Goal: Task Accomplishment & Management: Manage account settings

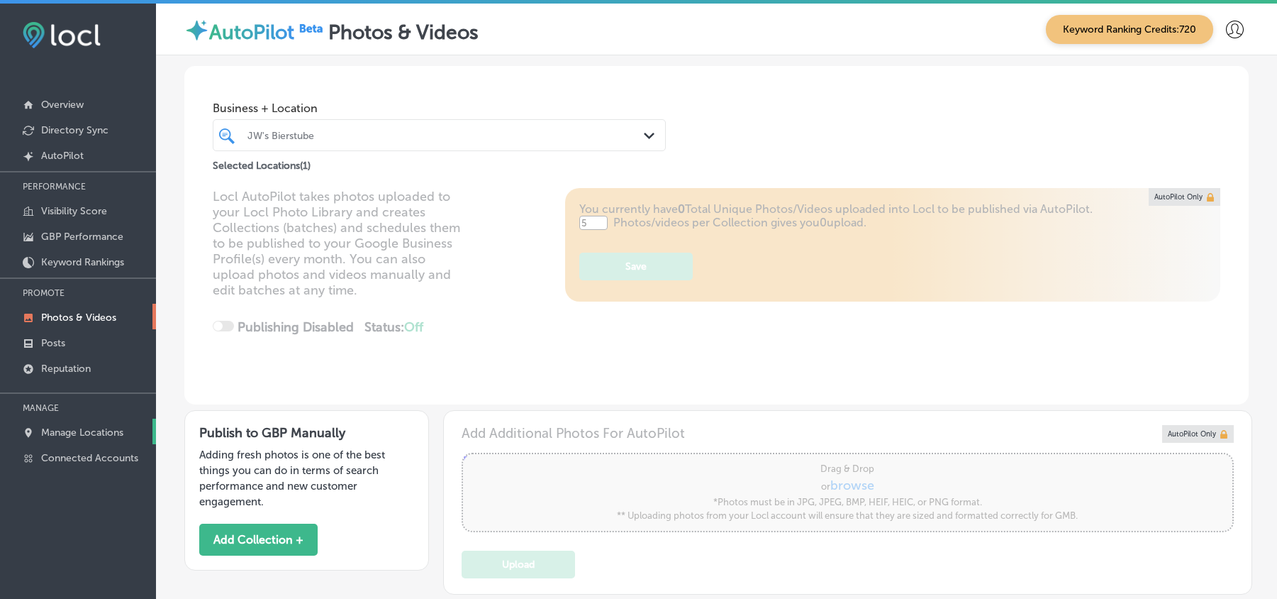
click at [78, 430] on p "Manage Locations" at bounding box center [82, 432] width 82 height 12
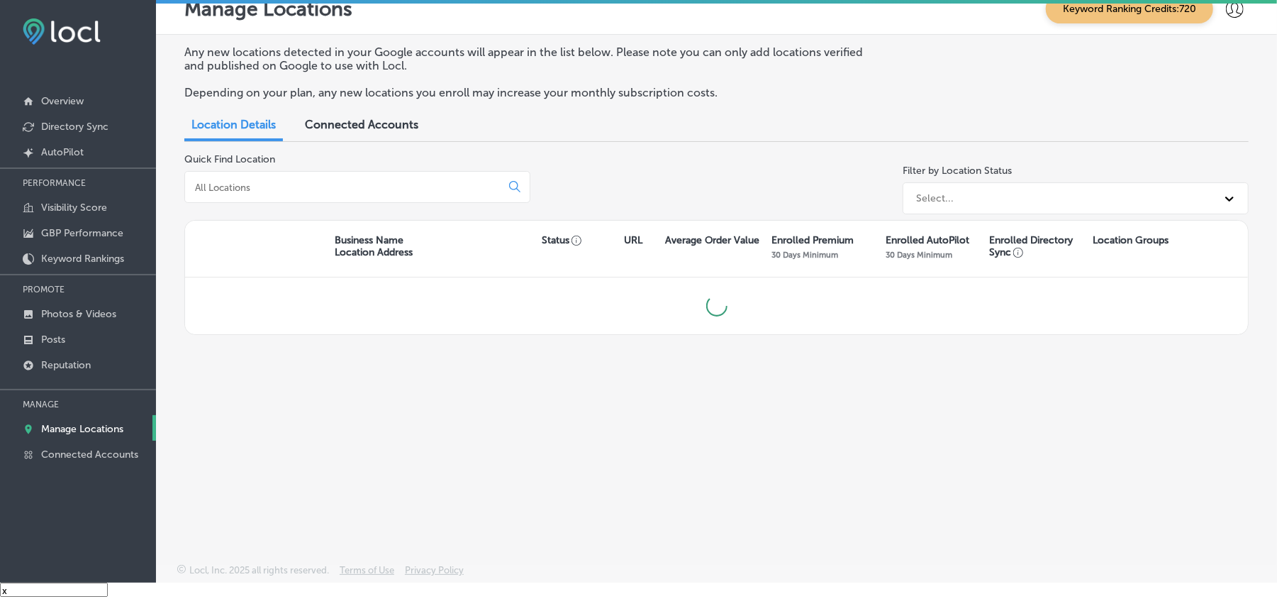
click at [336, 189] on input at bounding box center [346, 187] width 304 height 13
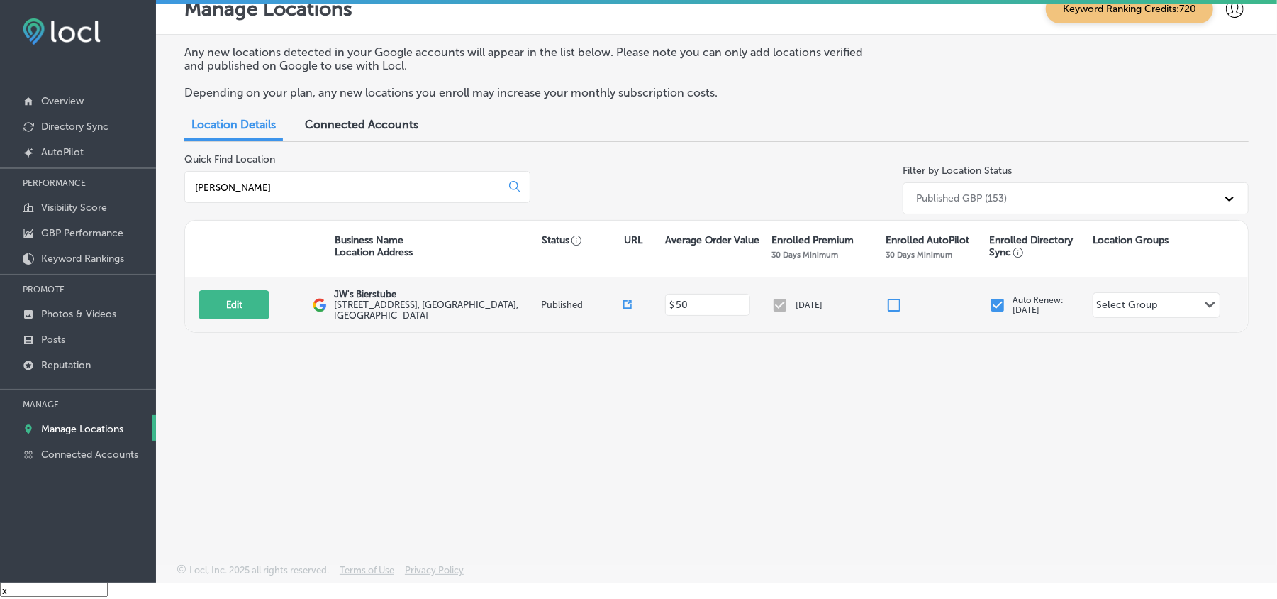
type input "[PERSON_NAME]"
click at [242, 318] on div "Edit This location is not published yet. JW's Bierstube [STREET_ADDRESS] Publis…" at bounding box center [716, 304] width 1063 height 55
click at [242, 305] on button "Edit" at bounding box center [234, 304] width 71 height 29
select select "US"
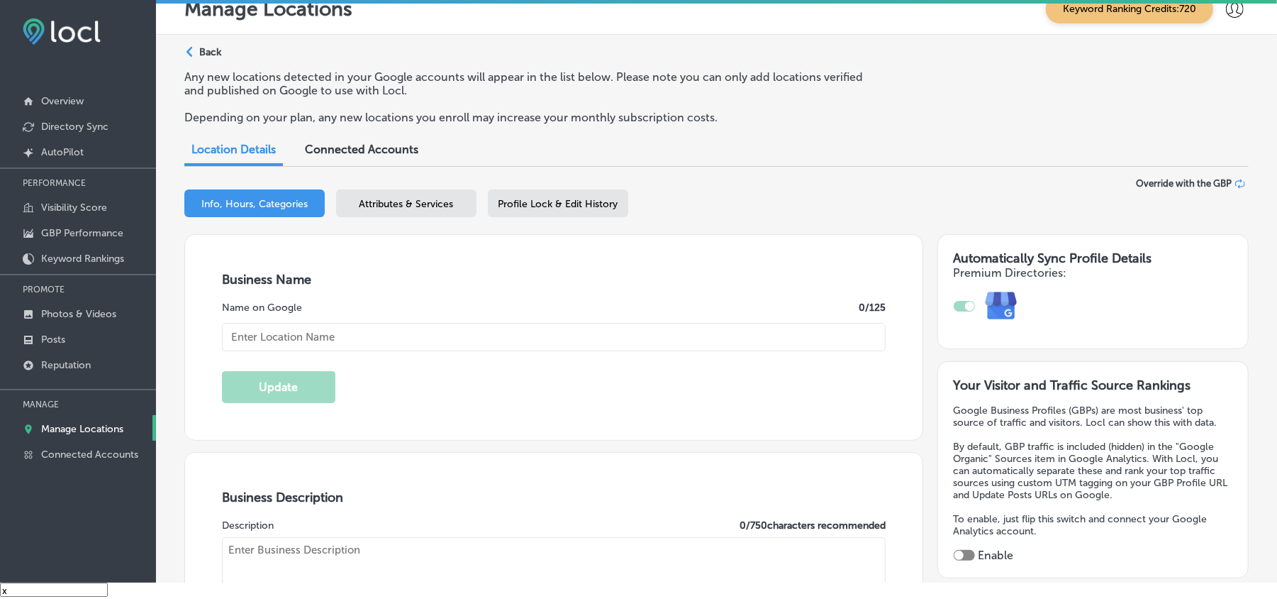
scroll to position [63, 0]
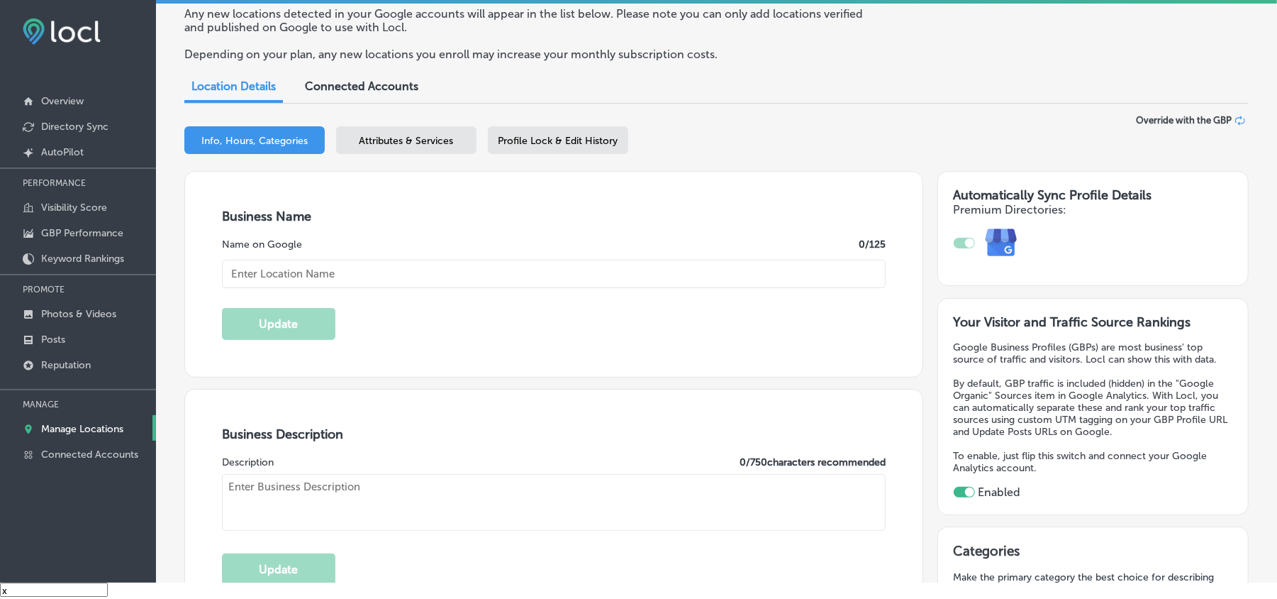
checkbox input "true"
type input "[STREET_ADDRESS]"
type input "Oakdale"
type input "55128"
type input "US"
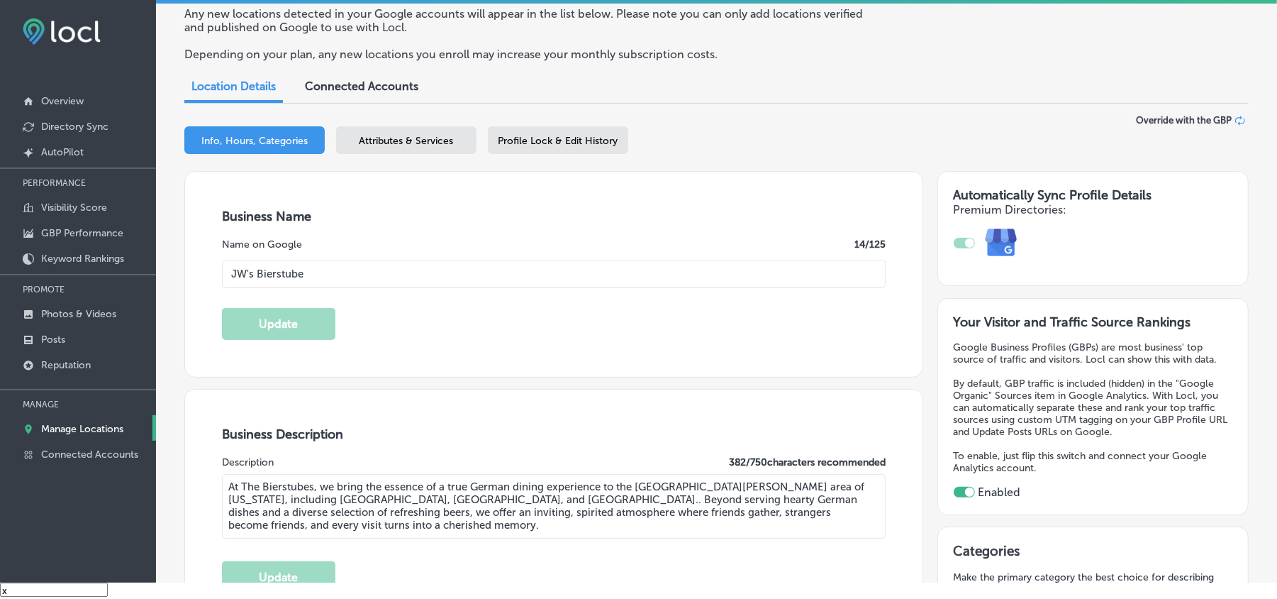
type input "JW's Bierstube"
type textarea "At The Bierstubes, we bring the essence of a true German dining experience to t…"
type input "[URL][DOMAIN_NAME]"
type input "[PHONE_NUMBER]"
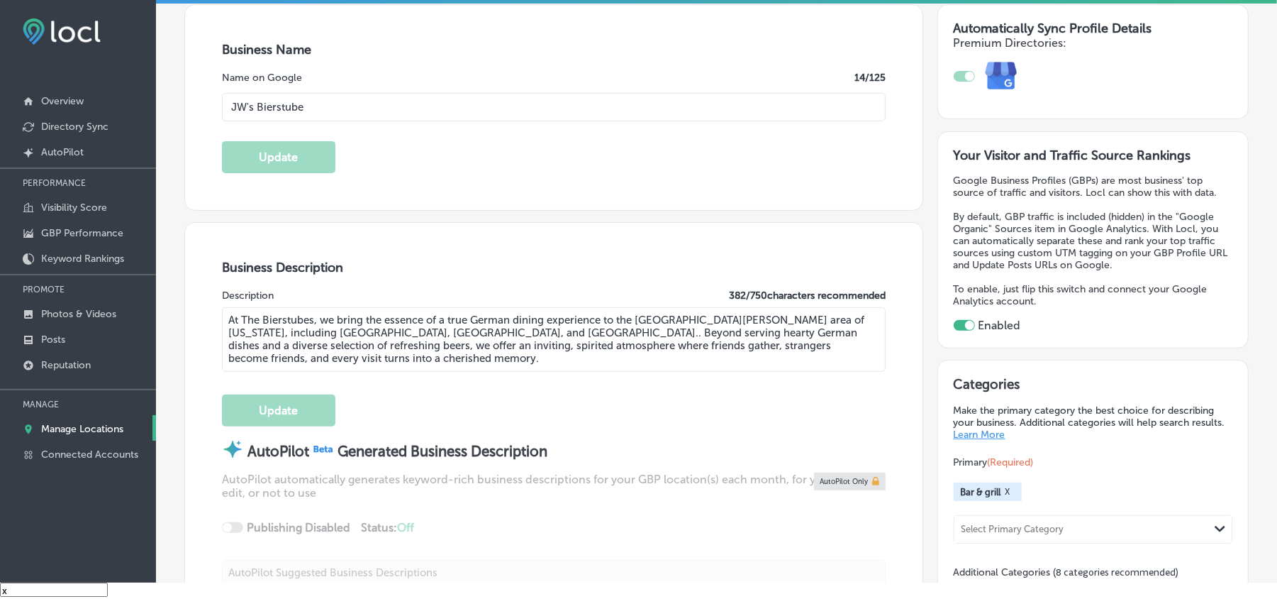
scroll to position [284, 0]
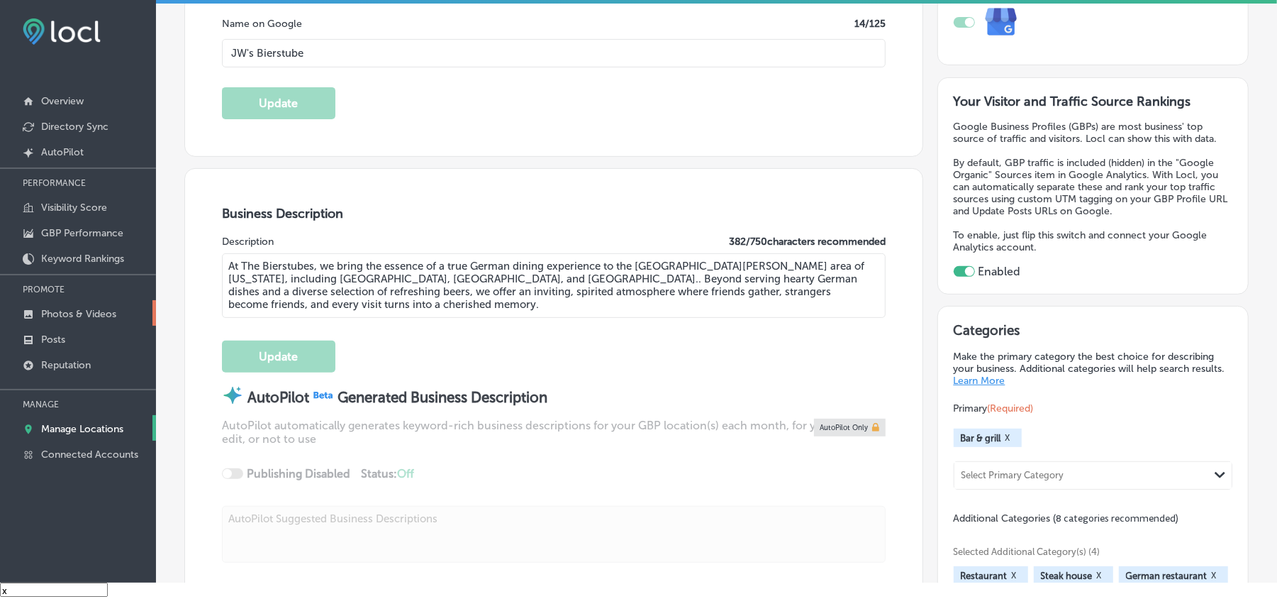
click at [83, 316] on p "Photos & Videos" at bounding box center [78, 314] width 75 height 12
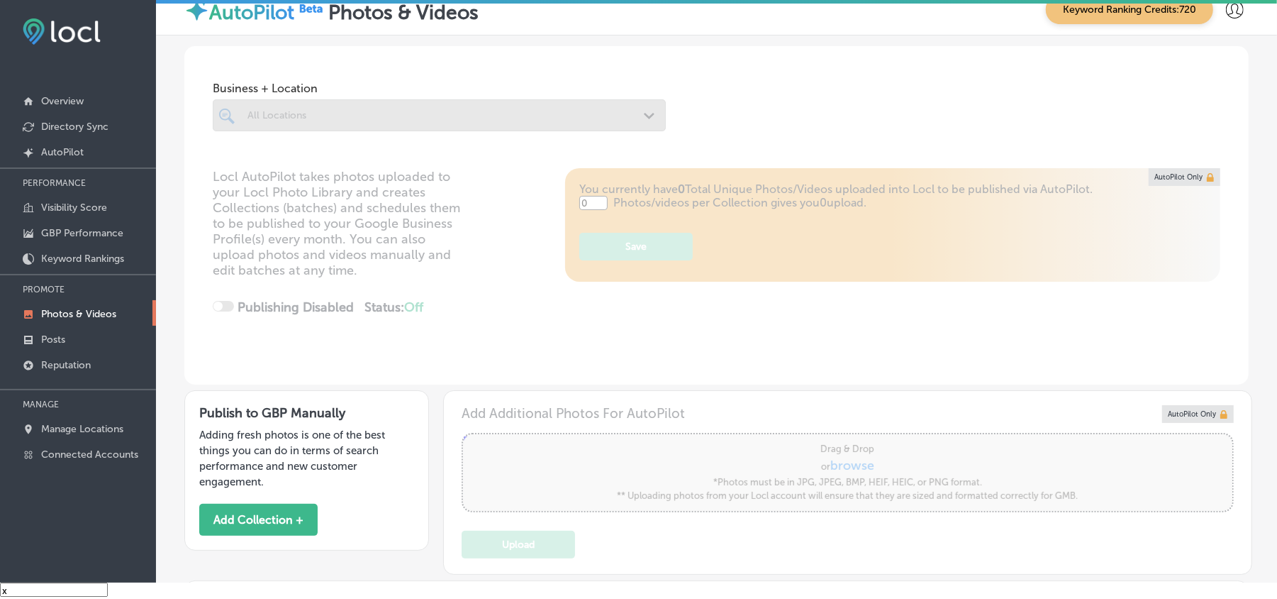
type input "5"
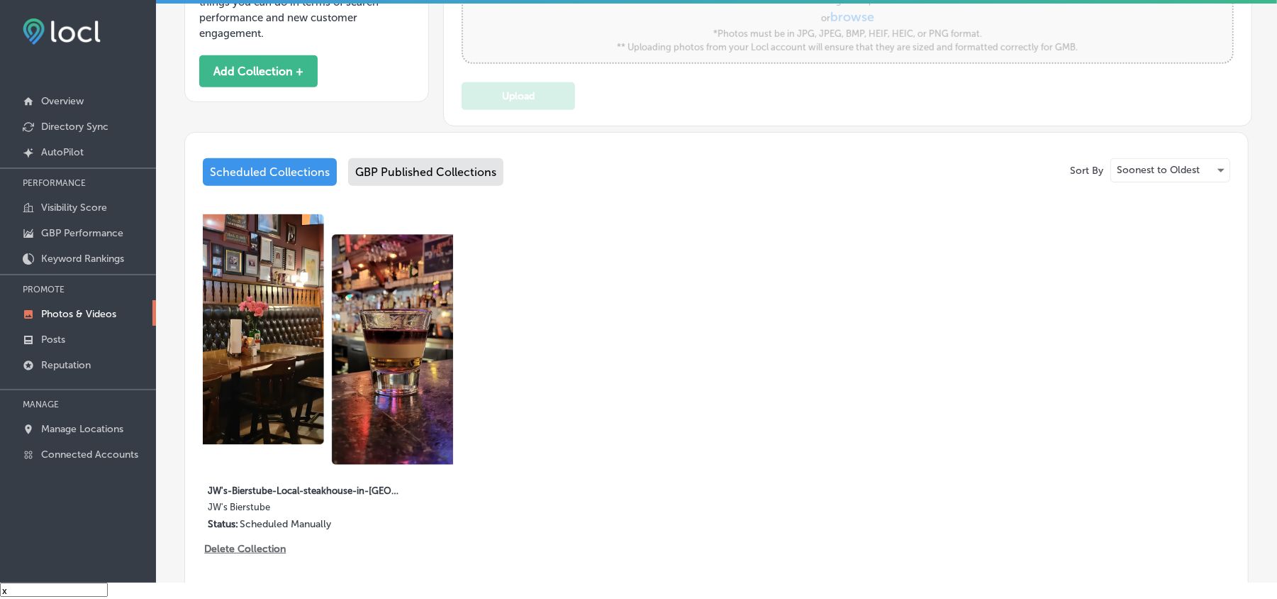
scroll to position [441, 0]
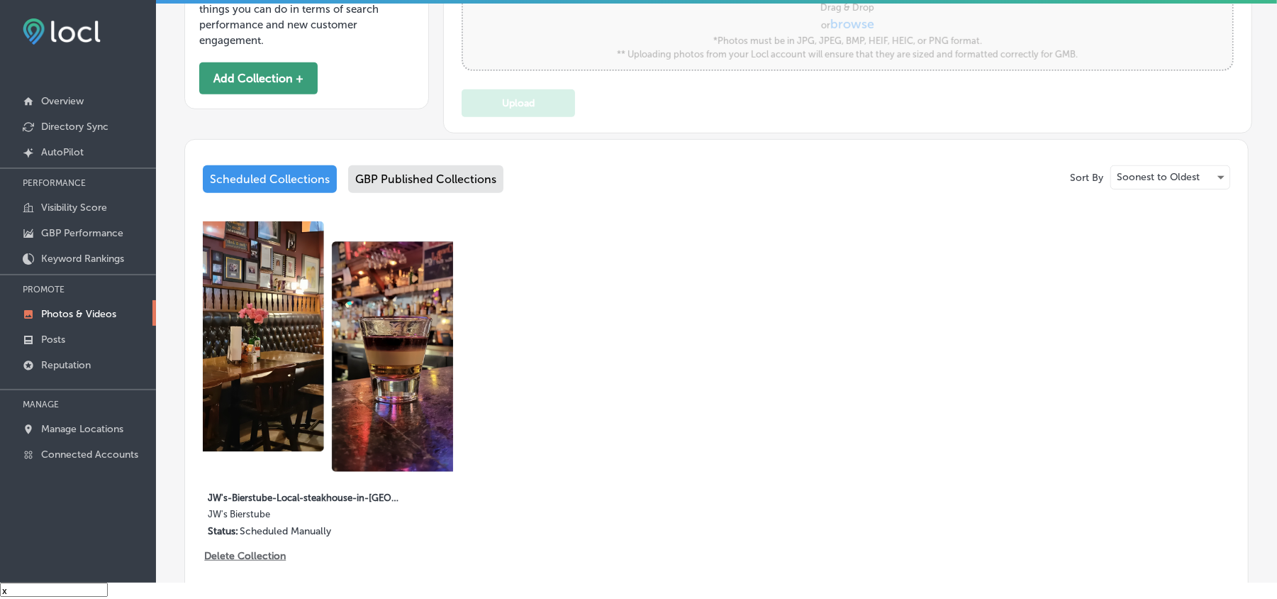
click at [235, 81] on button "Add Collection +" at bounding box center [258, 78] width 118 height 32
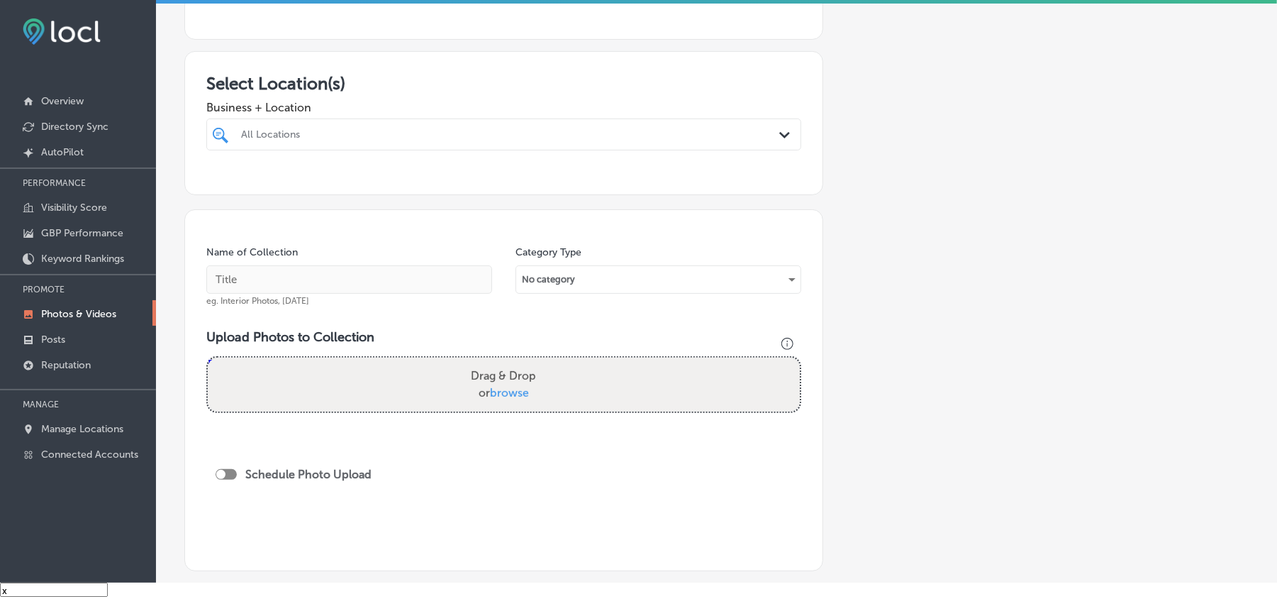
scroll to position [189, 0]
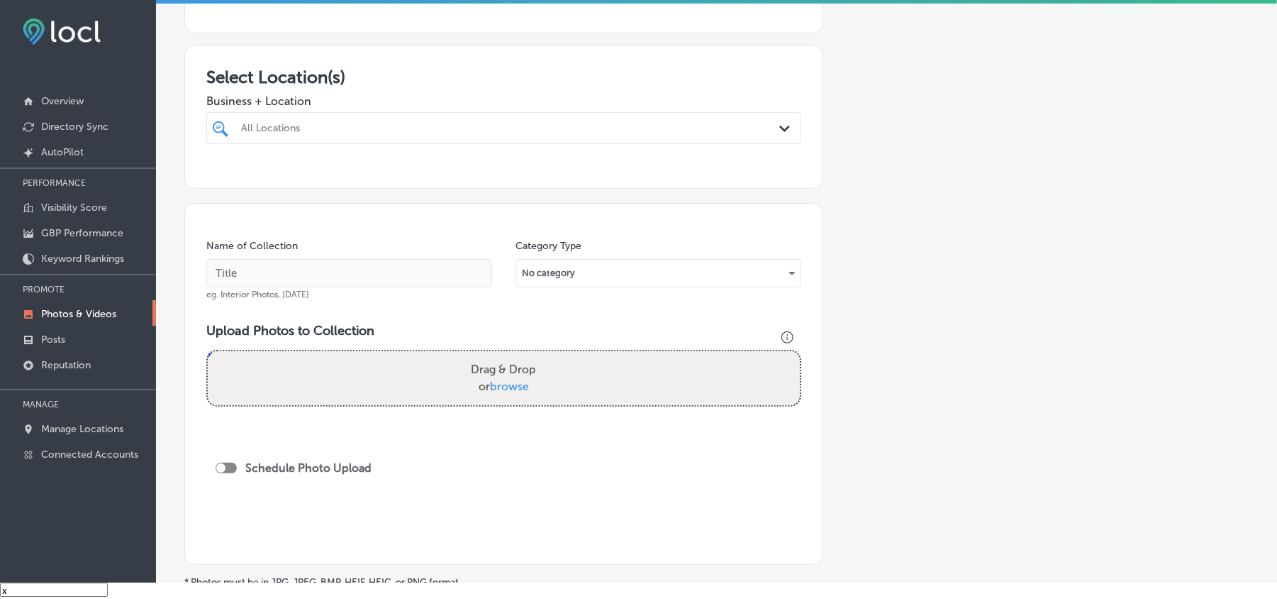
click at [697, 134] on div "All Locations" at bounding box center [511, 128] width 540 height 12
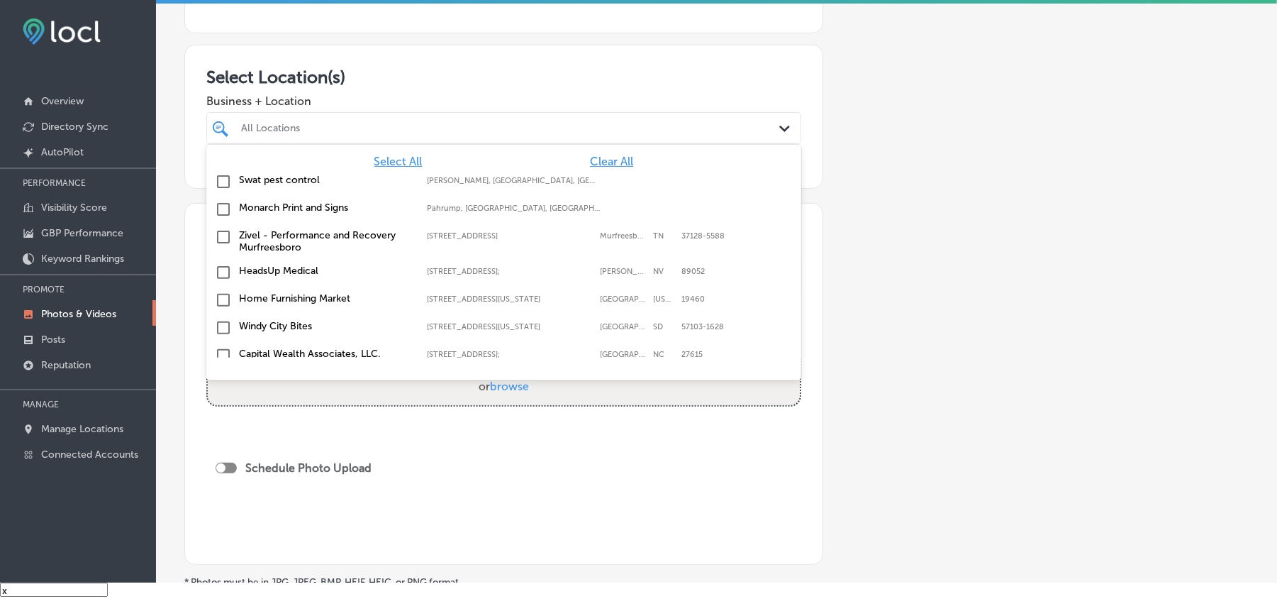
click at [593, 156] on span "Clear All" at bounding box center [611, 161] width 43 height 13
click at [592, 128] on div "All Locations" at bounding box center [511, 128] width 540 height 12
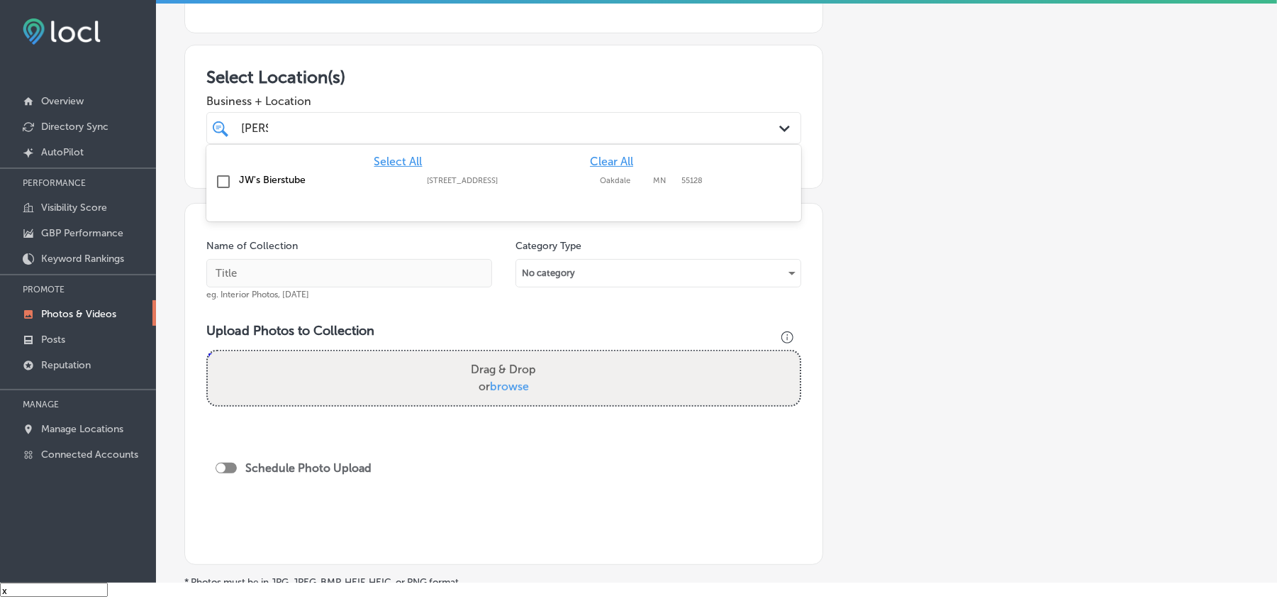
click at [217, 180] on input "checkbox" at bounding box center [223, 181] width 17 height 17
type input "[PERSON_NAME]"
click at [435, 63] on div "Select Location(s) Business + Location [PERSON_NAME] [PERSON_NAME] Path Created…" at bounding box center [503, 117] width 639 height 144
click at [350, 275] on input "text" at bounding box center [349, 273] width 286 height 28
paste input "JW-s-Bierstube-German-restaurant-[GEOGRAPHIC_DATA]-[GEOGRAPHIC_DATA]"
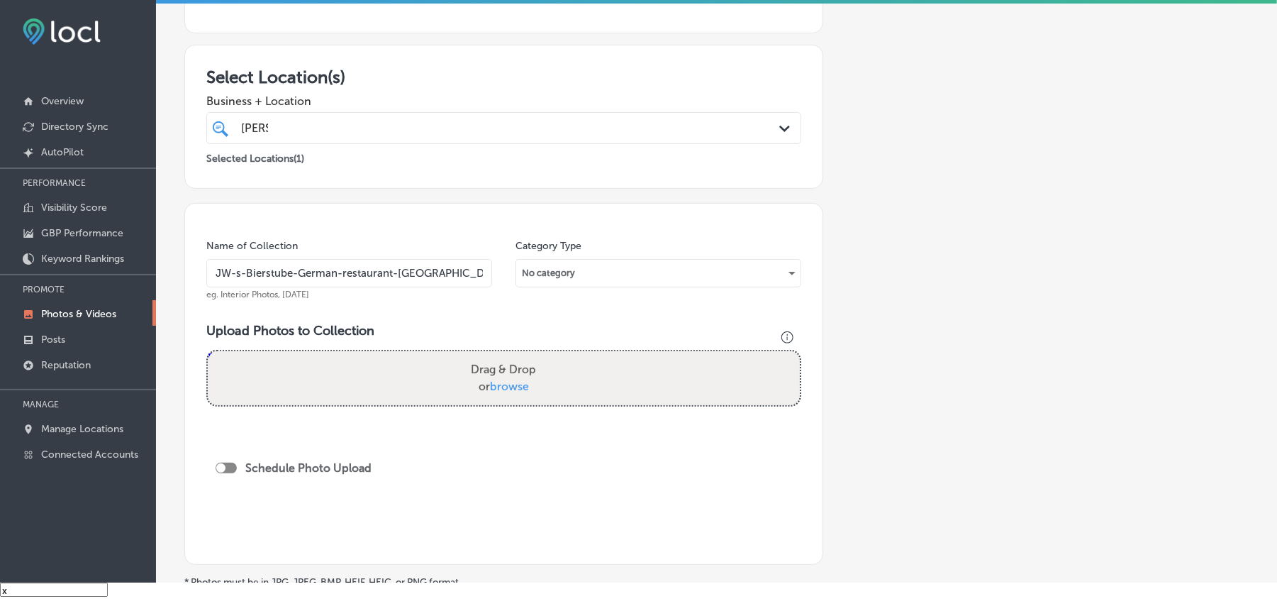
type input "JW-s-Bierstube-German-restaurant-[GEOGRAPHIC_DATA]-[GEOGRAPHIC_DATA]"
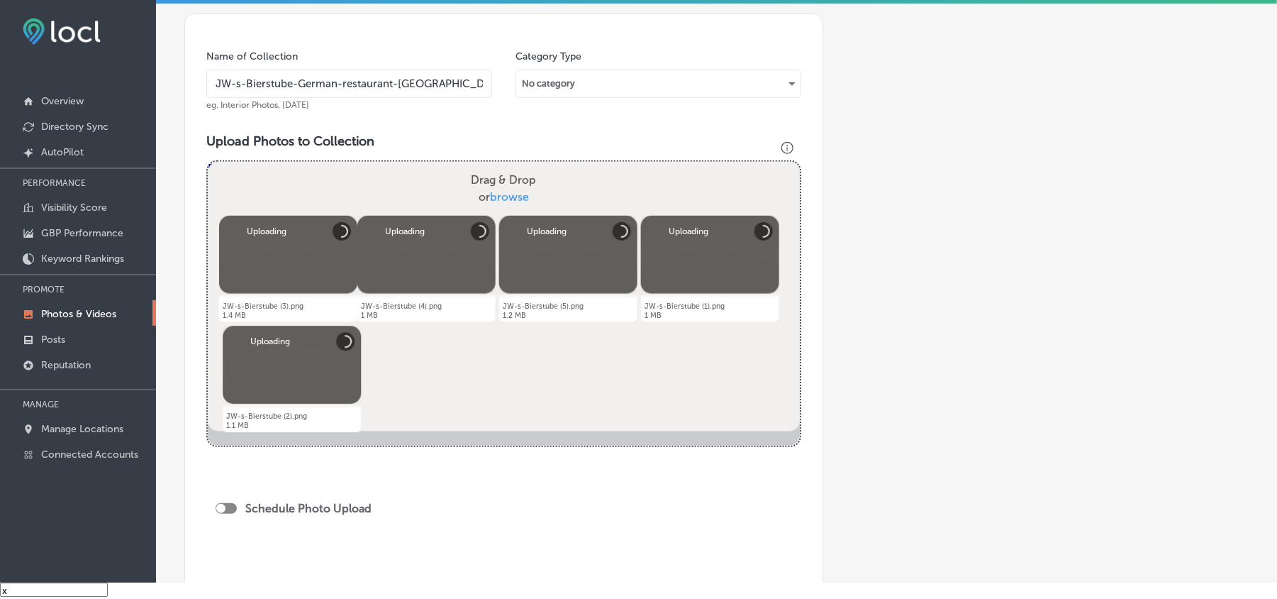
scroll to position [504, 0]
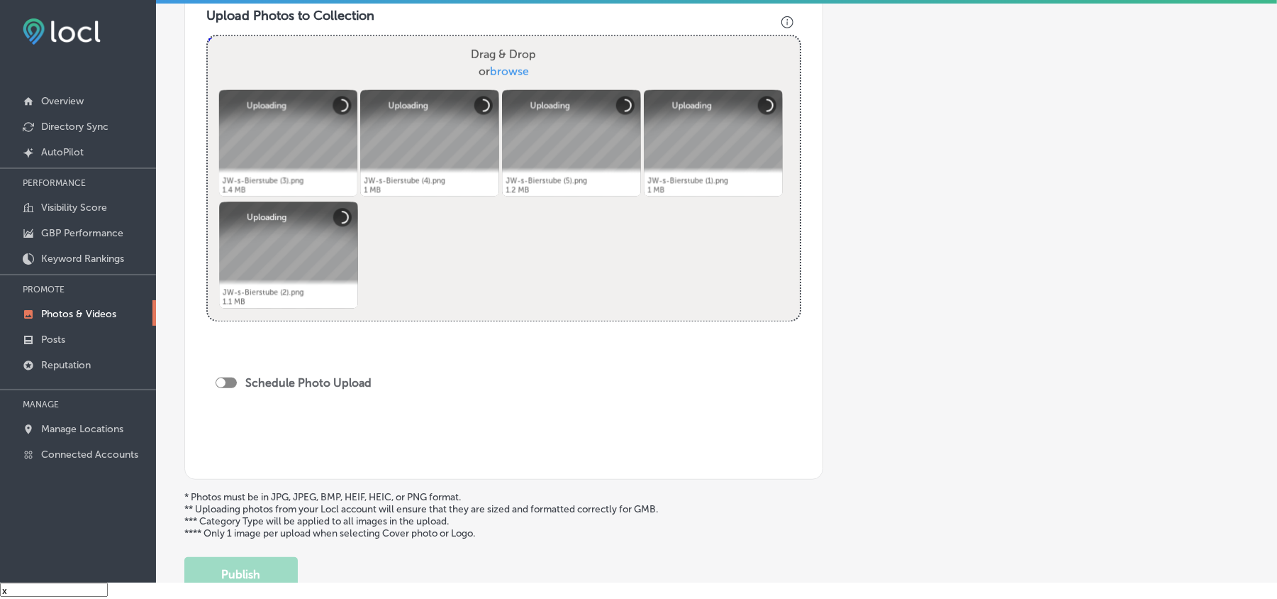
click at [228, 376] on div "Schedule Photo Upload" at bounding box center [297, 385] width 163 height 32
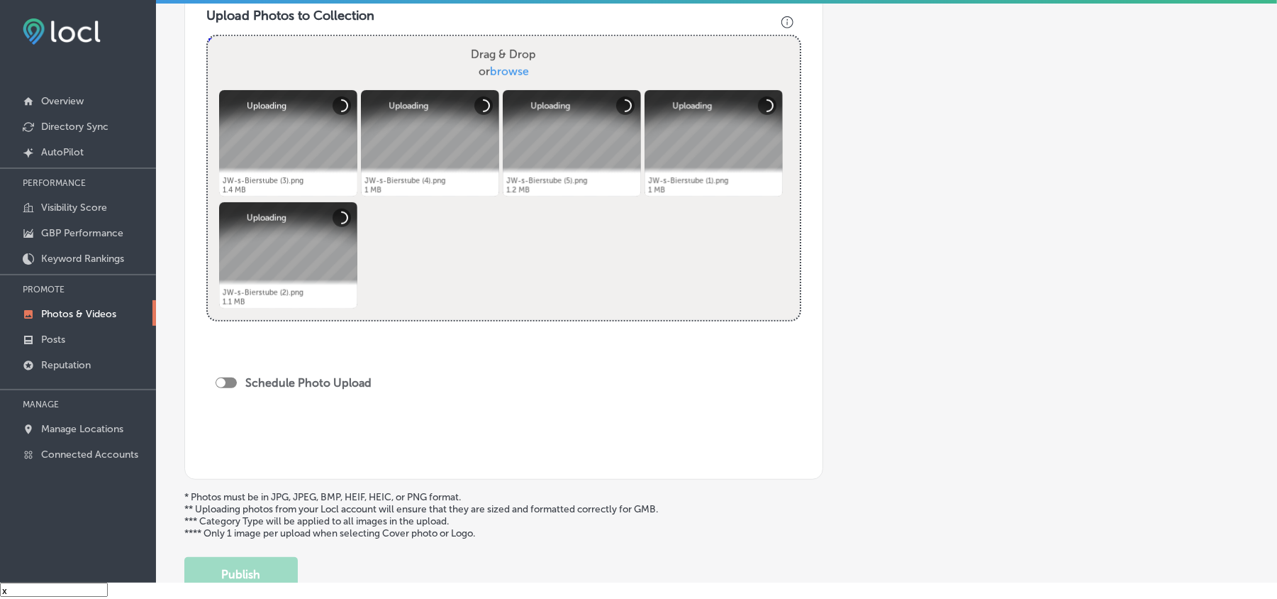
click at [228, 387] on div at bounding box center [226, 382] width 21 height 11
checkbox input "true"
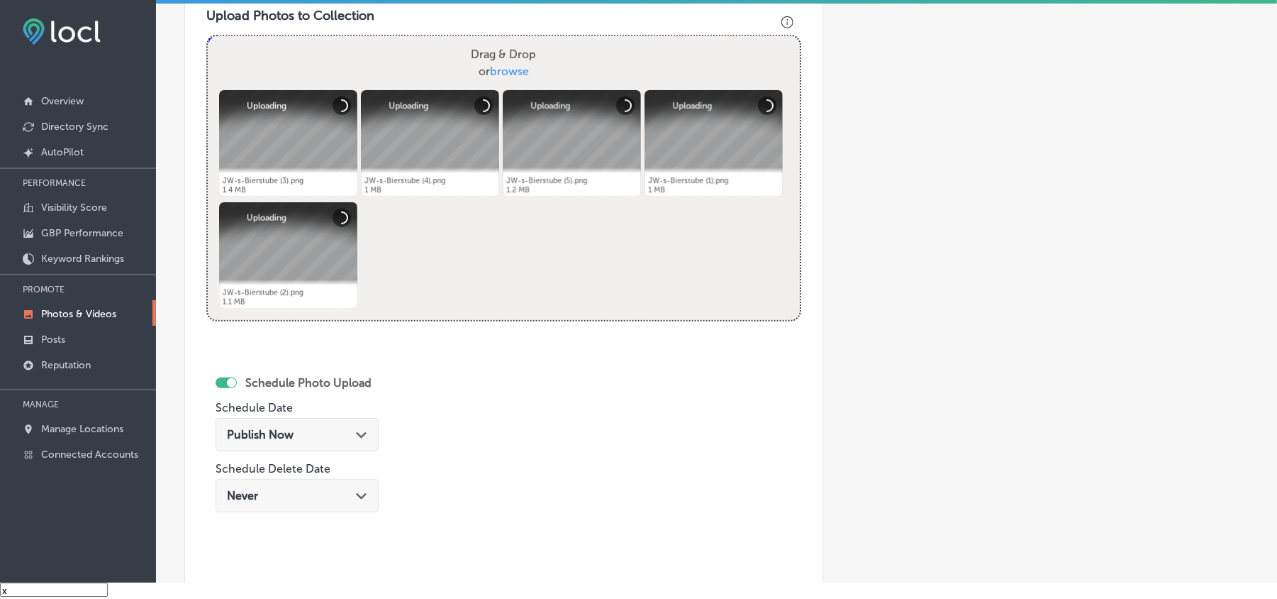
click at [307, 423] on div "Publish Now Path Created with Sketch." at bounding box center [297, 434] width 163 height 33
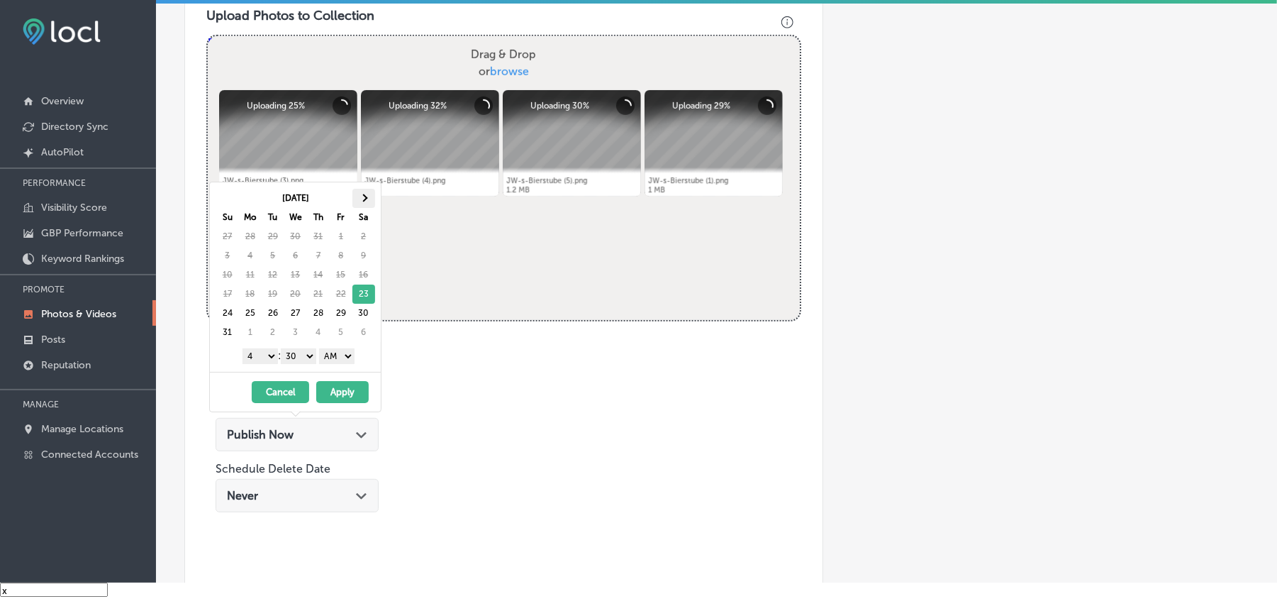
click at [372, 199] on th at bounding box center [364, 198] width 23 height 19
click at [259, 358] on select "1 2 3 4 5 6 7 8 9 10 11 12" at bounding box center [260, 356] width 35 height 16
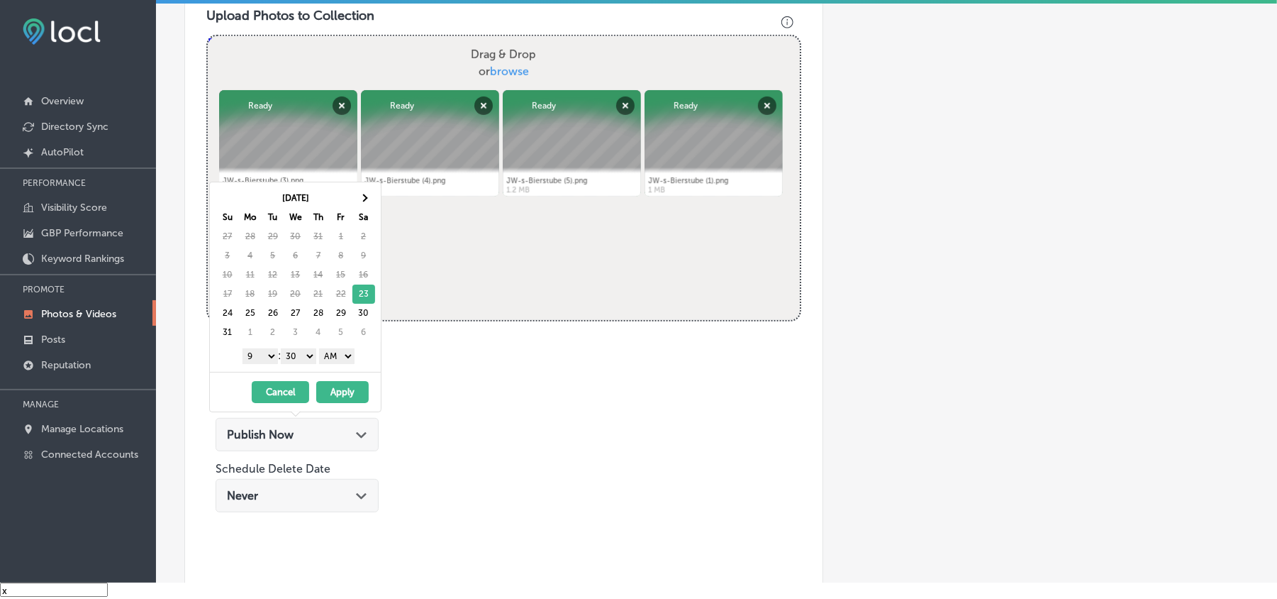
click at [299, 353] on select "00 10 20 30 40 50" at bounding box center [298, 356] width 35 height 16
click at [339, 392] on button "Apply" at bounding box center [342, 392] width 52 height 22
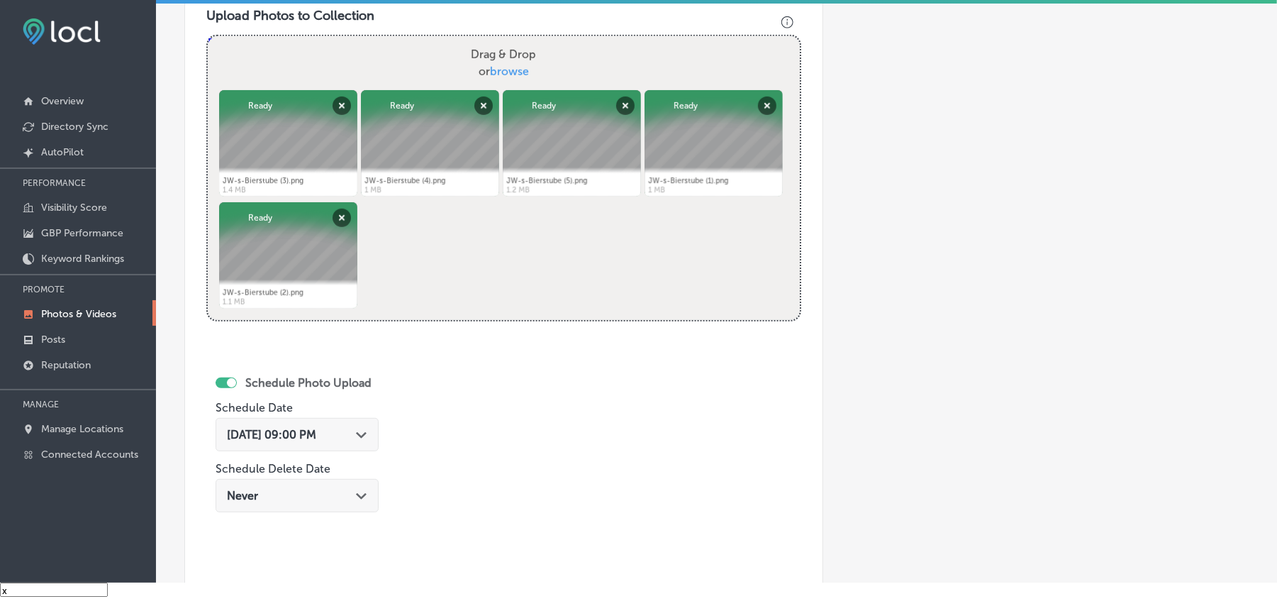
click at [367, 432] on div "Path Created with Sketch." at bounding box center [361, 433] width 11 height 11
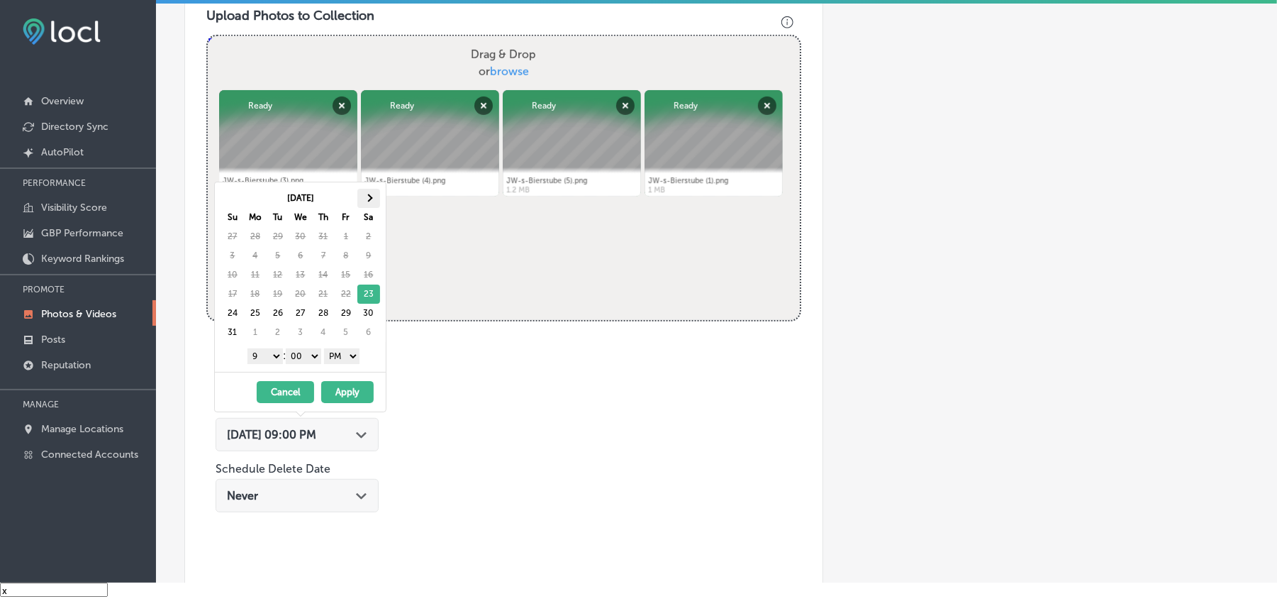
click at [370, 194] on th at bounding box center [368, 198] width 23 height 19
click at [335, 400] on button "Apply" at bounding box center [347, 392] width 52 height 22
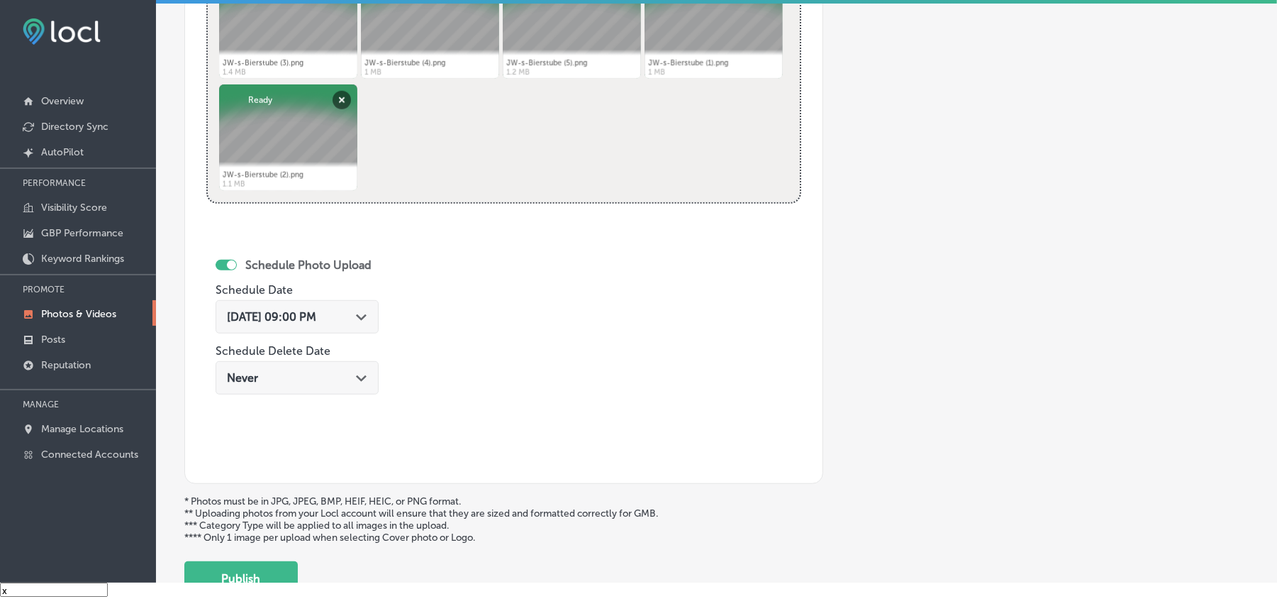
scroll to position [631, 0]
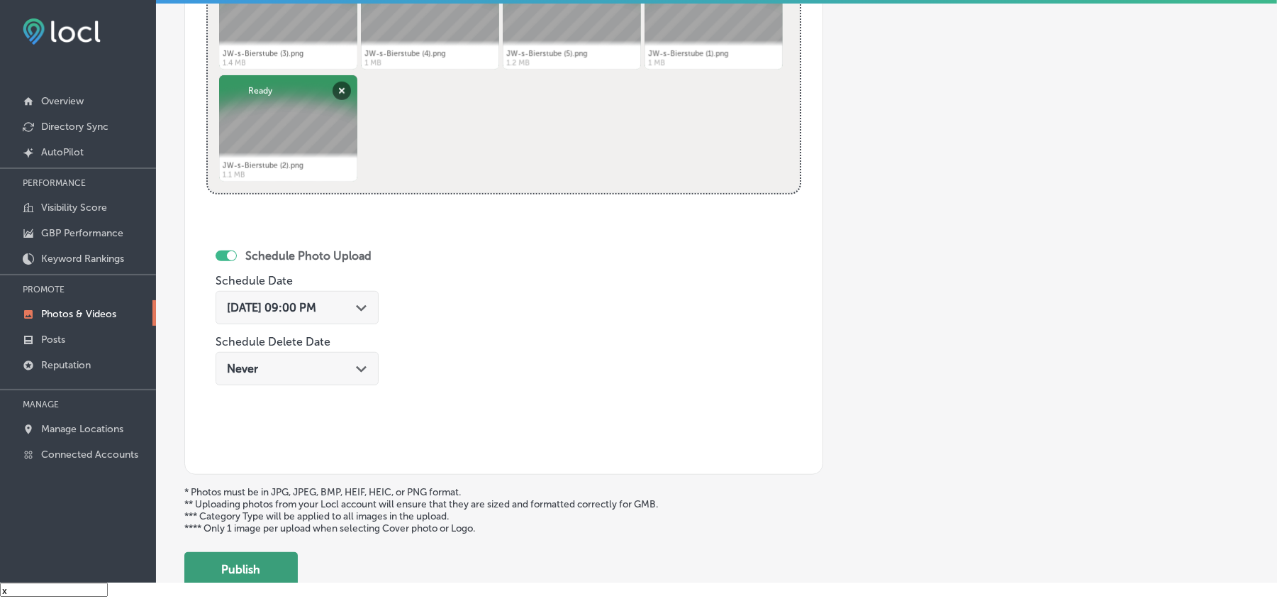
click at [244, 568] on button "Publish" at bounding box center [240, 569] width 113 height 34
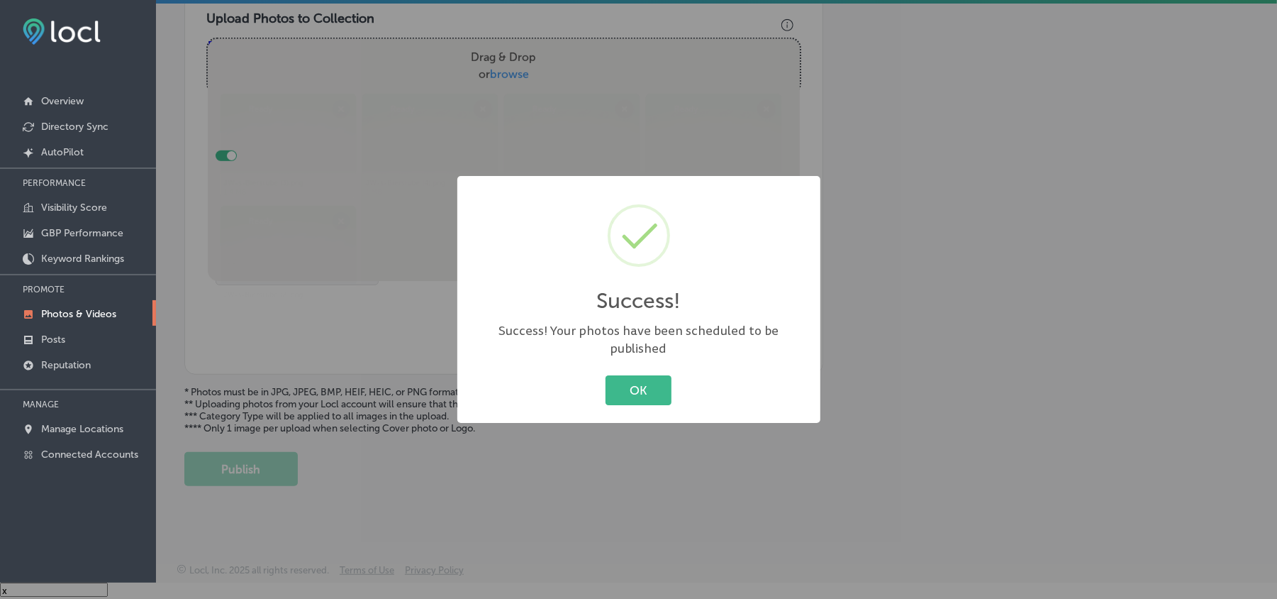
scroll to position [506, 0]
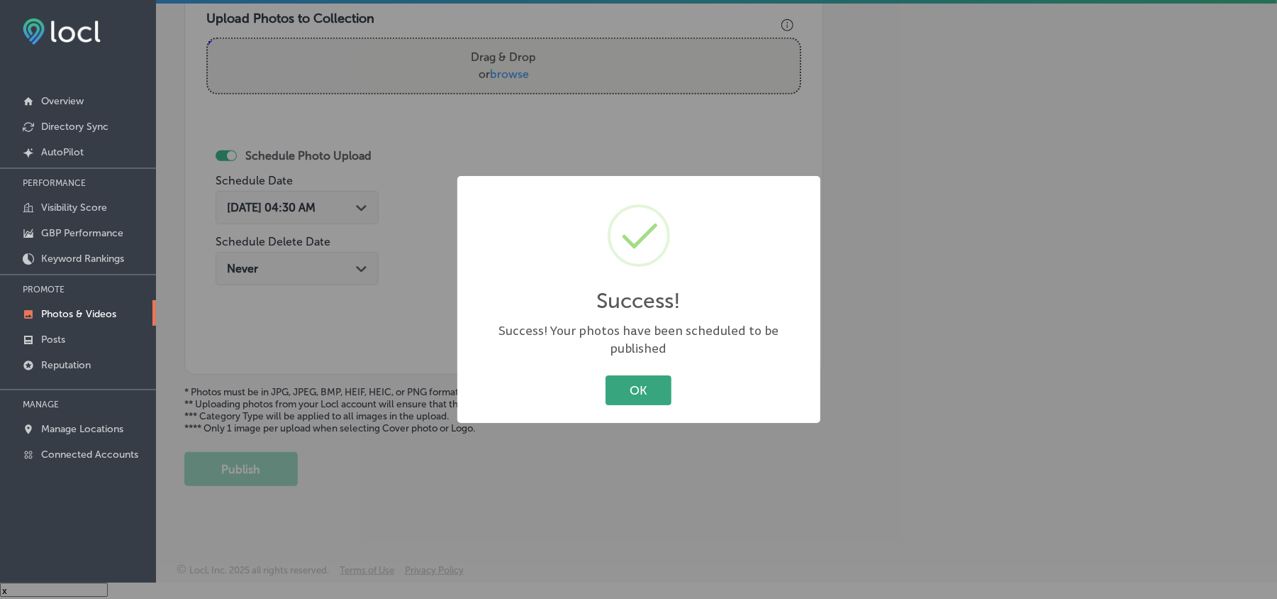
click at [659, 377] on button "OK" at bounding box center [639, 389] width 66 height 29
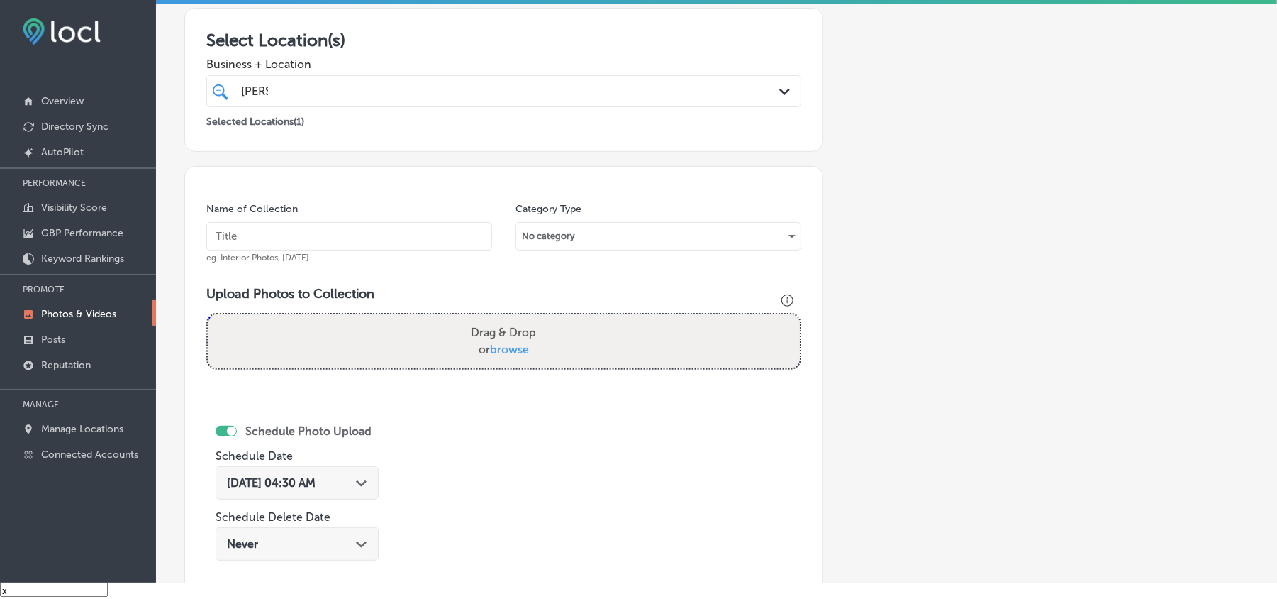
scroll to position [316, 0]
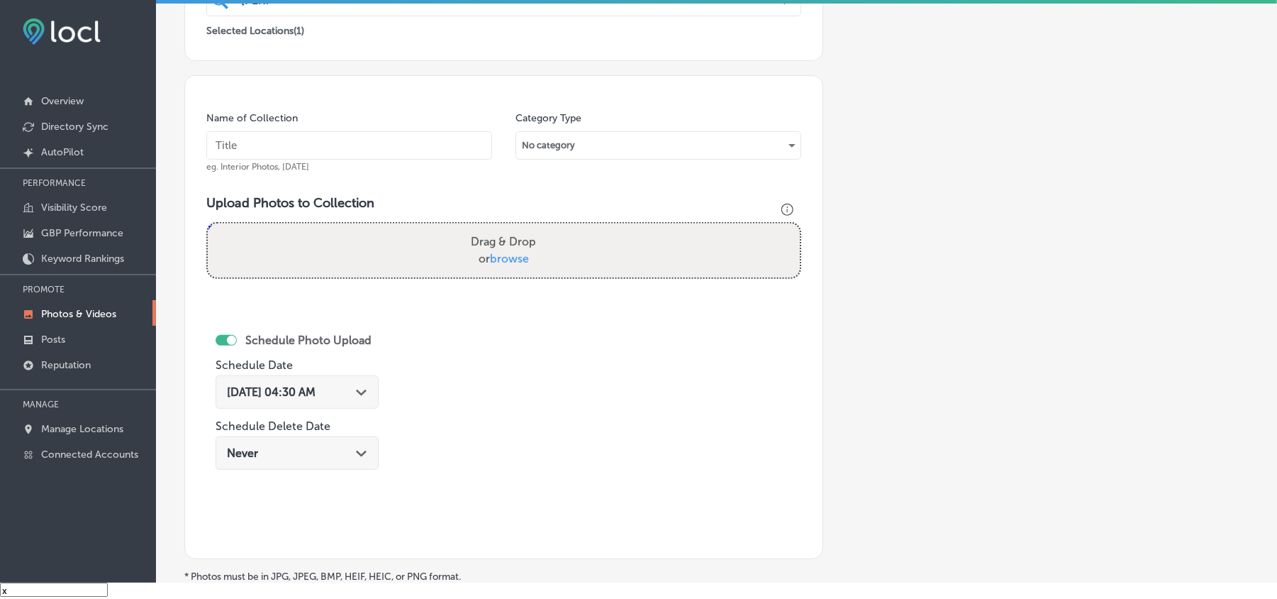
click at [372, 156] on input "text" at bounding box center [349, 145] width 286 height 28
paste input "JW-s-Bierstube-German-beer-menu"
type input "JW-s-Bierstube-German-beer-menu"
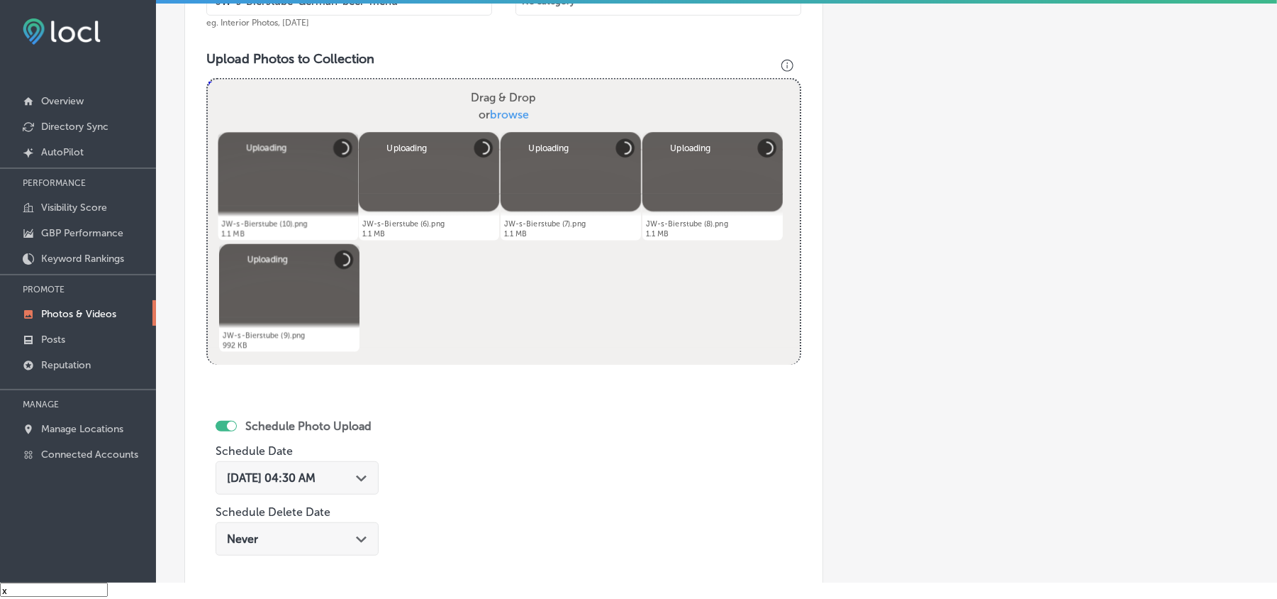
scroll to position [474, 0]
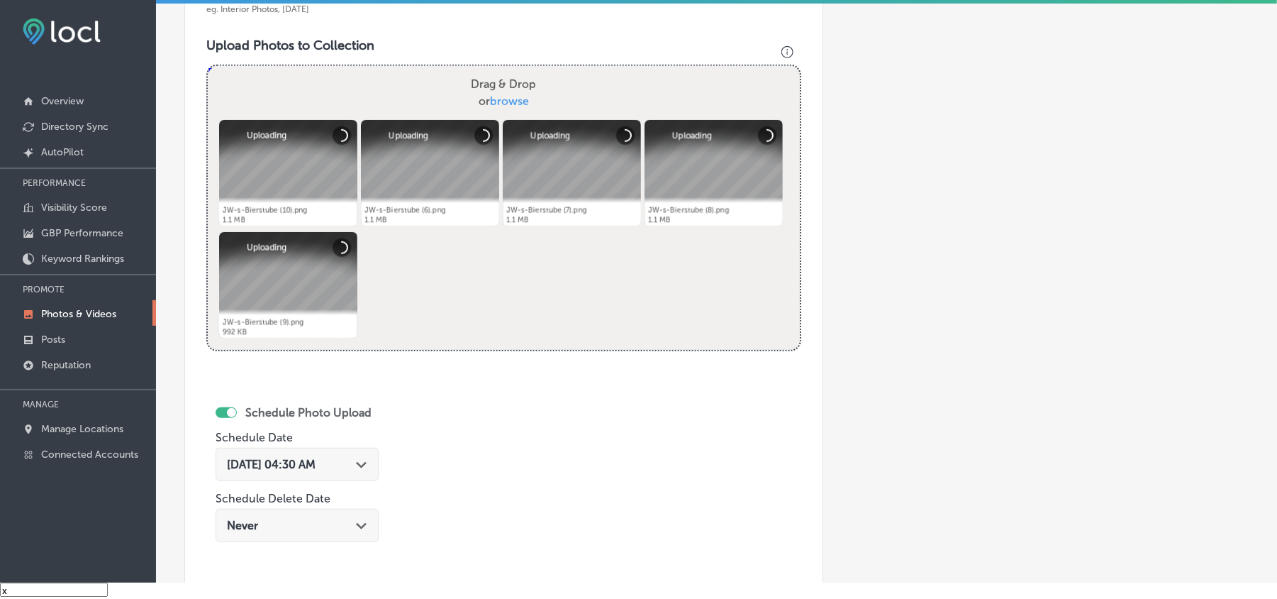
click at [367, 460] on div "Path Created with Sketch." at bounding box center [361, 462] width 11 height 11
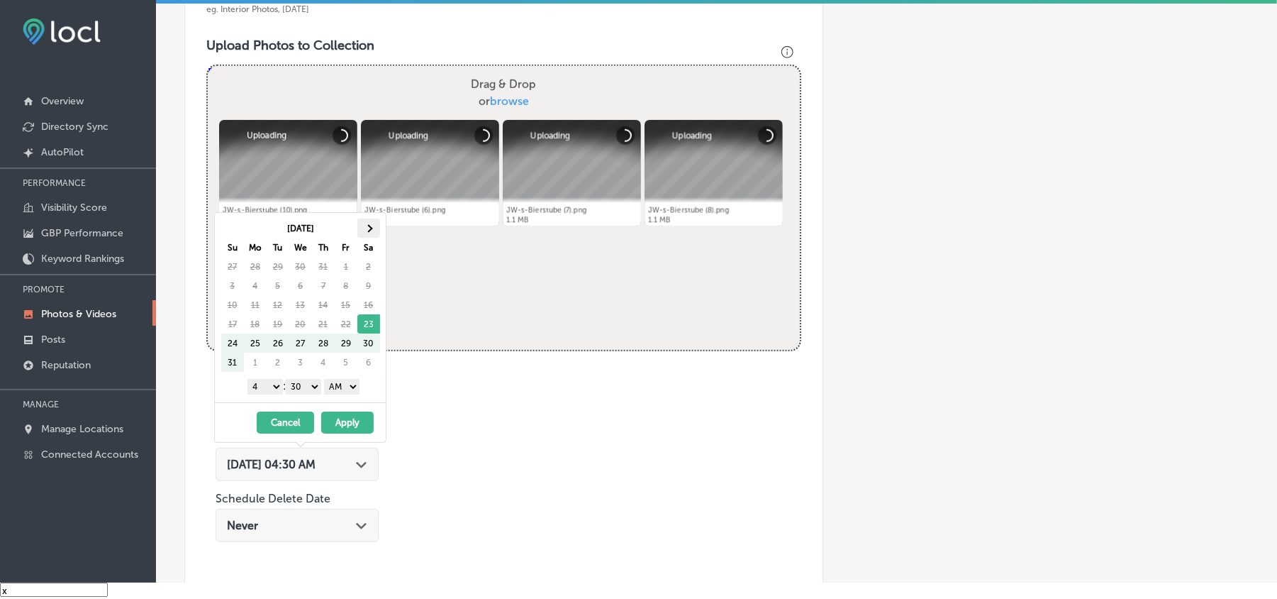
click at [376, 228] on th at bounding box center [368, 227] width 23 height 19
click at [257, 380] on div "1 2 3 4 5 6 7 8 9 10 11 12 : 00 10 20 30 40 50 AM PM" at bounding box center [303, 385] width 165 height 21
click at [257, 389] on select "1 2 3 4 5 6 7 8 9 10 11 12" at bounding box center [265, 387] width 35 height 16
click at [296, 382] on select "00 10 20 30 40 50" at bounding box center [303, 387] width 35 height 16
click at [343, 390] on select "AM PM" at bounding box center [341, 387] width 35 height 16
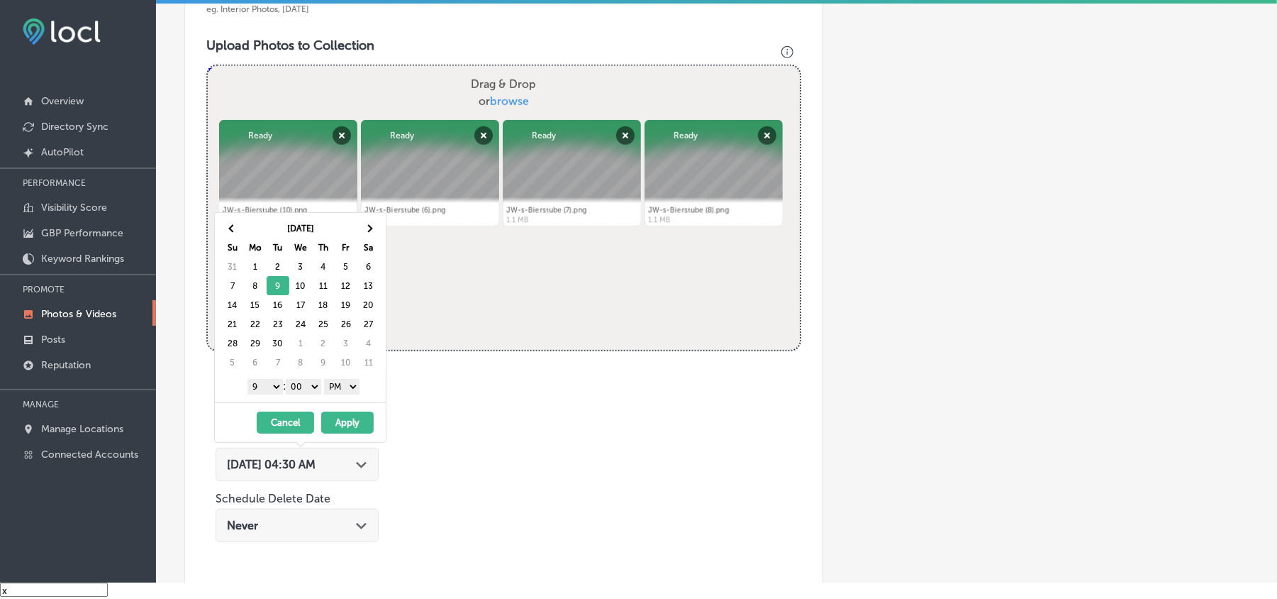
click at [338, 423] on button "Apply" at bounding box center [347, 422] width 52 height 22
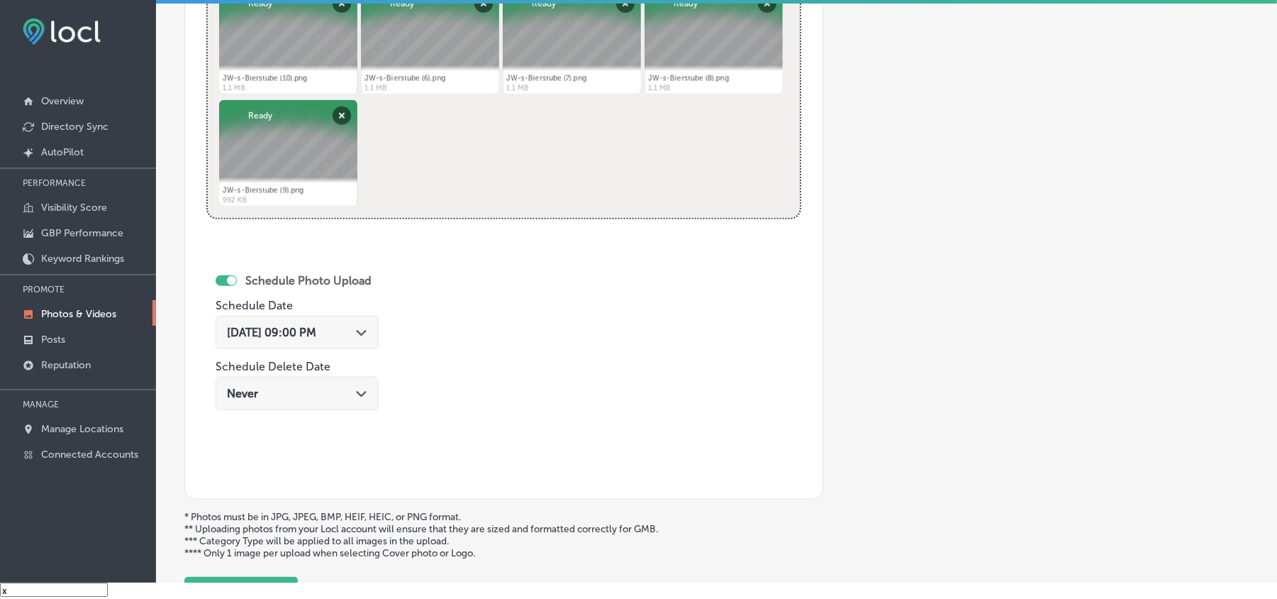
scroll to position [662, 0]
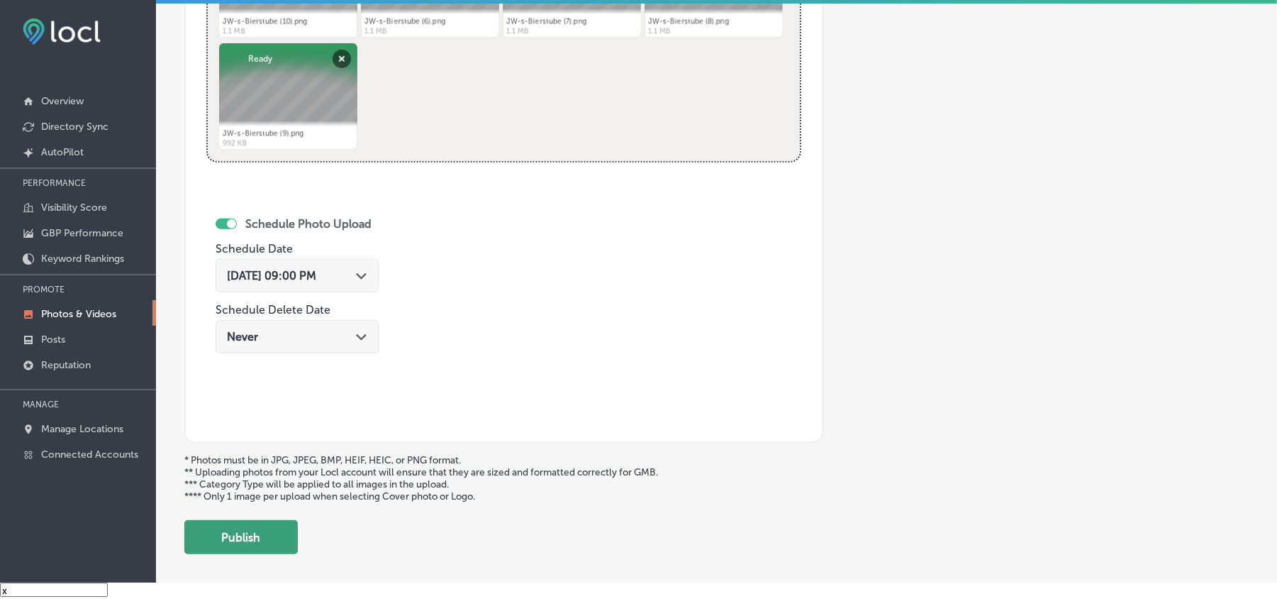
click at [228, 546] on button "Publish" at bounding box center [240, 537] width 113 height 34
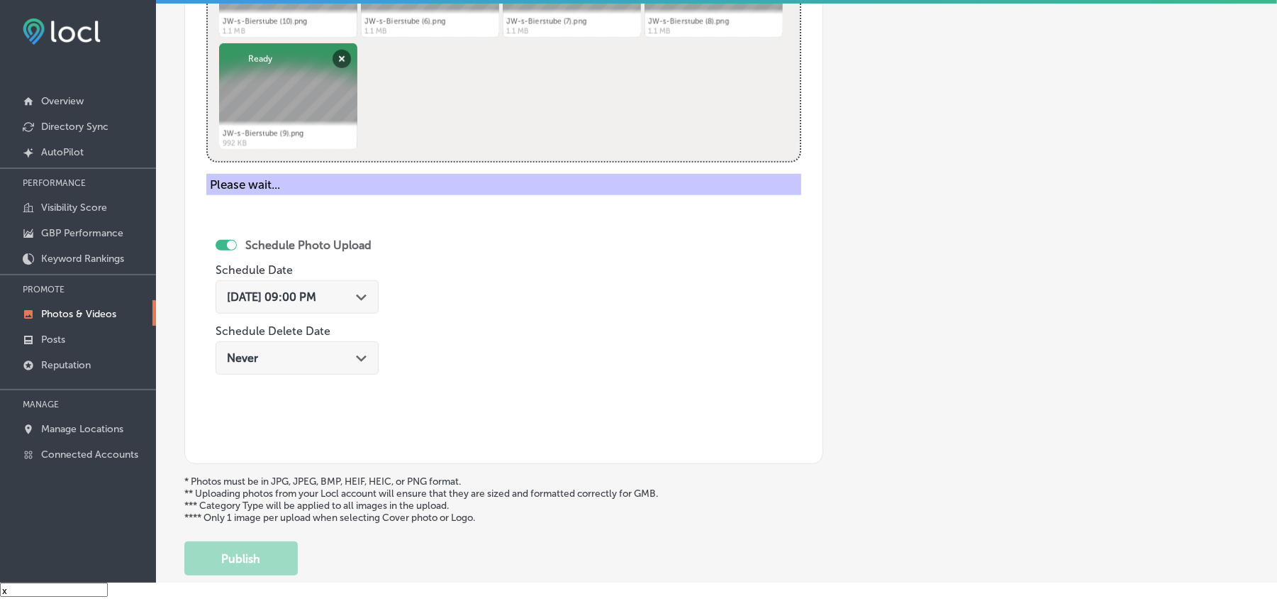
scroll to position [506, 0]
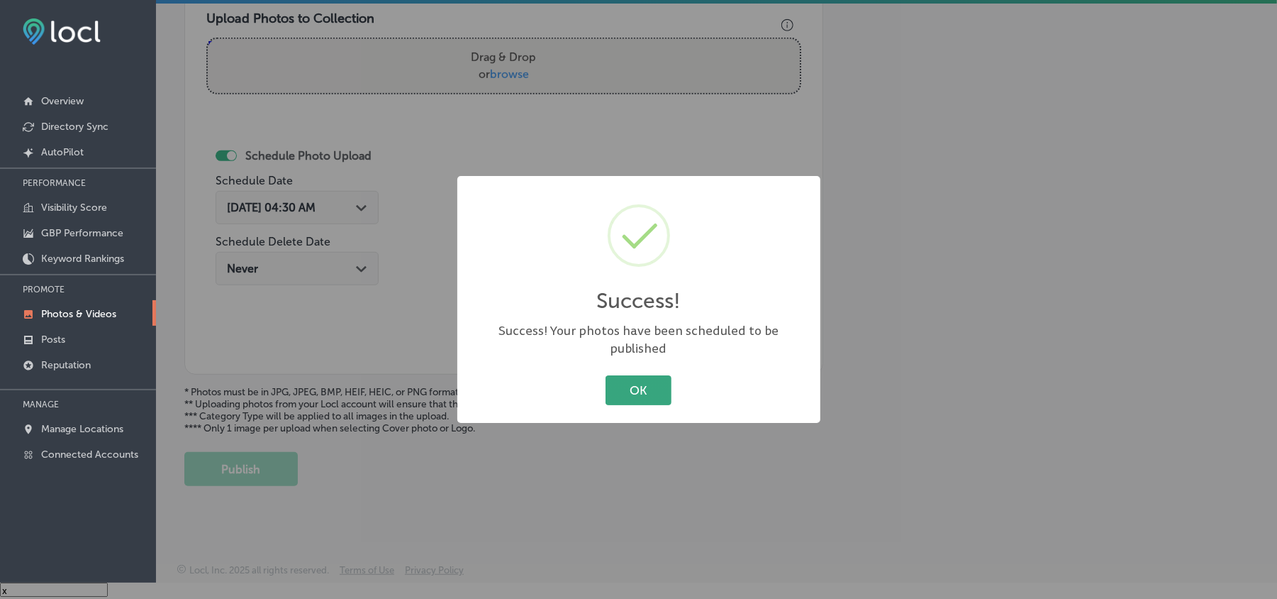
click at [614, 384] on button "OK" at bounding box center [639, 389] width 66 height 29
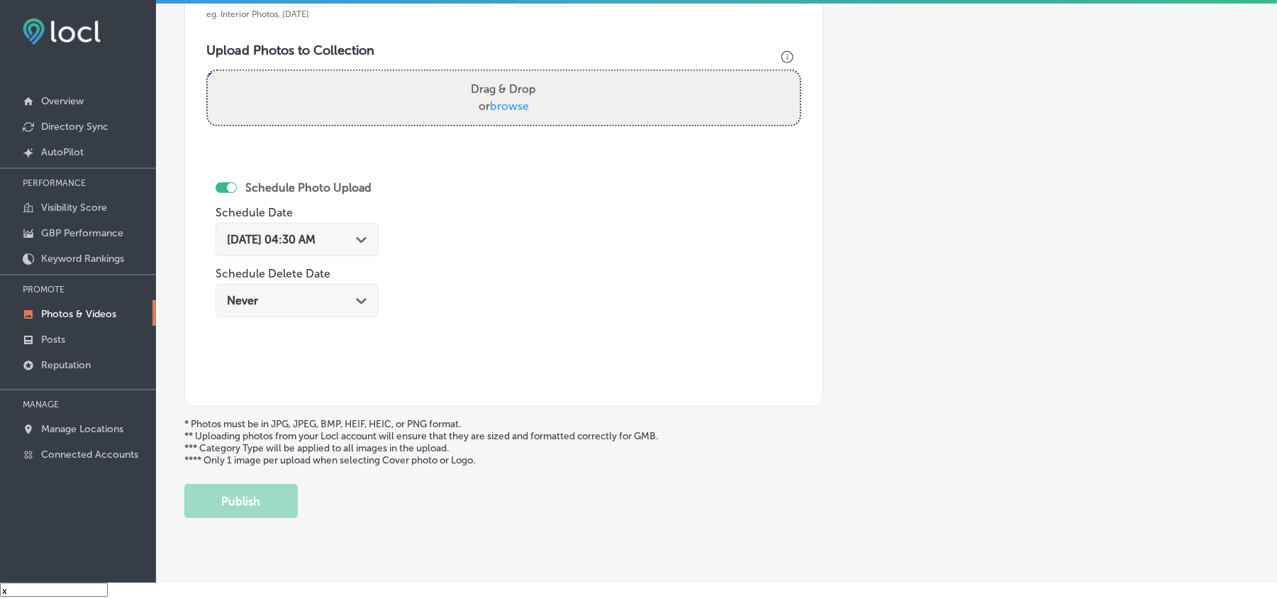
scroll to position [411, 0]
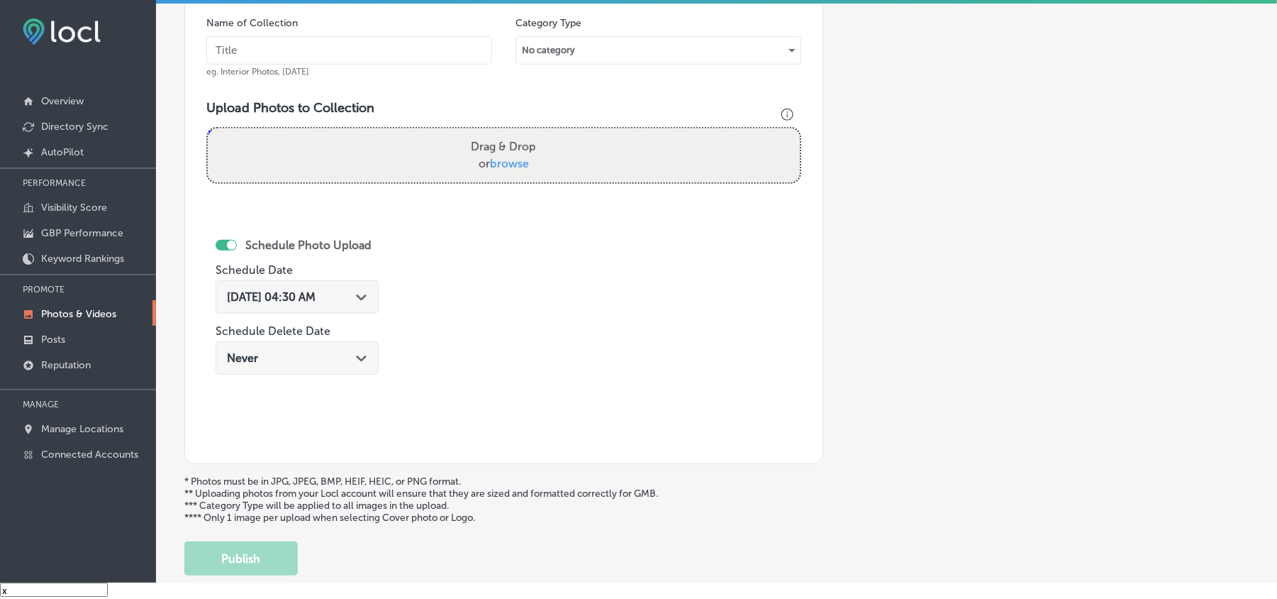
drag, startPoint x: 347, startPoint y: 44, endPoint x: 599, endPoint y: 461, distance: 487.2
click at [347, 44] on input "text" at bounding box center [349, 50] width 286 height 28
paste input "JW-s-Bierstube-Bratwurst-and-beer"
type input "JW-s-Bierstube-Bratwurst-and-beer"
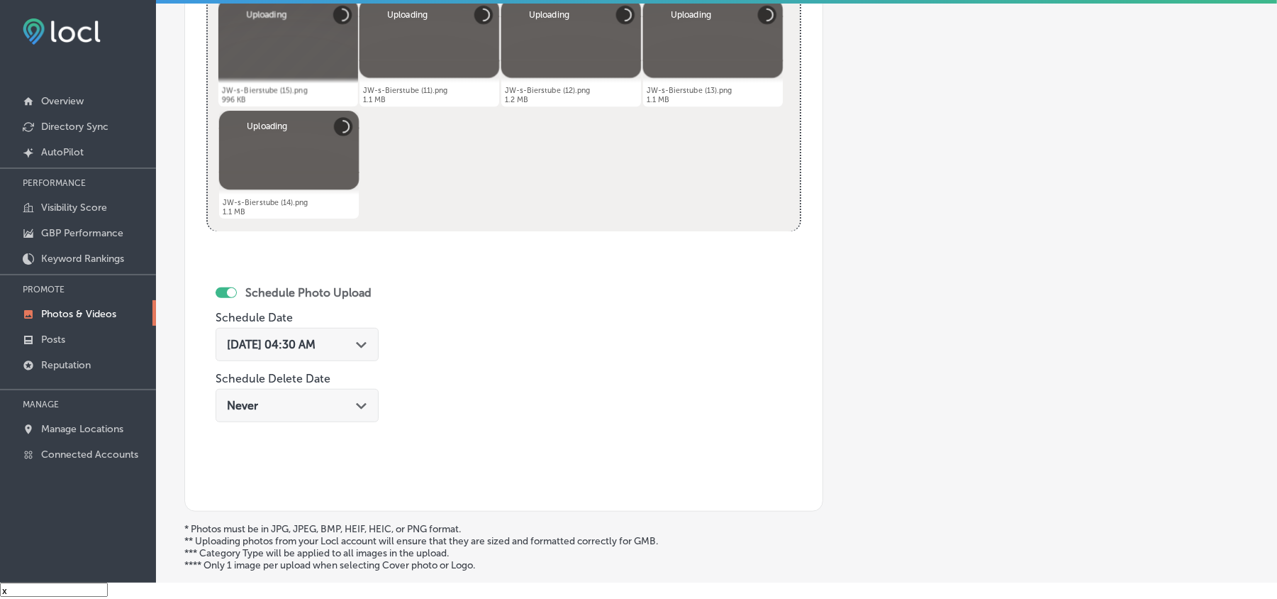
scroll to position [600, 0]
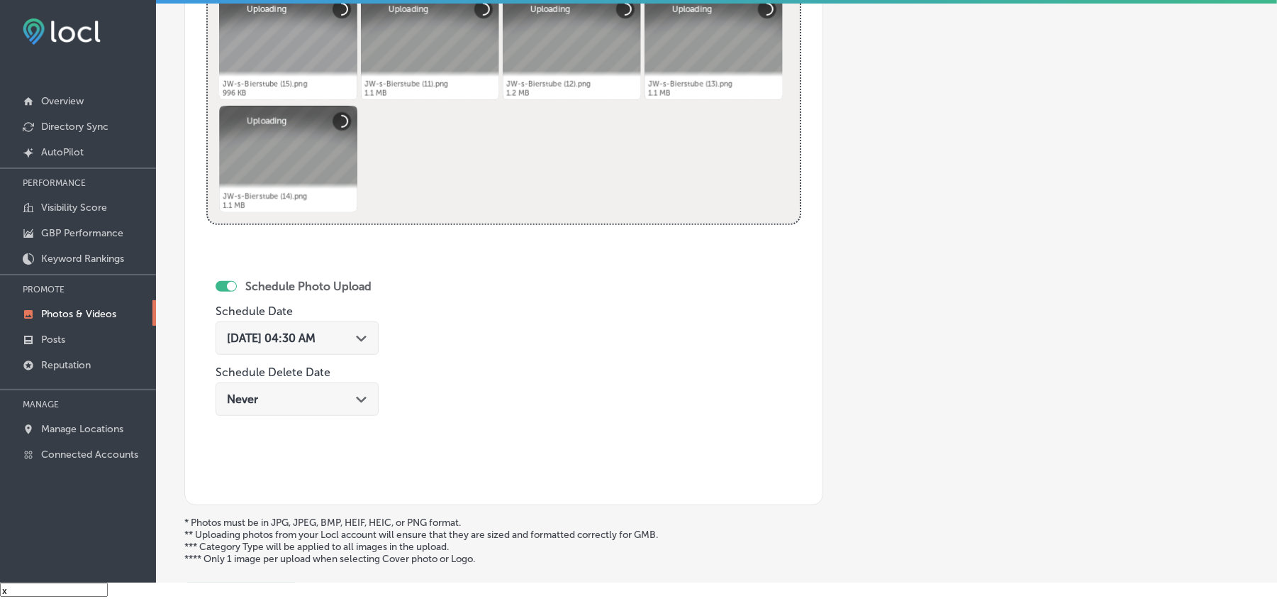
click at [366, 339] on polygon at bounding box center [361, 338] width 11 height 6
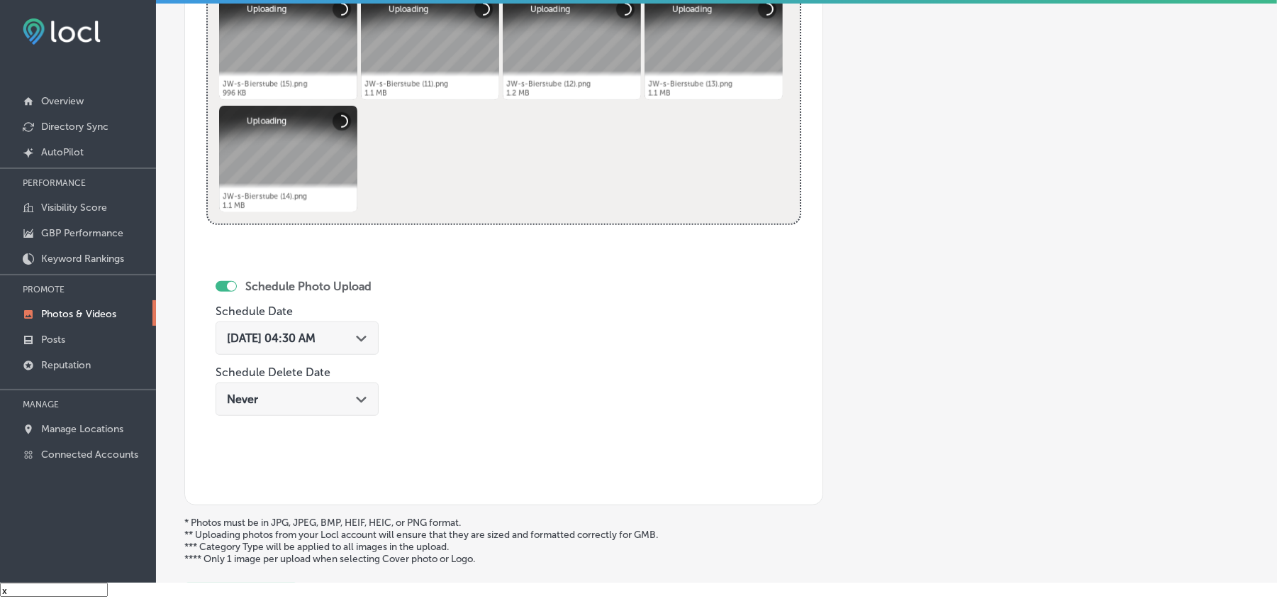
click at [372, 83] on div at bounding box center [430, 47] width 138 height 106
click at [376, 345] on div "[DATE] 04:30 AM Path Created with Sketch." at bounding box center [297, 337] width 163 height 33
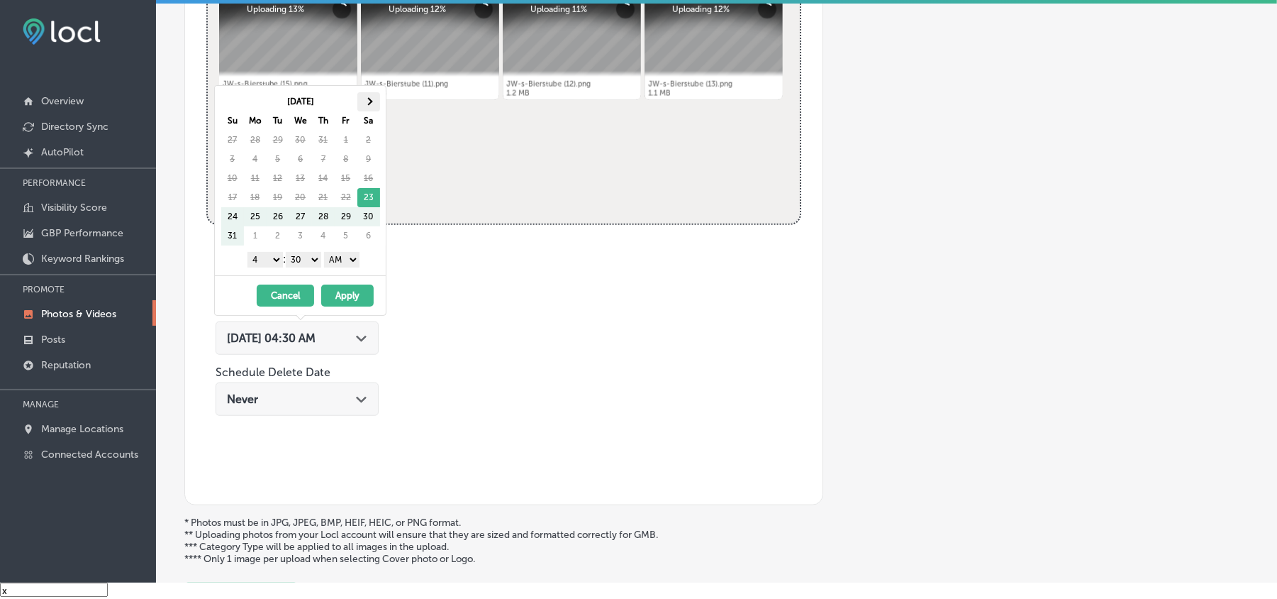
click at [373, 105] on th at bounding box center [368, 101] width 23 height 19
drag, startPoint x: 267, startPoint y: 259, endPoint x: 264, endPoint y: 268, distance: 9.6
click at [267, 259] on select "1 2 3 4 5 6 7 8 9 10 11 12" at bounding box center [265, 260] width 35 height 16
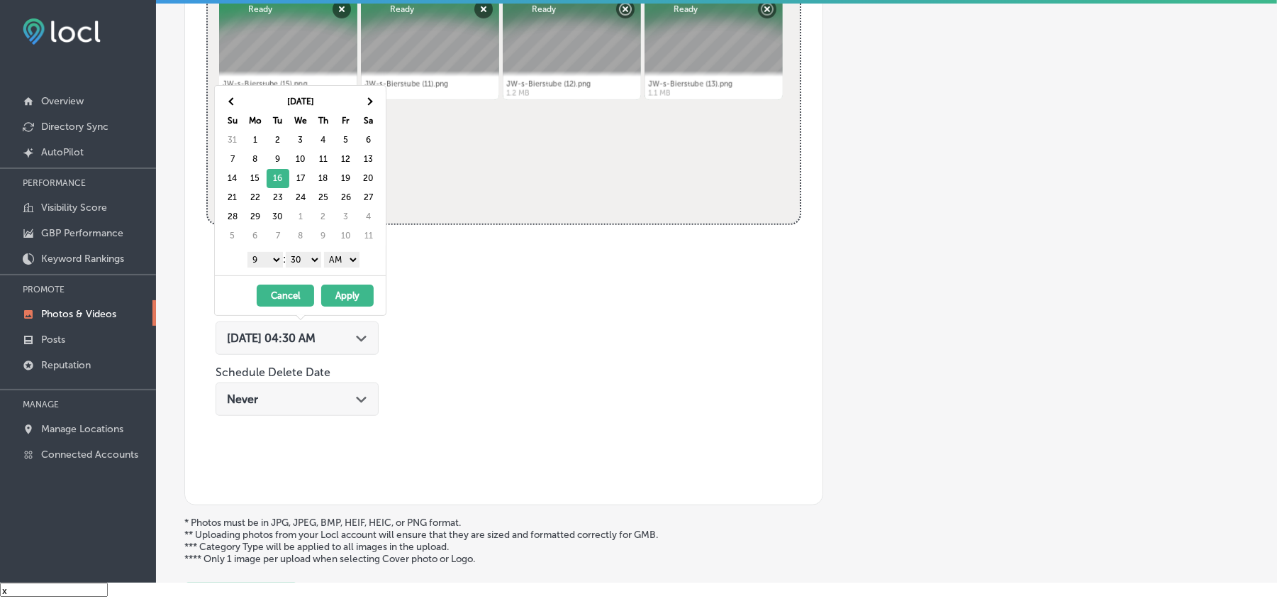
click at [309, 254] on select "00 10 20 30 40 50" at bounding box center [303, 260] width 35 height 16
click at [338, 258] on select "AM PM" at bounding box center [341, 260] width 35 height 16
click at [343, 296] on button "Apply" at bounding box center [347, 295] width 52 height 22
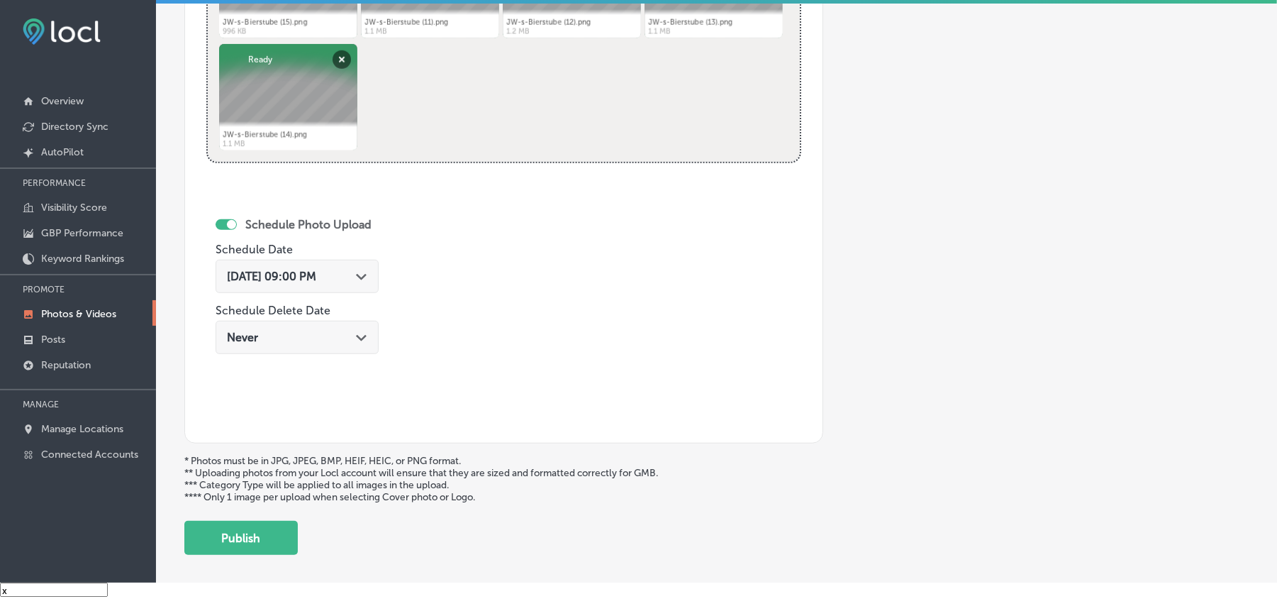
scroll to position [664, 0]
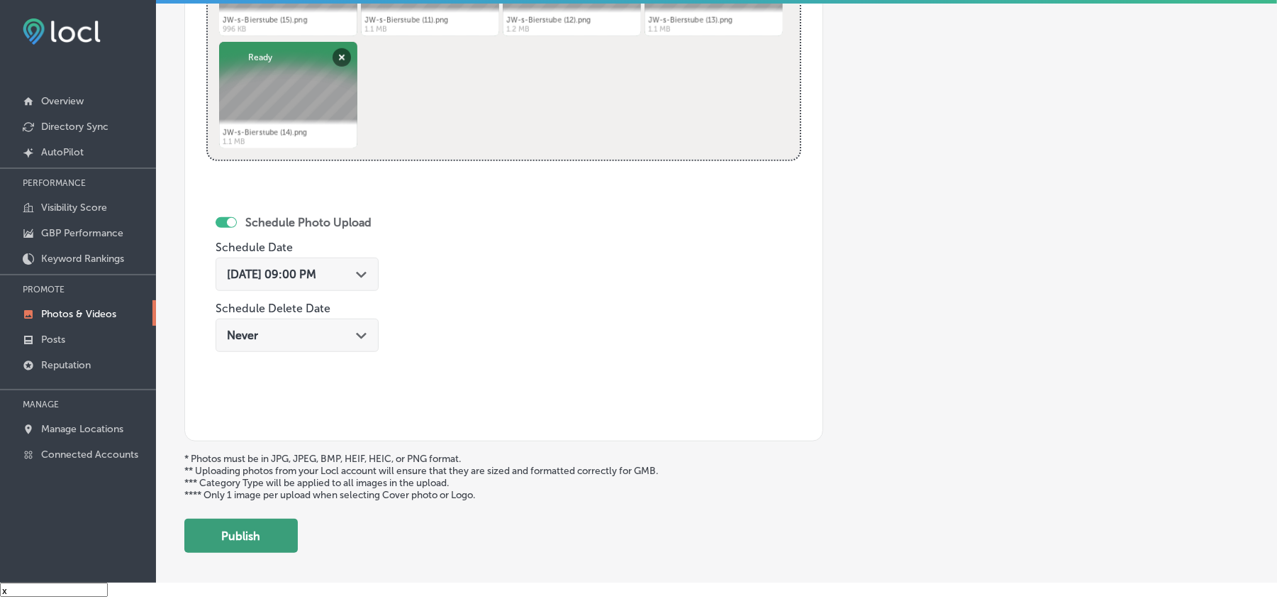
click at [295, 543] on button "Publish" at bounding box center [240, 535] width 113 height 34
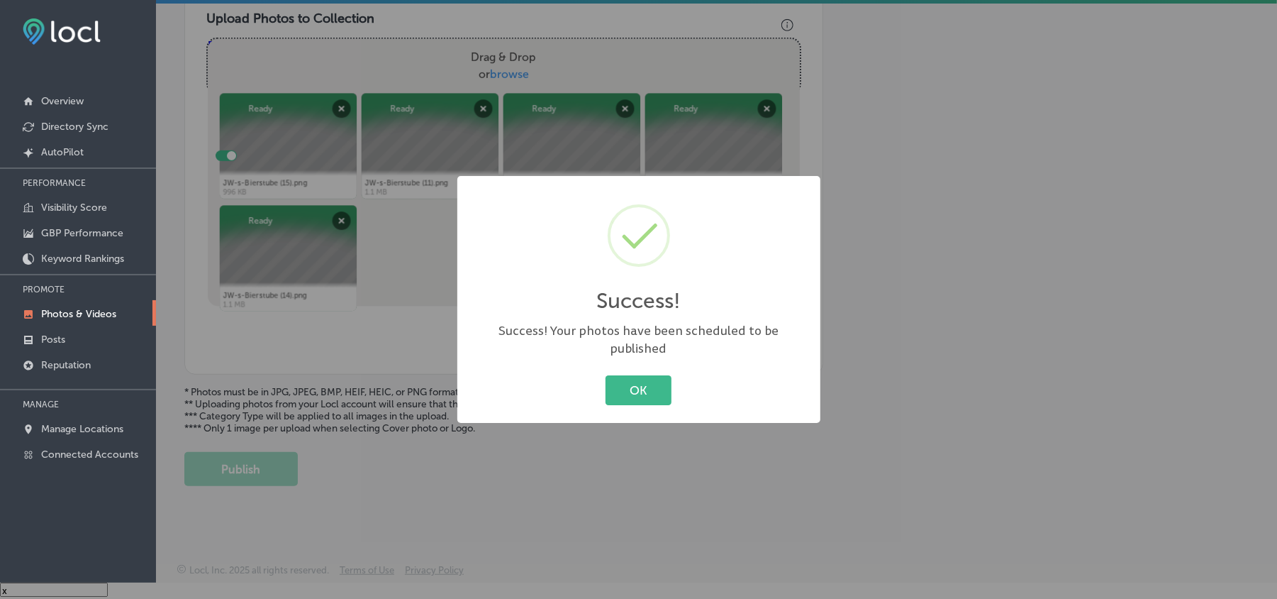
scroll to position [506, 0]
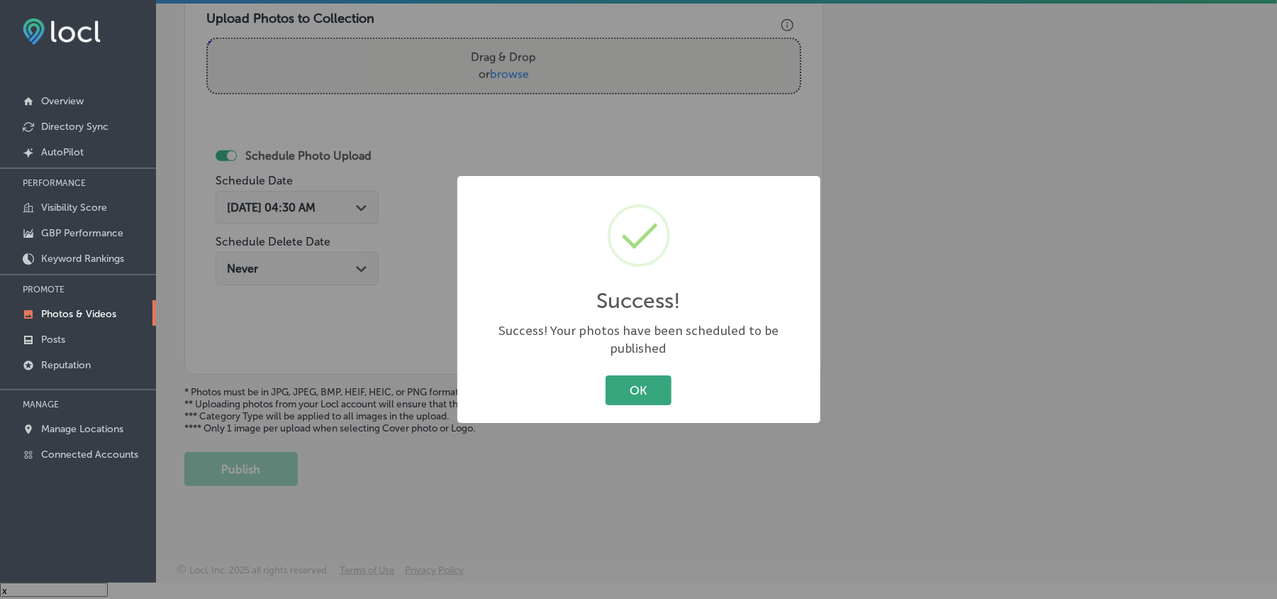
click at [644, 394] on button "OK" at bounding box center [639, 389] width 66 height 29
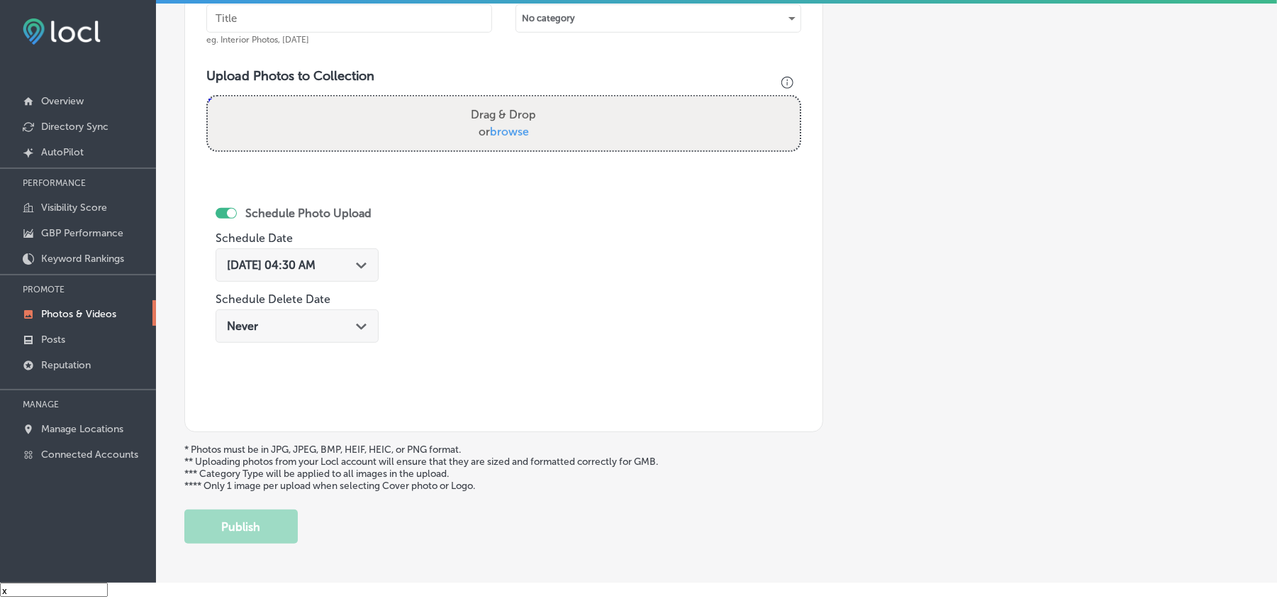
scroll to position [443, 0]
click at [344, 7] on input "text" at bounding box center [349, 19] width 286 height 28
paste input "JW-s-Bierstube-Best-burgers-in-[GEOGRAPHIC_DATA]"
type input "JW-s-Bierstube-Best-burgers-in-[GEOGRAPHIC_DATA]"
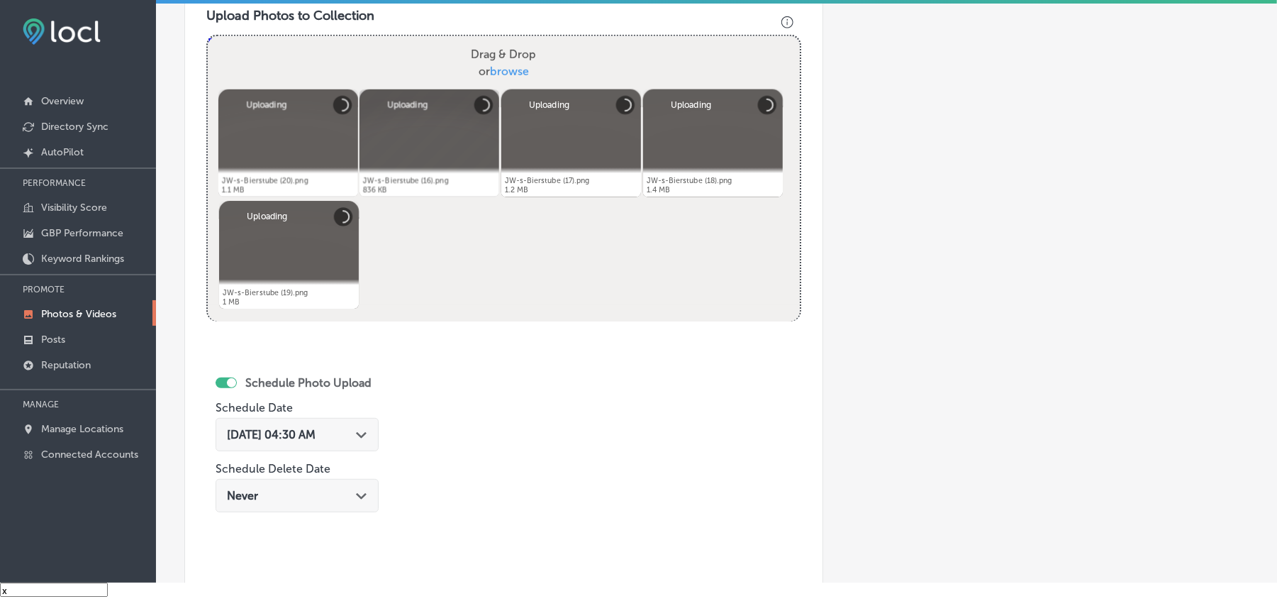
scroll to position [631, 0]
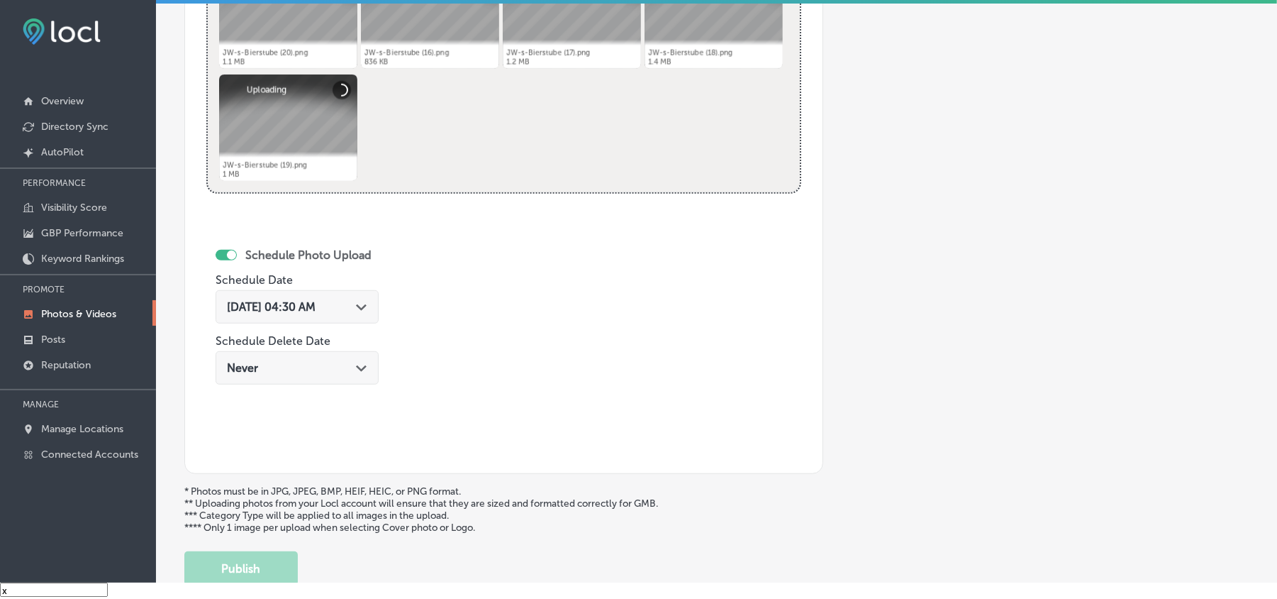
click at [362, 305] on div "[DATE] 04:30 AM Path Created with Sketch." at bounding box center [297, 306] width 140 height 13
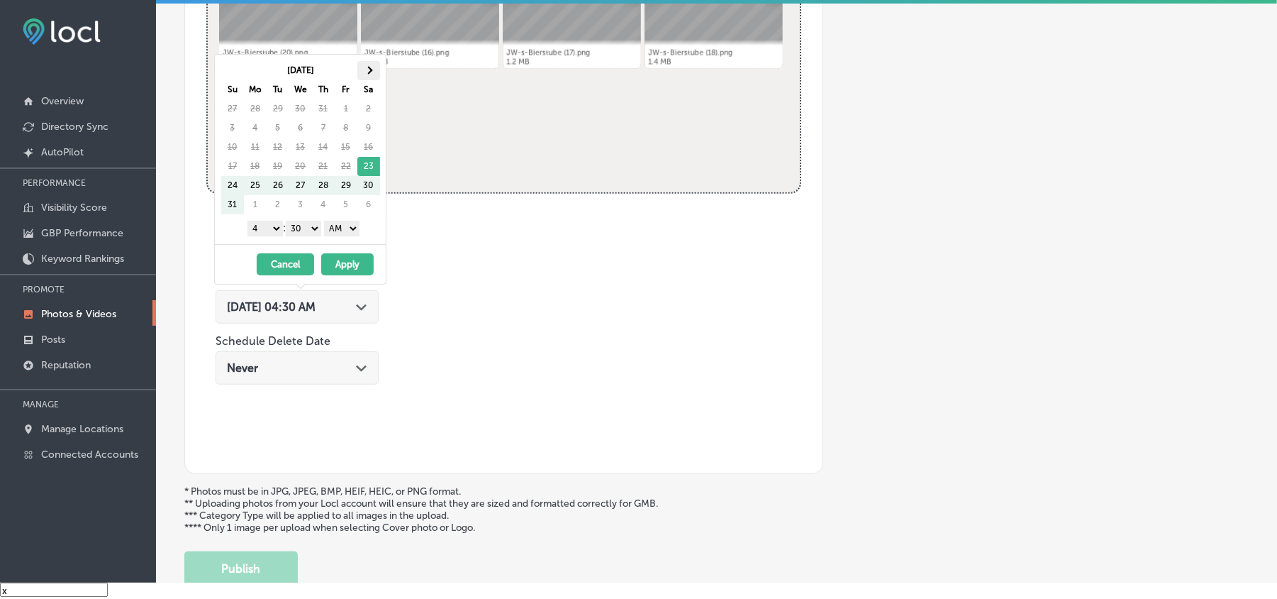
click at [367, 74] on span at bounding box center [369, 70] width 8 height 8
click at [265, 228] on select "1 2 3 4 5 6 7 8 9 10 11 12" at bounding box center [265, 229] width 35 height 16
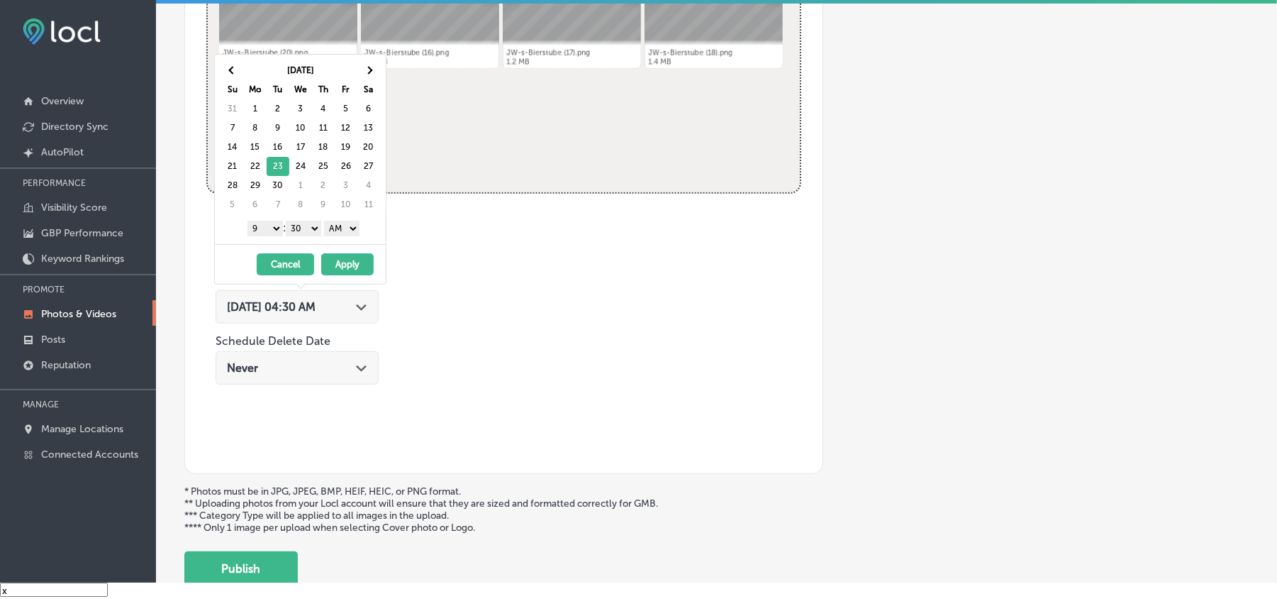
click at [311, 224] on select "00 10 20 30 40 50" at bounding box center [303, 229] width 35 height 16
click at [344, 227] on select "AM PM" at bounding box center [341, 229] width 35 height 16
click at [347, 265] on button "Apply" at bounding box center [347, 264] width 52 height 22
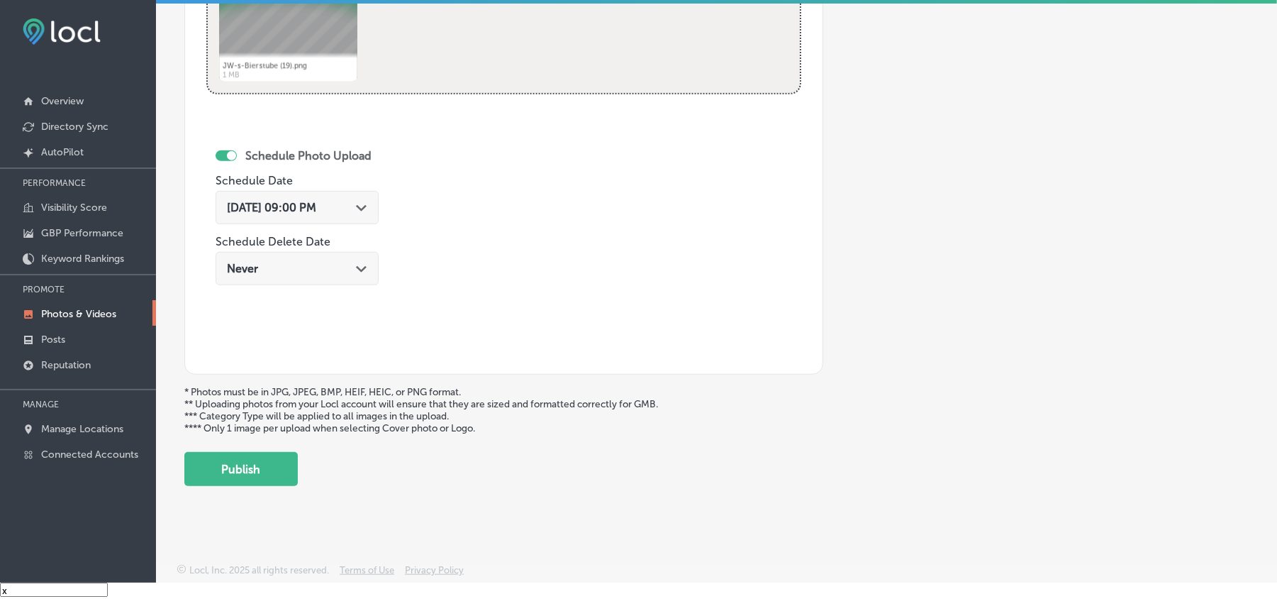
scroll to position [736, 0]
click at [245, 462] on button "Publish" at bounding box center [240, 469] width 113 height 34
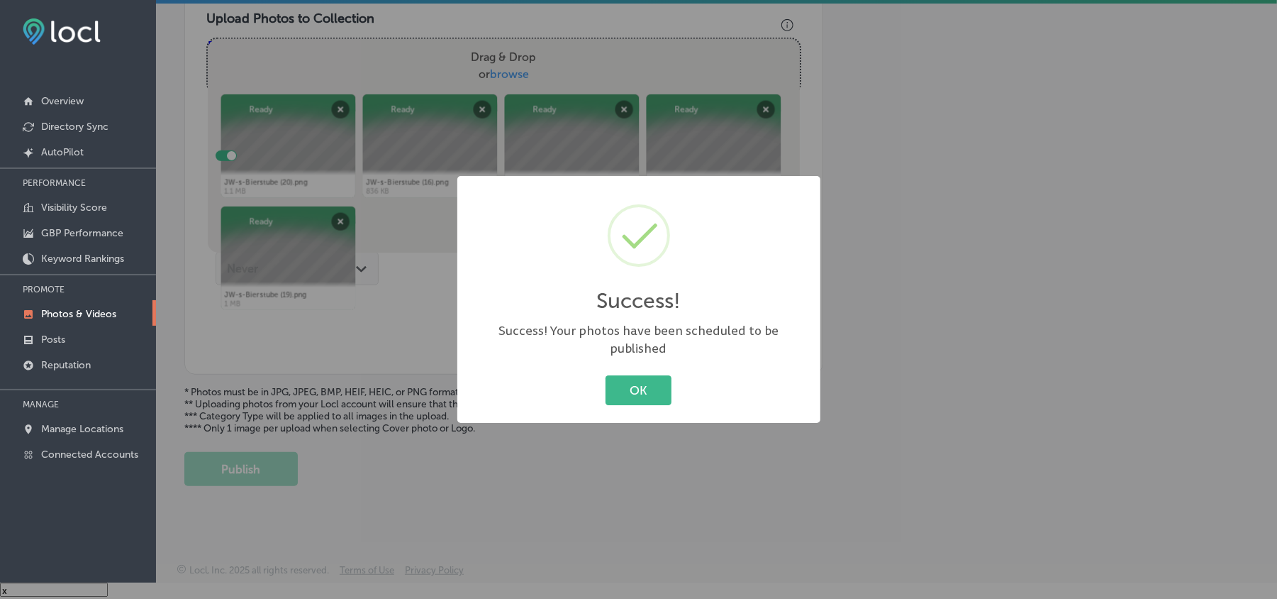
scroll to position [506, 0]
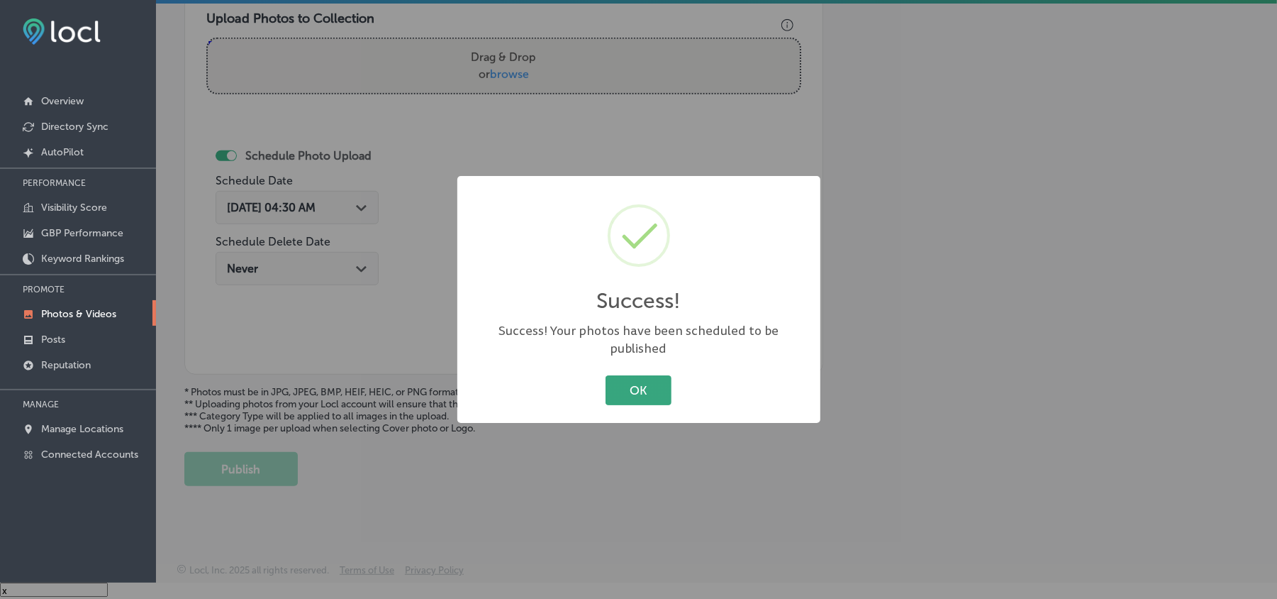
click at [628, 382] on button "OK" at bounding box center [639, 389] width 66 height 29
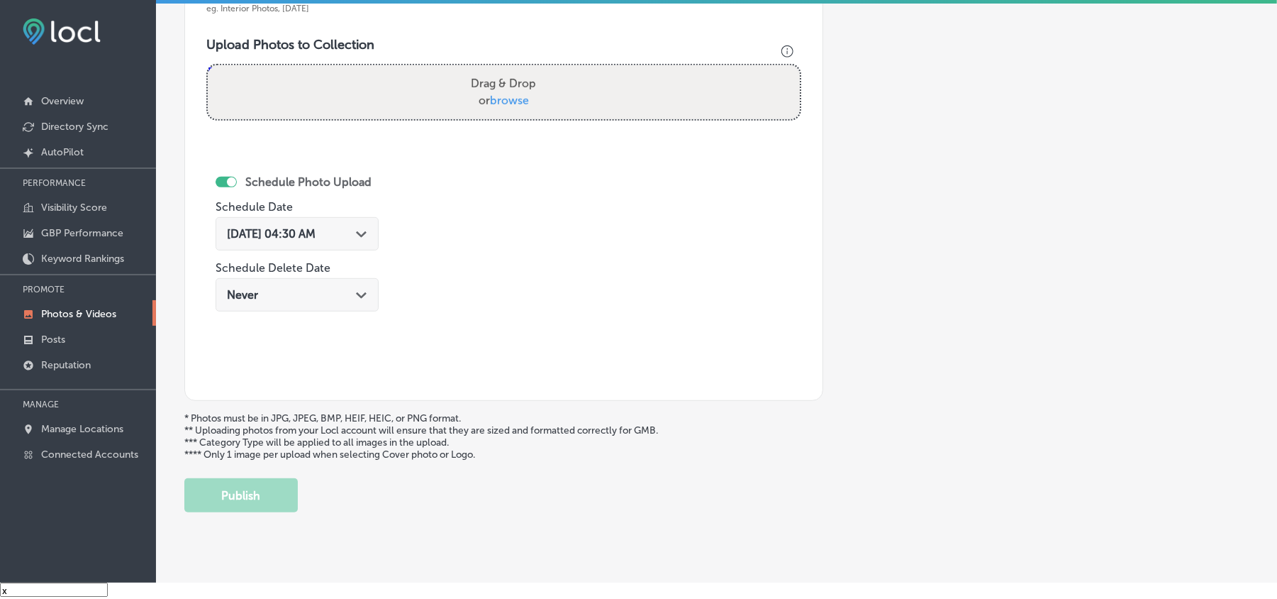
scroll to position [443, 0]
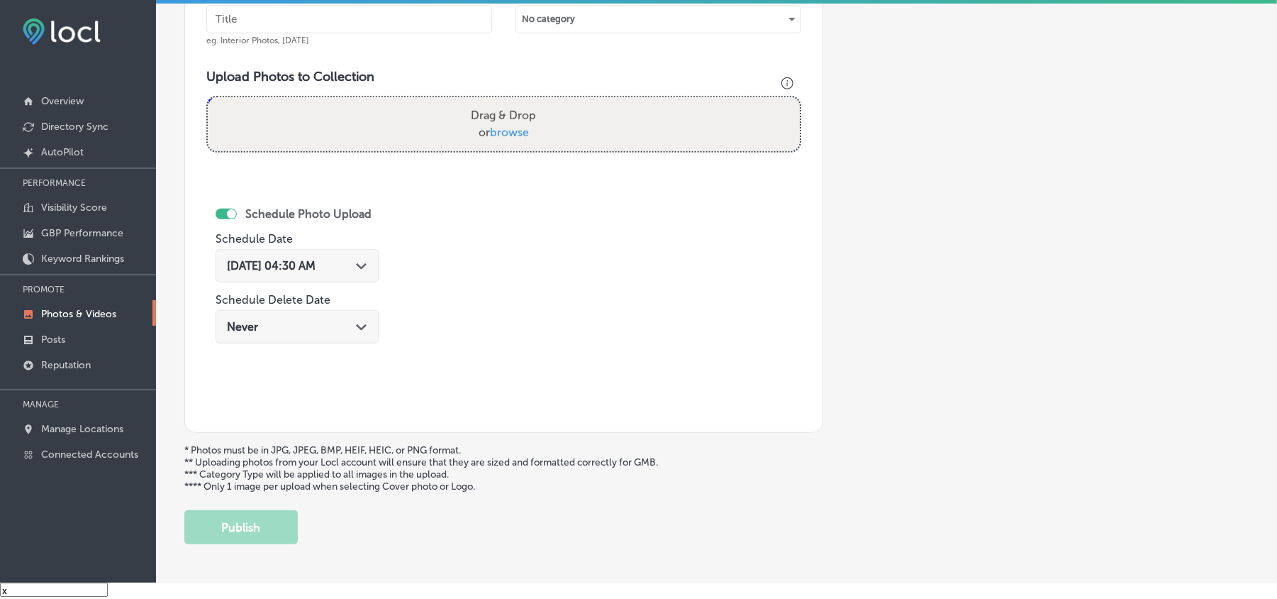
click at [287, 23] on input "text" at bounding box center [349, 19] width 286 height 28
paste input "JW-s-Bierstube-Local-[GEOGRAPHIC_DATA]-in-[GEOGRAPHIC_DATA]"
type input "JW-s-Bierstube-Local-[GEOGRAPHIC_DATA]-in-[GEOGRAPHIC_DATA]"
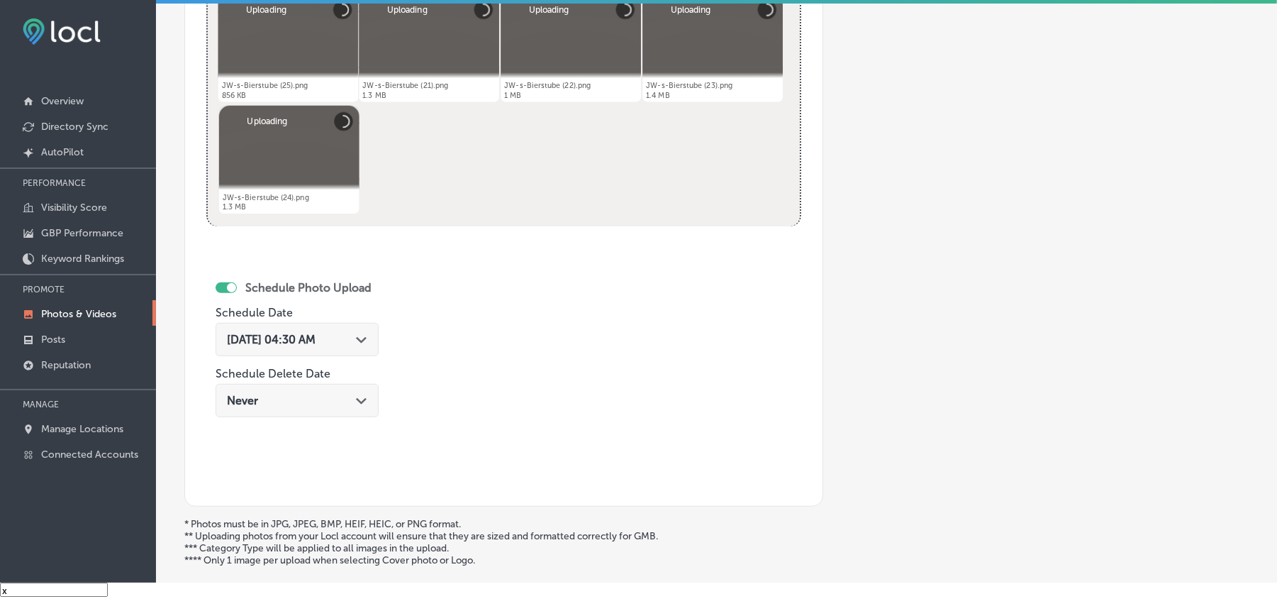
scroll to position [664, 0]
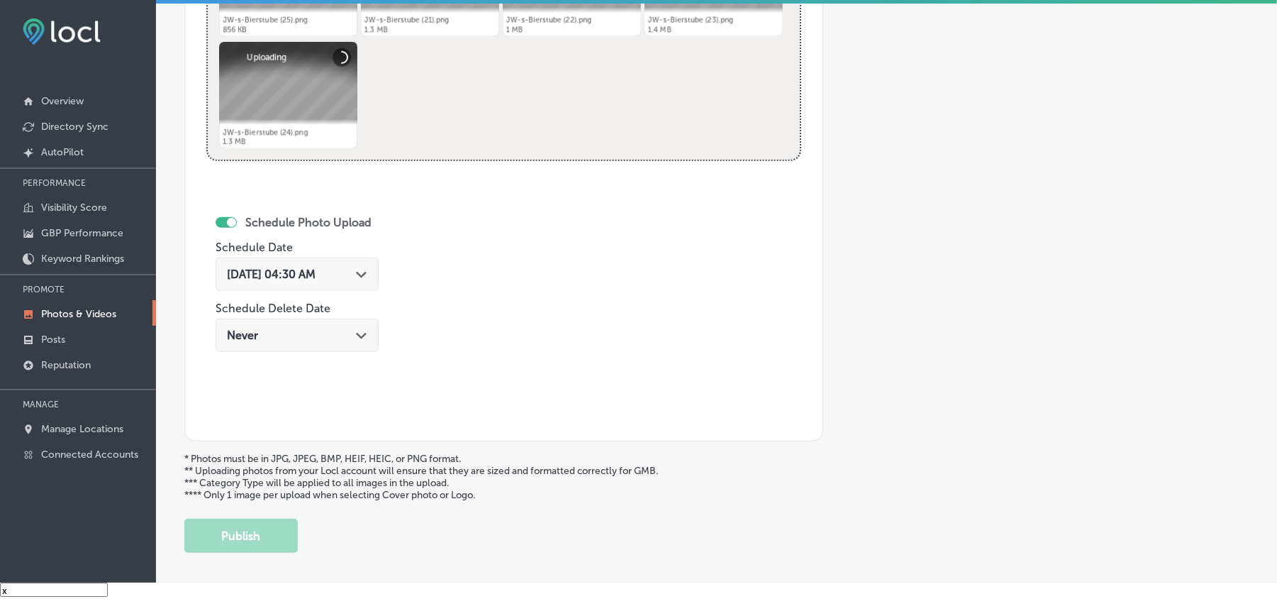
click at [367, 281] on div "[DATE] 04:30 AM Path Created with Sketch." at bounding box center [297, 273] width 140 height 13
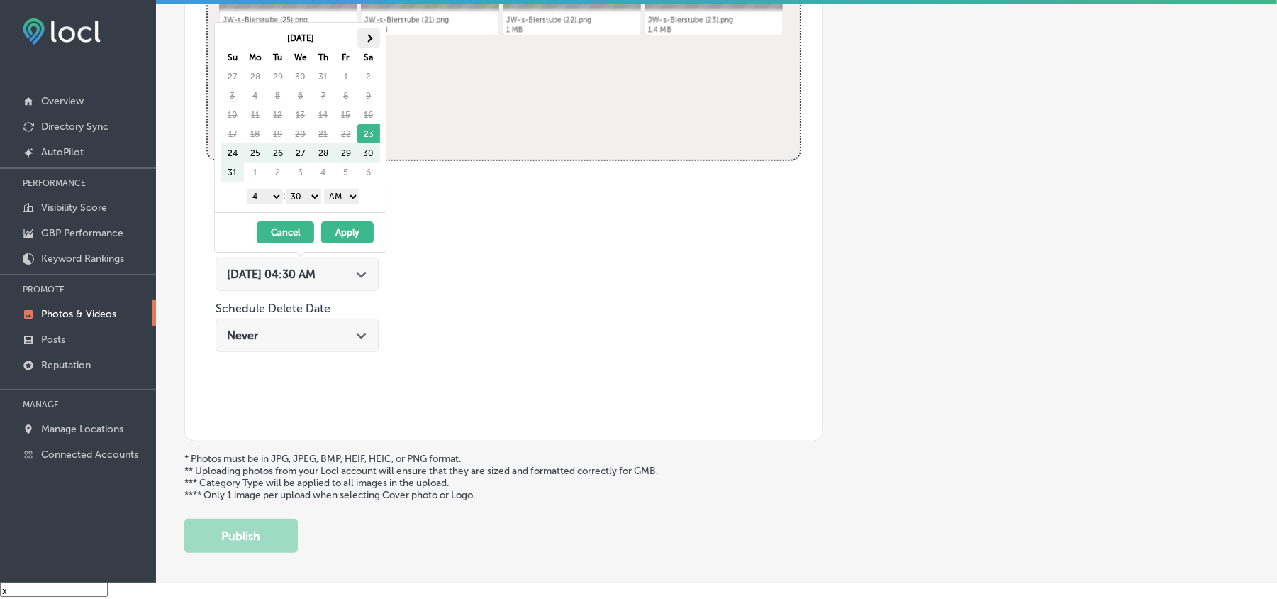
click at [370, 30] on th at bounding box center [368, 37] width 23 height 19
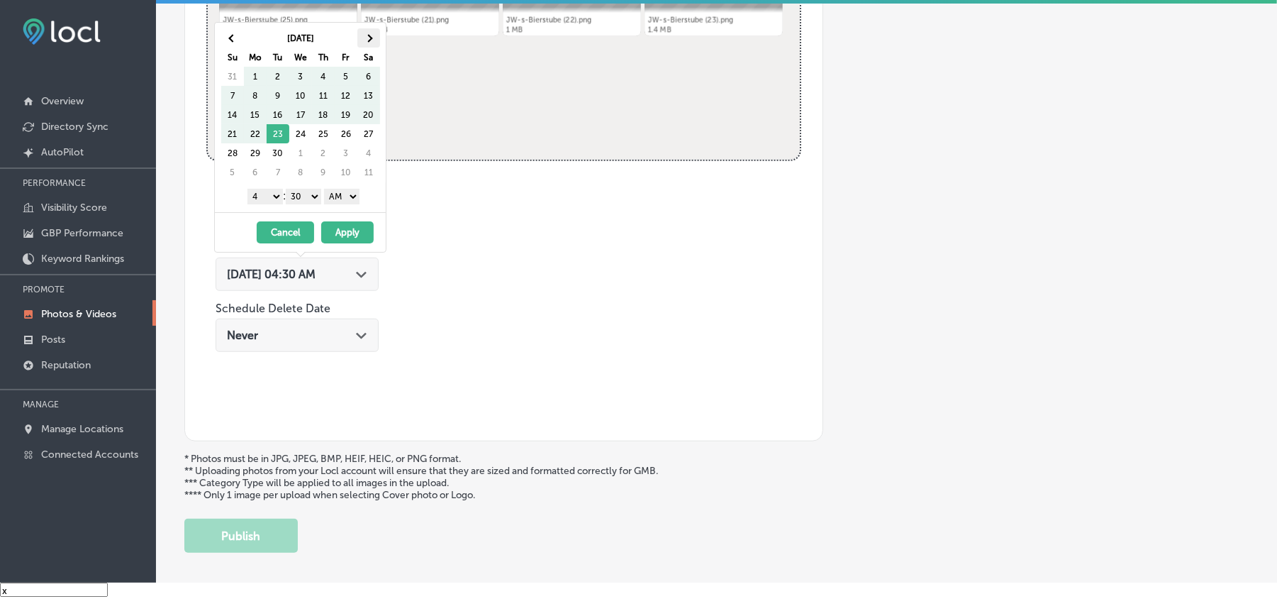
click at [370, 32] on th at bounding box center [368, 37] width 23 height 19
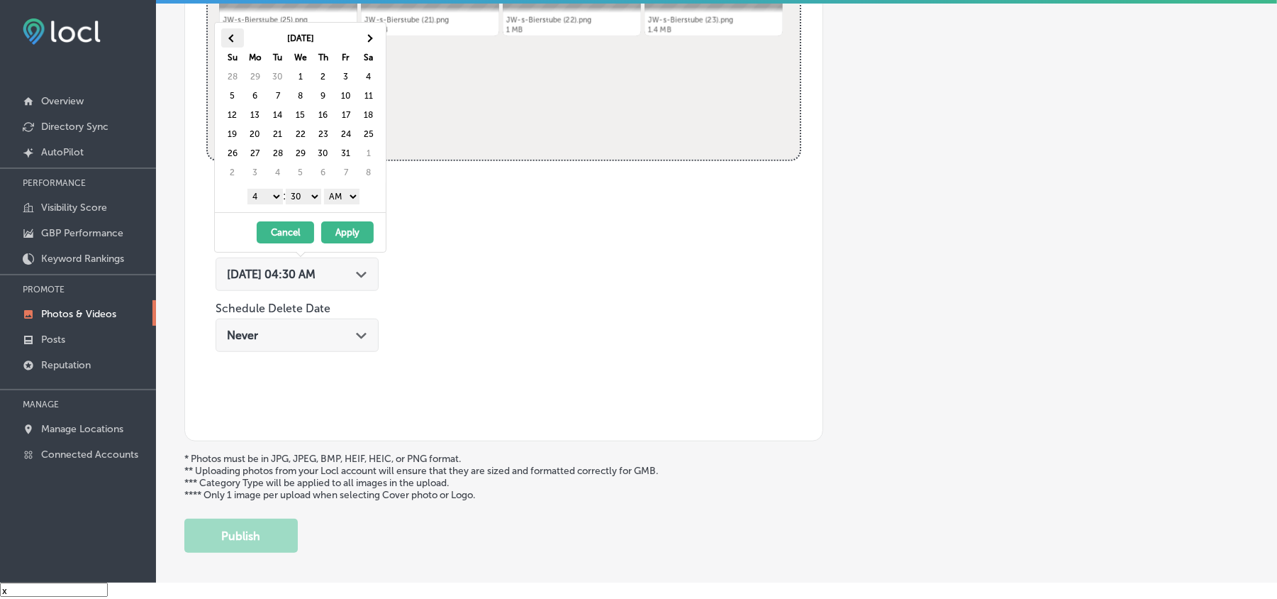
click at [231, 38] on span at bounding box center [232, 38] width 8 height 8
click at [267, 197] on select "1 2 3 4 5 6 7 8 9 10 11 12" at bounding box center [265, 197] width 35 height 16
click at [307, 199] on select "00 10 20 30 40 50" at bounding box center [303, 197] width 35 height 16
click at [343, 194] on select "AM PM" at bounding box center [341, 197] width 35 height 16
click at [342, 236] on button "Apply" at bounding box center [347, 232] width 52 height 22
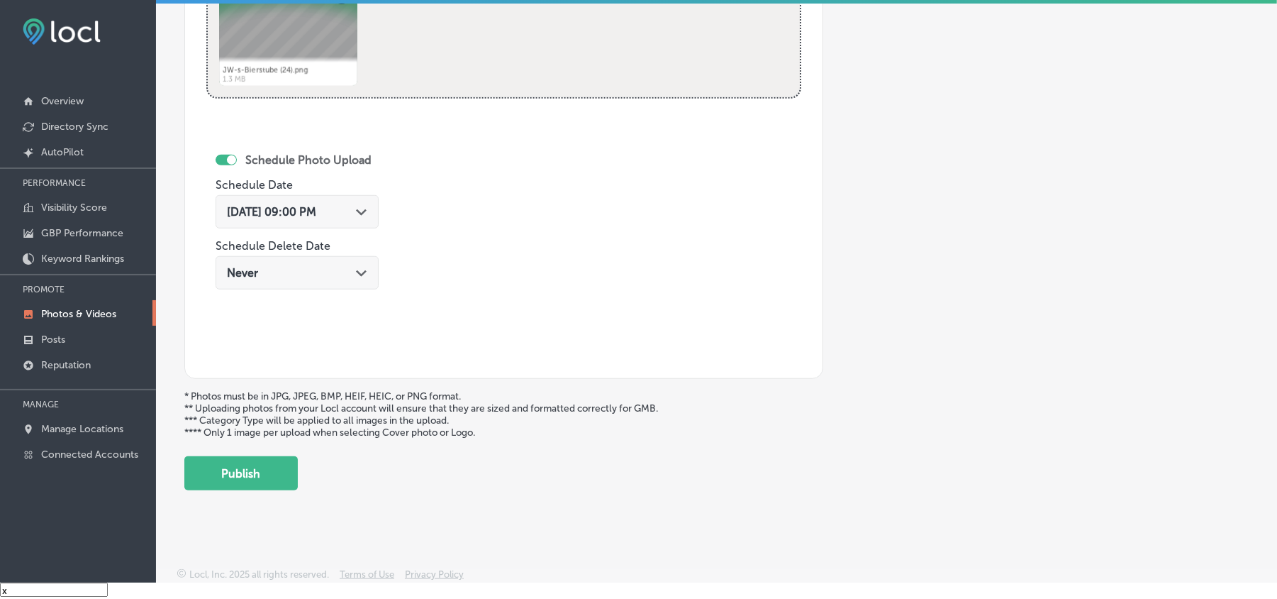
scroll to position [736, 0]
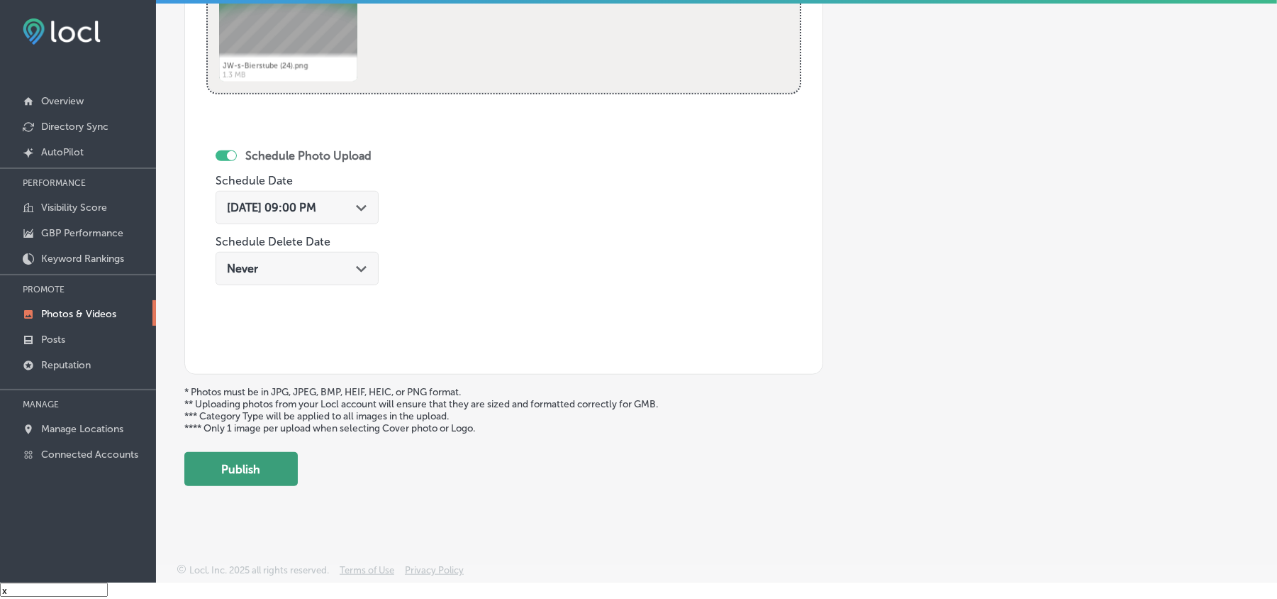
click at [253, 475] on button "Publish" at bounding box center [240, 469] width 113 height 34
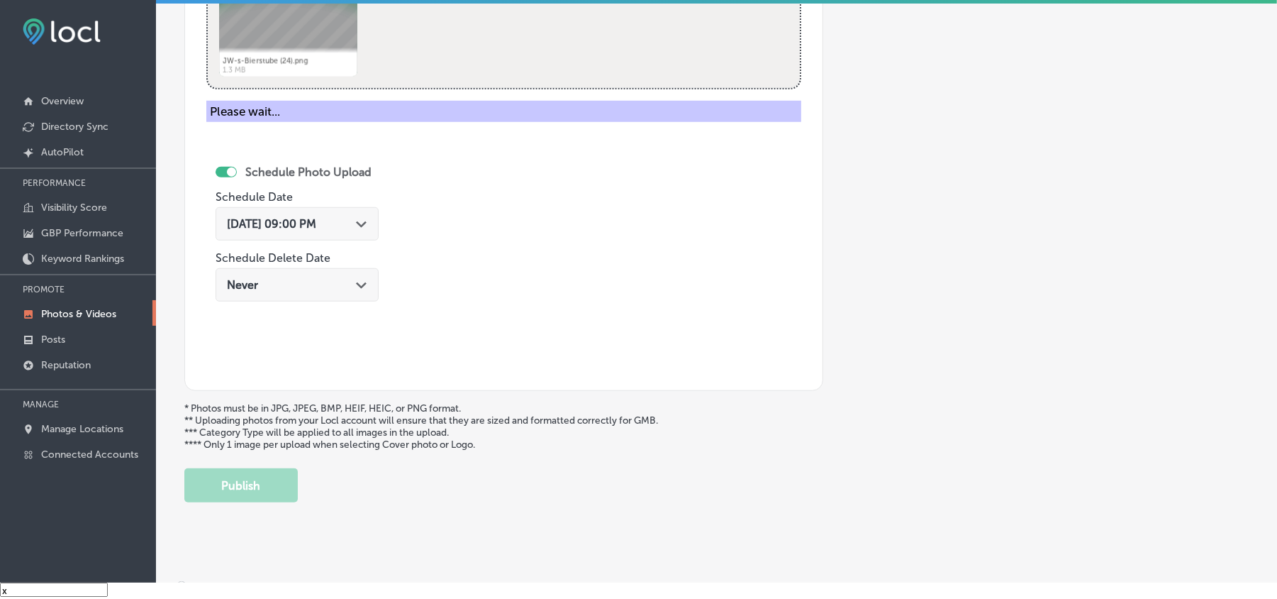
scroll to position [506, 0]
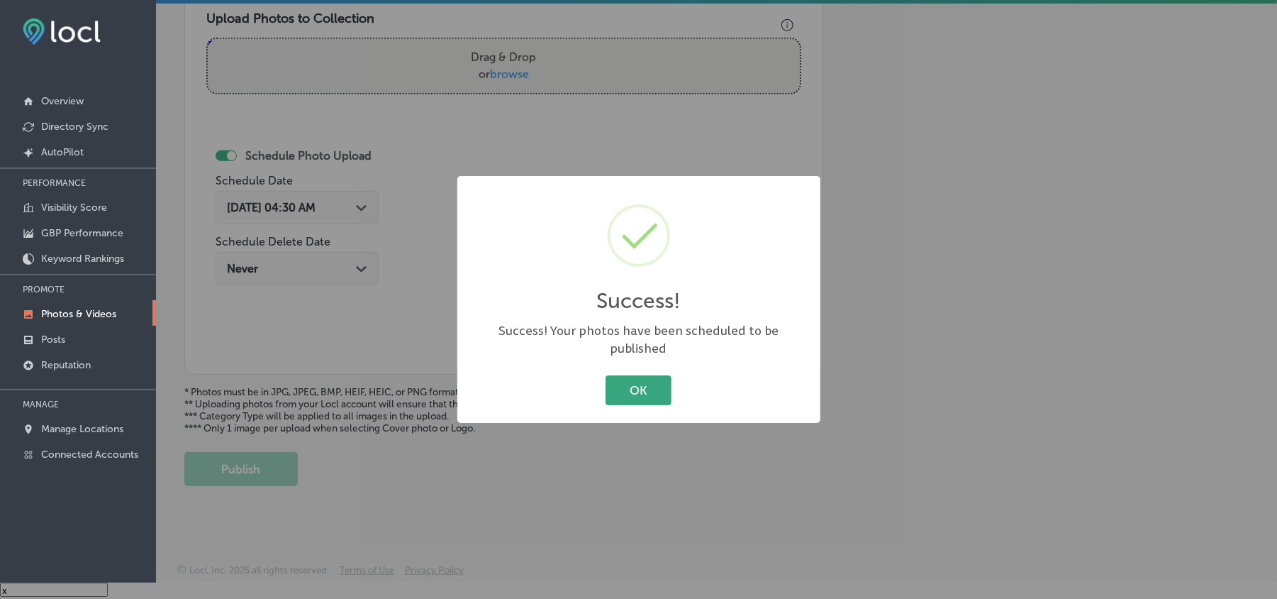
click at [664, 375] on button "OK" at bounding box center [639, 389] width 66 height 29
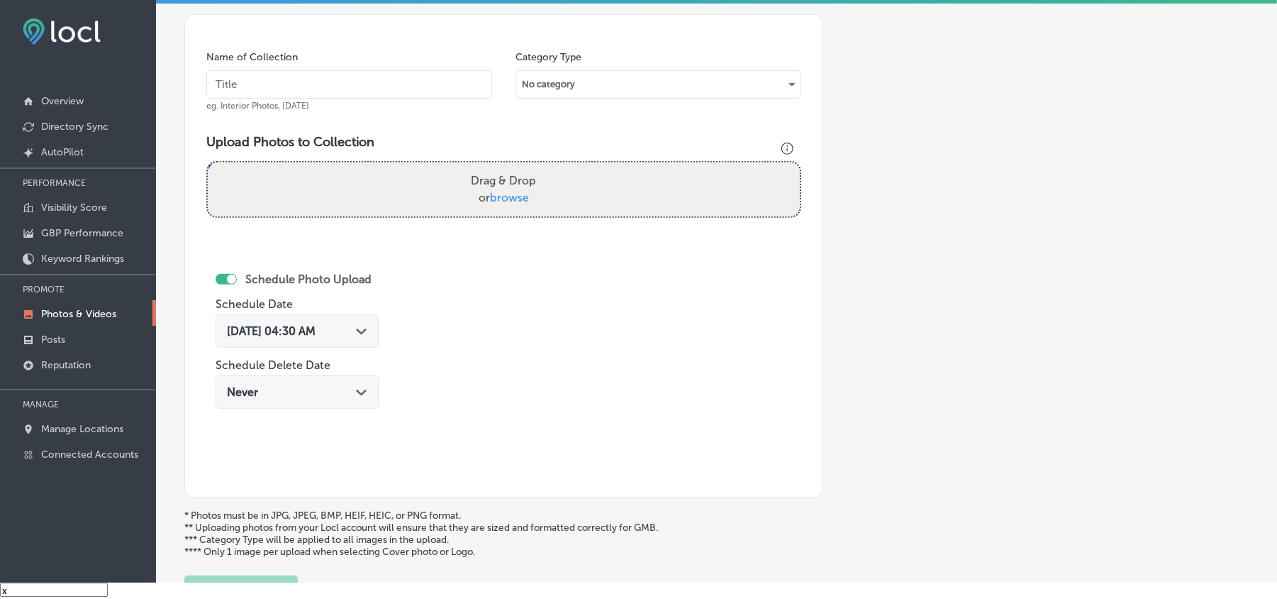
scroll to position [411, 0]
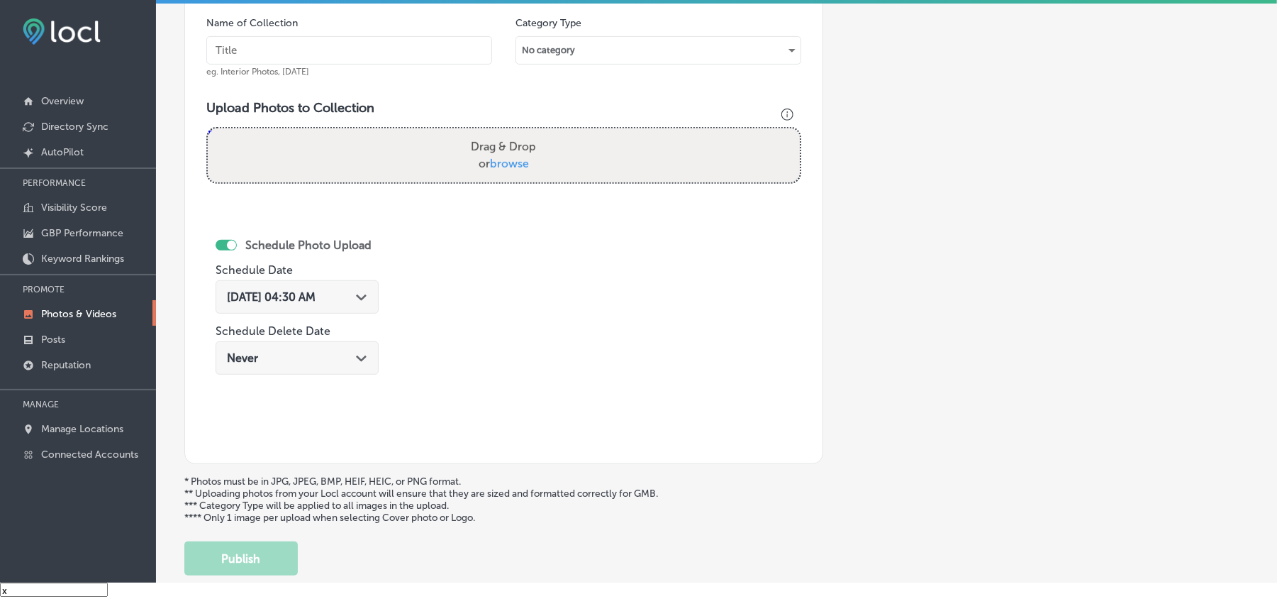
click at [272, 55] on input "text" at bounding box center [349, 50] width 286 height 28
paste input "JW-s-Bierstube-German-restaurant-[GEOGRAPHIC_DATA]-[GEOGRAPHIC_DATA]"
type input "JW-s-Bierstube-German-restaurant-[GEOGRAPHIC_DATA]-[GEOGRAPHIC_DATA]"
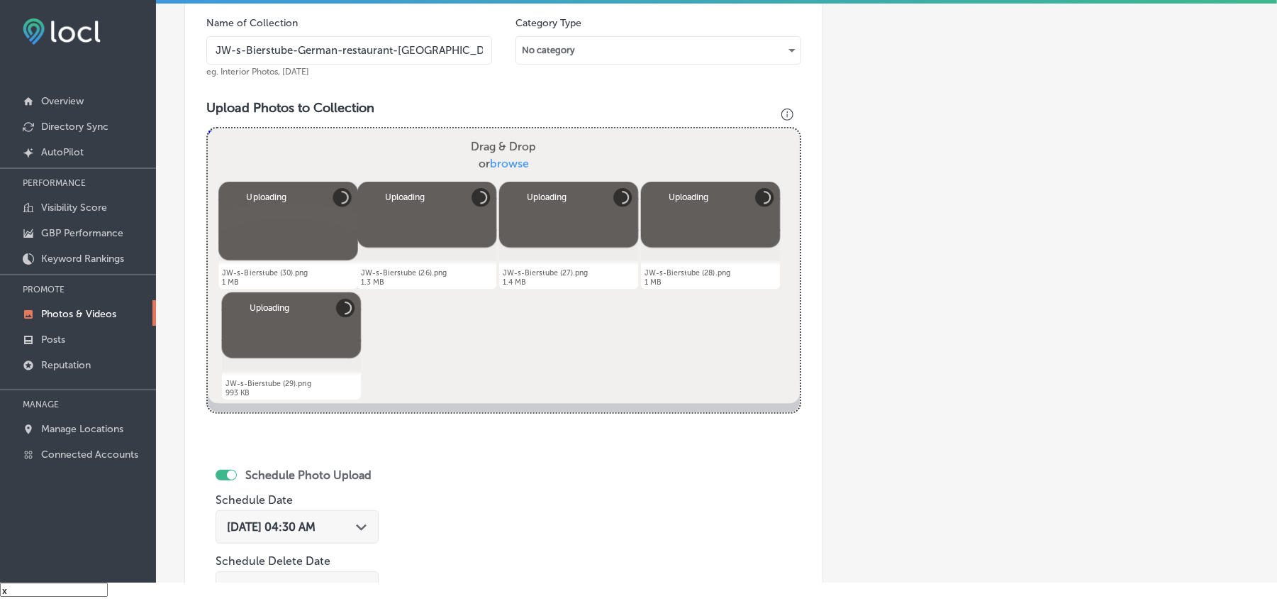
scroll to position [506, 0]
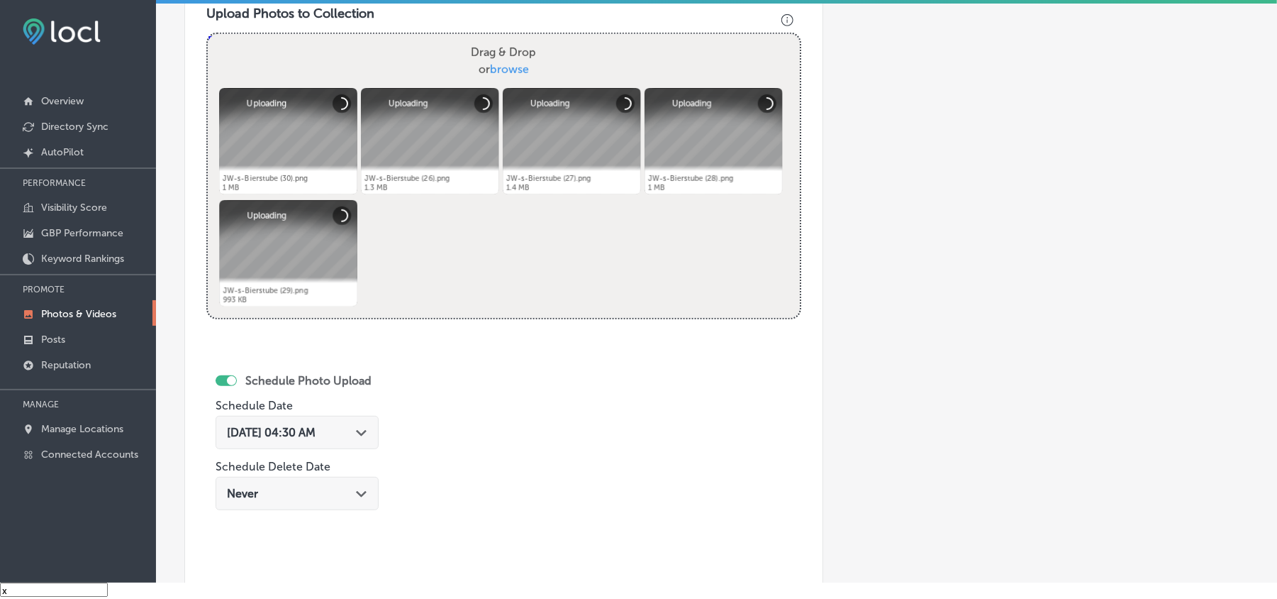
click at [366, 443] on div "[DATE] 04:30 AM Path Created with Sketch." at bounding box center [297, 432] width 163 height 33
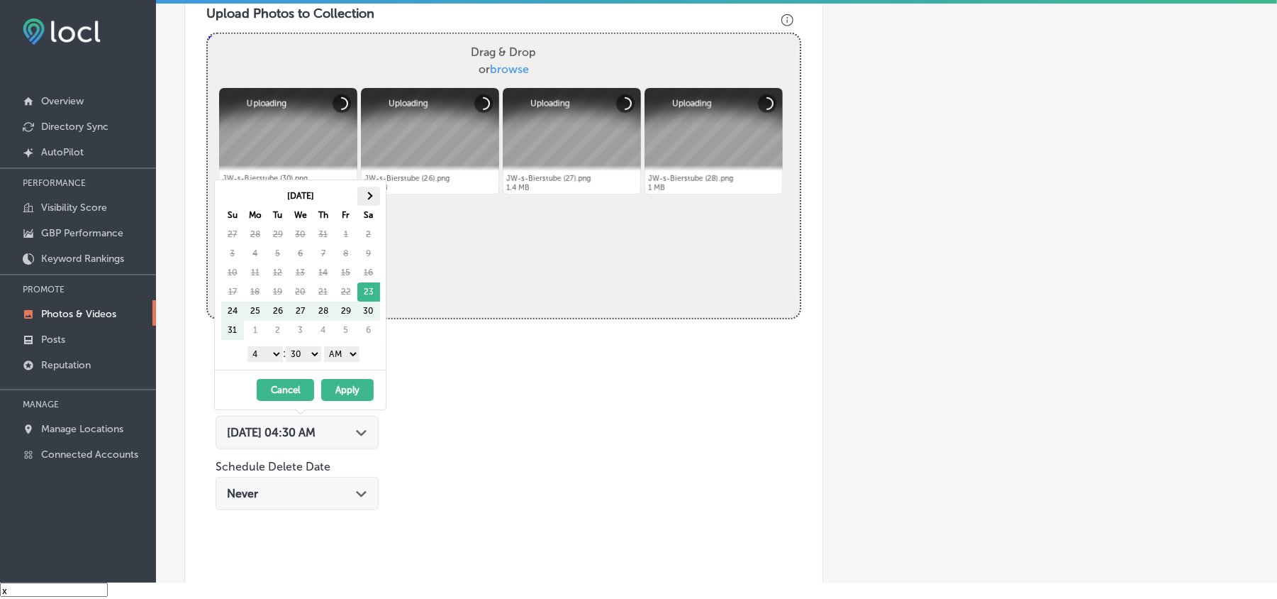
click at [372, 190] on th at bounding box center [368, 196] width 23 height 19
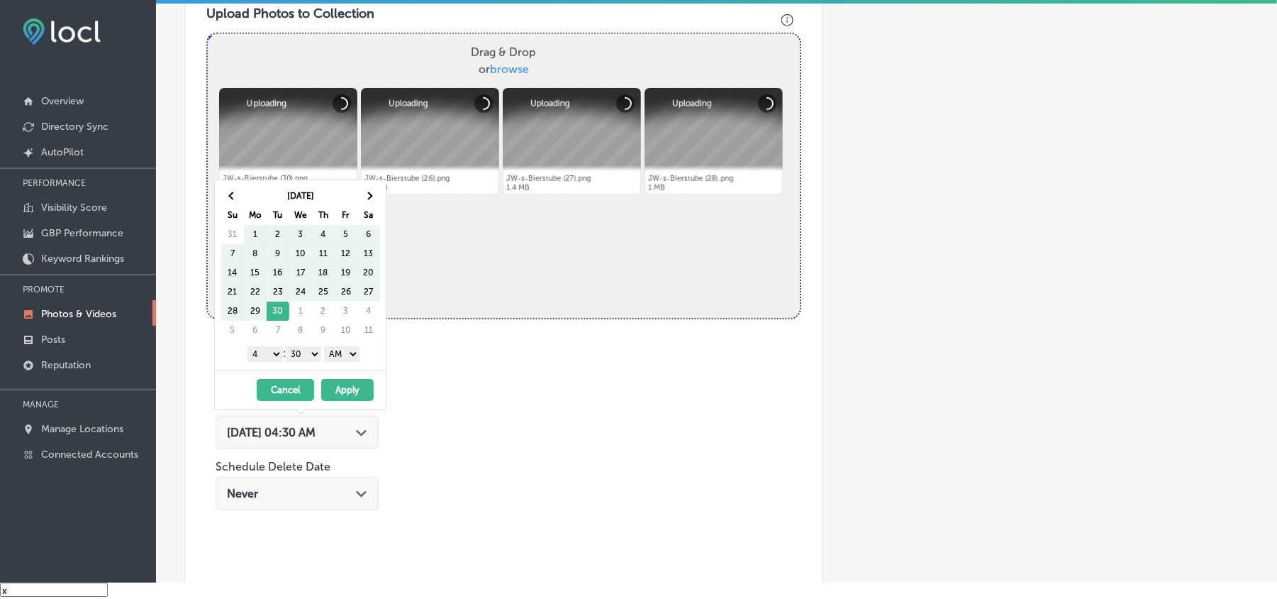
click at [372, 190] on th at bounding box center [368, 196] width 23 height 19
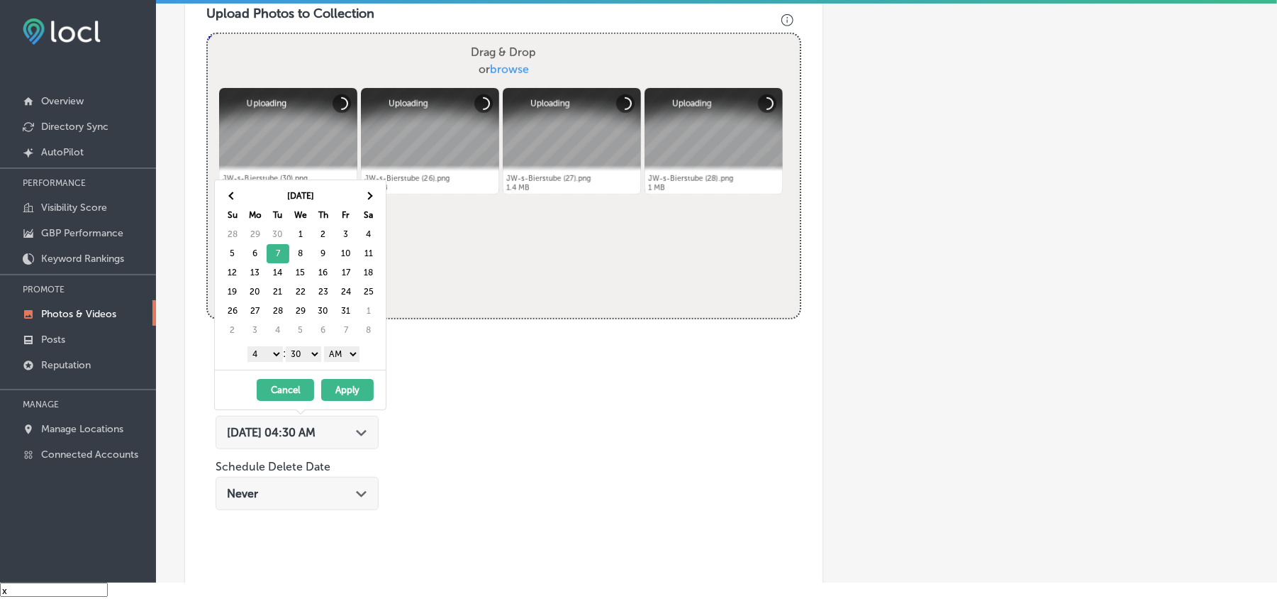
click at [267, 357] on select "1 2 3 4 5 6 7 8 9 10 11 12" at bounding box center [265, 354] width 35 height 16
click at [304, 359] on select "00 10 20 30 40 50" at bounding box center [303, 354] width 35 height 16
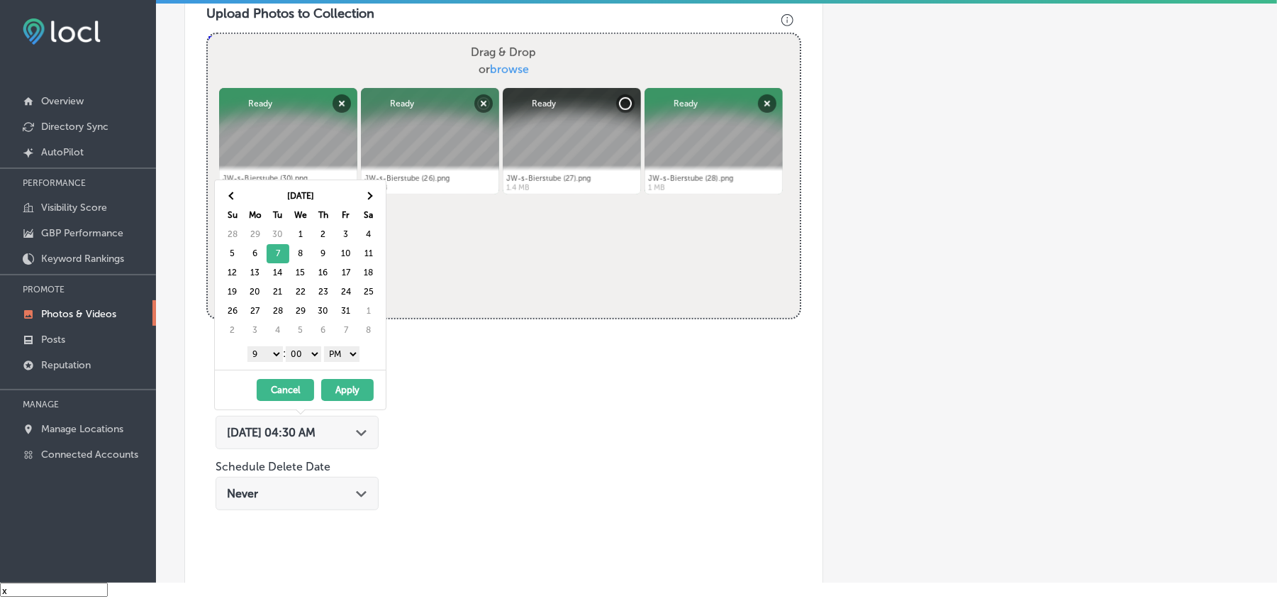
click at [346, 390] on button "Apply" at bounding box center [347, 390] width 52 height 22
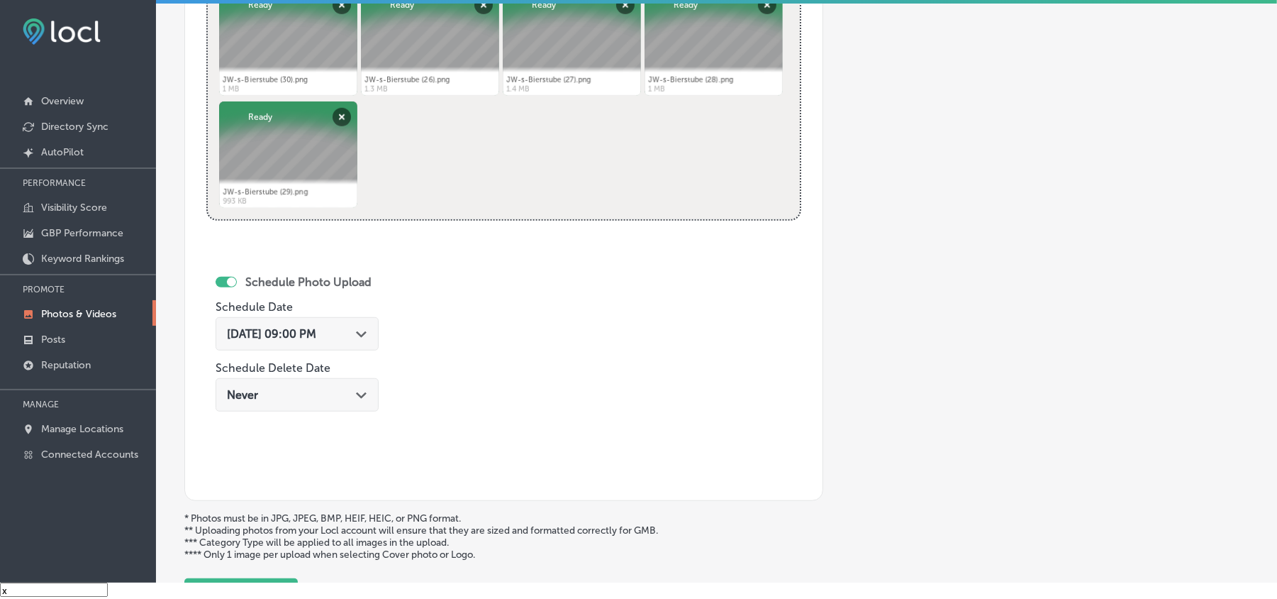
scroll to position [631, 0]
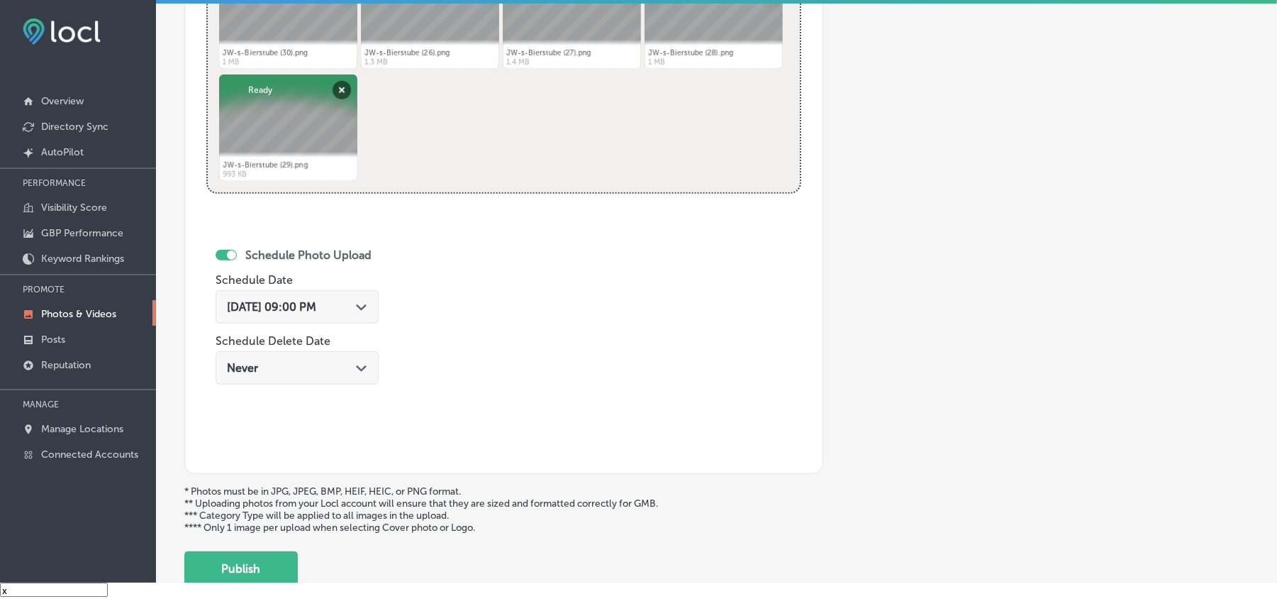
click at [250, 565] on button "Publish" at bounding box center [240, 568] width 113 height 34
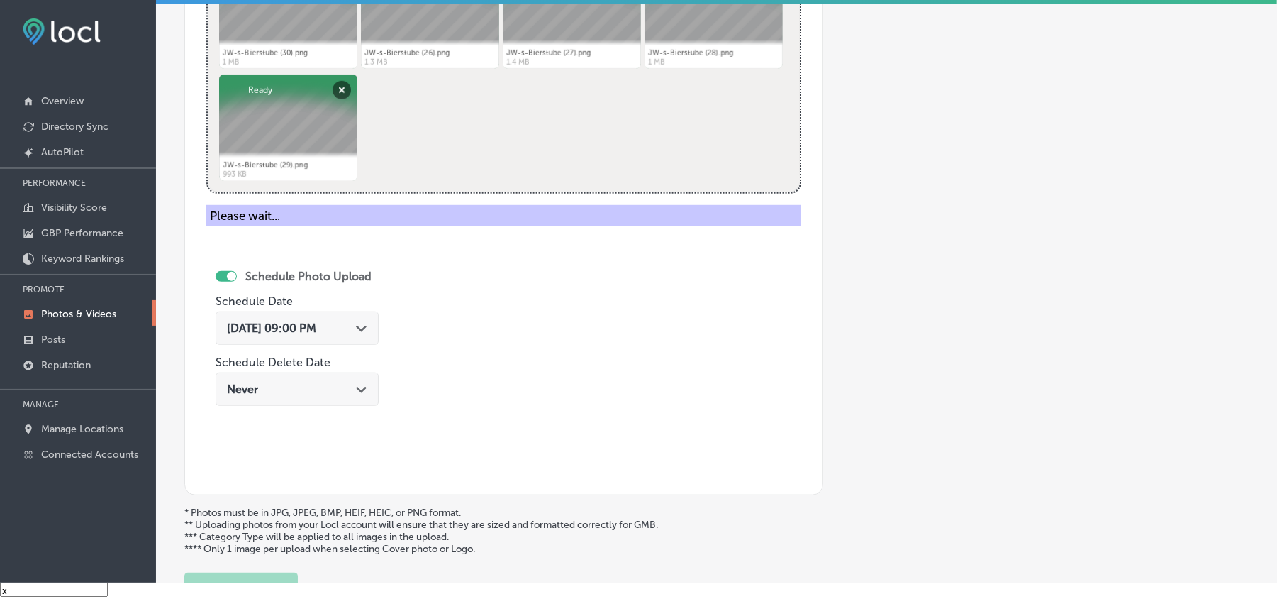
scroll to position [506, 0]
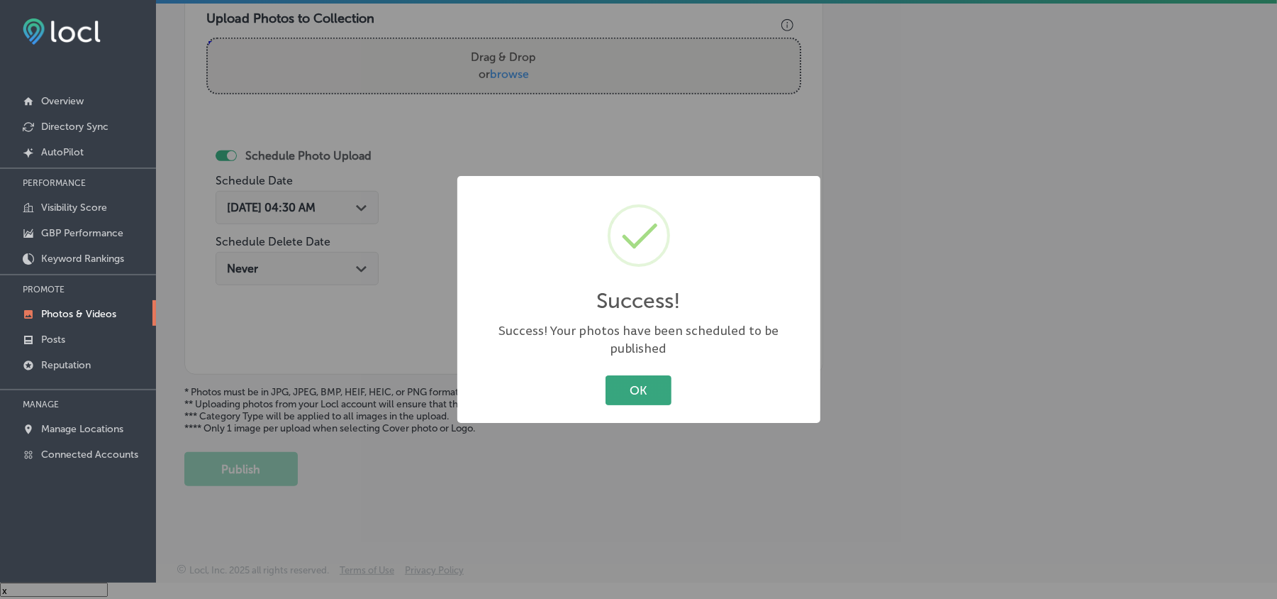
click at [622, 386] on button "OK" at bounding box center [639, 389] width 66 height 29
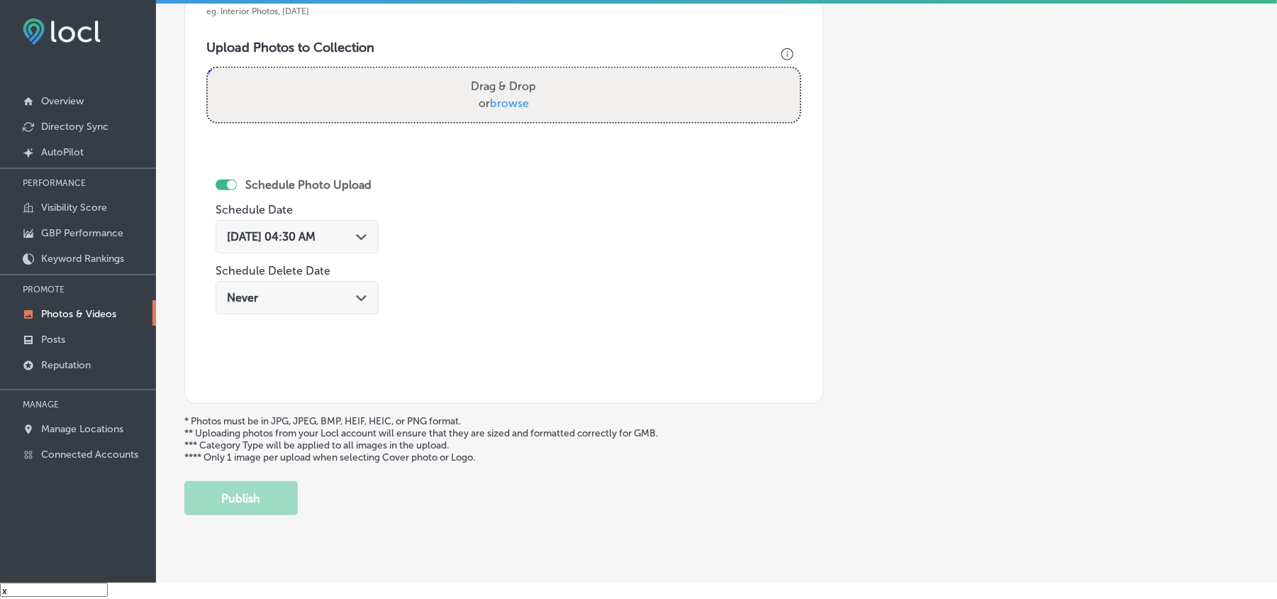
scroll to position [443, 0]
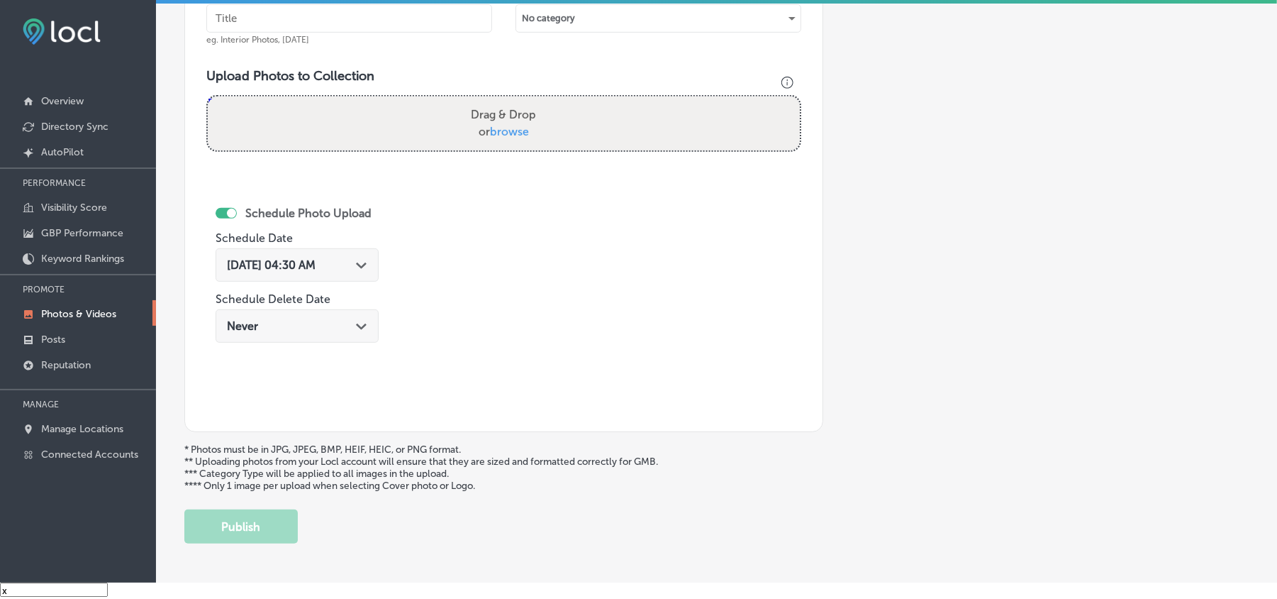
click at [288, 30] on input "text" at bounding box center [349, 18] width 286 height 28
paste input "JW-s-Bierstube-German-beer-menu"
type input "JW-s-Bierstube-German-beer-menu"
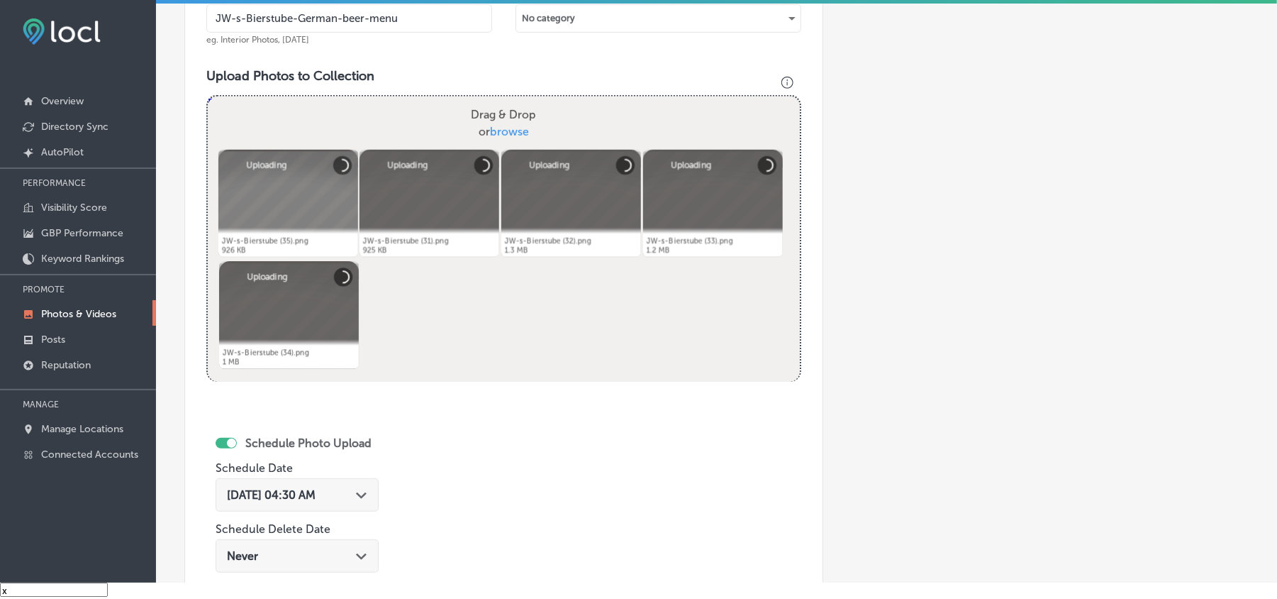
scroll to position [600, 0]
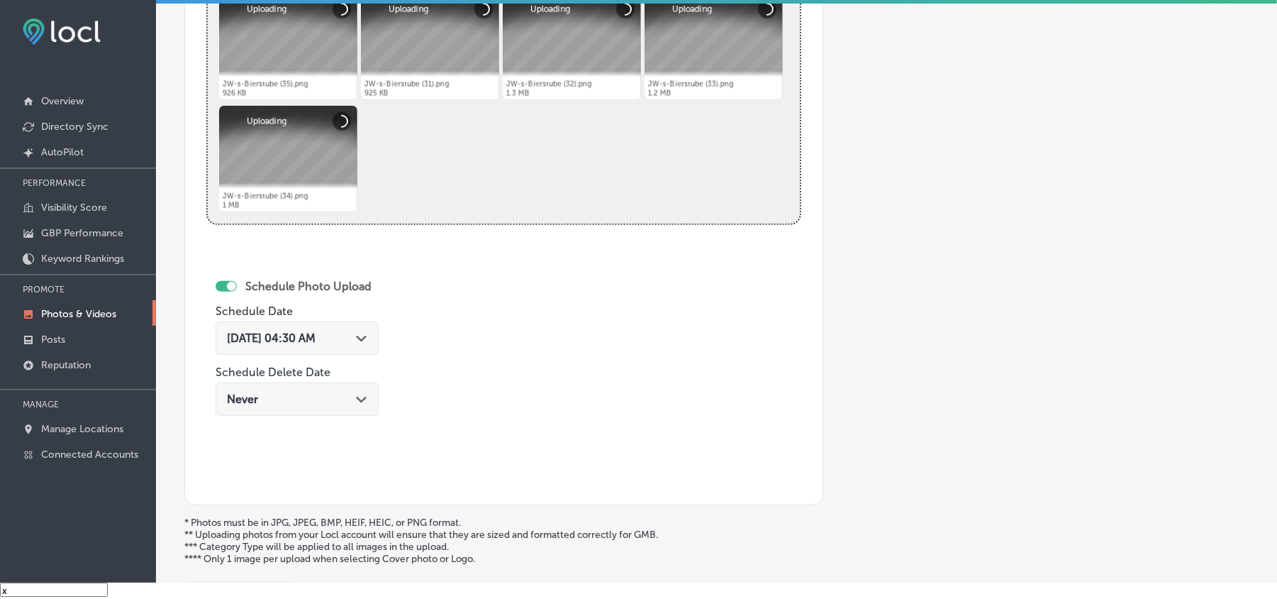
click at [362, 341] on div "[DATE] 04:30 AM Path Created with Sketch." at bounding box center [297, 337] width 140 height 13
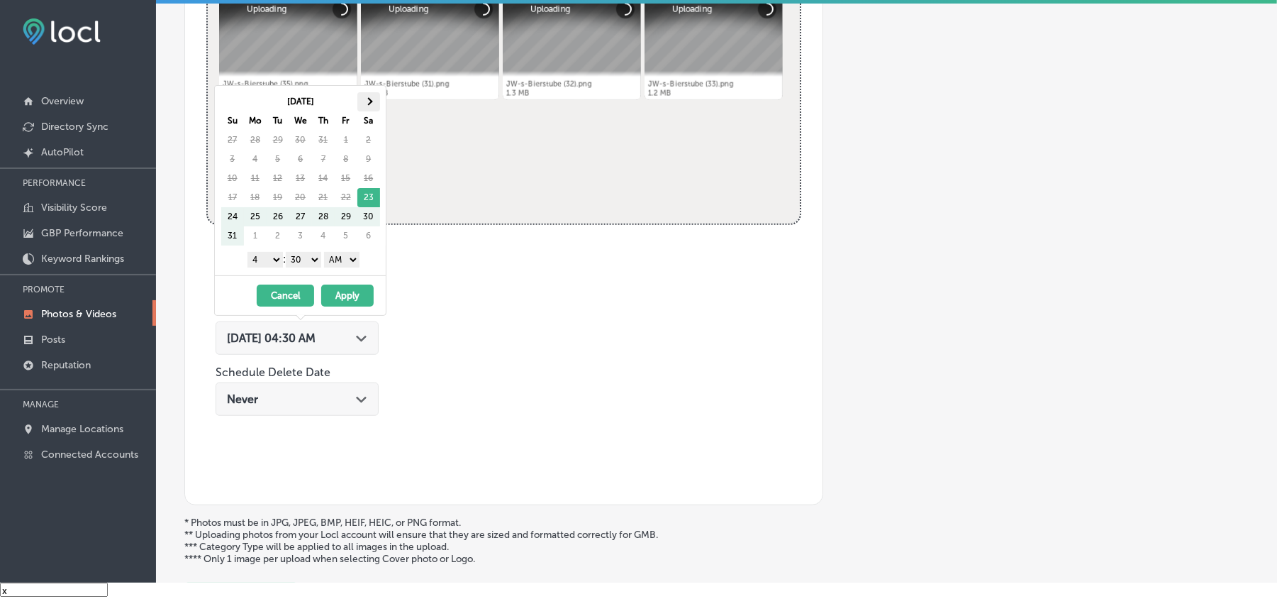
click at [372, 106] on th at bounding box center [368, 101] width 23 height 19
click at [262, 267] on select "1 2 3 4 5 6 7 8 9 10 11 12" at bounding box center [265, 260] width 35 height 16
click at [265, 259] on select "1 2 3 4 5 6 7 8 9 10 11 12" at bounding box center [265, 260] width 35 height 16
click at [273, 262] on select "1 2 3 4 5 6 7 8 9 10 11 12" at bounding box center [265, 260] width 35 height 16
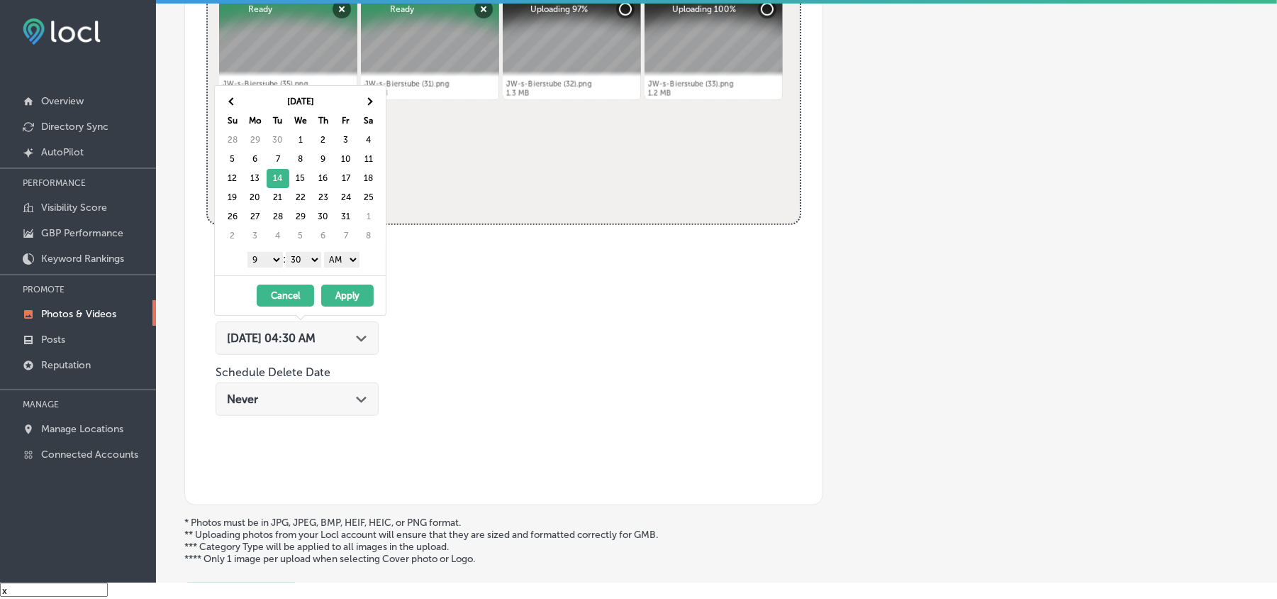
click at [304, 264] on select "00 10 20 30 40 50" at bounding box center [303, 260] width 35 height 16
click at [344, 253] on div "1 2 3 4 5 6 7 8 9 10 11 12 : 00 10 20 30 40 50 AM PM" at bounding box center [303, 258] width 165 height 21
click at [344, 265] on select "AM PM" at bounding box center [341, 260] width 35 height 16
click at [338, 304] on button "Apply" at bounding box center [347, 295] width 52 height 22
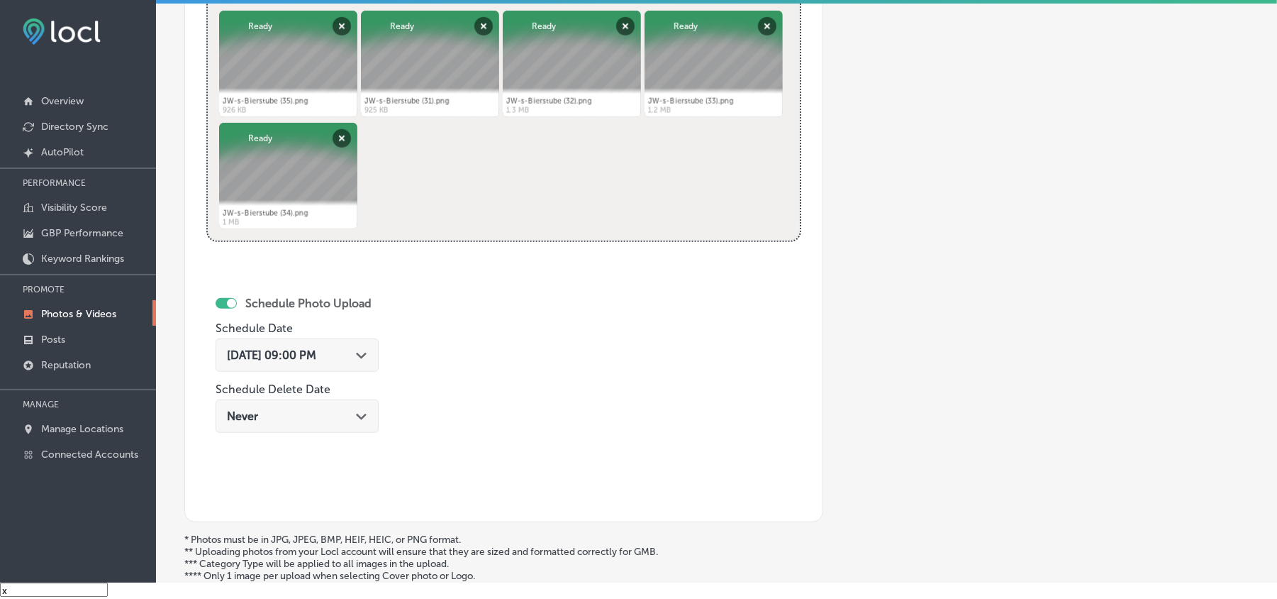
scroll to position [727, 0]
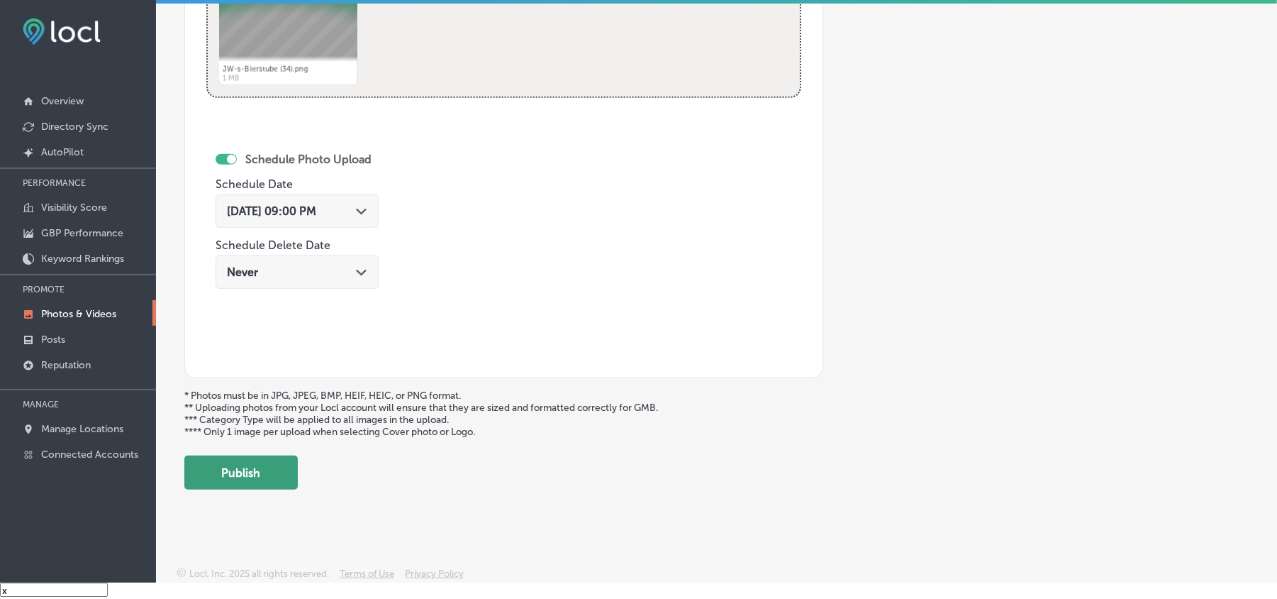
click at [255, 485] on button "Publish" at bounding box center [240, 472] width 113 height 34
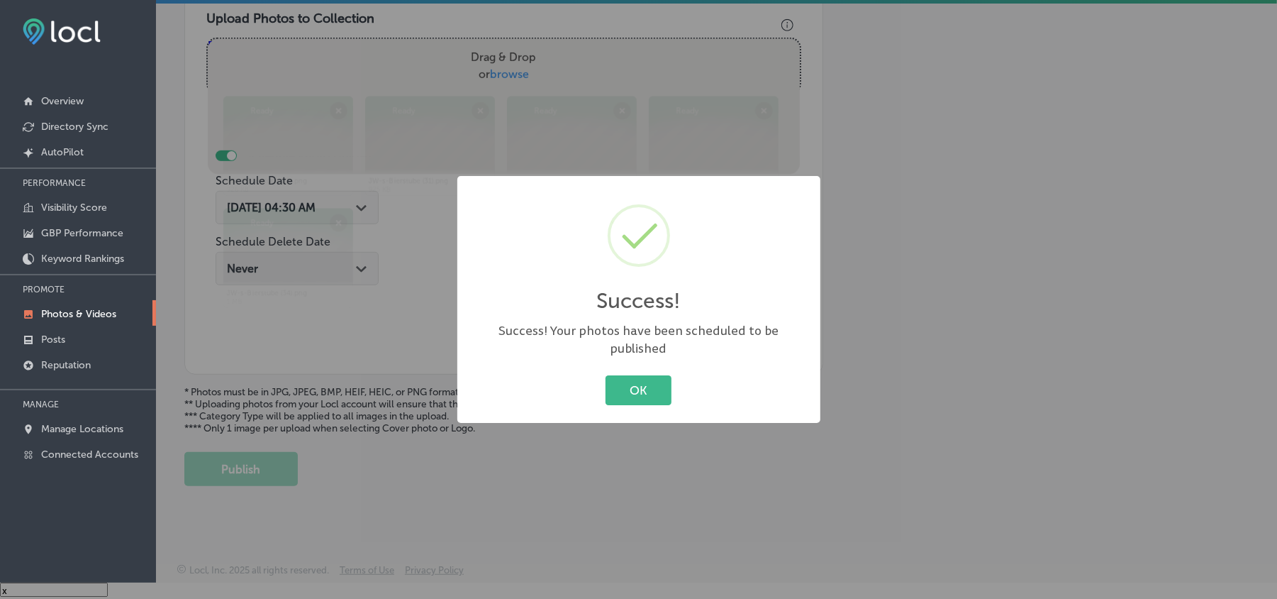
scroll to position [506, 0]
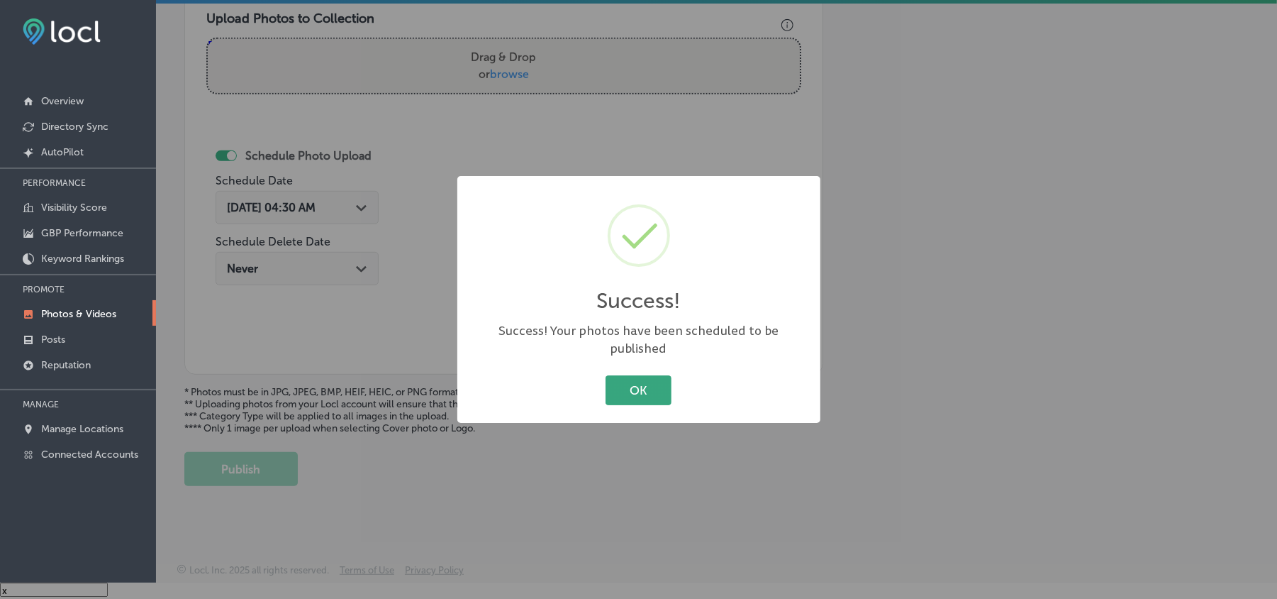
click at [659, 389] on button "OK" at bounding box center [639, 389] width 66 height 29
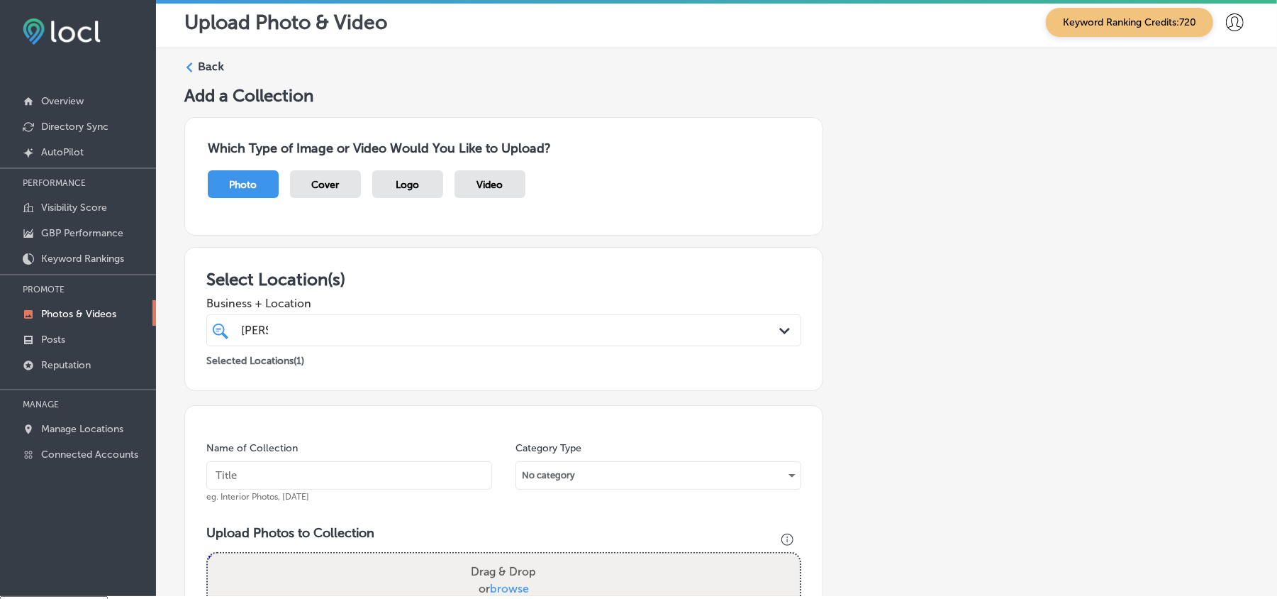
scroll to position [0, 0]
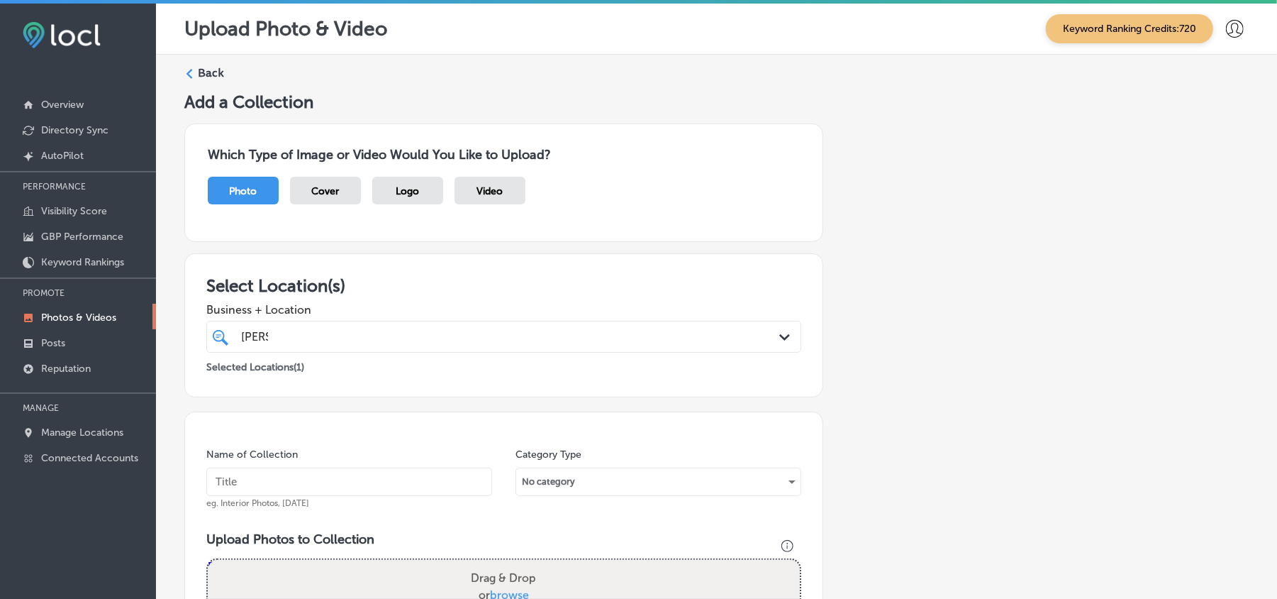
click at [201, 75] on label "Back" at bounding box center [211, 73] width 26 height 16
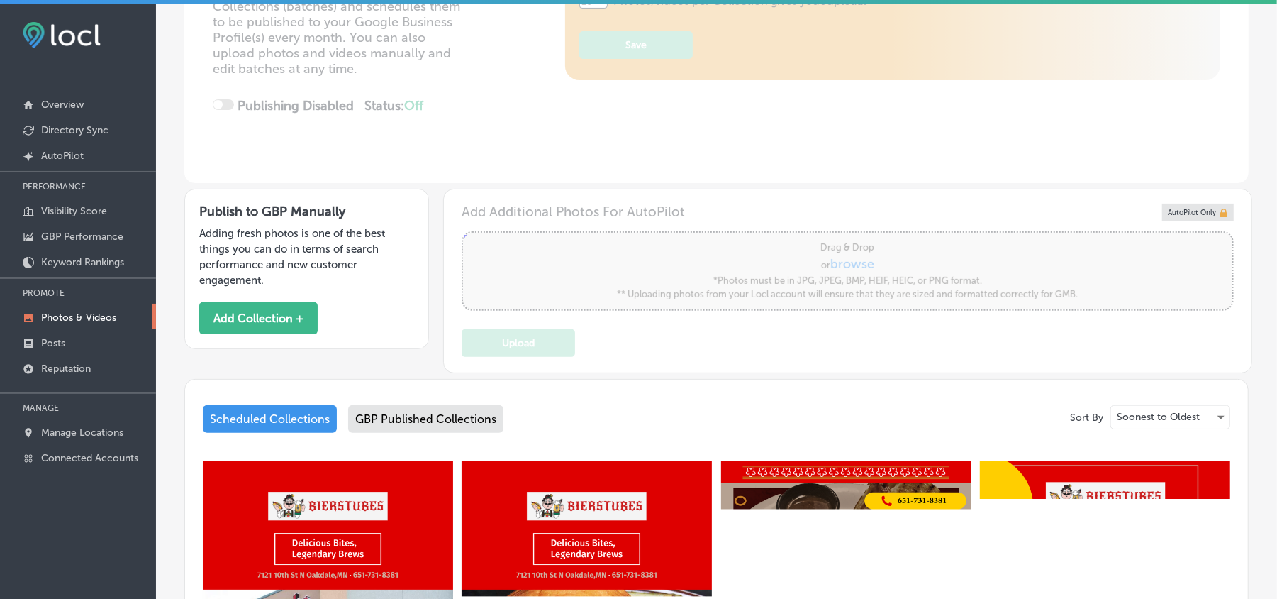
scroll to position [441, 0]
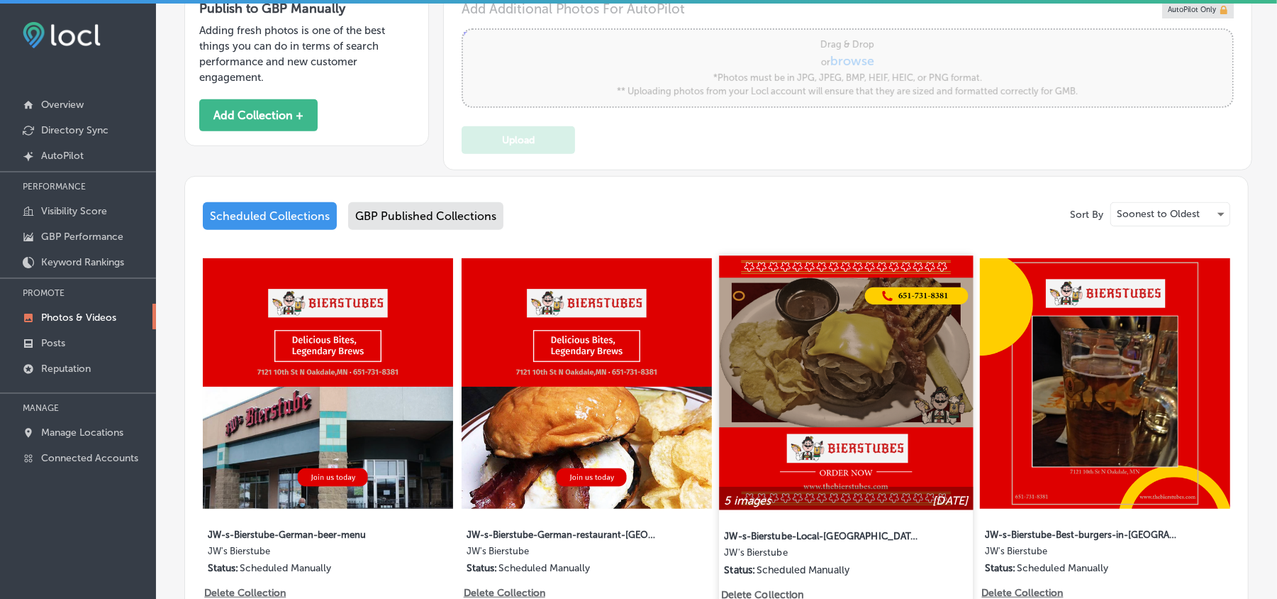
type input "5"
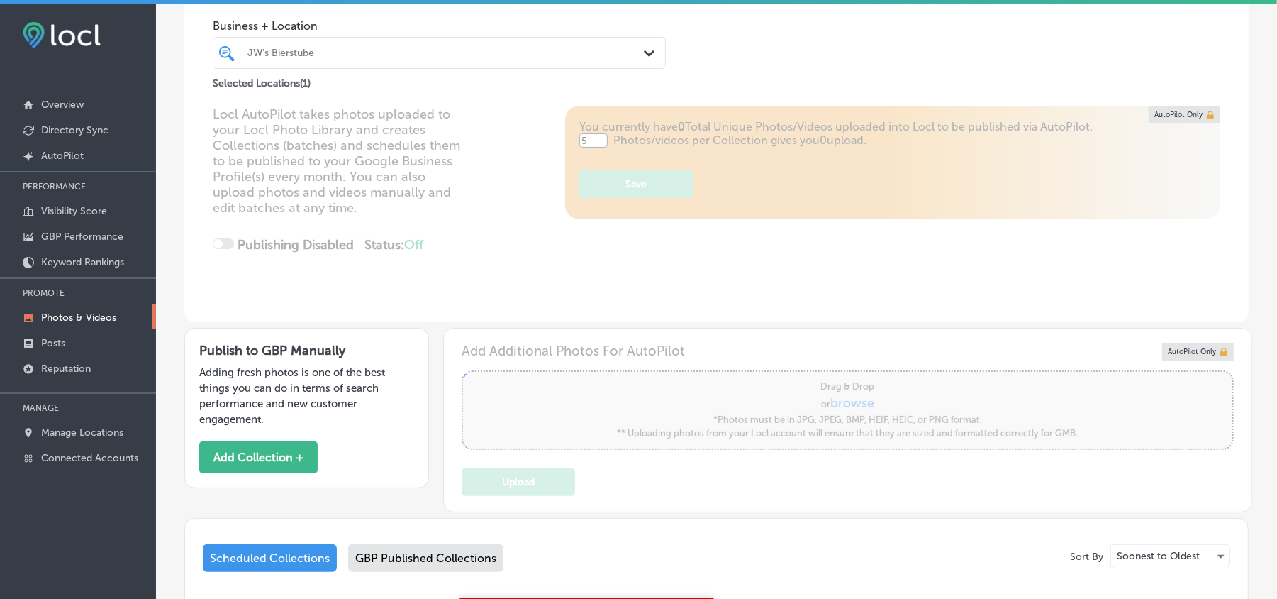
scroll to position [63, 0]
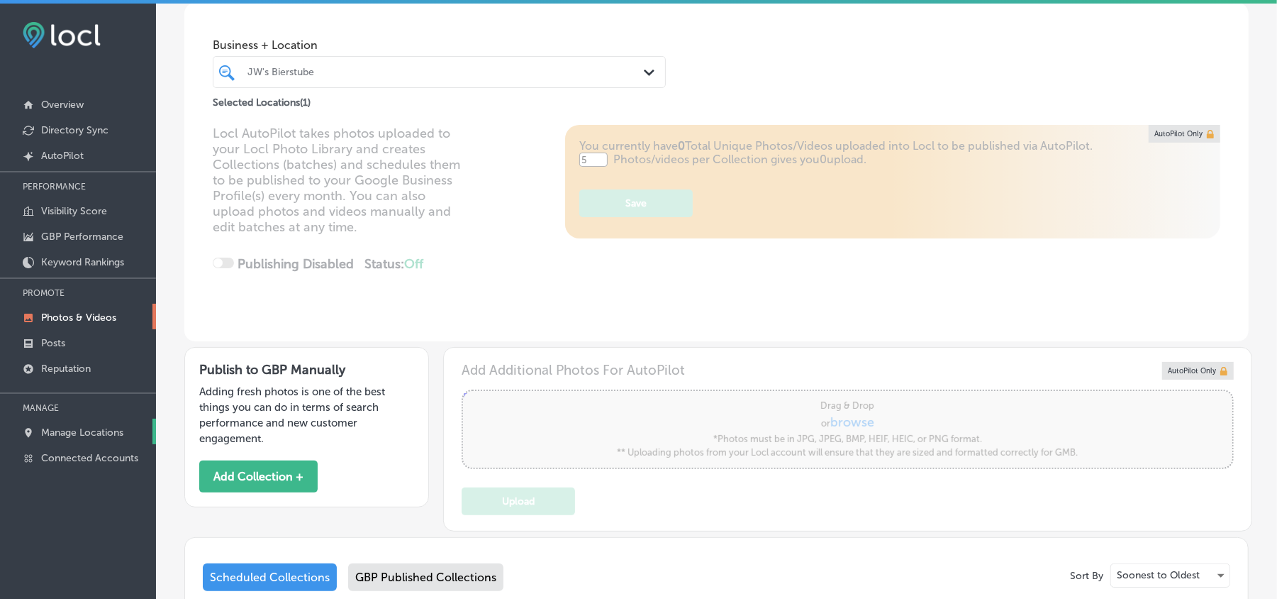
click at [86, 432] on p "Manage Locations" at bounding box center [82, 432] width 82 height 12
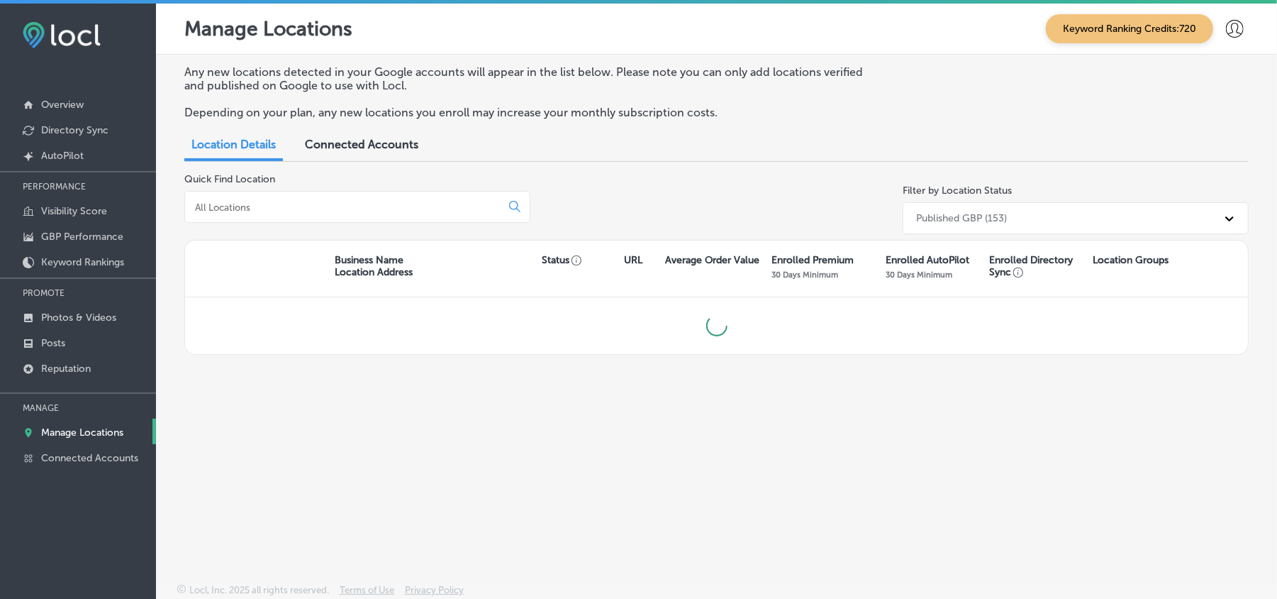
click at [331, 211] on input at bounding box center [346, 207] width 304 height 13
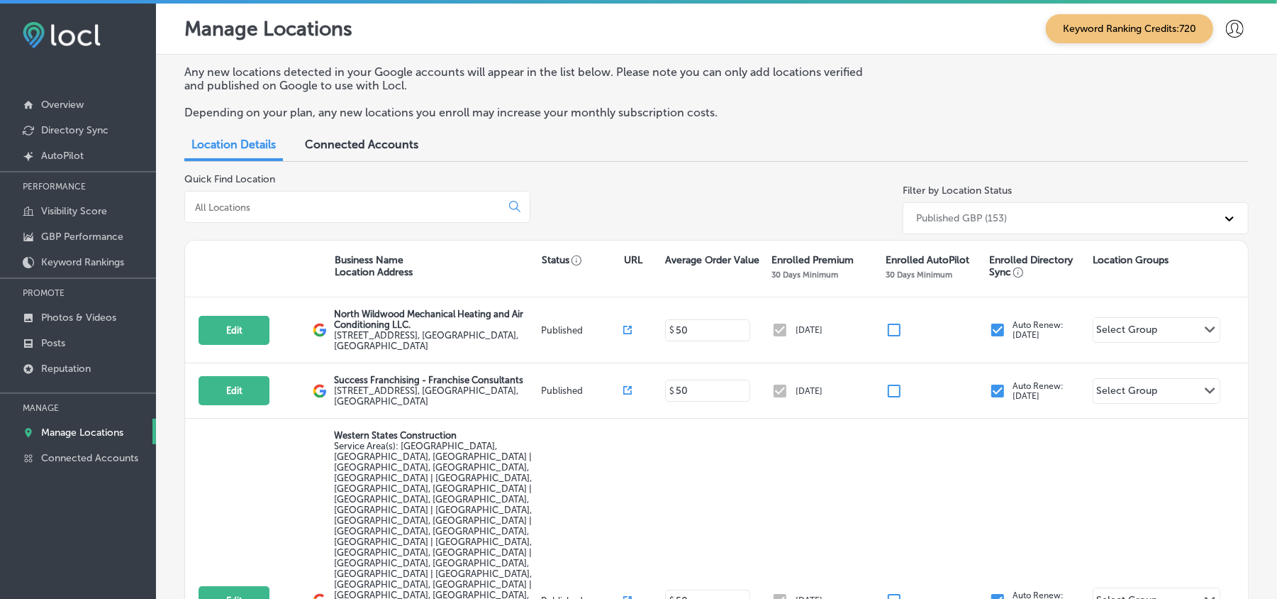
click at [331, 210] on input at bounding box center [346, 207] width 304 height 13
click at [330, 209] on input at bounding box center [346, 207] width 304 height 13
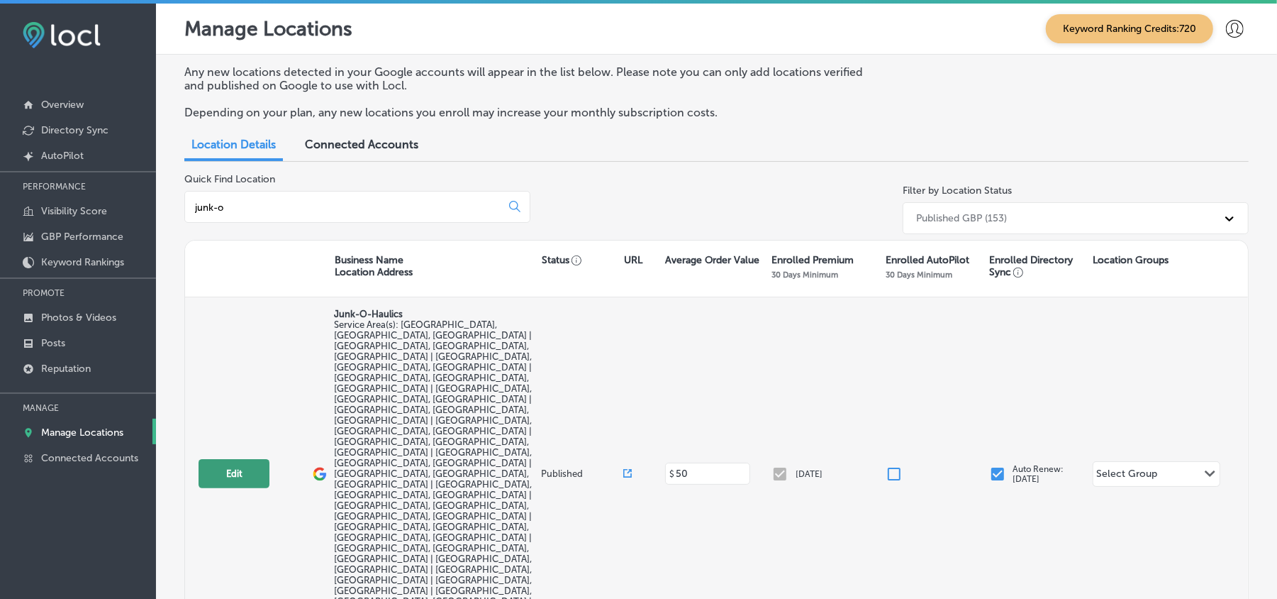
type input "junk-o"
click at [219, 459] on button "Edit" at bounding box center [234, 473] width 71 height 29
select select "US"
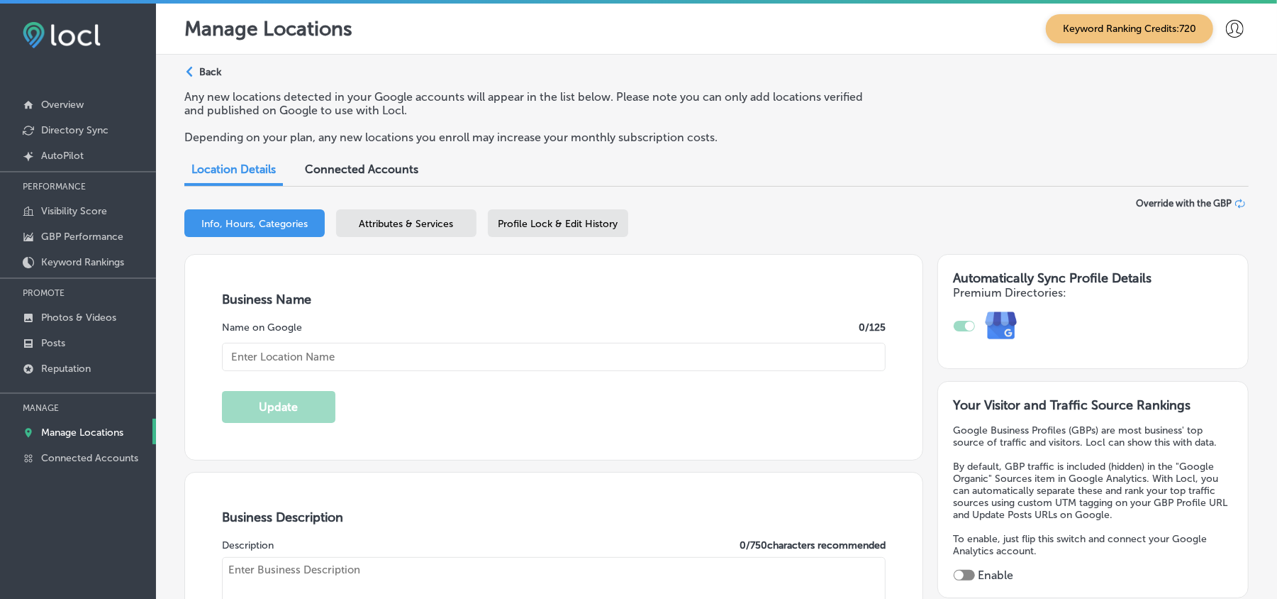
checkbox input "true"
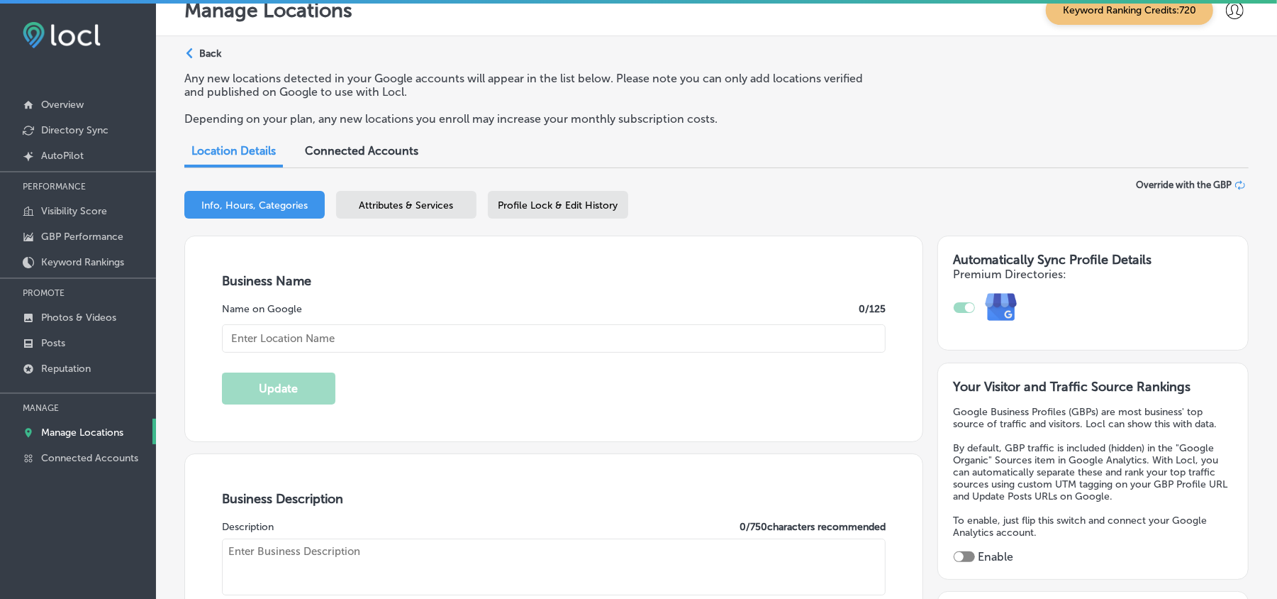
type input "Junk-O-Haulics"
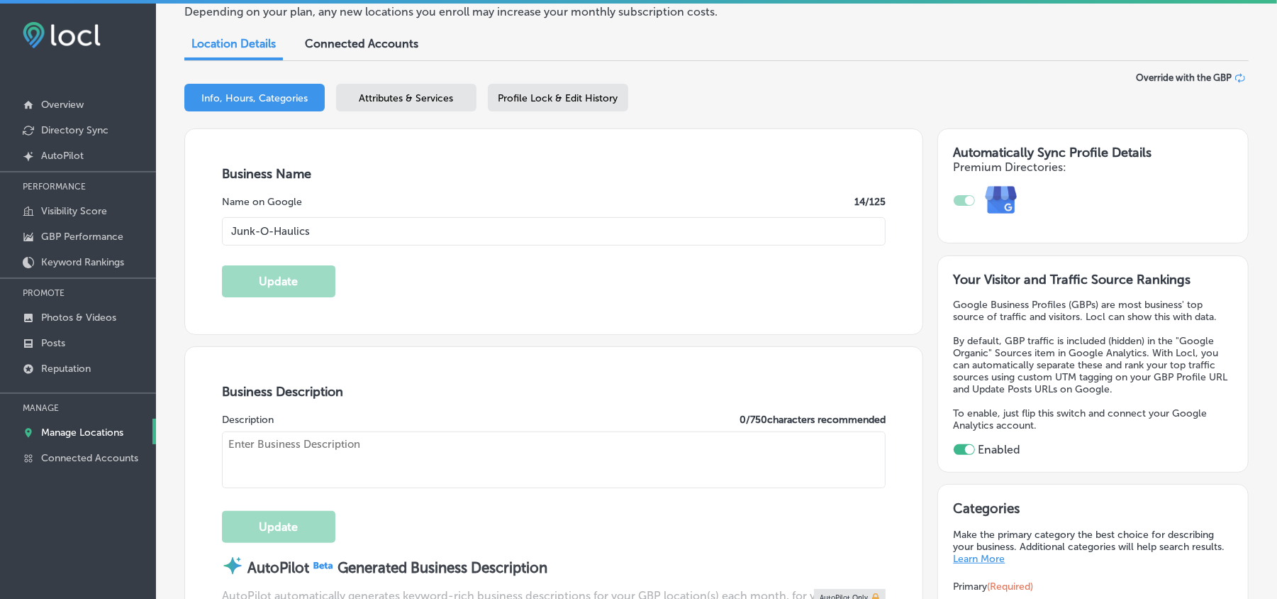
type input "[STREET_ADDRESS]"
type input "[GEOGRAPHIC_DATA]"
type input "68127"
type input "US"
type input "[URL][DOMAIN_NAME]"
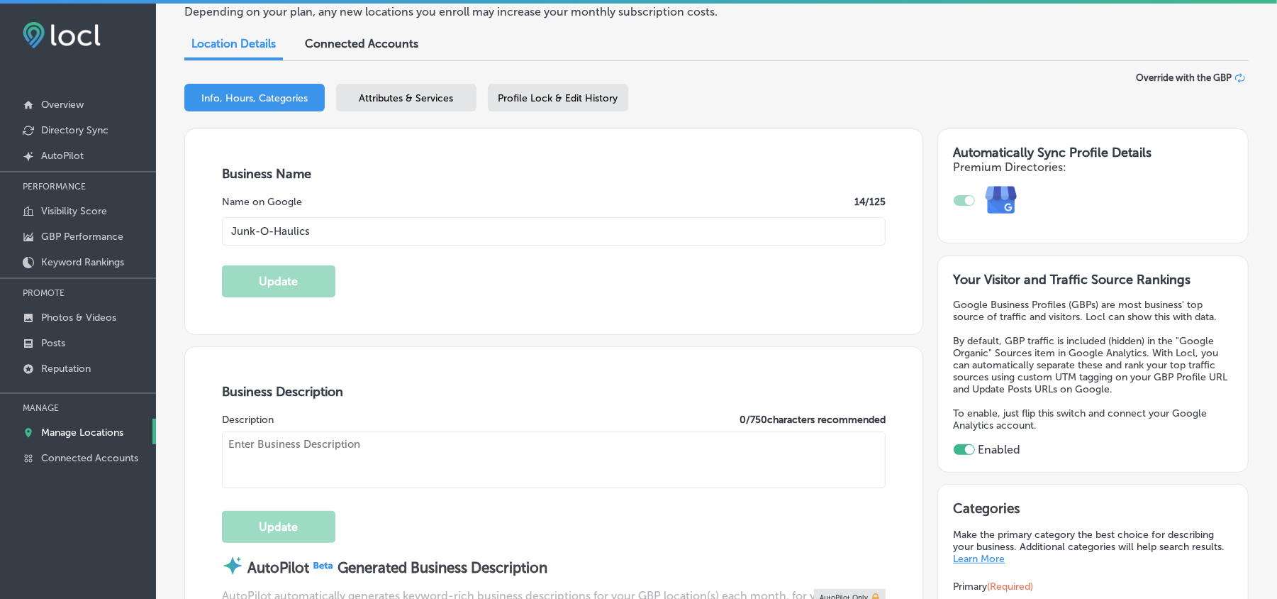
type textarea "Junk-O-Haulics provides affordable, reliable junk removal services in [GEOGRAPH…"
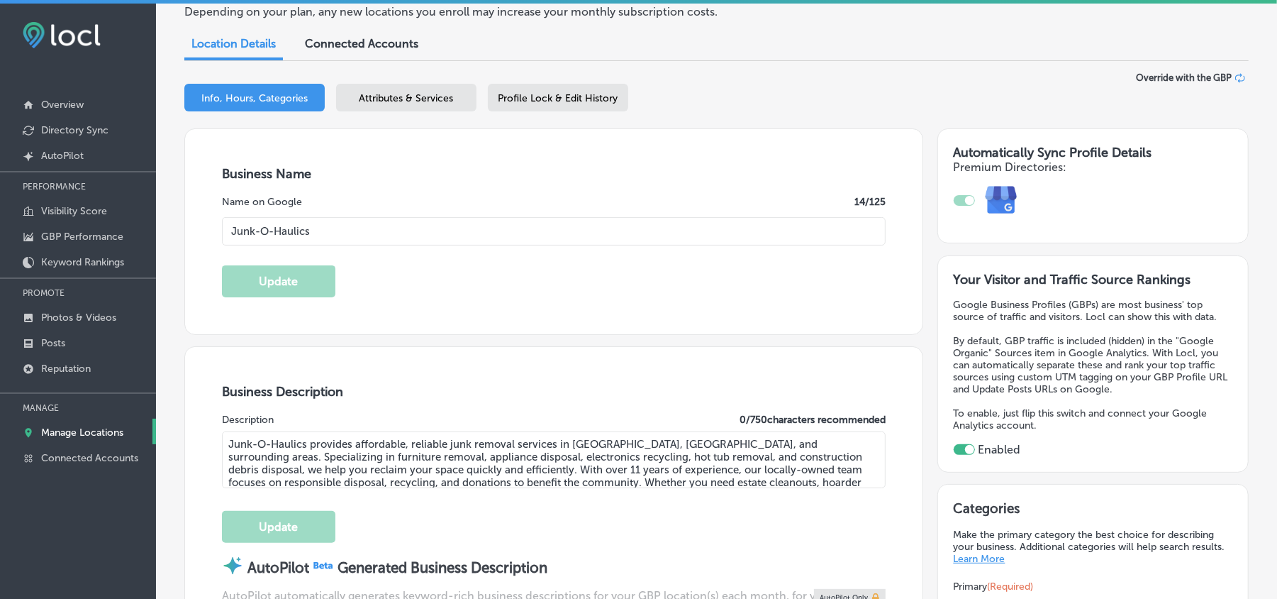
type input "[PHONE_NUMBER]"
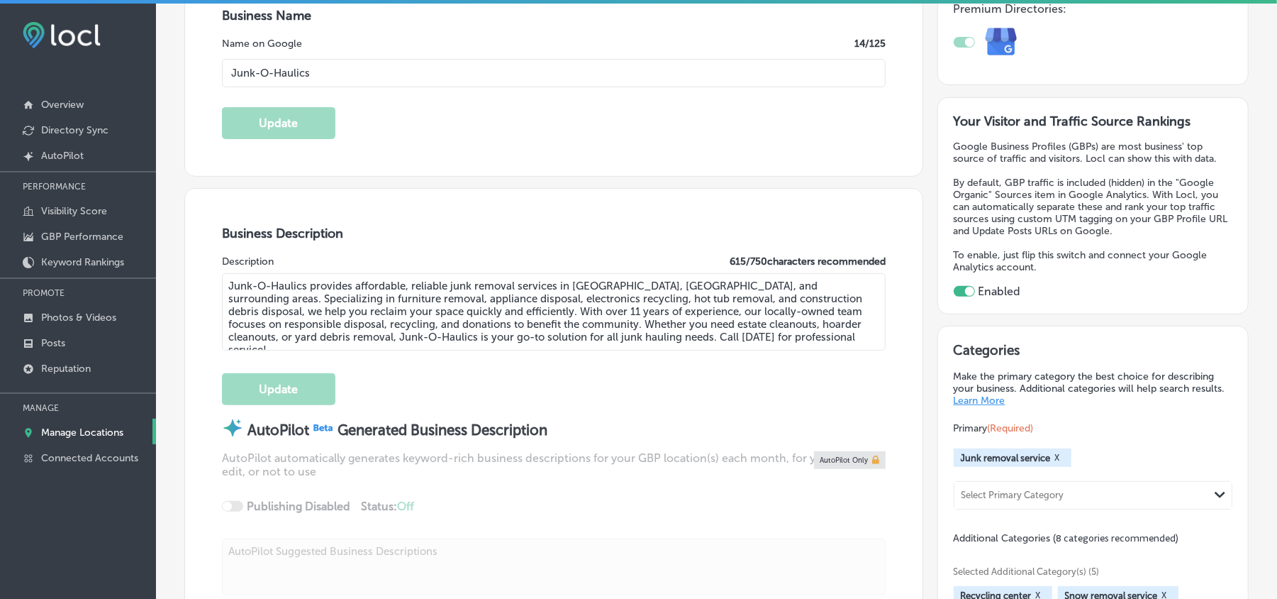
scroll to position [315, 0]
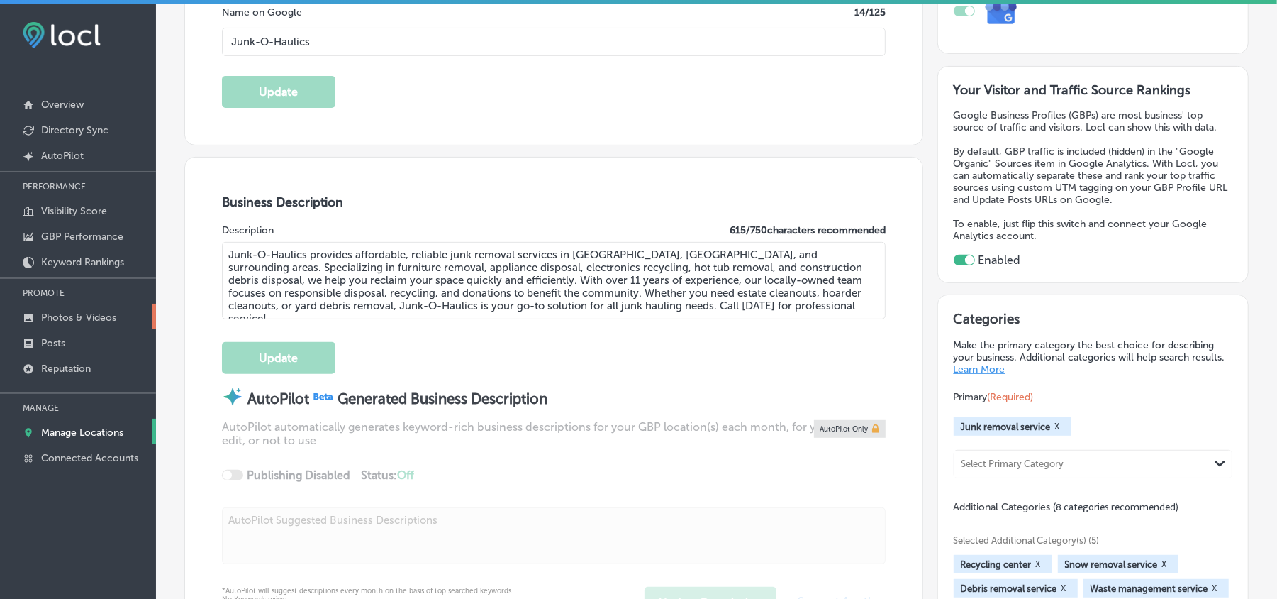
click at [86, 312] on p "Photos & Videos" at bounding box center [78, 317] width 75 height 12
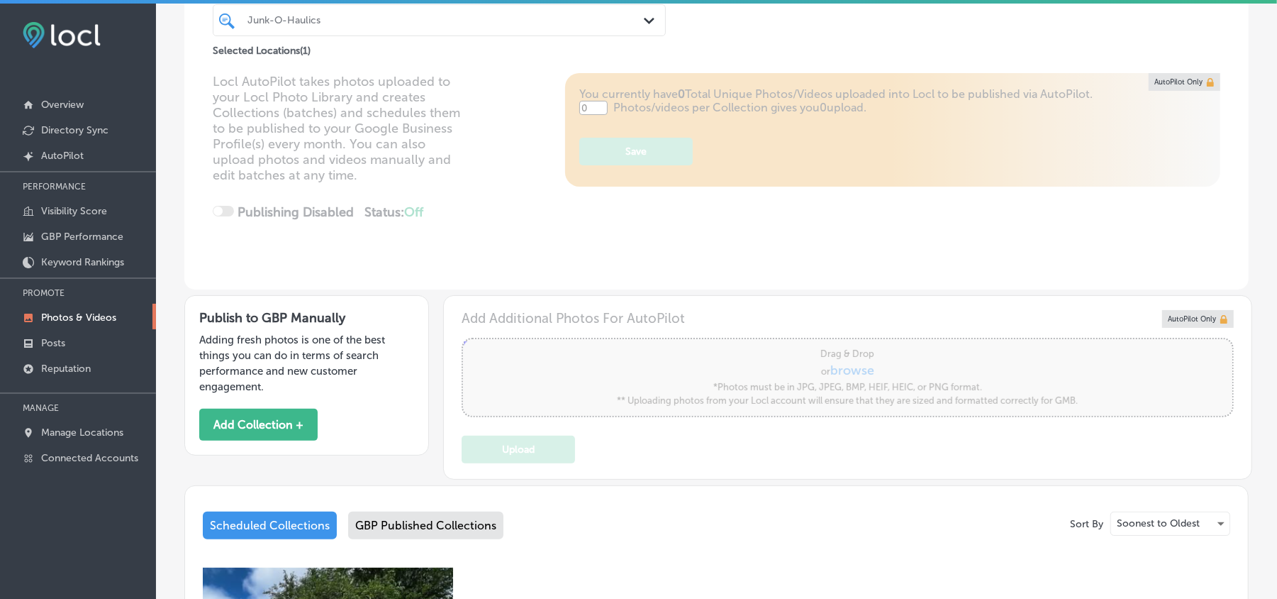
scroll to position [126, 0]
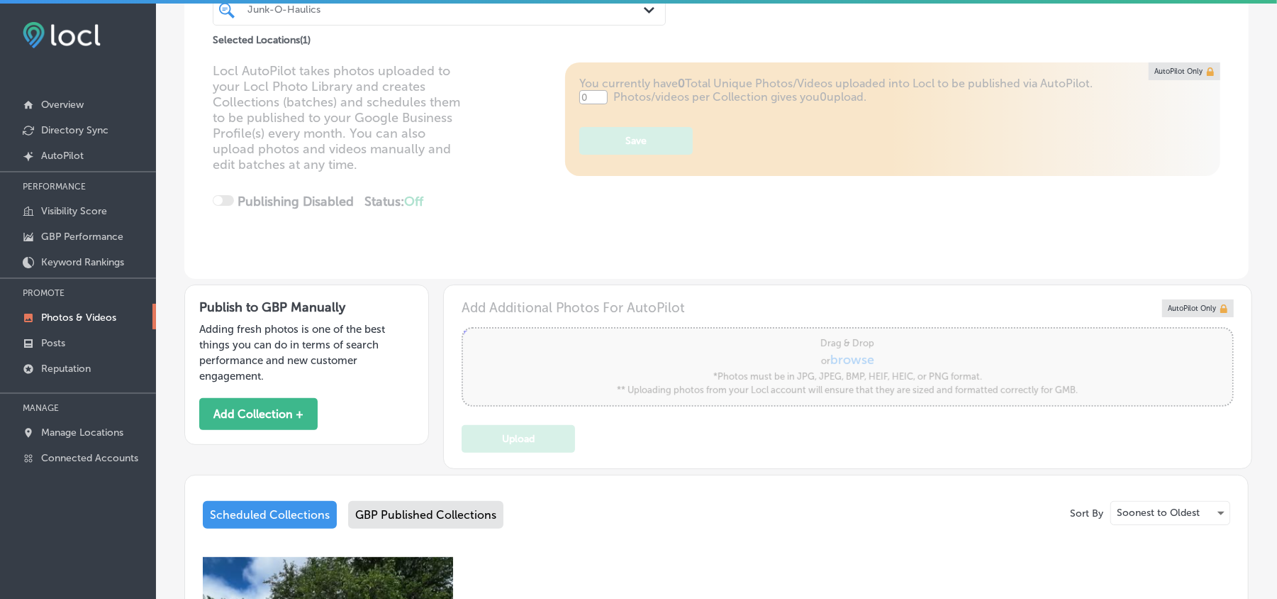
type input "5"
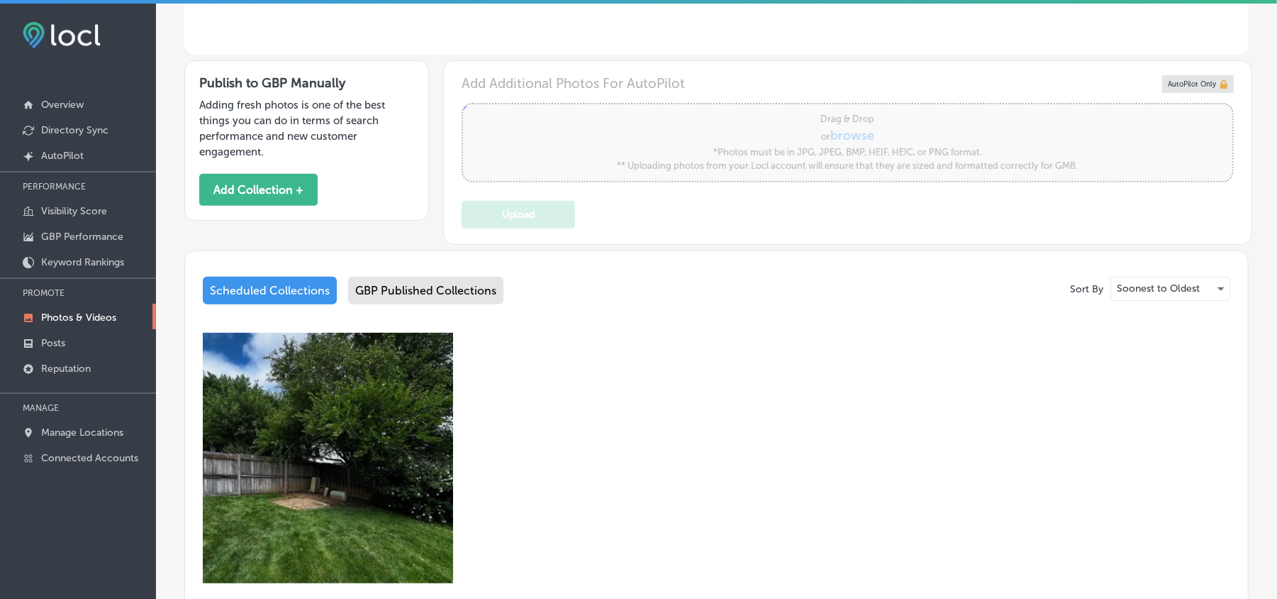
scroll to position [347, 0]
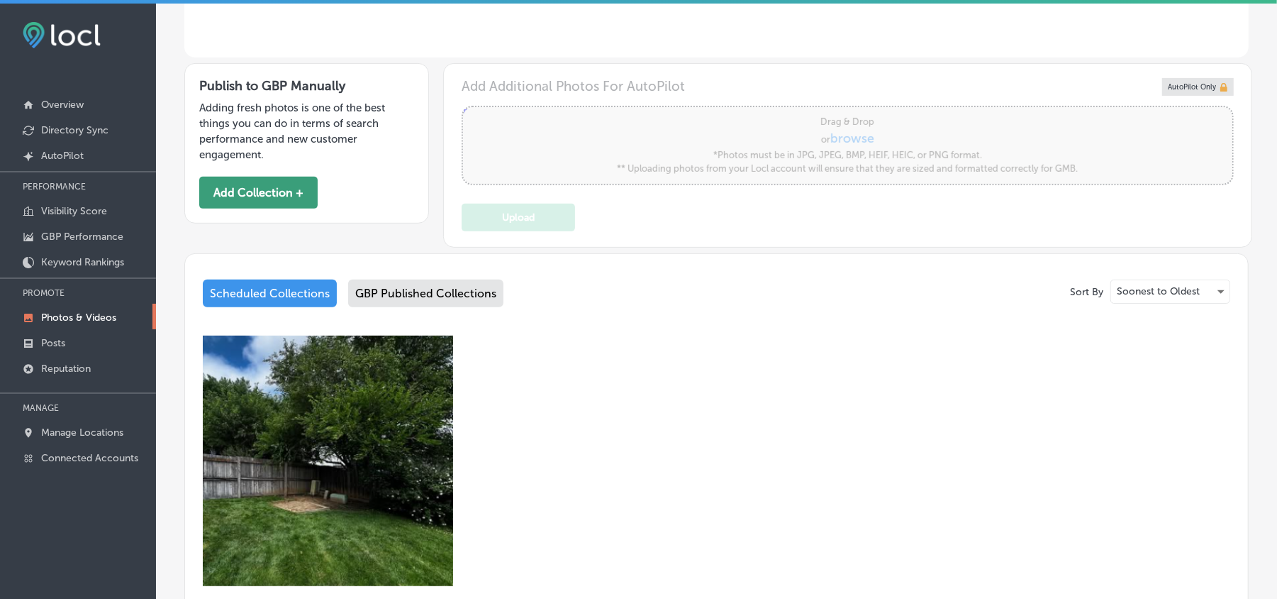
click at [257, 190] on button "Add Collection +" at bounding box center [258, 193] width 118 height 32
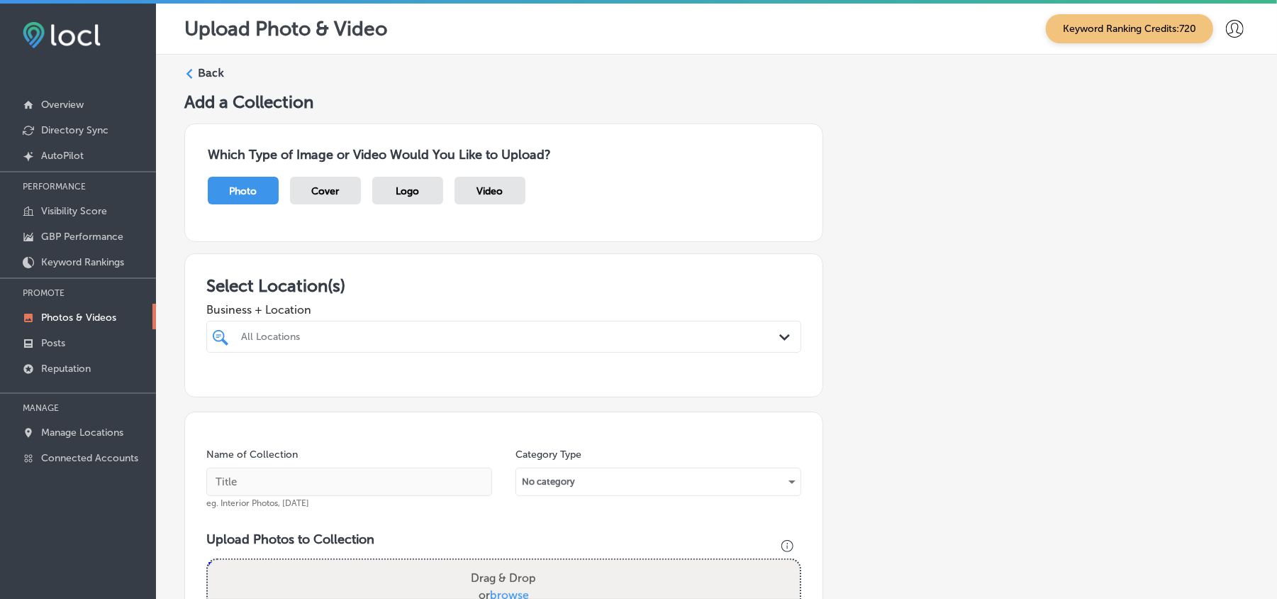
click at [682, 343] on div "All Locations" at bounding box center [511, 337] width 540 height 12
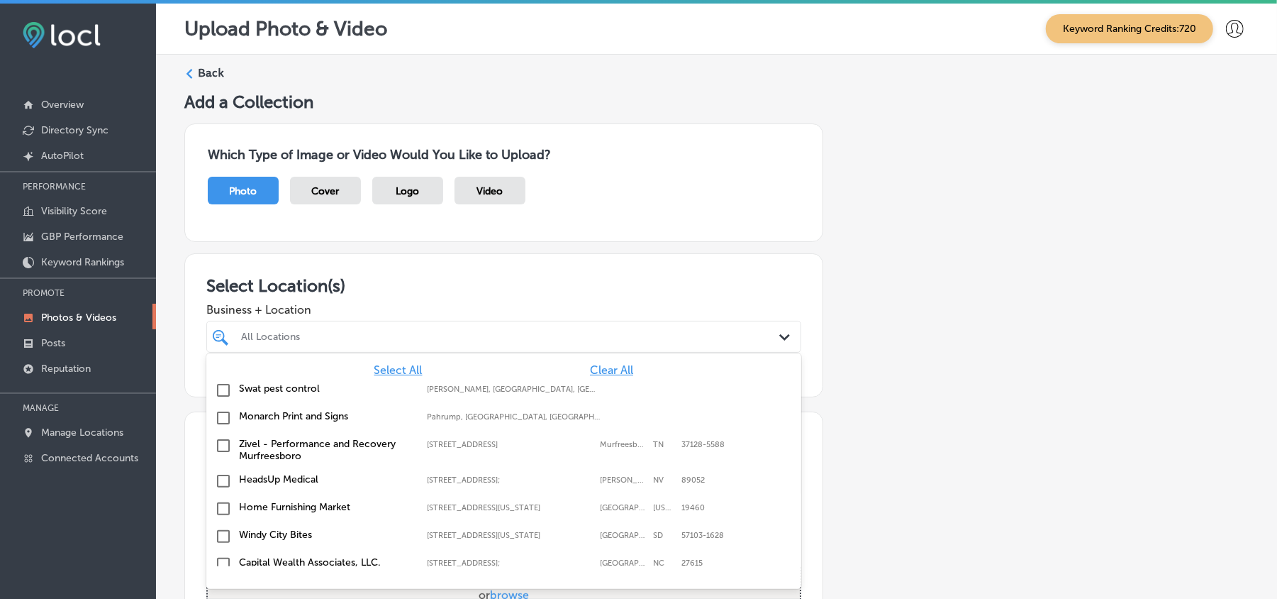
click at [590, 372] on span "Clear All" at bounding box center [611, 369] width 43 height 13
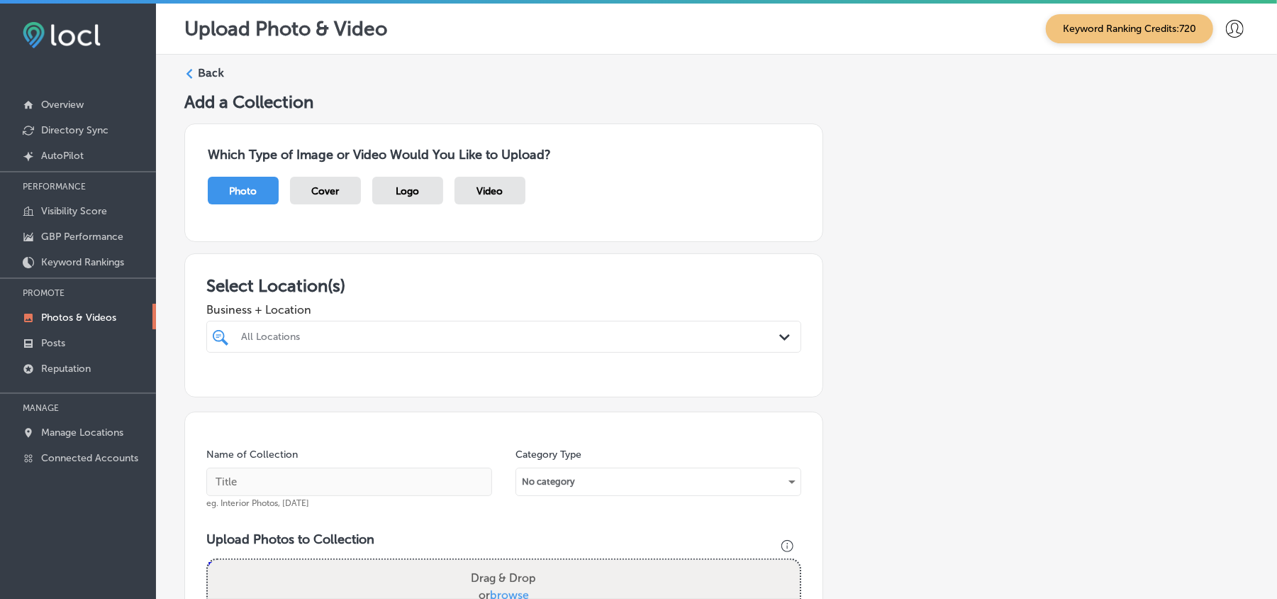
click at [603, 339] on div "All Locations" at bounding box center [511, 337] width 540 height 12
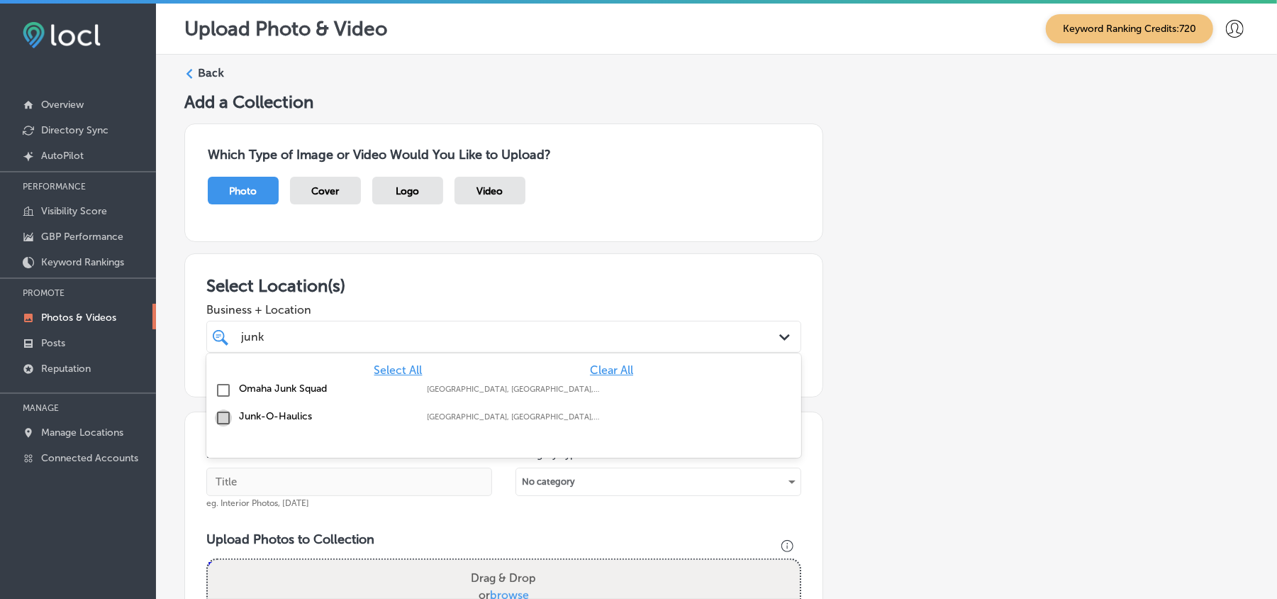
click at [218, 417] on input "checkbox" at bounding box center [223, 417] width 17 height 17
type input "junk"
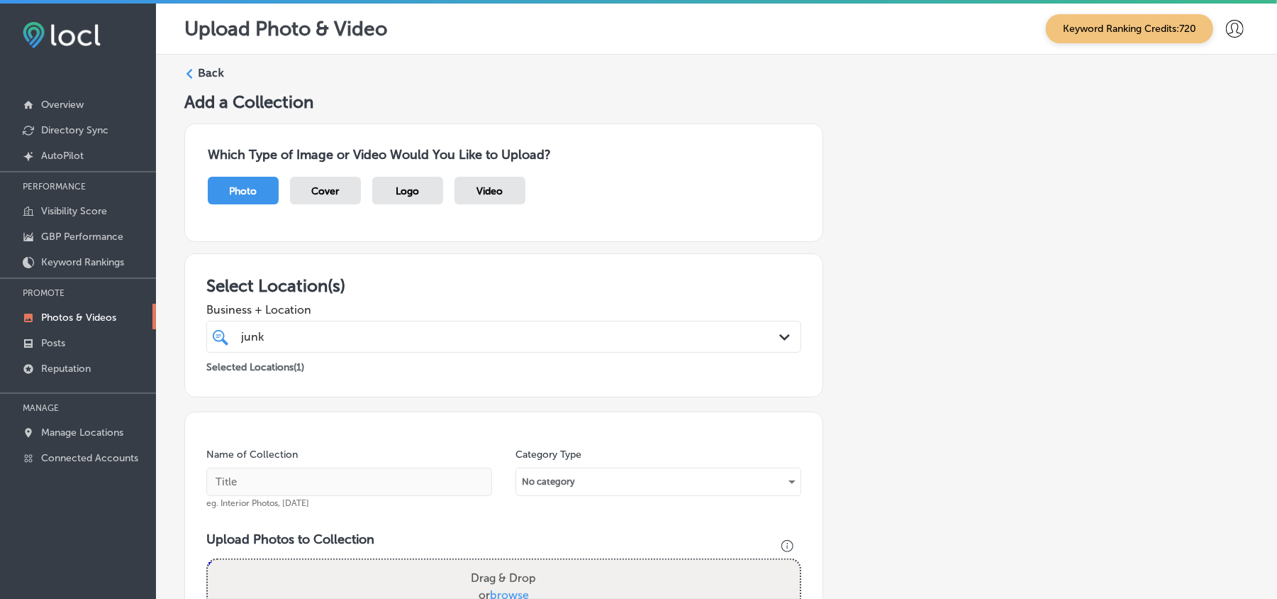
click at [618, 277] on h3 "Select Location(s)" at bounding box center [503, 285] width 595 height 21
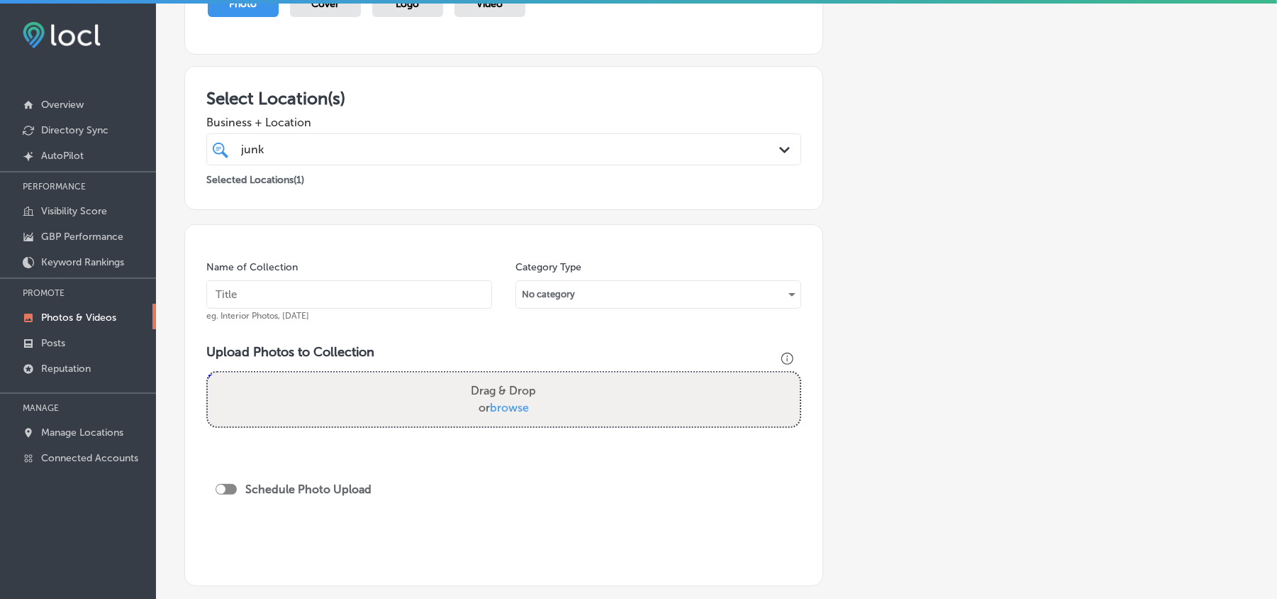
scroll to position [189, 0]
click at [406, 139] on div "junk junk" at bounding box center [477, 147] width 475 height 19
click at [519, 113] on div "Business + Location junk junk Path Created with Sketch." at bounding box center [503, 135] width 595 height 57
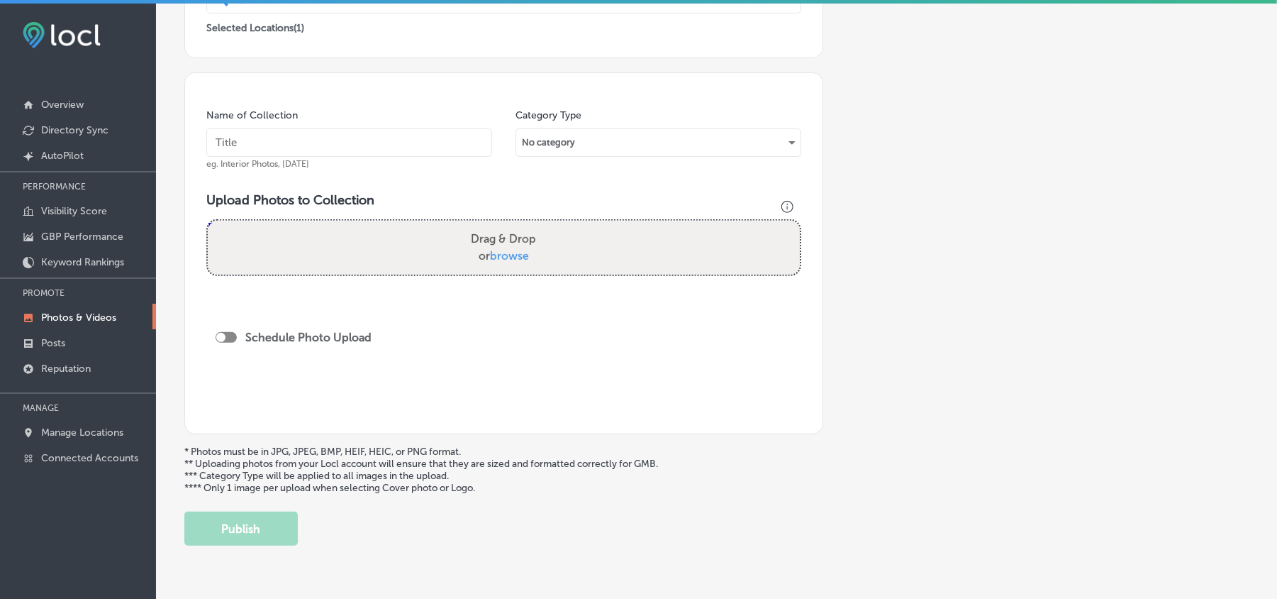
scroll to position [347, 0]
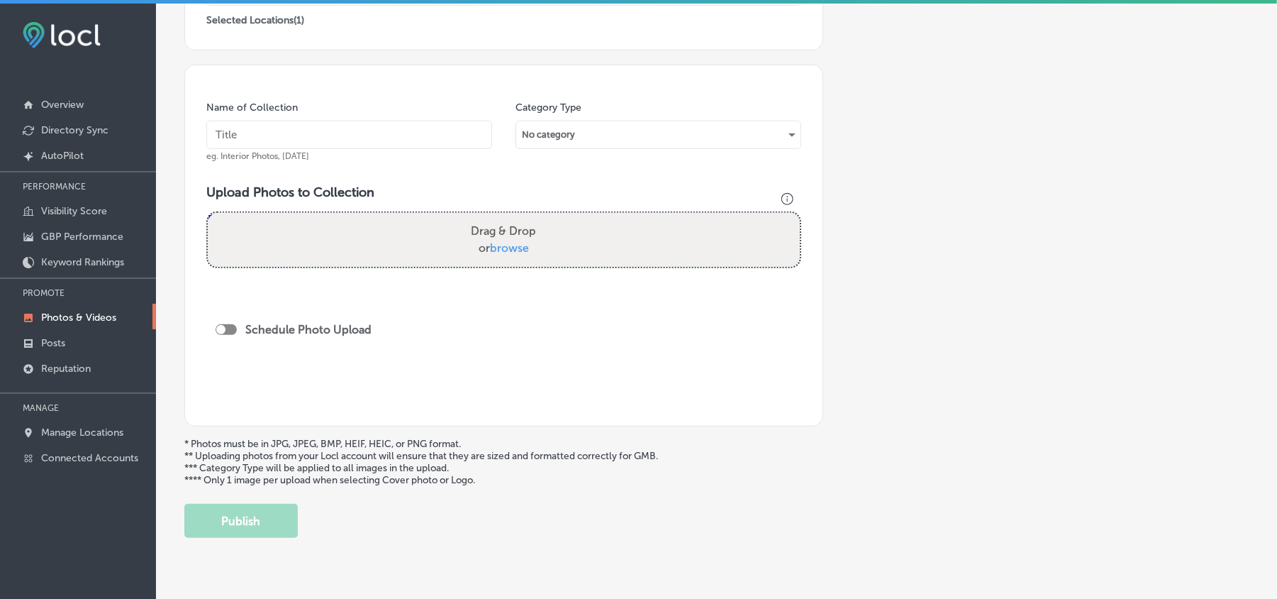
click at [387, 131] on input "text" at bounding box center [349, 135] width 286 height 28
paste input "Junk-O-Haulics-Junk-removal-service"
type input "Junk-O-Haulics-Junk-removal-service"
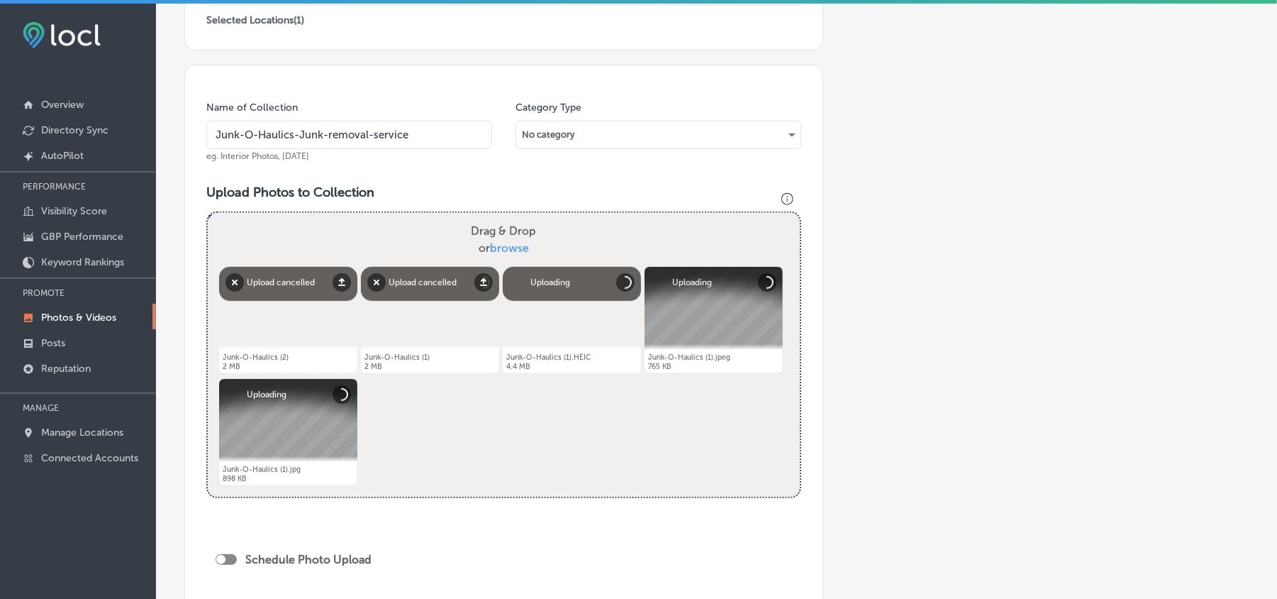
scroll to position [441, 0]
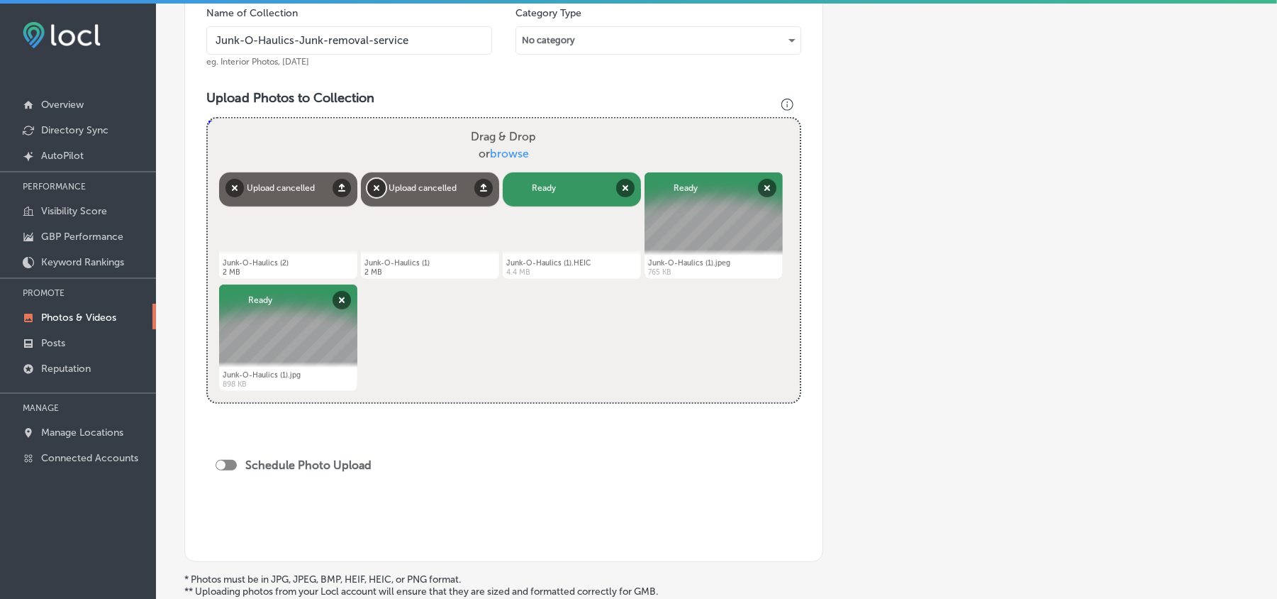
click at [373, 194] on button "Remove" at bounding box center [376, 188] width 18 height 18
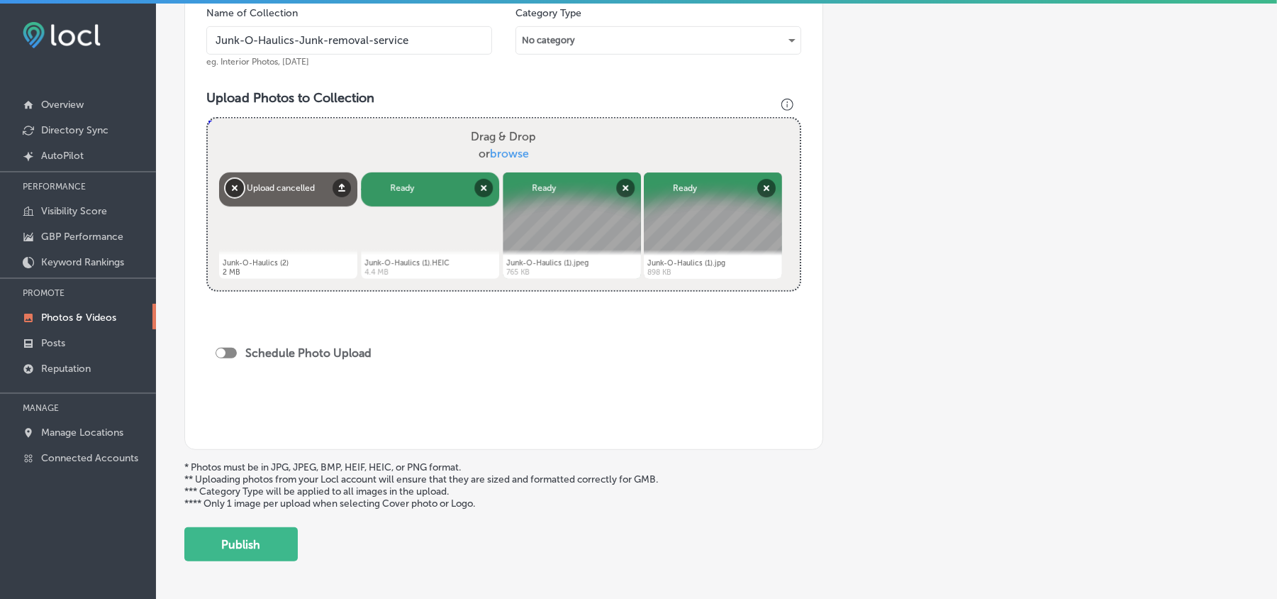
click at [237, 194] on button "Remove" at bounding box center [235, 188] width 18 height 18
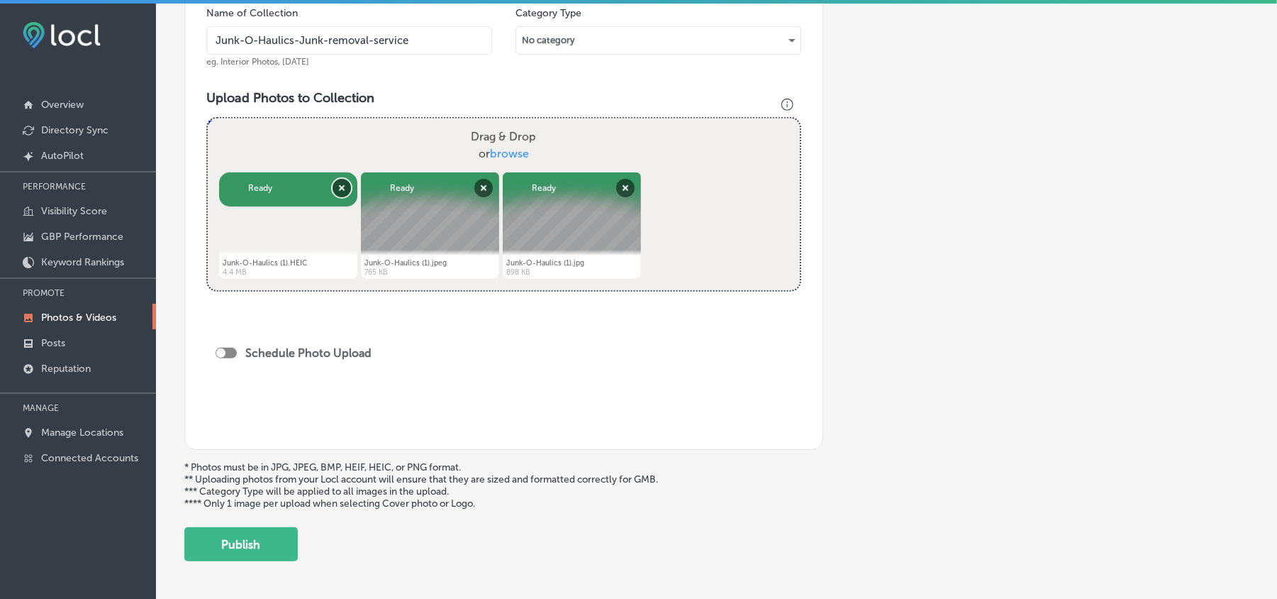
click at [341, 193] on button "Remove" at bounding box center [342, 188] width 18 height 18
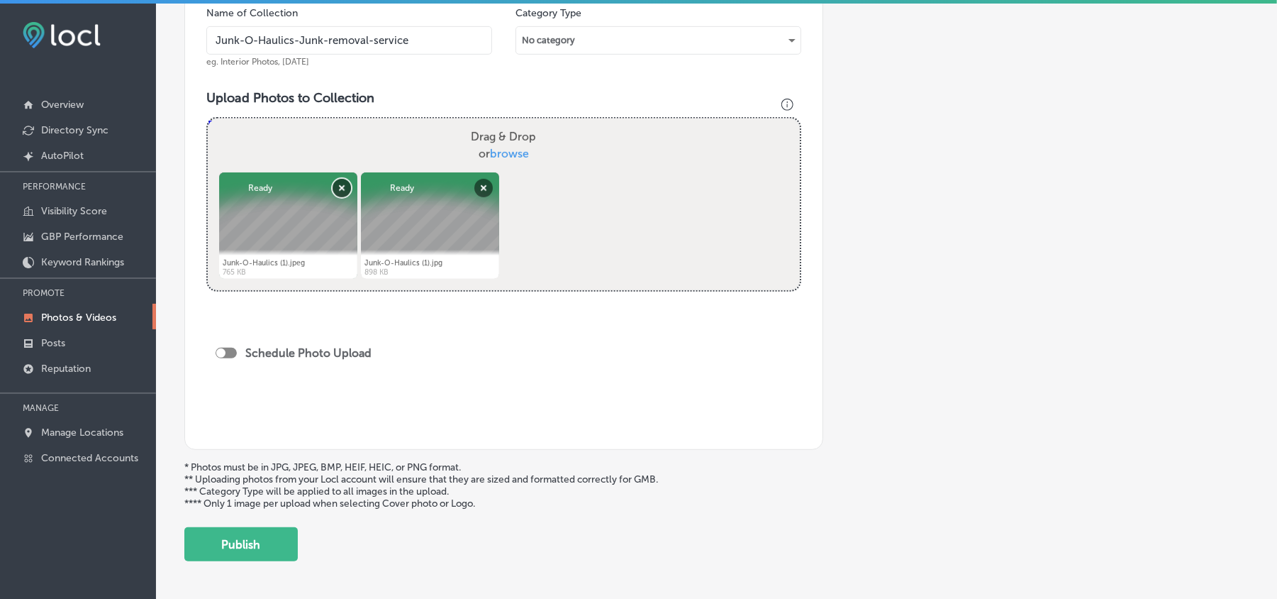
click at [338, 190] on button "Remove" at bounding box center [342, 188] width 18 height 18
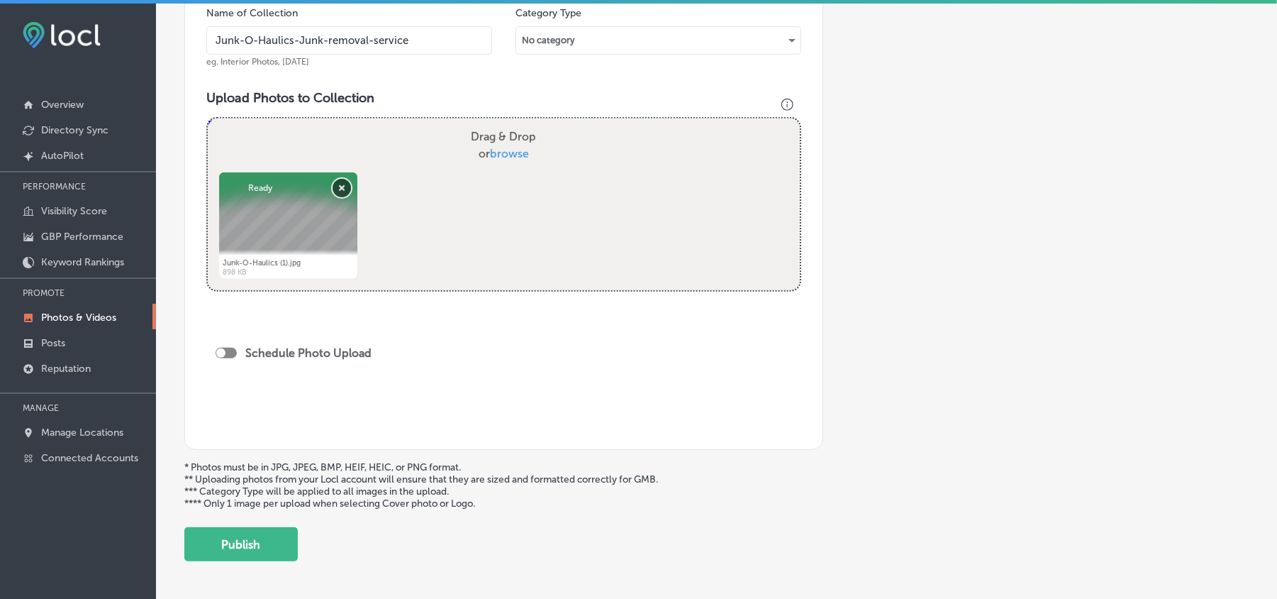
click at [344, 191] on button "Remove" at bounding box center [342, 188] width 18 height 18
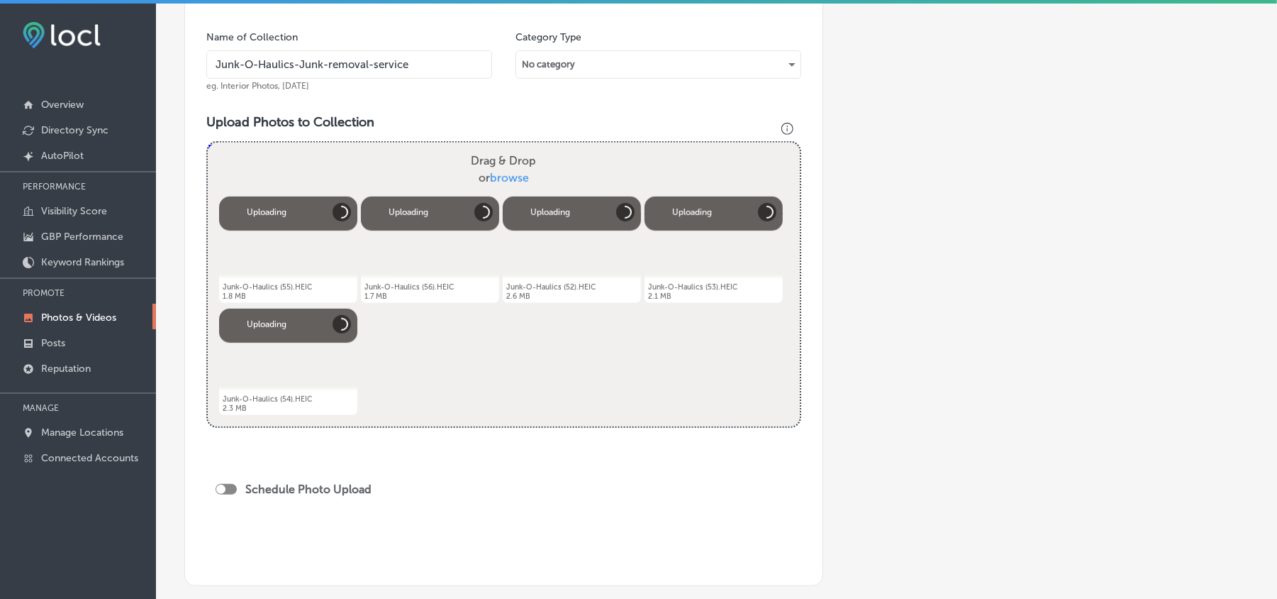
scroll to position [478, 0]
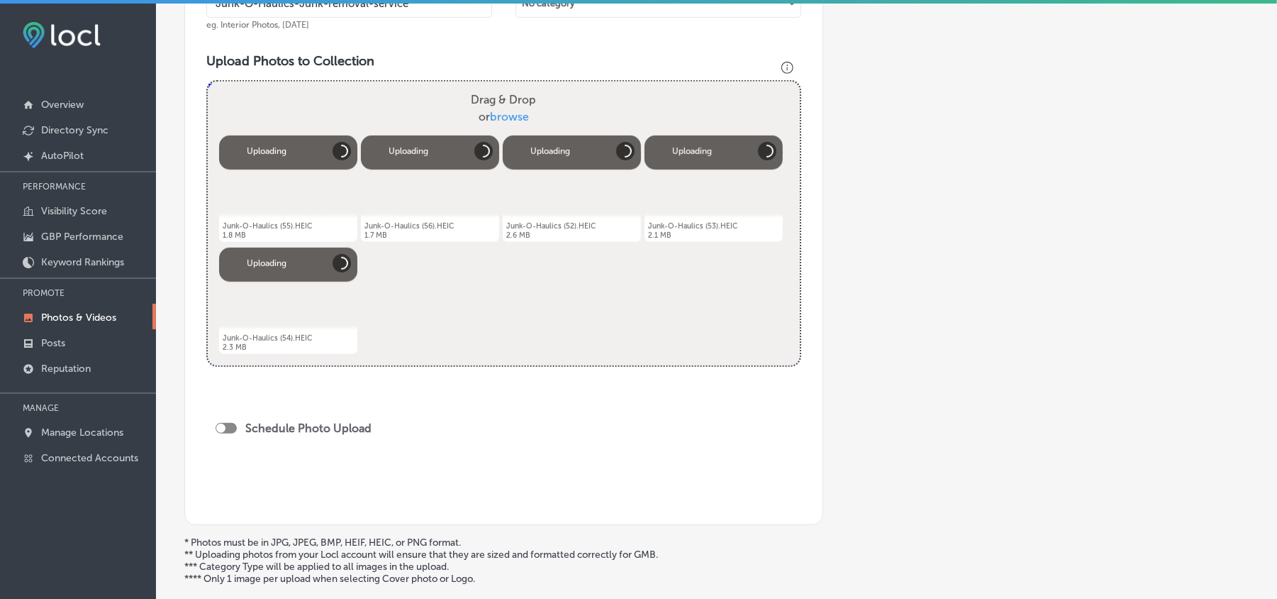
click at [220, 427] on div at bounding box center [220, 427] width 9 height 9
checkbox input "true"
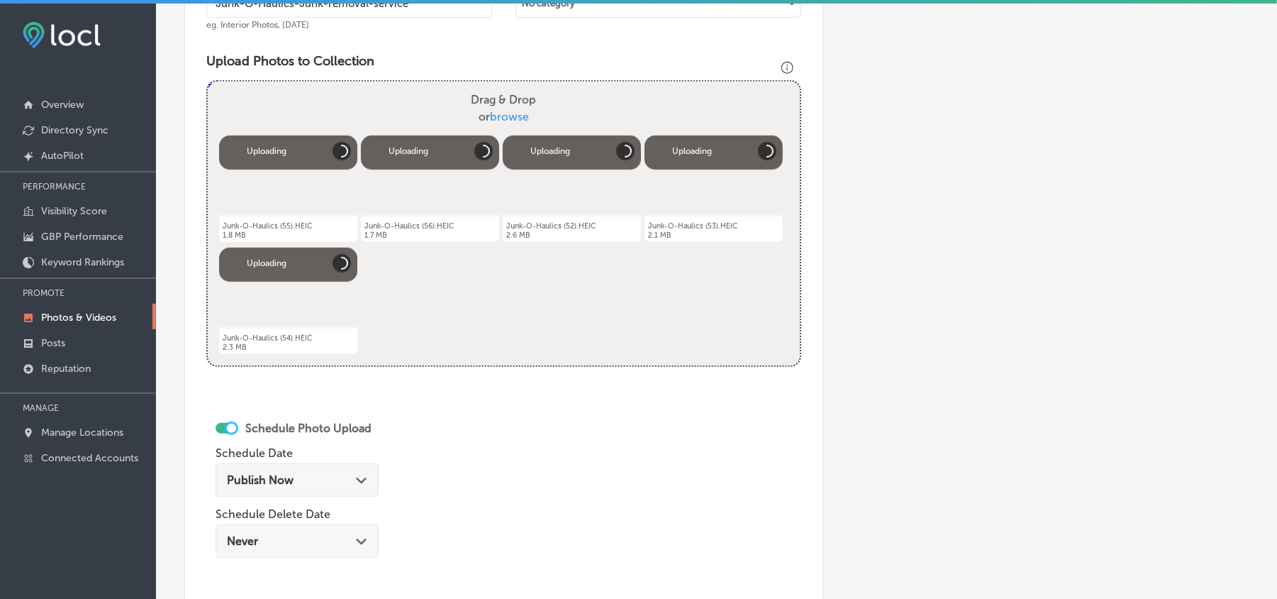
click at [338, 483] on div "Publish Now Path Created with Sketch." at bounding box center [297, 479] width 140 height 13
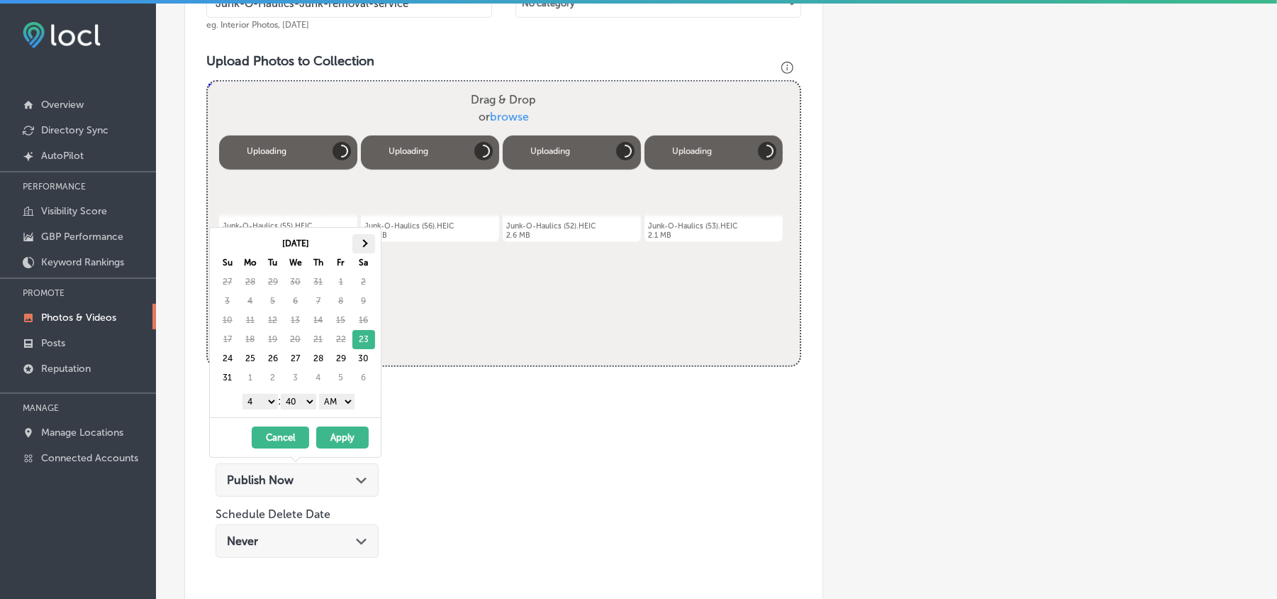
click at [362, 237] on th at bounding box center [364, 243] width 23 height 19
click at [265, 397] on select "1 2 3 4 5 6 7 8 9 10 11 12" at bounding box center [260, 402] width 35 height 16
click at [345, 401] on select "AM PM" at bounding box center [336, 402] width 35 height 16
click at [308, 403] on select "00 10 20 30 40 50" at bounding box center [298, 402] width 35 height 16
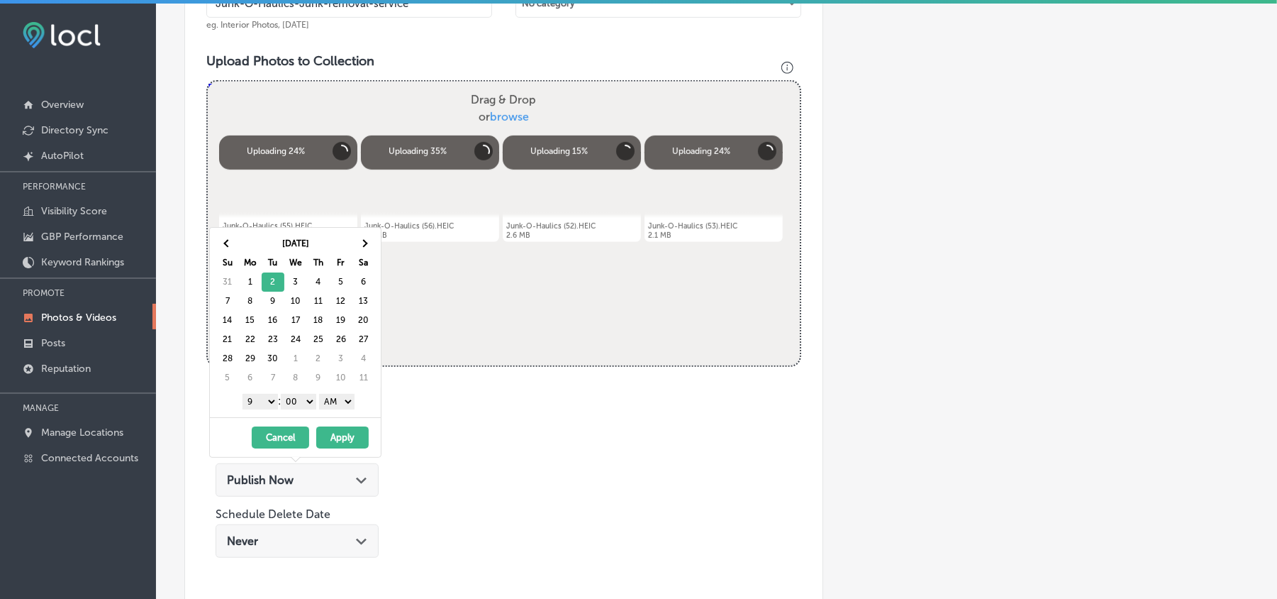
click at [340, 406] on select "AM PM" at bounding box center [336, 402] width 35 height 16
click at [336, 446] on button "Apply" at bounding box center [342, 437] width 52 height 22
click at [344, 435] on label "Schedule Photo Upload" at bounding box center [308, 427] width 126 height 13
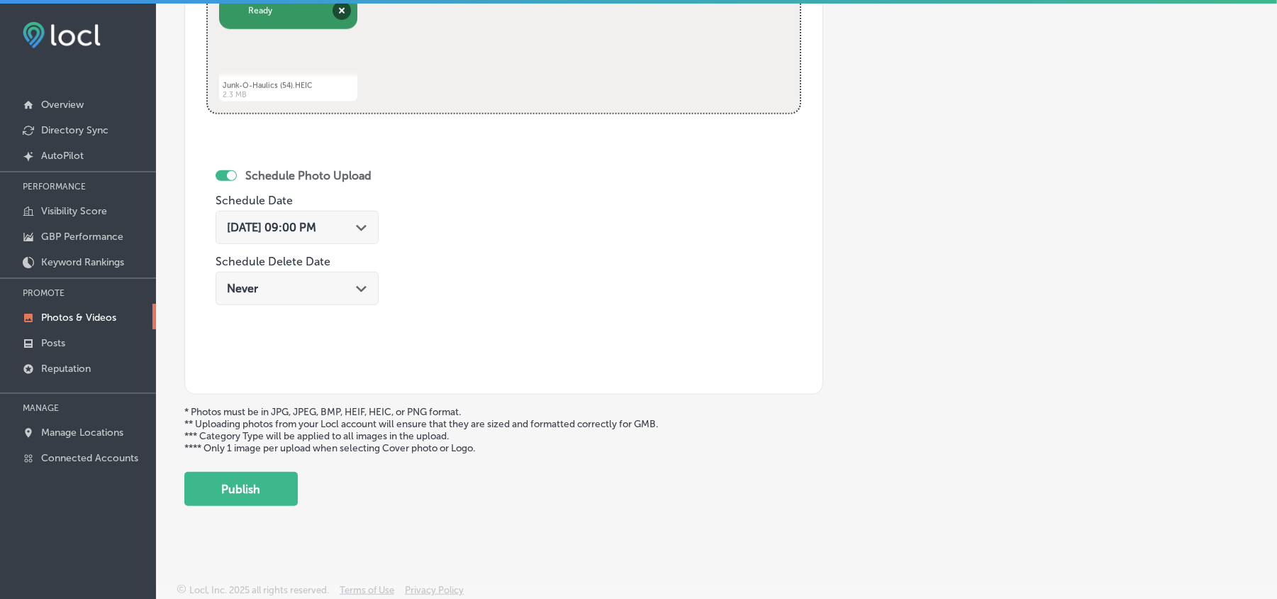
scroll to position [736, 0]
click at [238, 492] on button "Publish" at bounding box center [240, 489] width 113 height 34
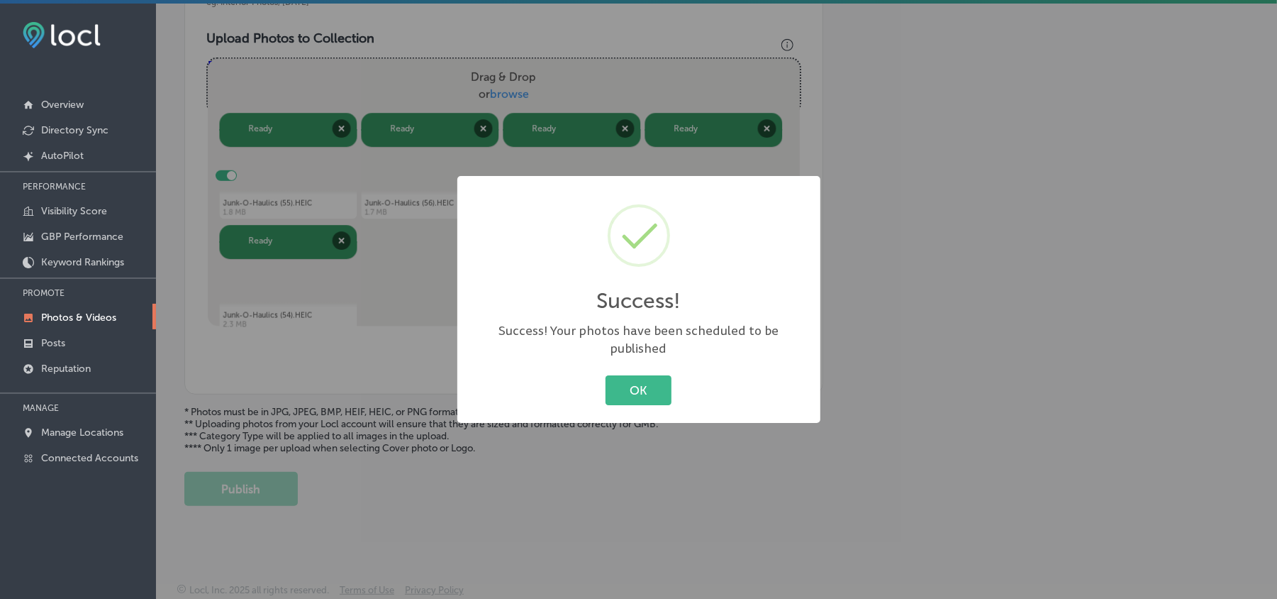
scroll to position [506, 0]
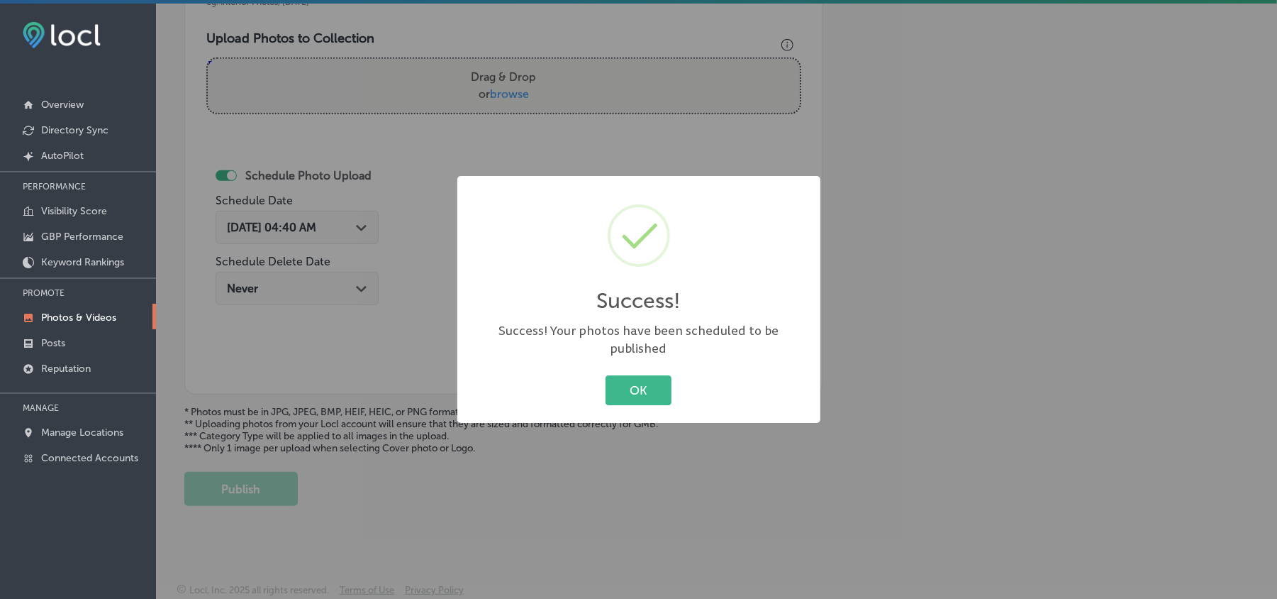
click at [637, 400] on div "Success! × Success! Your photos have been scheduled to be published OK Cancel" at bounding box center [638, 299] width 363 height 247
click at [643, 383] on button "OK" at bounding box center [639, 389] width 66 height 29
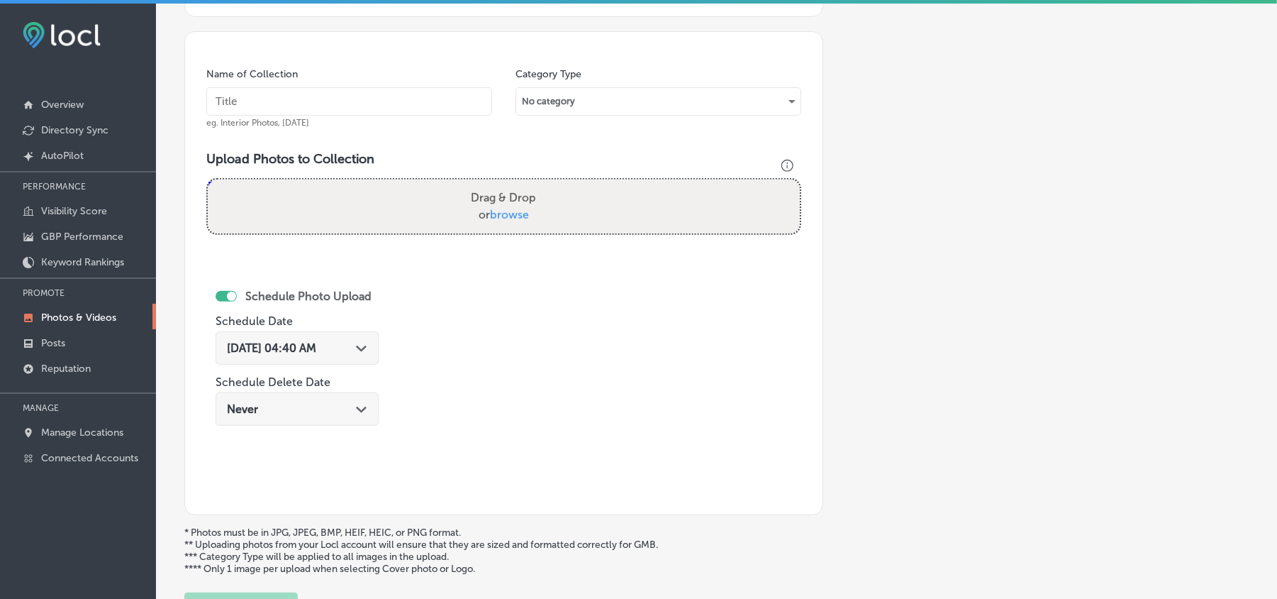
scroll to position [348, 0]
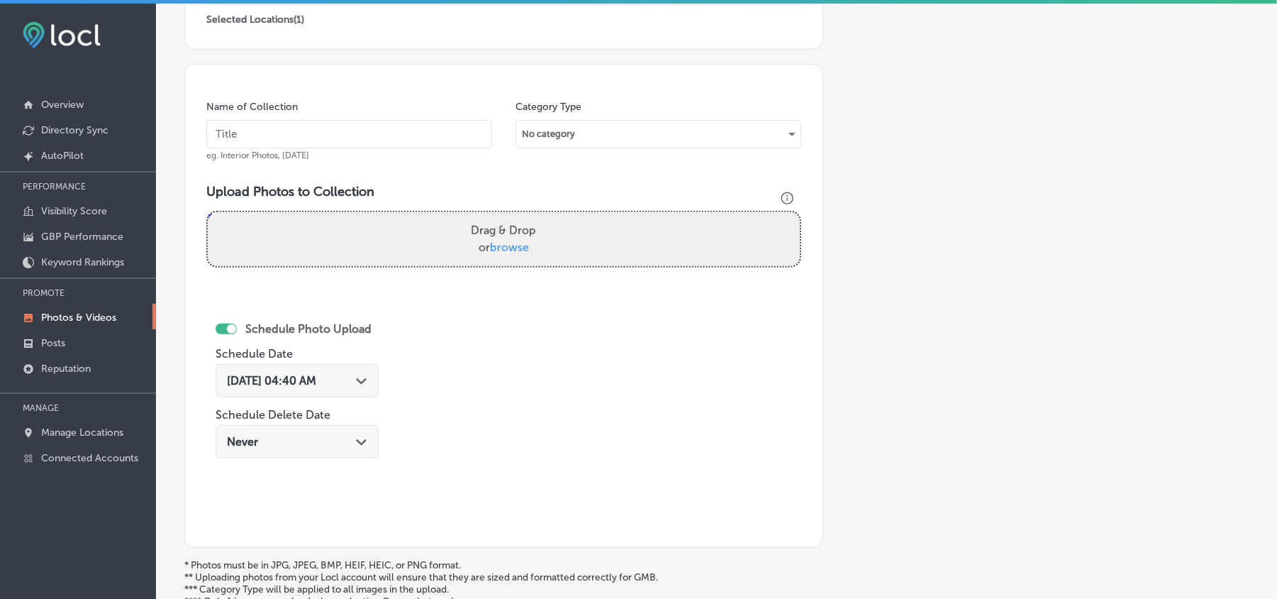
click at [386, 143] on input "text" at bounding box center [349, 134] width 286 height 28
paste input "Junk-O-Haulics-Affordable-junk-removal"
type input "Junk-O-Haulics-Affordable-junk-removal"
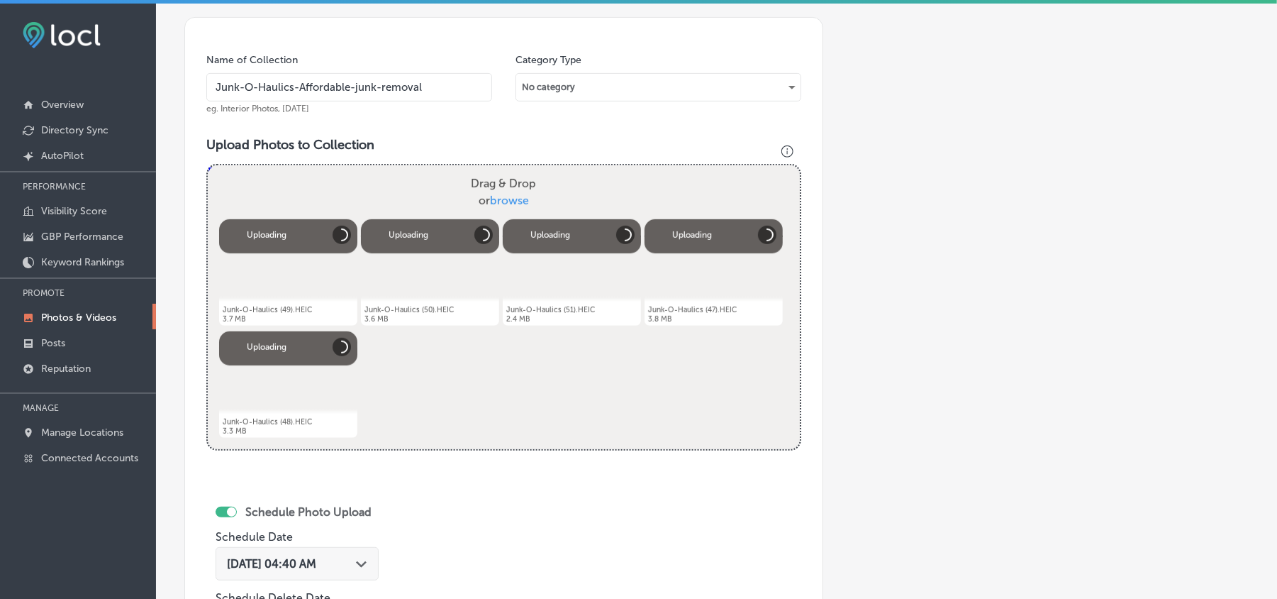
scroll to position [506, 0]
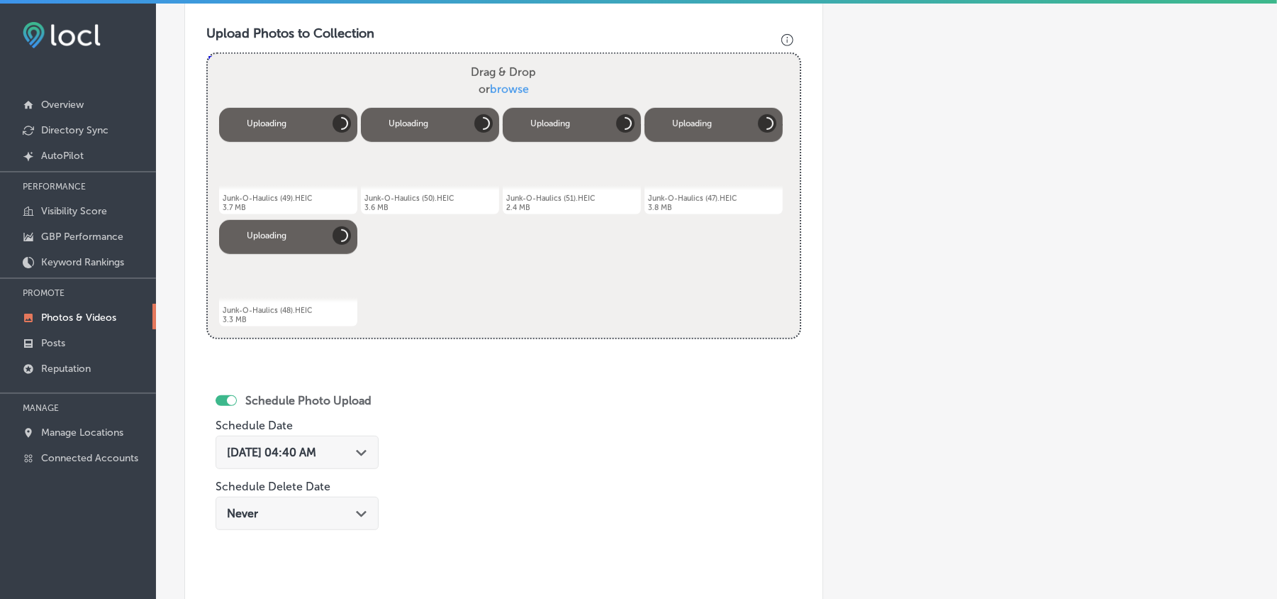
click at [365, 450] on div "Path Created with Sketch." at bounding box center [361, 450] width 11 height 11
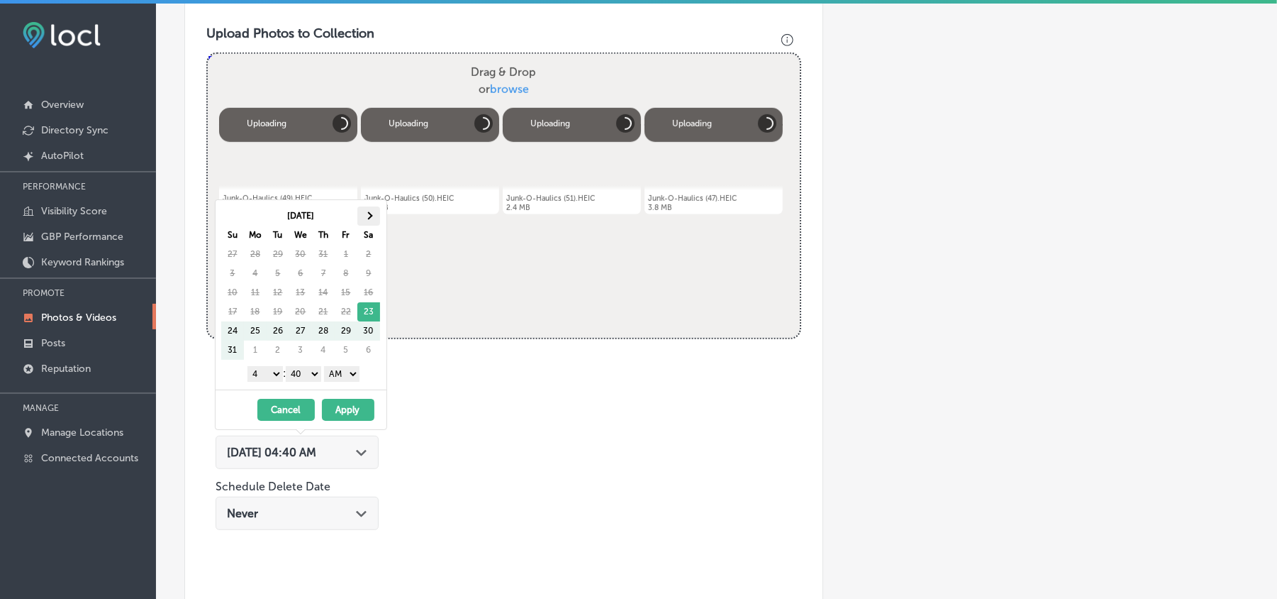
click at [373, 216] on th at bounding box center [368, 215] width 23 height 19
click at [264, 369] on select "1 2 3 4 5 6 7 8 9 10 11 12" at bounding box center [265, 374] width 35 height 16
click at [304, 378] on select "00 10 20 30 40 50" at bounding box center [303, 374] width 35 height 16
click at [360, 416] on button "Apply" at bounding box center [348, 410] width 52 height 22
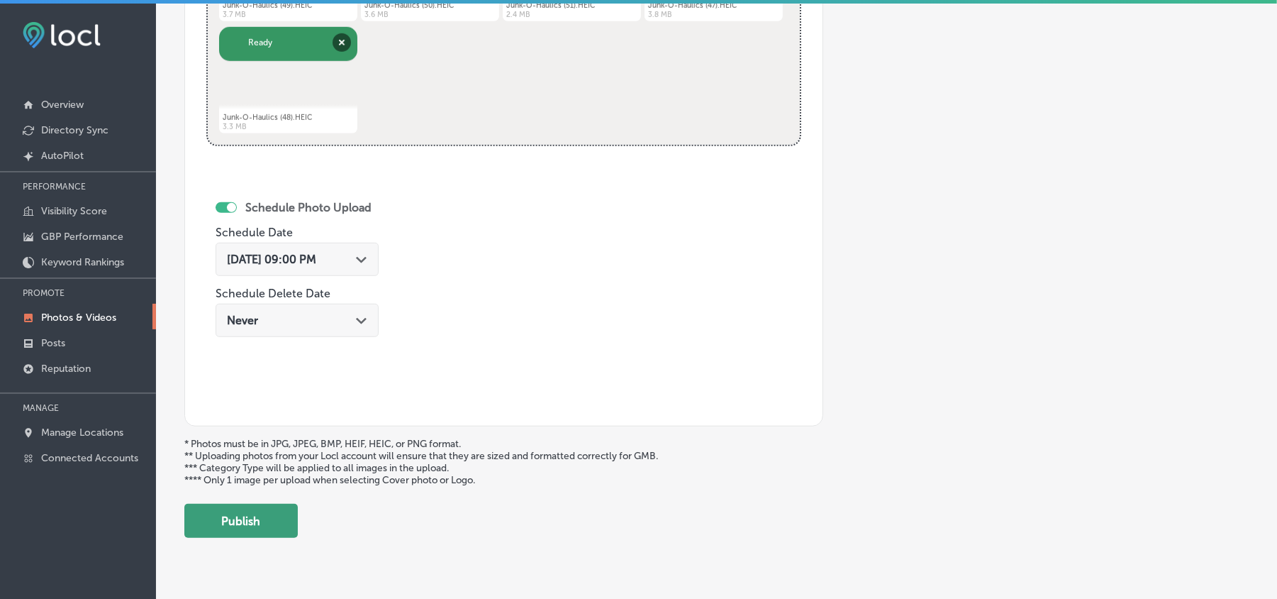
scroll to position [726, 0]
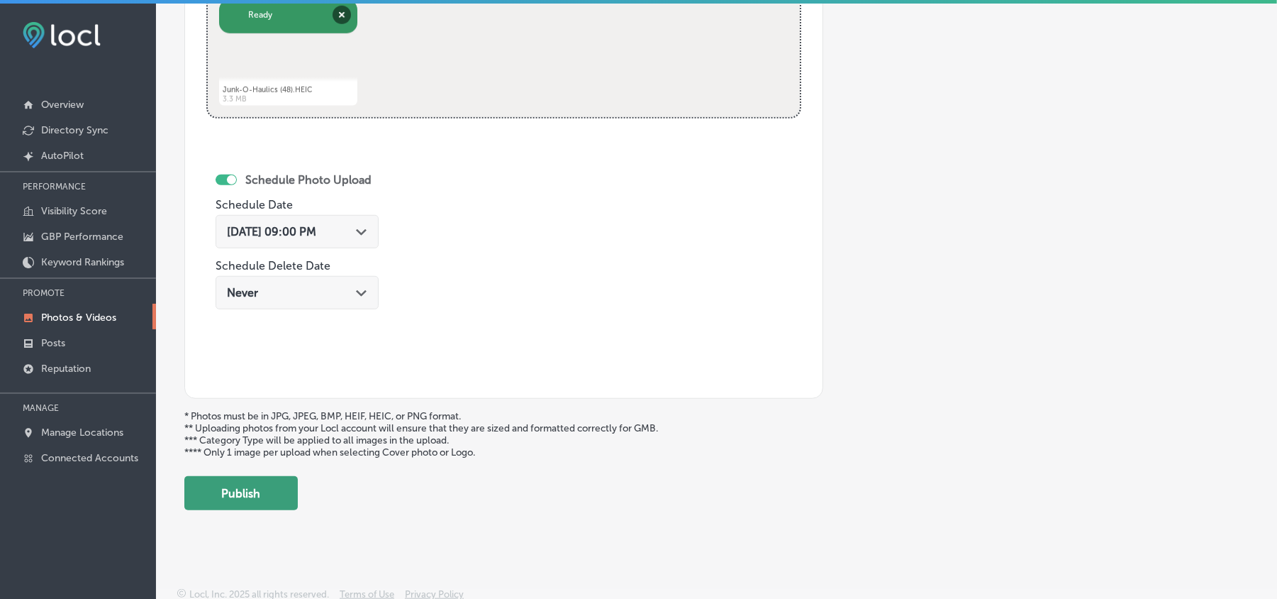
click at [224, 489] on button "Publish" at bounding box center [240, 493] width 113 height 34
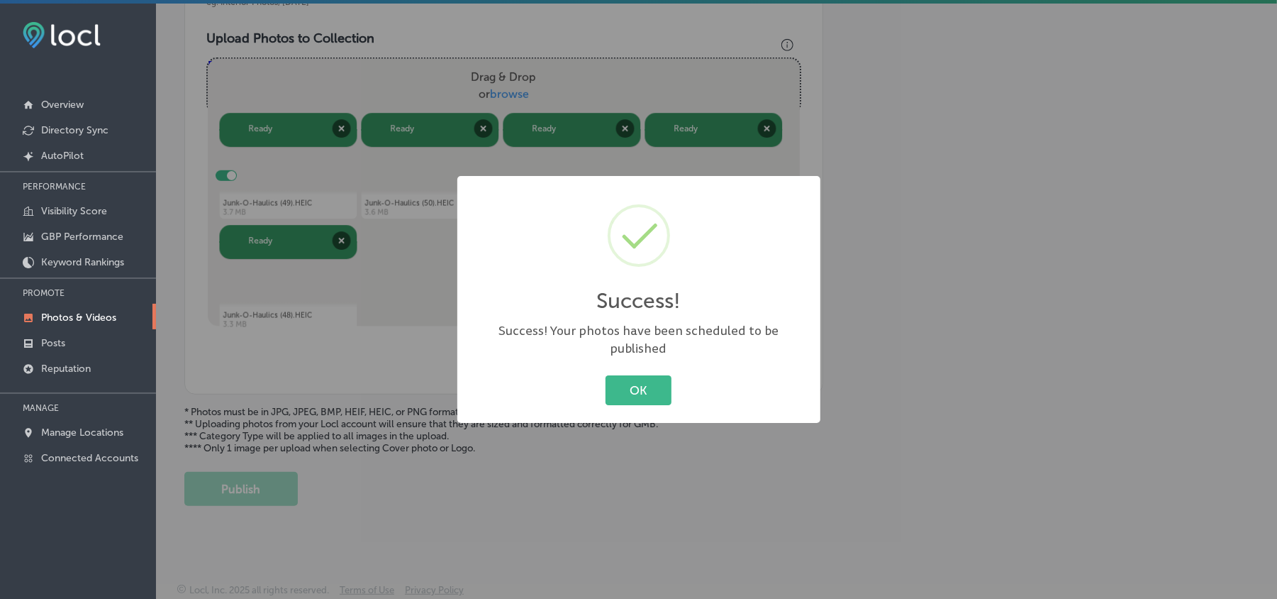
scroll to position [506, 0]
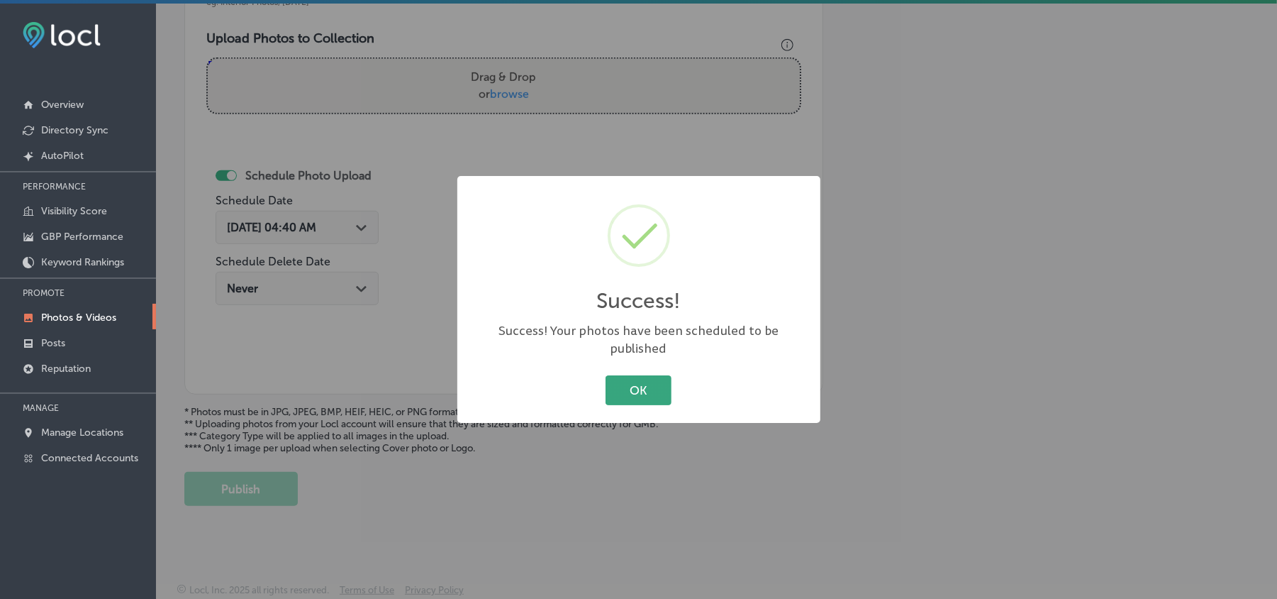
click at [634, 387] on button "OK" at bounding box center [639, 389] width 66 height 29
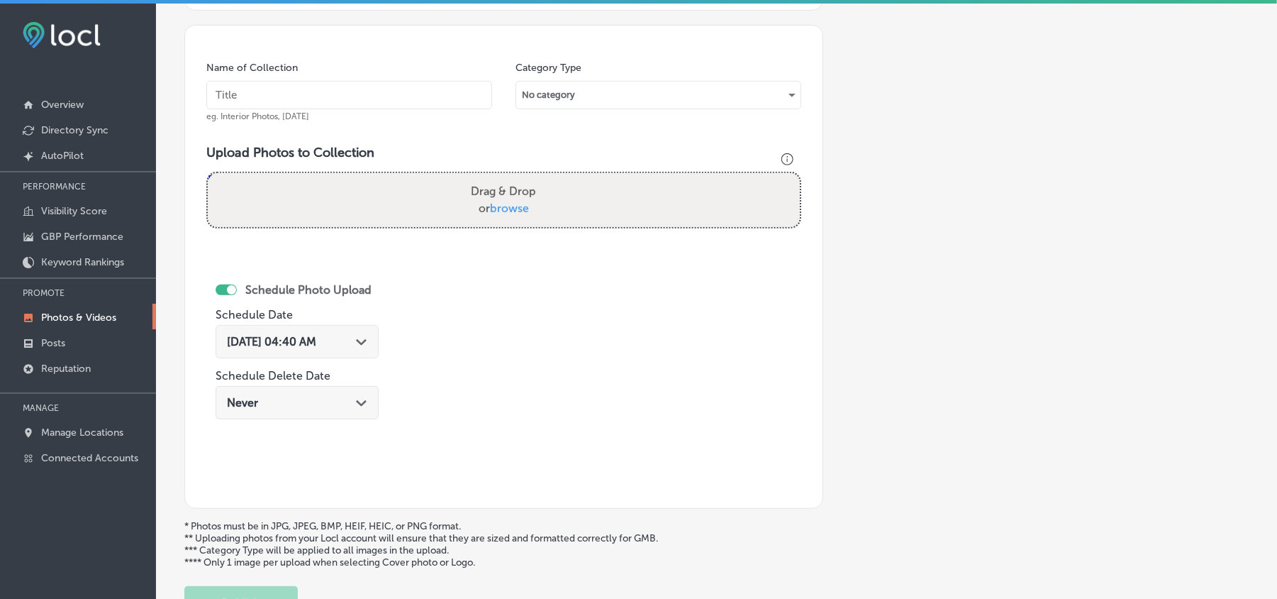
scroll to position [380, 0]
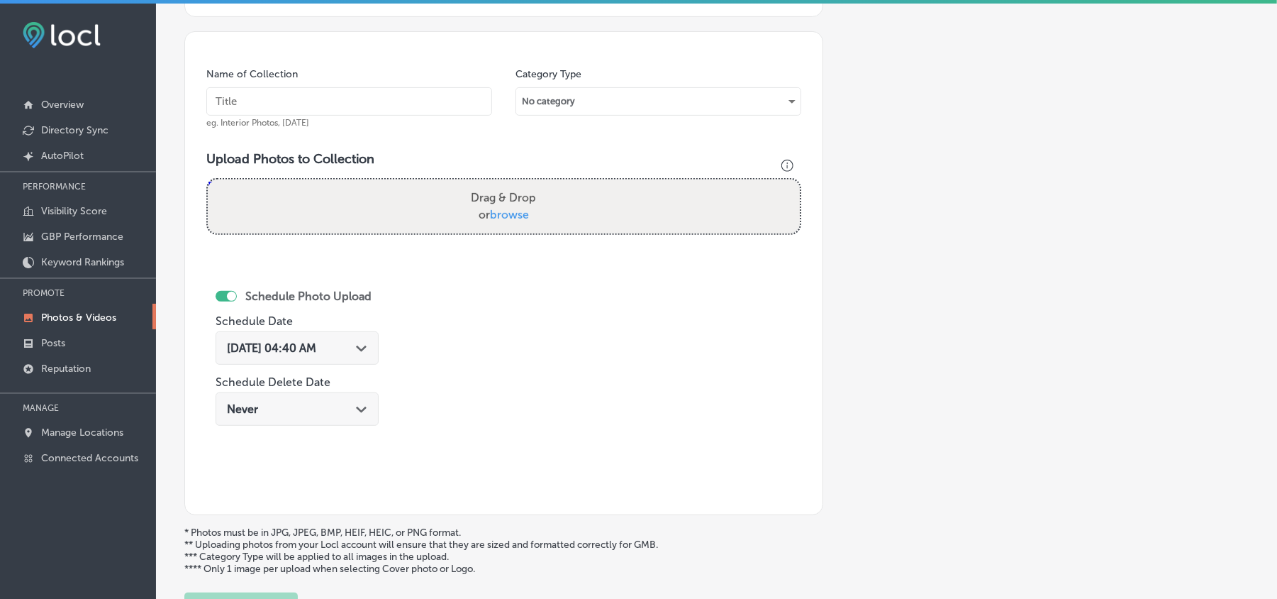
click at [381, 89] on input "text" at bounding box center [349, 101] width 286 height 28
paste input "Junk-O-Haulics-[GEOGRAPHIC_DATA]-junk-removal"
type input "Junk-O-Haulics-[GEOGRAPHIC_DATA]-junk-removal"
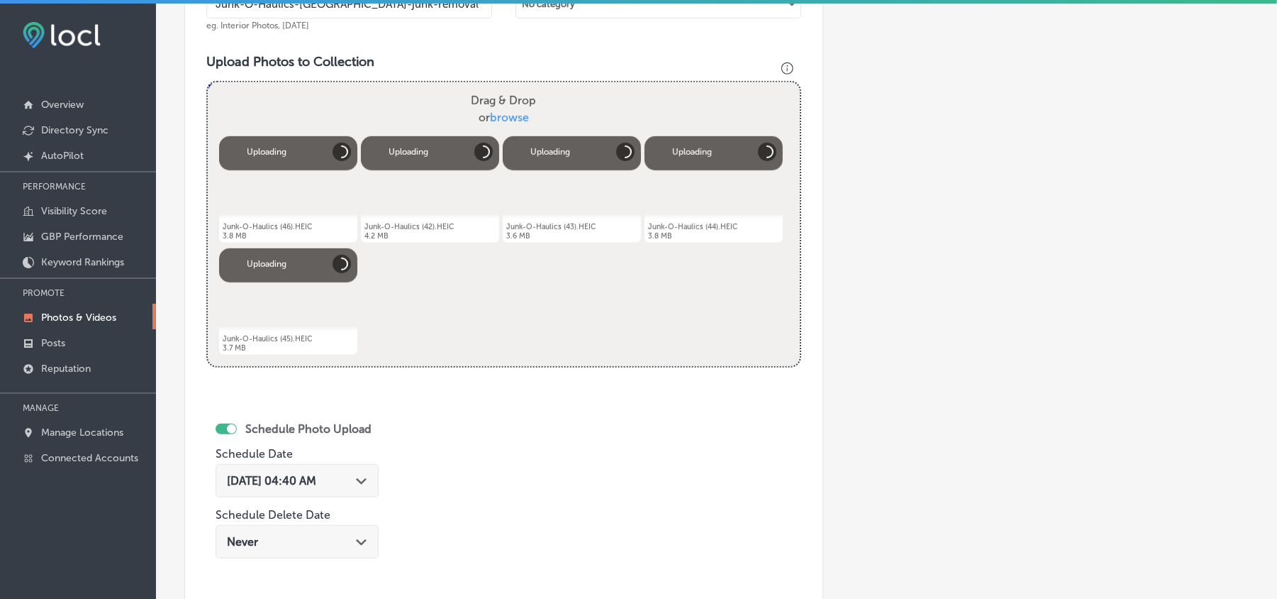
scroll to position [506, 0]
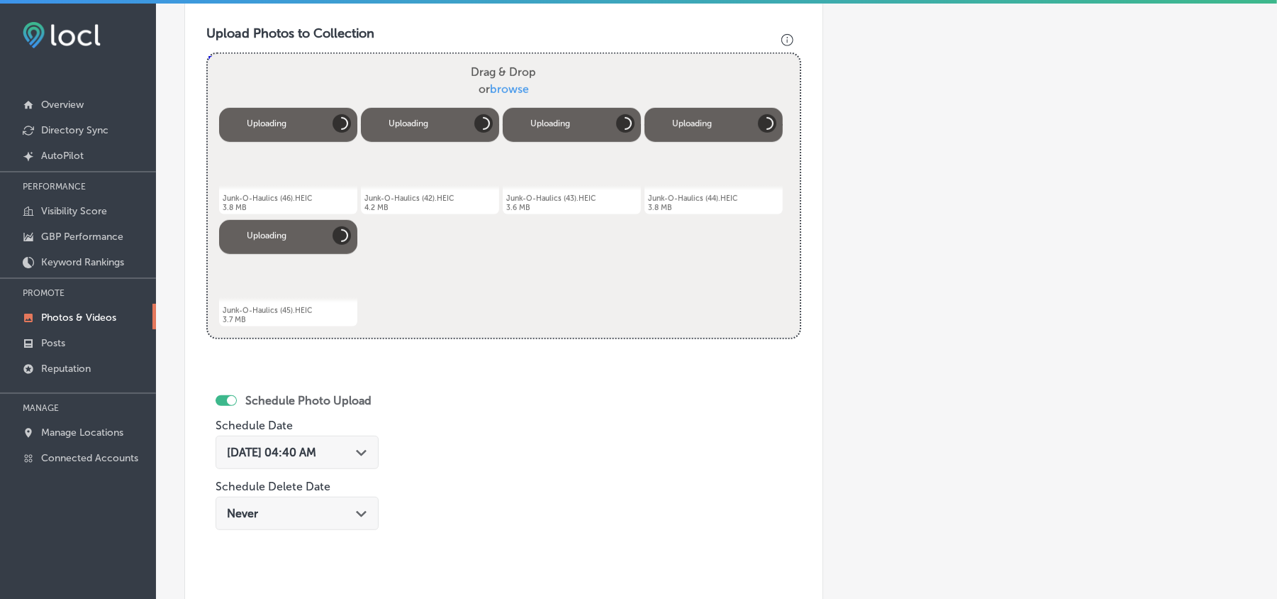
click at [352, 461] on div "[DATE] 04:40 AM Path Created with Sketch." at bounding box center [297, 451] width 163 height 33
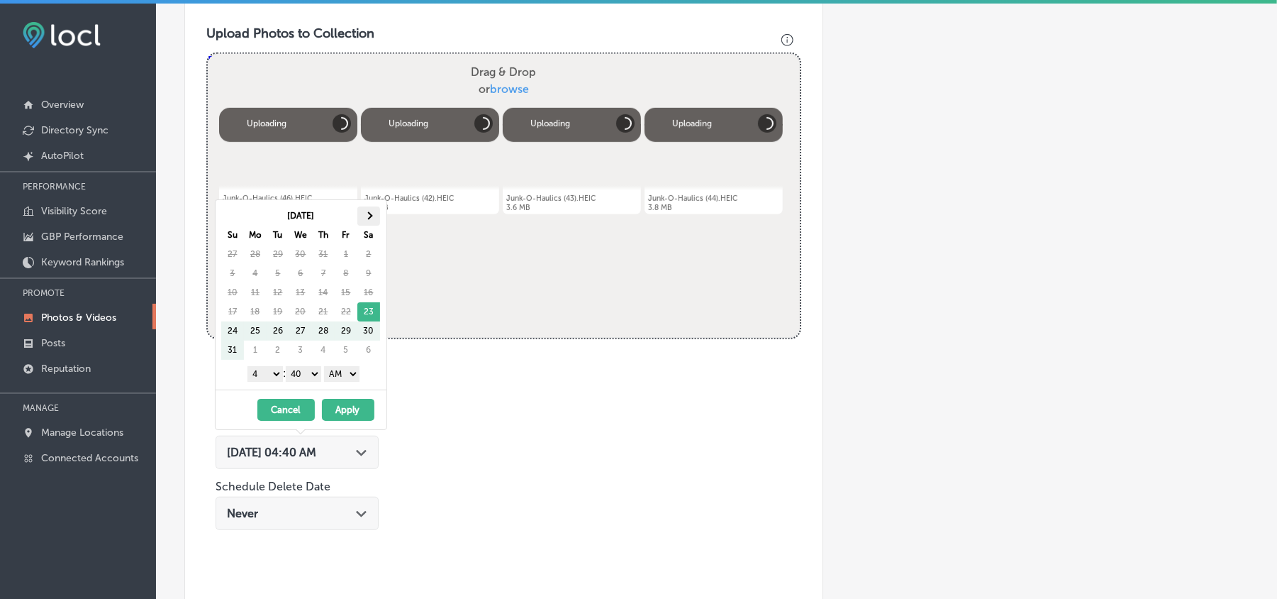
click at [370, 216] on span at bounding box center [369, 216] width 8 height 8
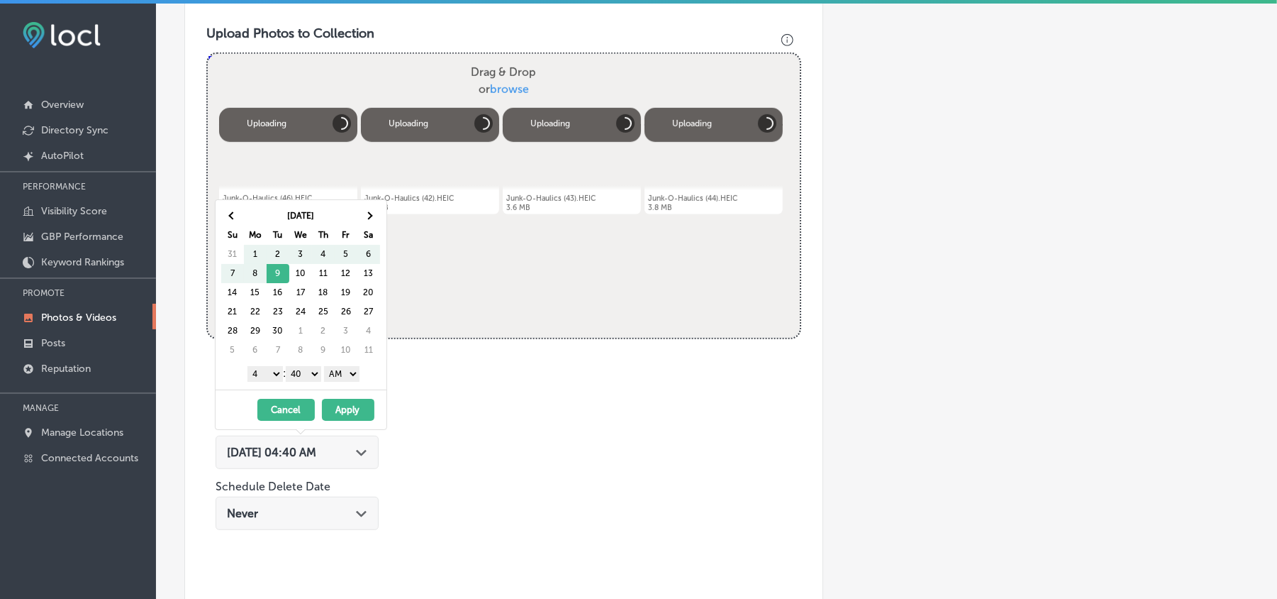
click at [370, 216] on span at bounding box center [369, 216] width 8 height 8
click at [237, 216] on th at bounding box center [232, 215] width 23 height 19
click at [268, 375] on select "1 2 3 4 5 6 7 8 9 10 11 12" at bounding box center [265, 374] width 35 height 16
click at [318, 378] on select "00 10 20 30 40 50" at bounding box center [303, 374] width 35 height 16
click at [340, 377] on select "AM PM" at bounding box center [341, 374] width 35 height 16
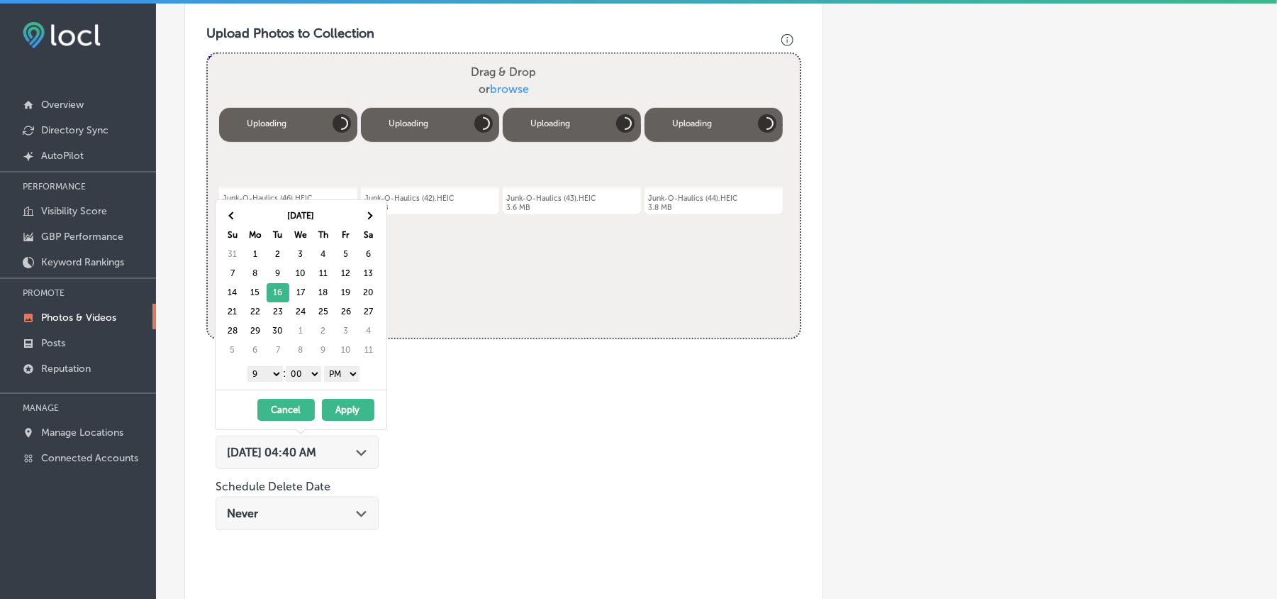
drag, startPoint x: 346, startPoint y: 414, endPoint x: 536, endPoint y: 451, distance: 193.6
click at [347, 413] on button "Apply" at bounding box center [348, 410] width 52 height 22
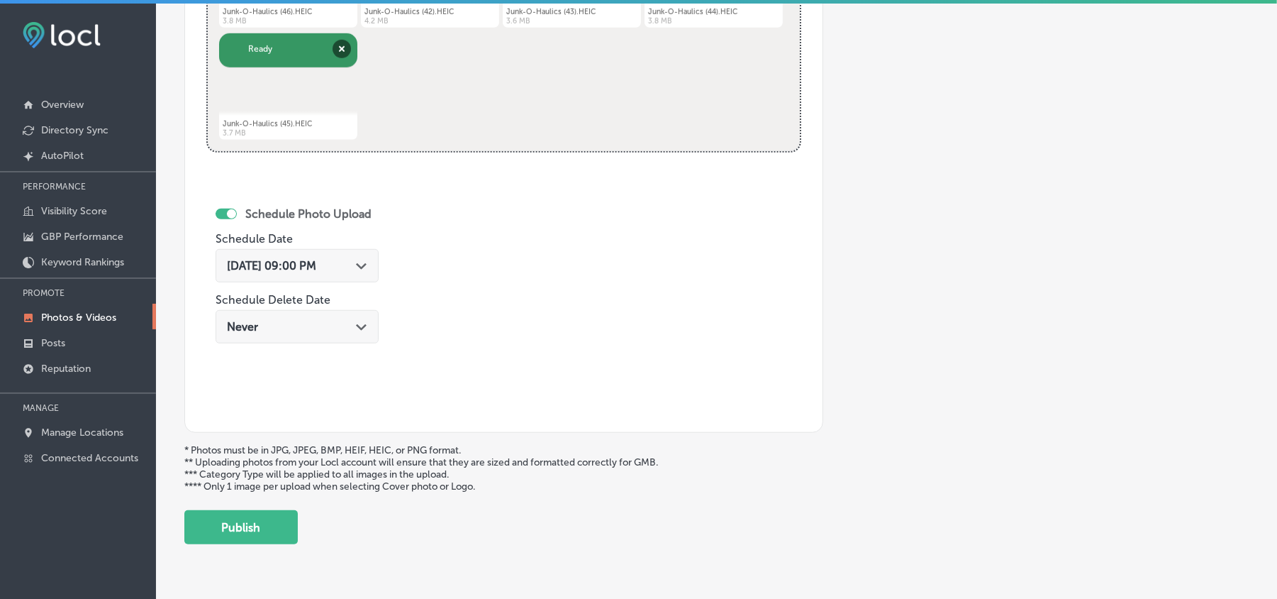
scroll to position [695, 0]
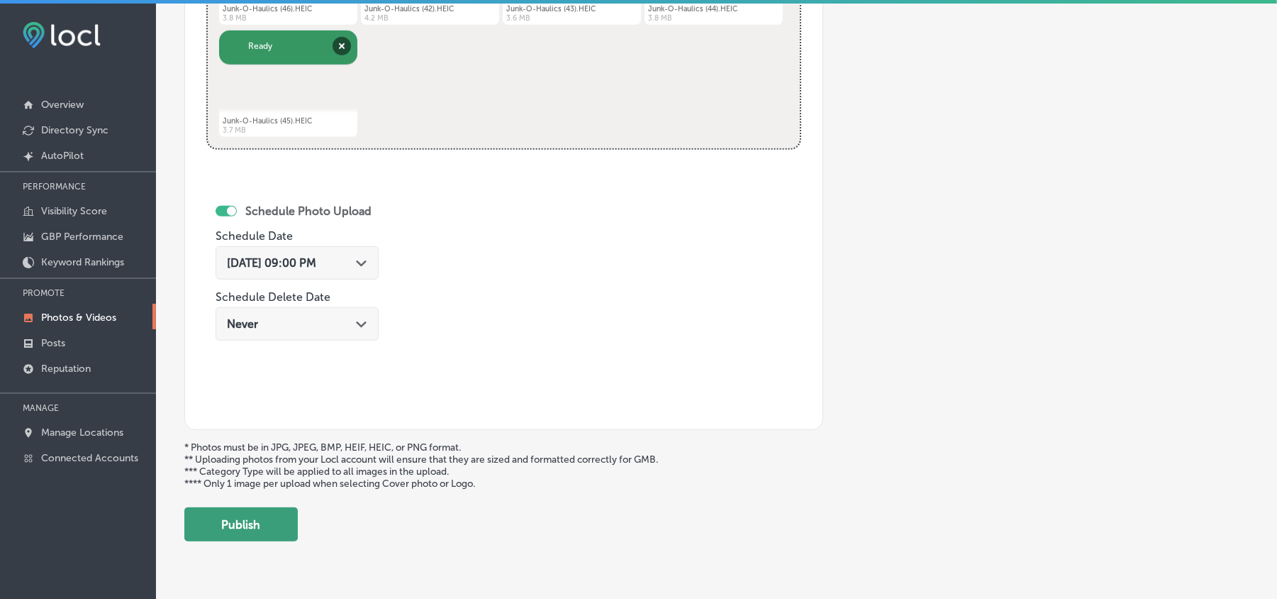
click at [270, 523] on button "Publish" at bounding box center [240, 524] width 113 height 34
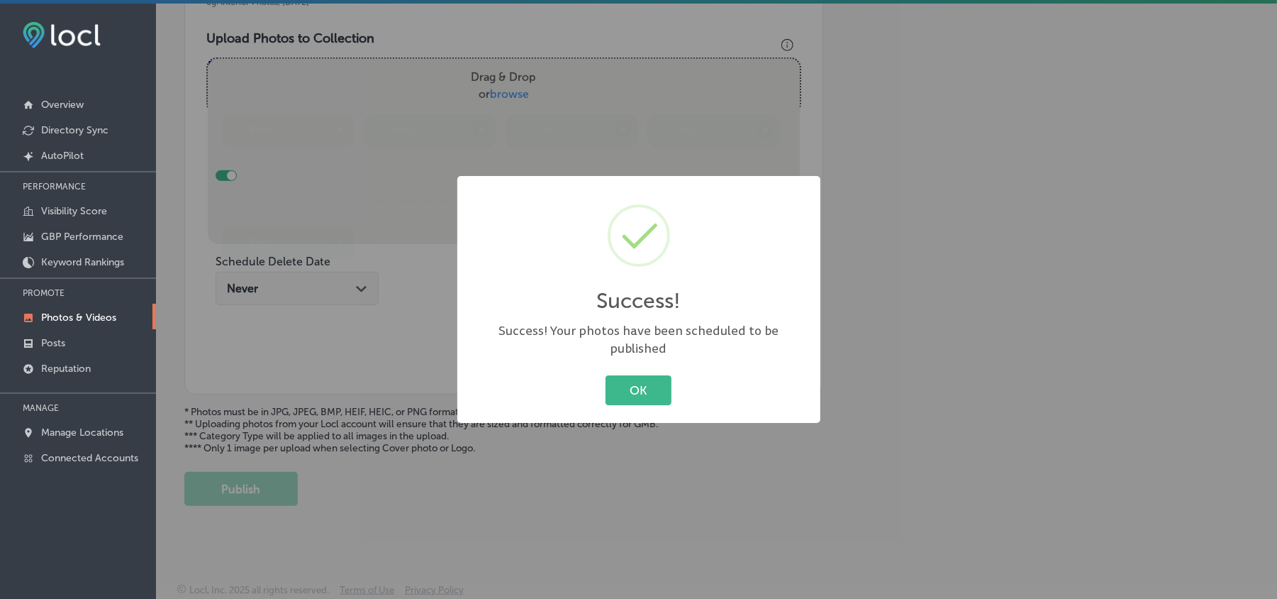
scroll to position [506, 0]
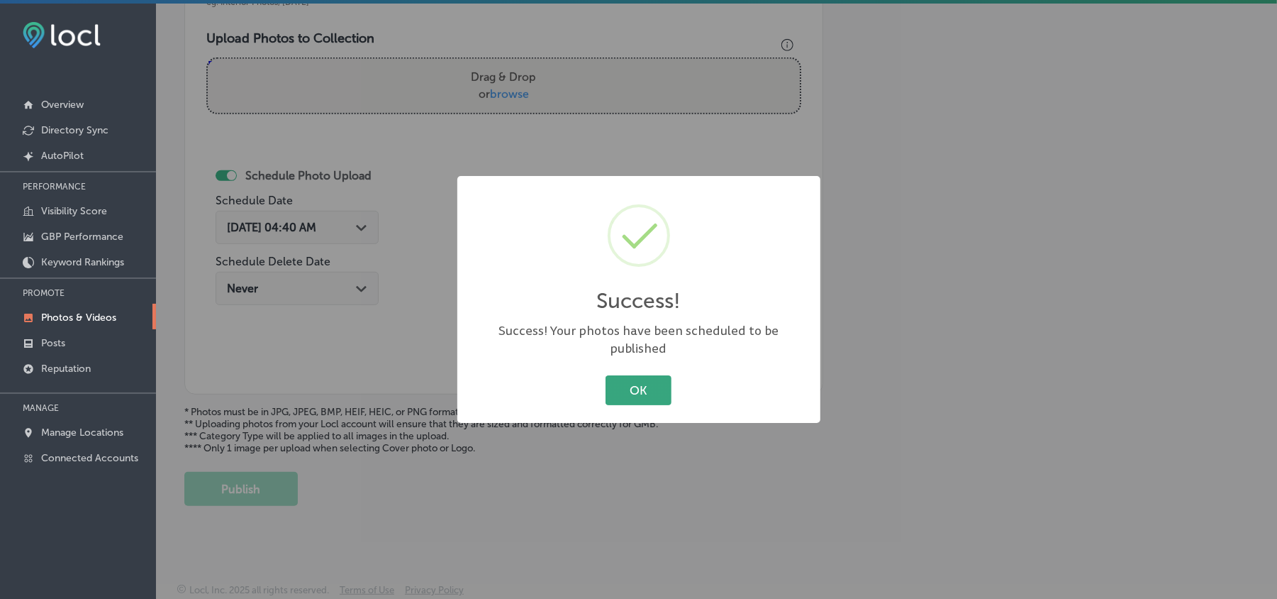
click at [623, 378] on button "OK" at bounding box center [639, 389] width 66 height 29
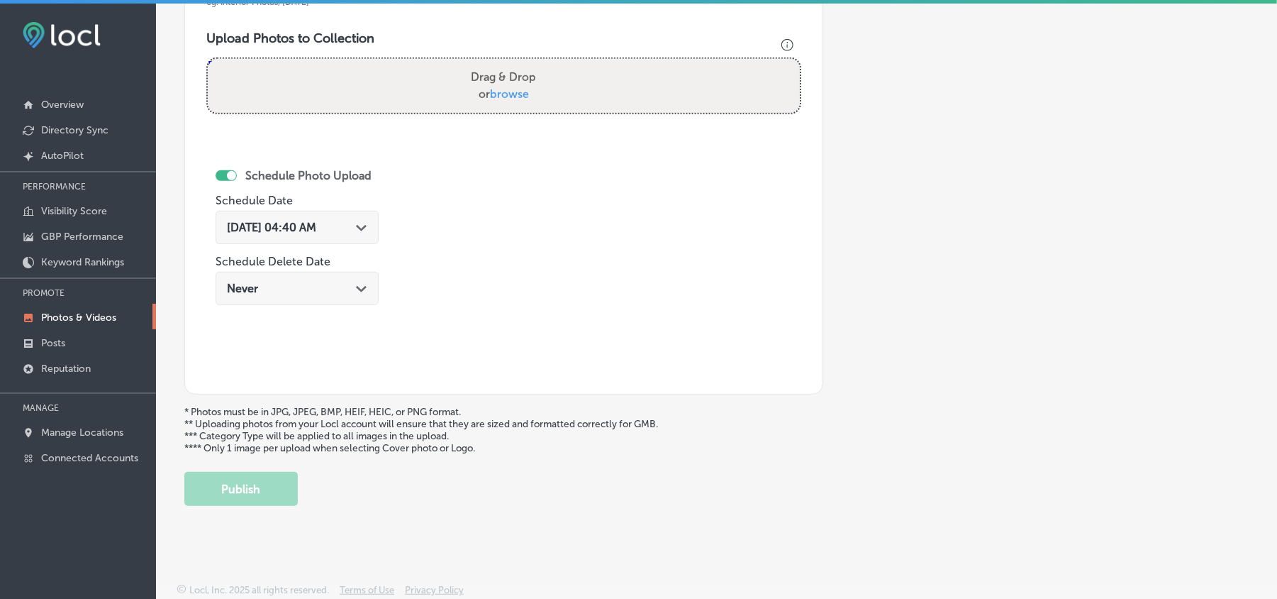
scroll to position [443, 0]
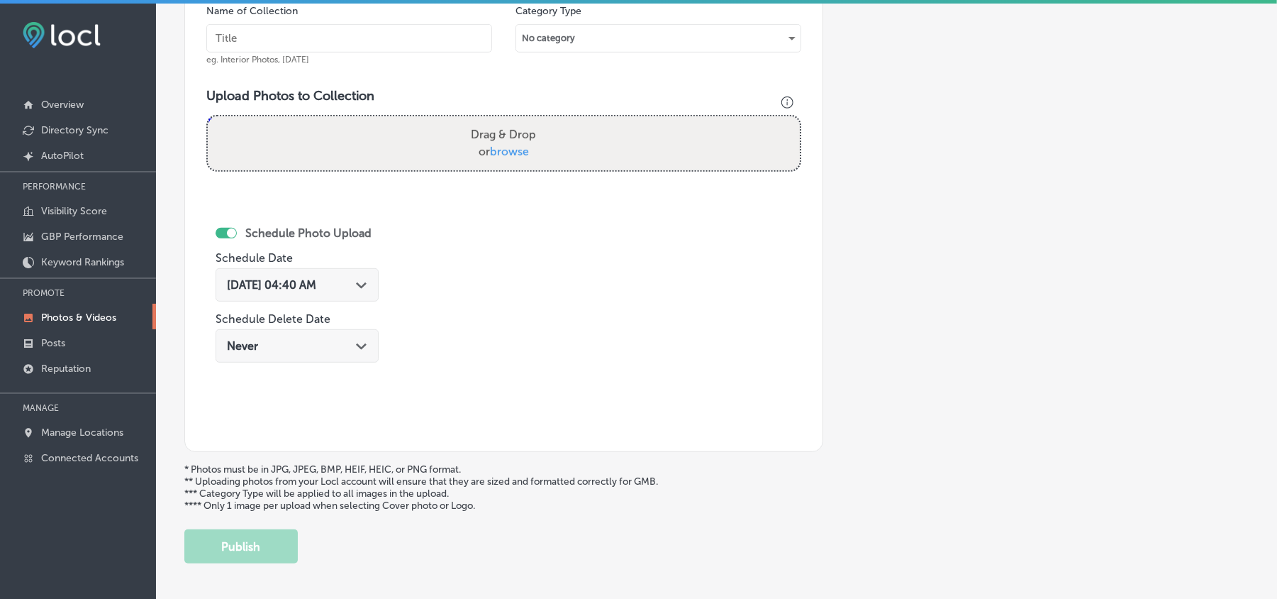
click at [355, 41] on input "text" at bounding box center [349, 38] width 286 height 28
paste input "Junk-O-Haulics-Furniture-removal"
type input "Junk-O-Haulics-Furniture-removal"
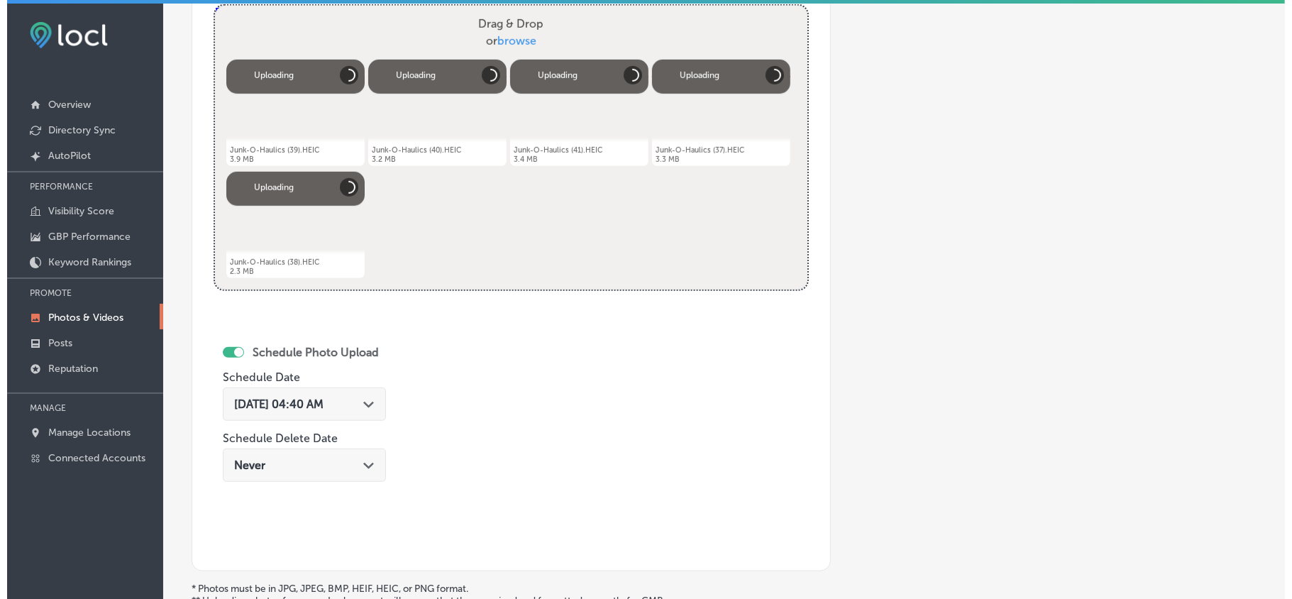
scroll to position [569, 0]
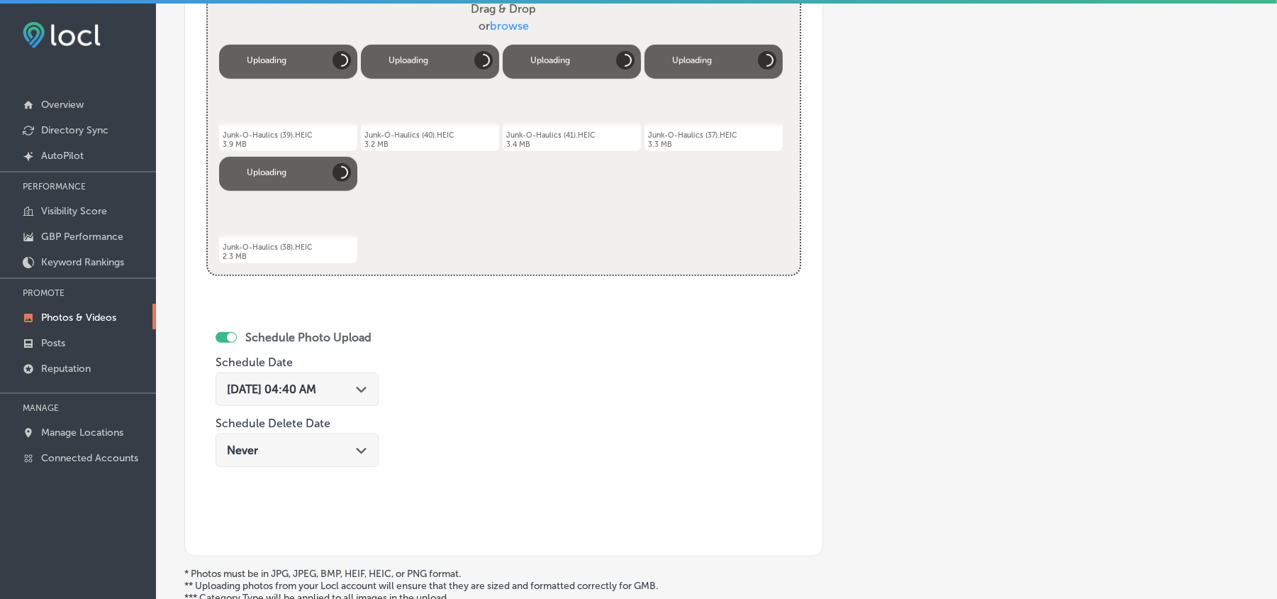
click at [367, 390] on icon "Path Created with Sketch." at bounding box center [361, 390] width 11 height 6
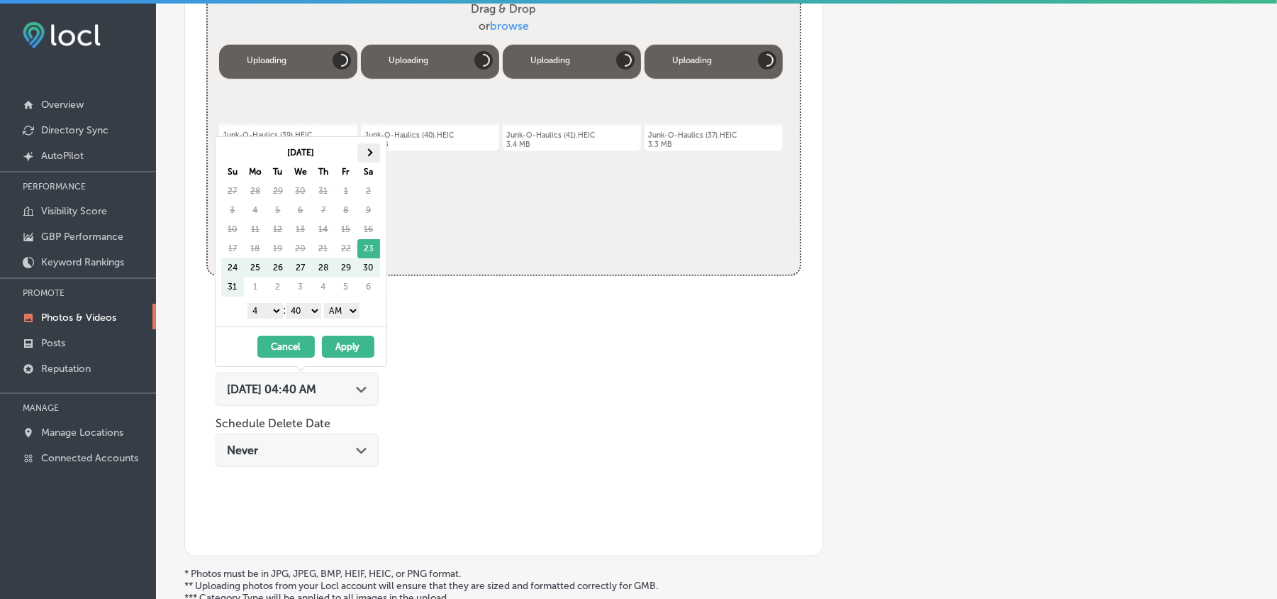
click at [377, 148] on th at bounding box center [368, 152] width 23 height 19
click at [267, 311] on select "1 2 3 4 5 6 7 8 9 10 11 12" at bounding box center [265, 311] width 35 height 16
click at [301, 313] on select "00 10 20 30 40 50" at bounding box center [303, 311] width 35 height 16
click at [347, 310] on select "AM PM" at bounding box center [341, 311] width 35 height 16
click at [352, 353] on button "Apply" at bounding box center [348, 346] width 52 height 22
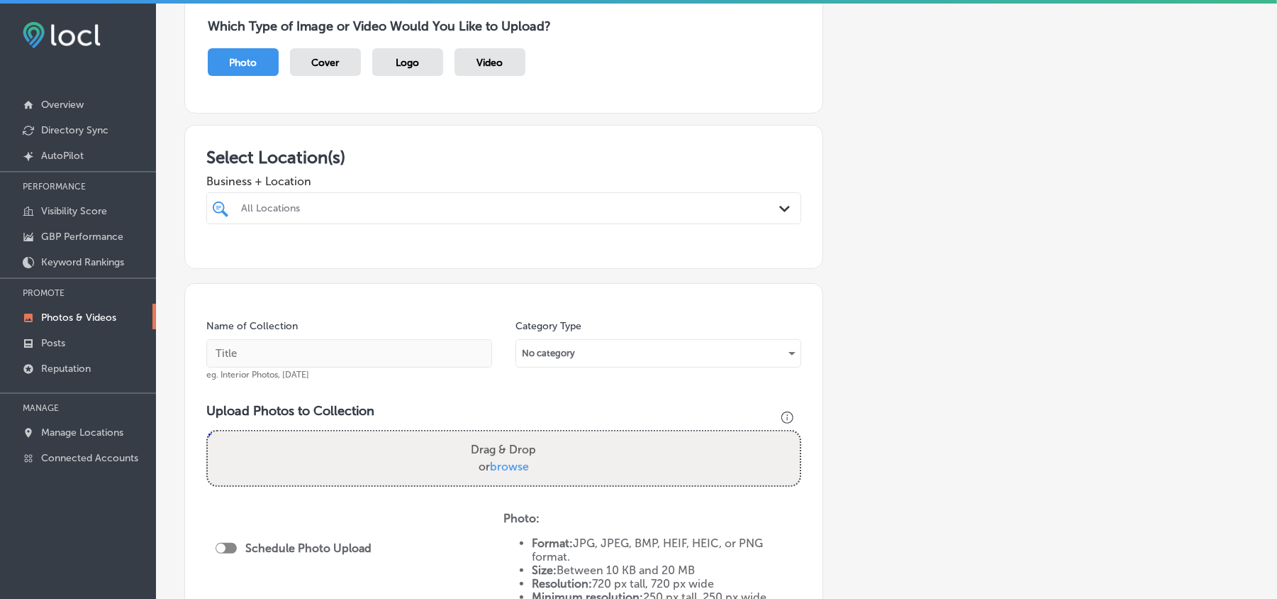
scroll to position [11, 0]
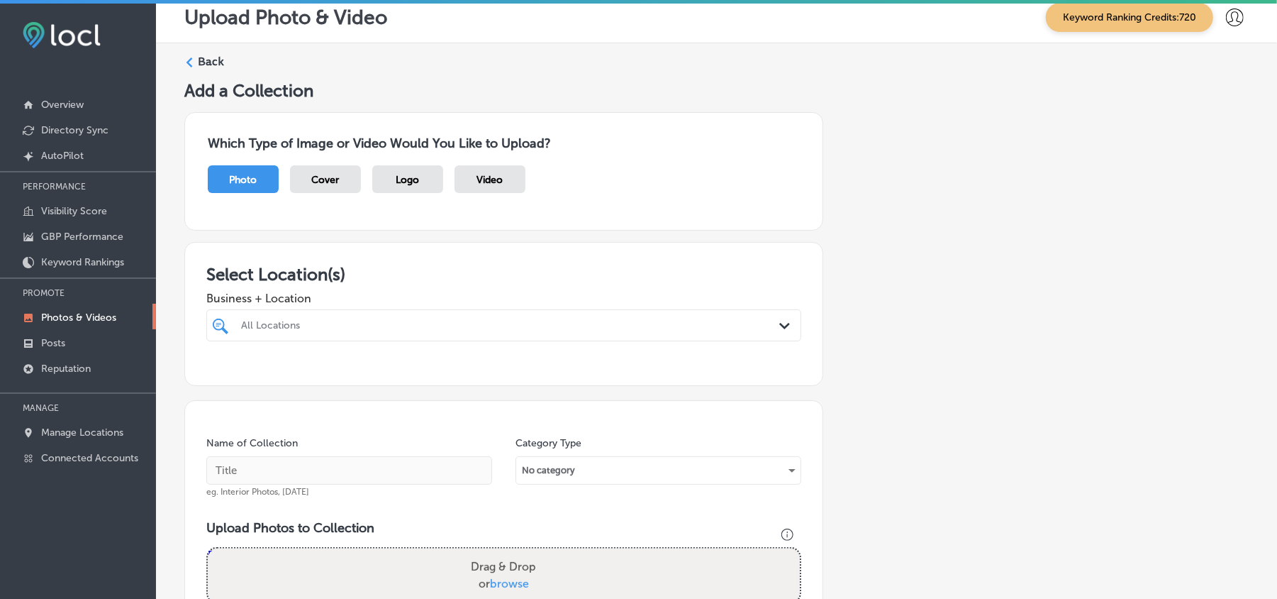
click at [430, 330] on div "All Locations" at bounding box center [511, 325] width 540 height 12
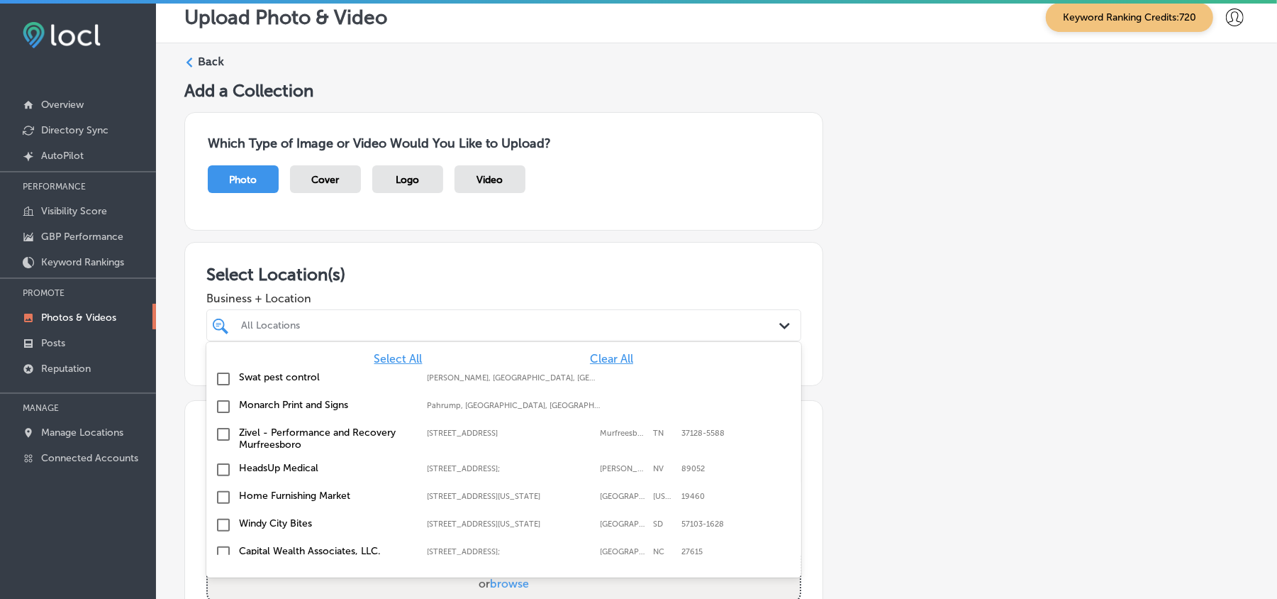
scroll to position [3, 0]
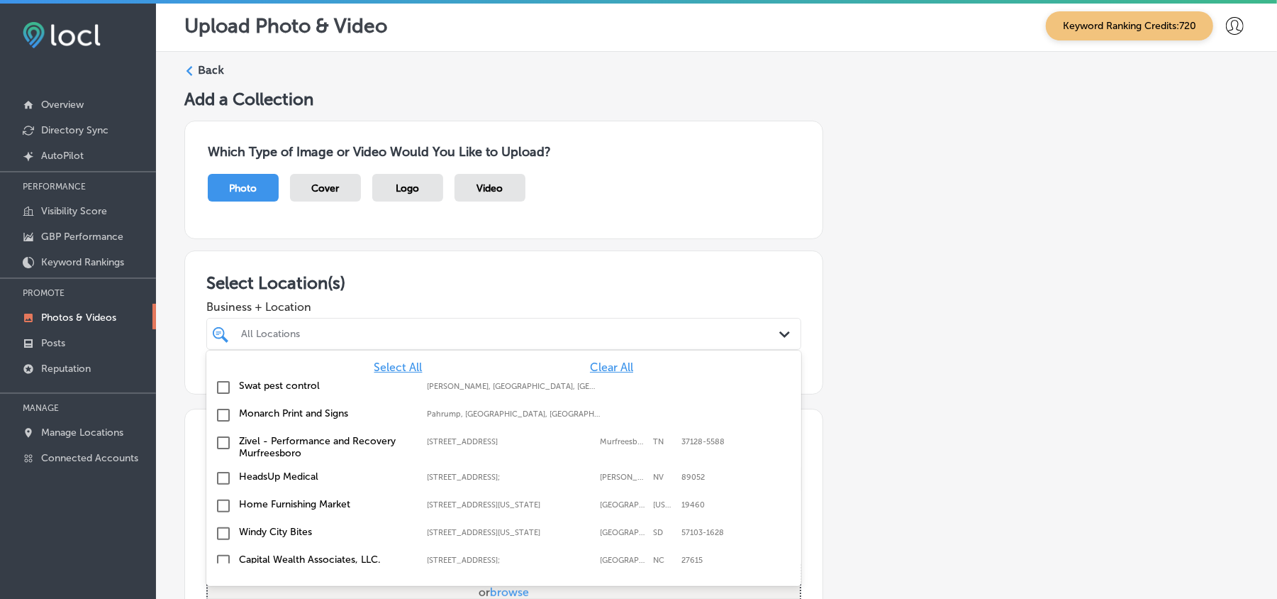
click at [602, 366] on span "Clear All" at bounding box center [611, 366] width 43 height 13
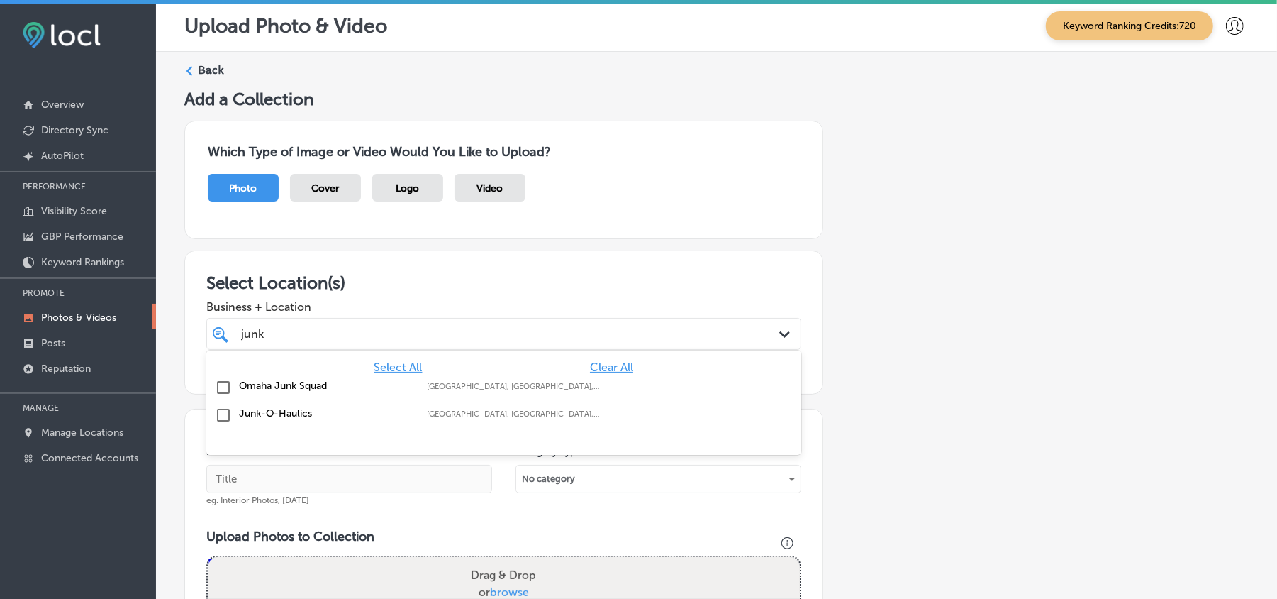
click at [223, 417] on input "checkbox" at bounding box center [223, 414] width 17 height 17
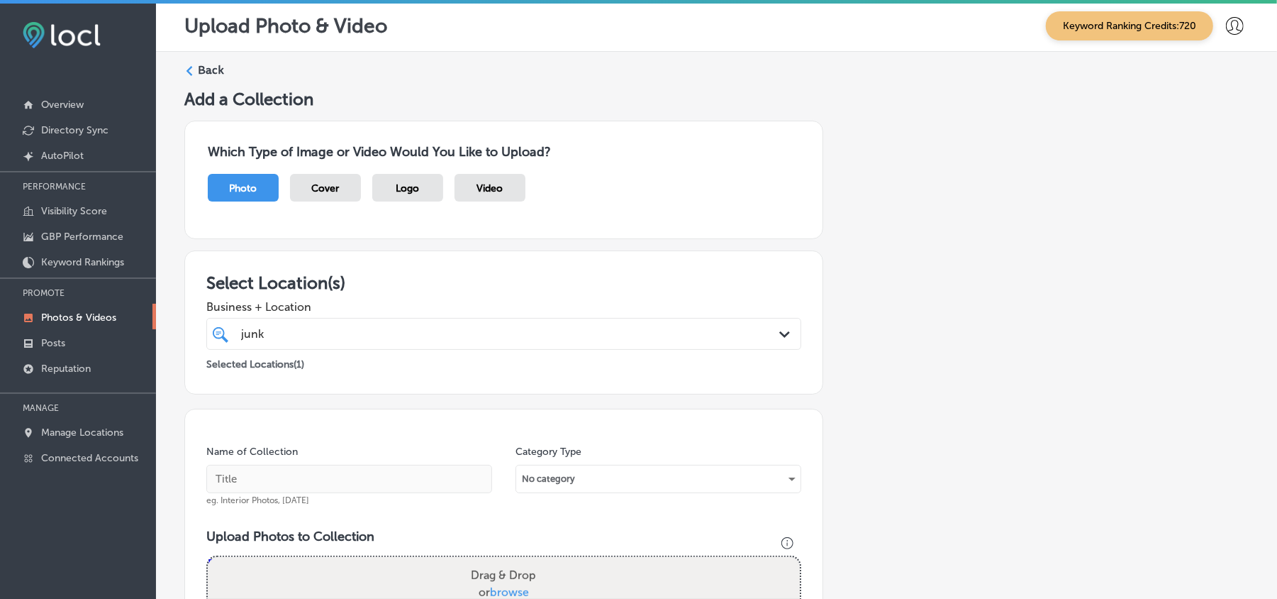
click at [707, 270] on div "Select Location(s) Business + Location junk junk Path Created with Sketch. Sele…" at bounding box center [503, 322] width 639 height 144
click at [461, 340] on div "junk junk" at bounding box center [477, 333] width 475 height 19
type input "junk-"
click at [496, 285] on h3 "Select Location(s)" at bounding box center [503, 282] width 595 height 21
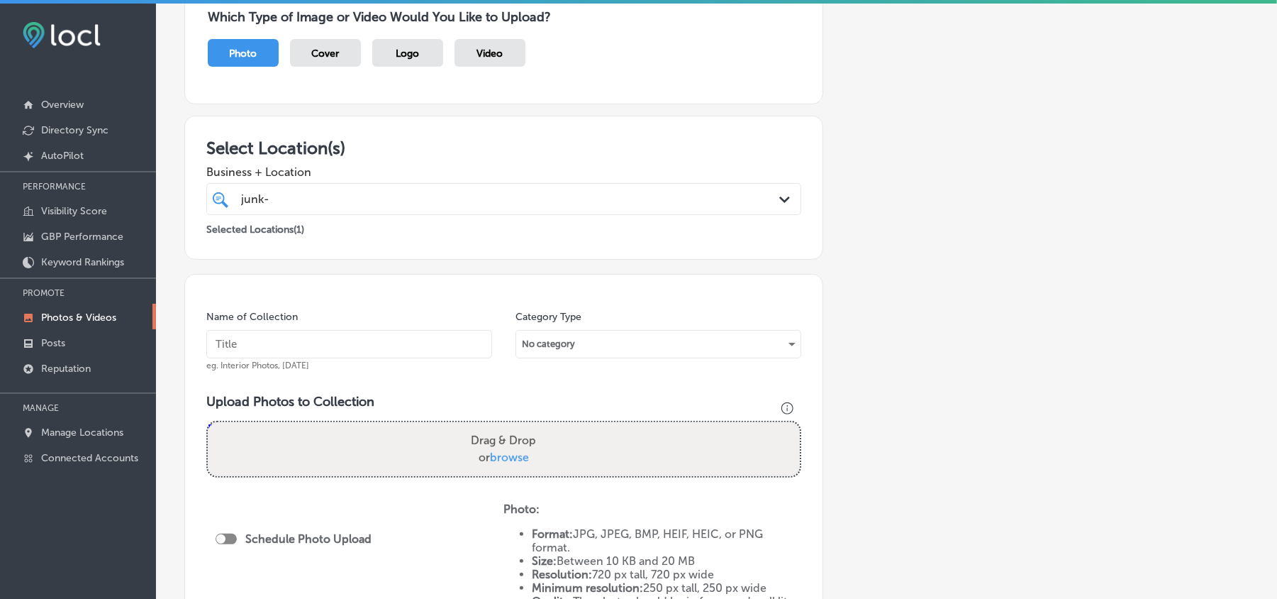
scroll to position [192, 0]
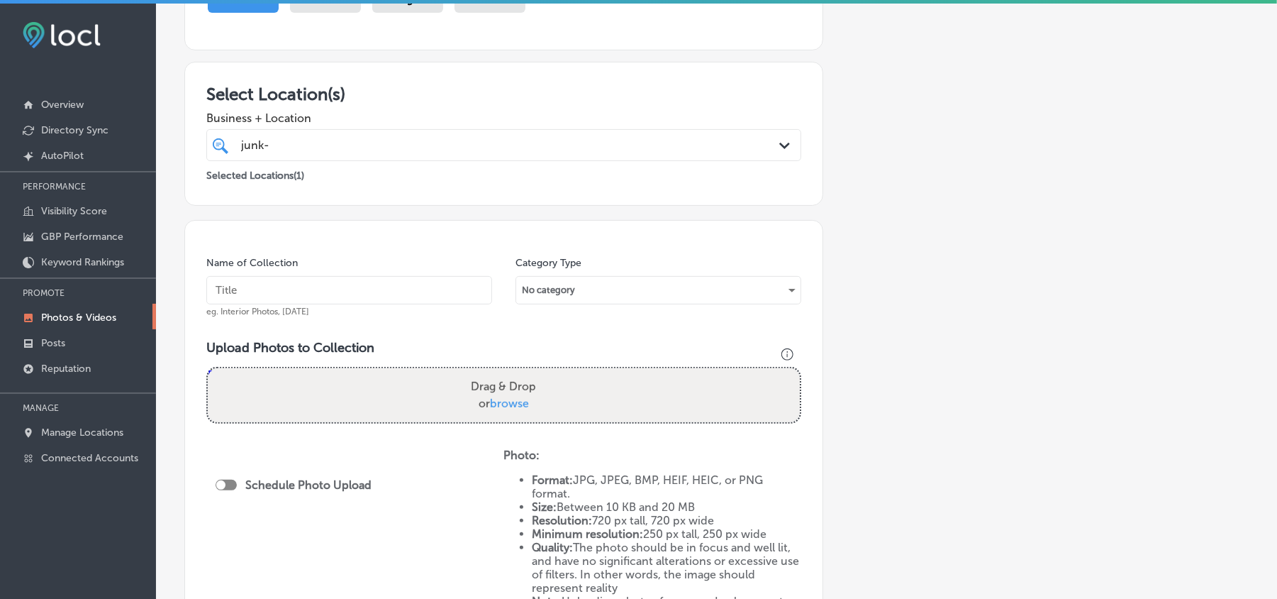
click at [400, 298] on input "text" at bounding box center [349, 290] width 286 height 28
paste input "Junk-O-Haulics-Furniture-removal"
type input "Junk-O-Haulics-Furniture-removal"
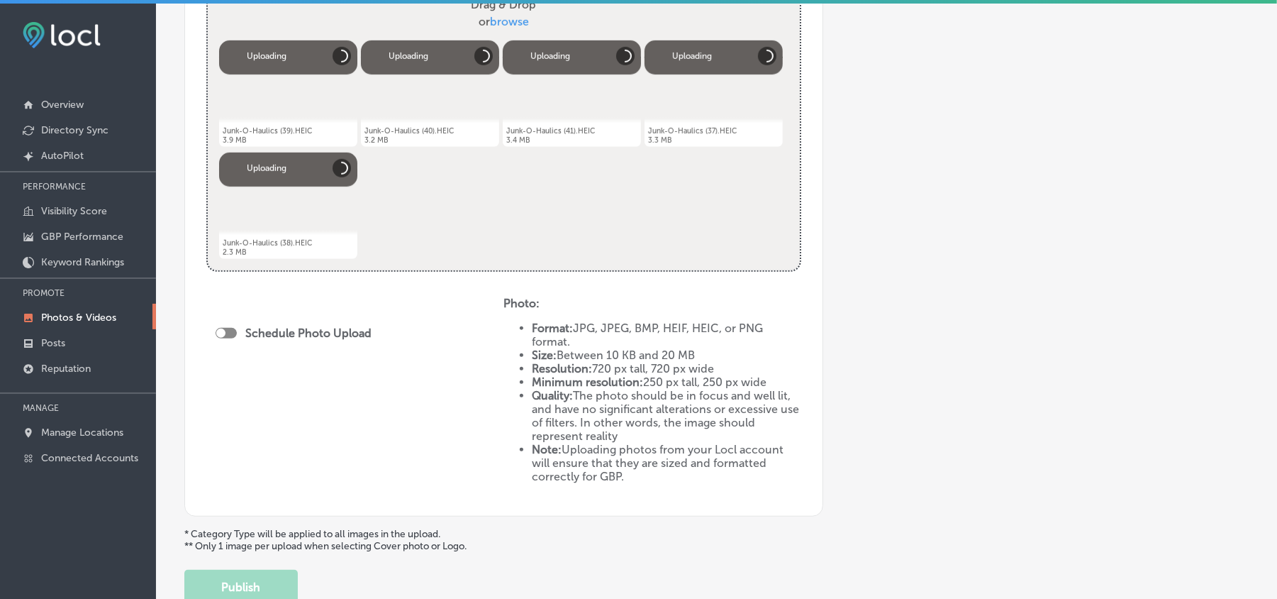
scroll to position [570, 0]
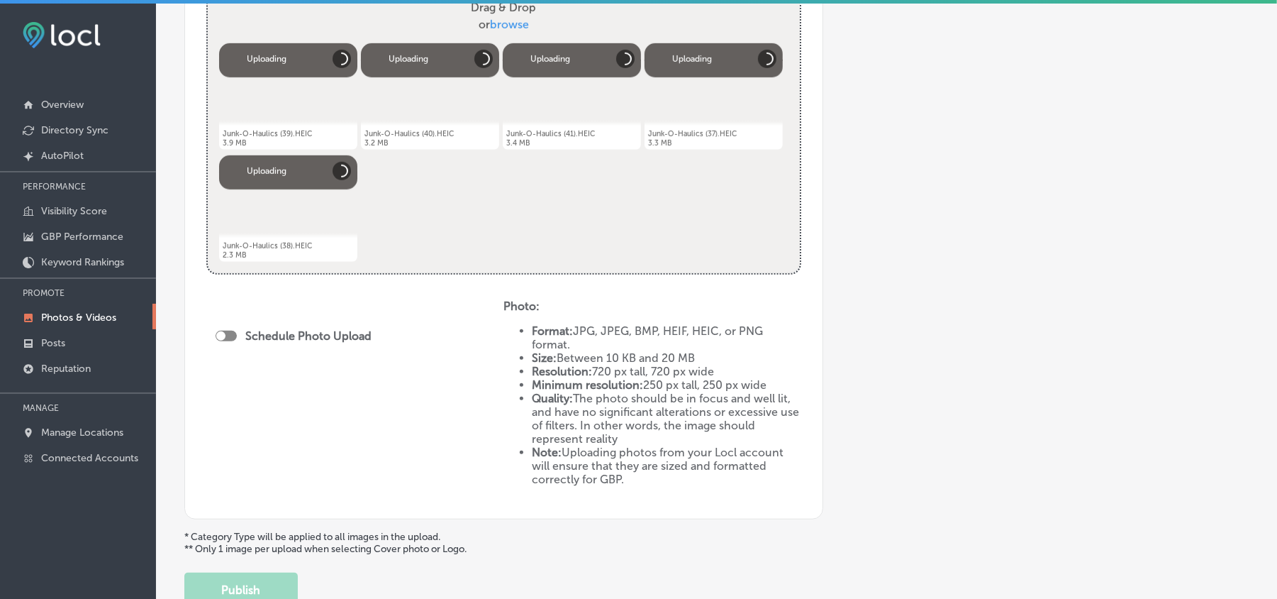
click at [233, 336] on div at bounding box center [226, 336] width 21 height 11
checkbox input "true"
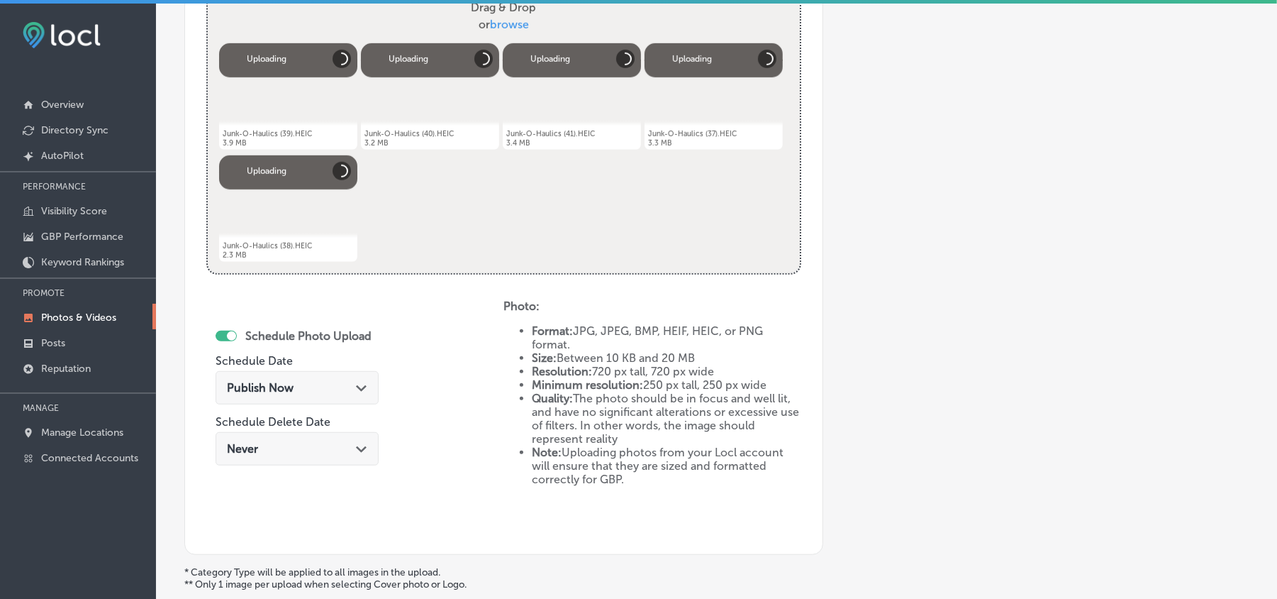
click at [326, 382] on div "Publish Now Path Created with Sketch." at bounding box center [297, 387] width 163 height 33
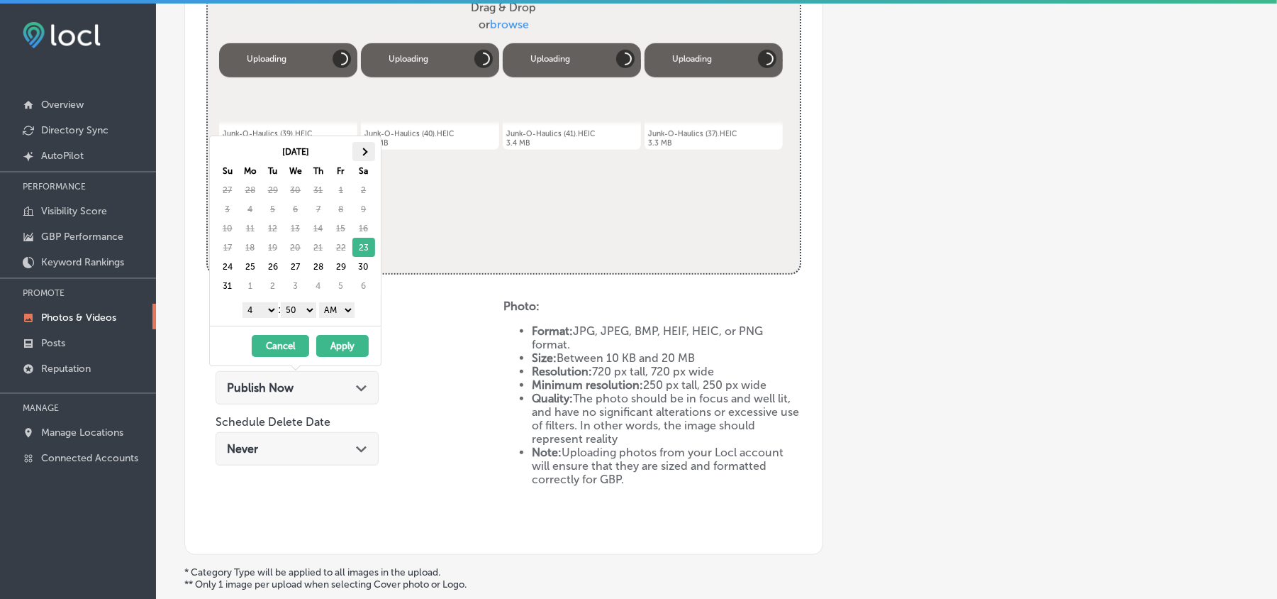
click at [366, 148] on th at bounding box center [364, 151] width 23 height 19
click at [259, 312] on select "1 2 3 4 5 6 7 8 9 10 11 12" at bounding box center [260, 310] width 35 height 16
click at [306, 311] on select "00 10 20 30 40 50" at bounding box center [298, 310] width 35 height 16
click at [336, 309] on select "AM PM" at bounding box center [336, 310] width 35 height 16
click at [338, 350] on button "Apply" at bounding box center [342, 346] width 52 height 22
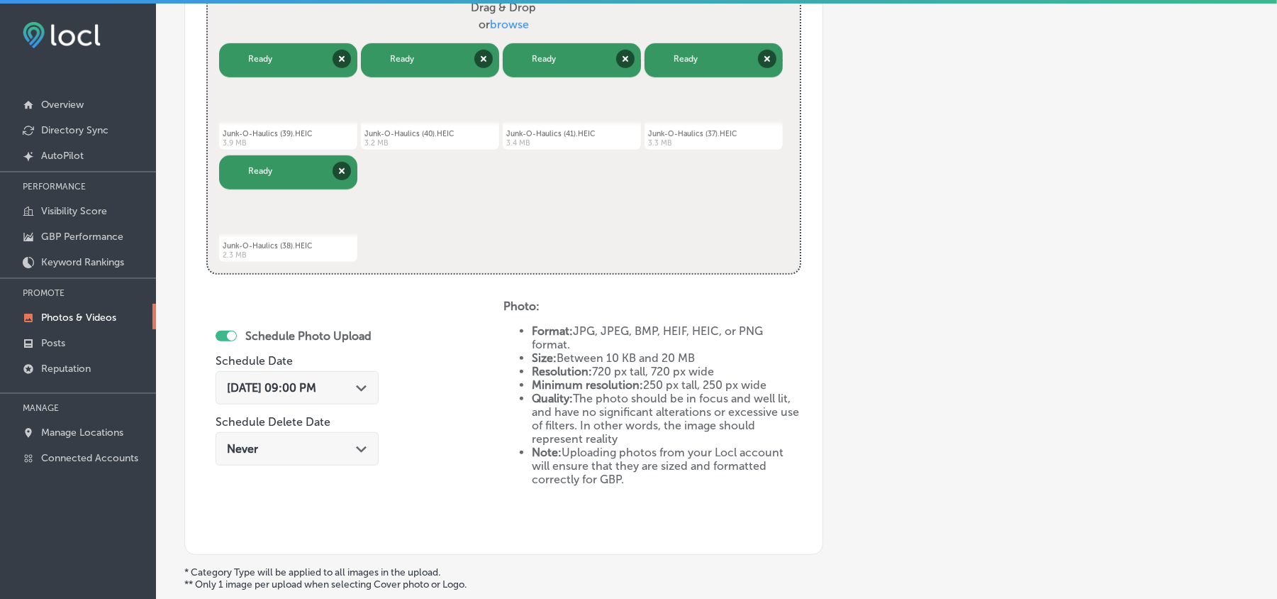
click at [427, 372] on div "Schedule Photo Upload Schedule Date [DATE] 09:00 PM Path Created with Sketch. S…" at bounding box center [354, 415] width 297 height 233
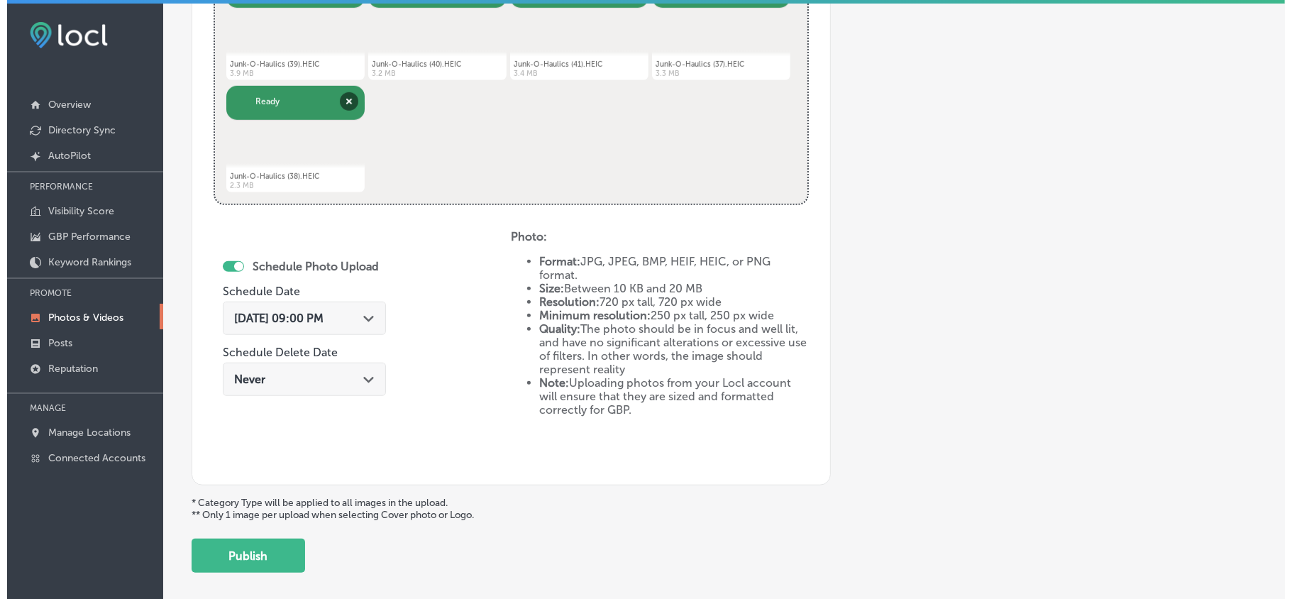
scroll to position [665, 0]
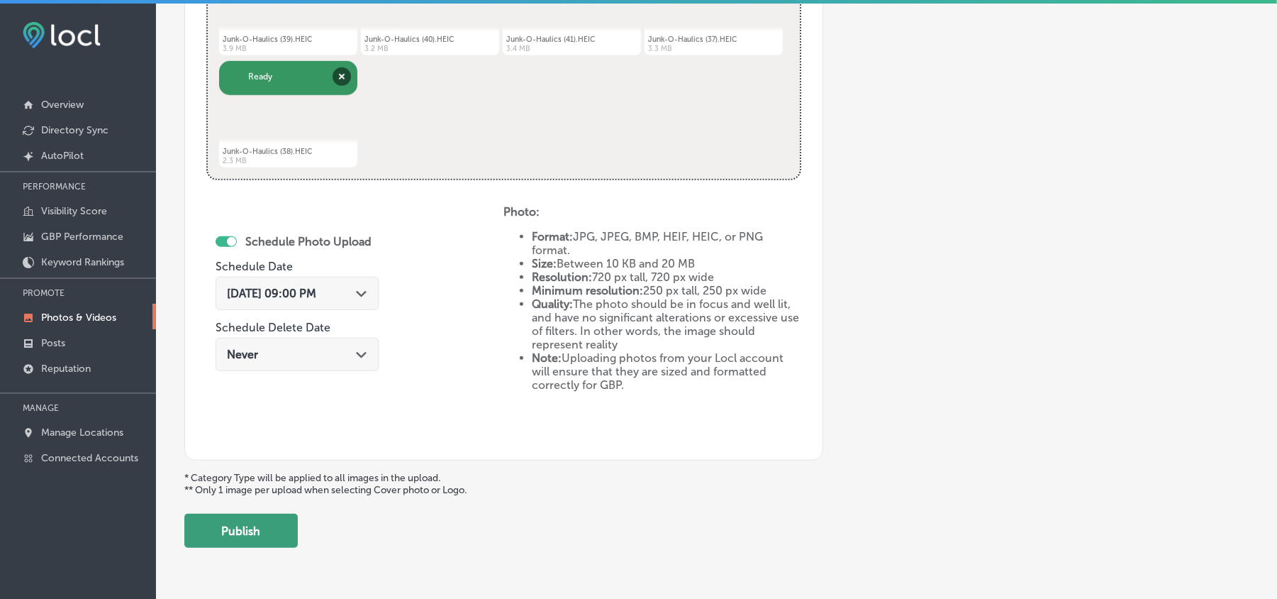
click at [277, 536] on button "Publish" at bounding box center [240, 531] width 113 height 34
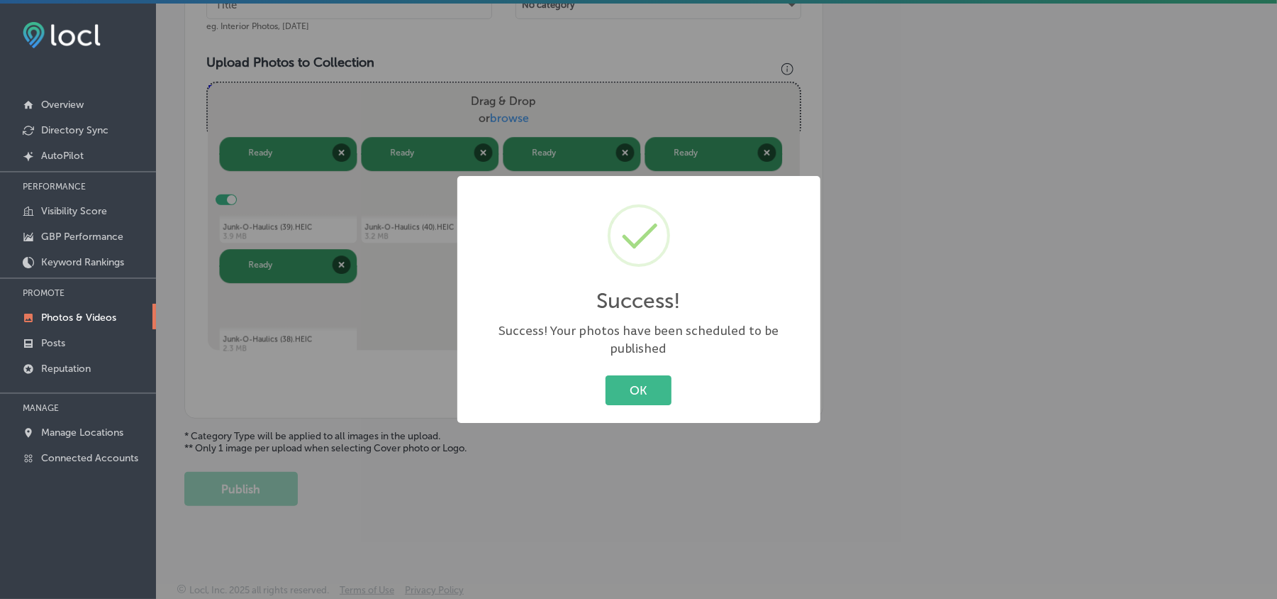
scroll to position [481, 0]
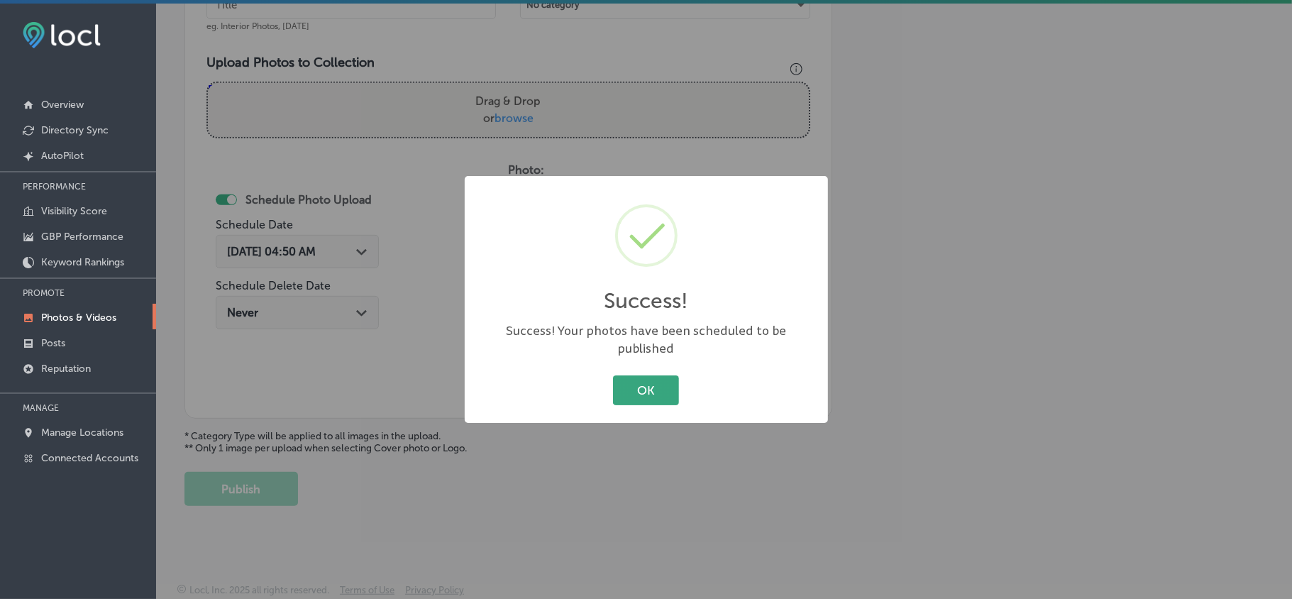
click at [664, 381] on button "OK" at bounding box center [646, 389] width 66 height 29
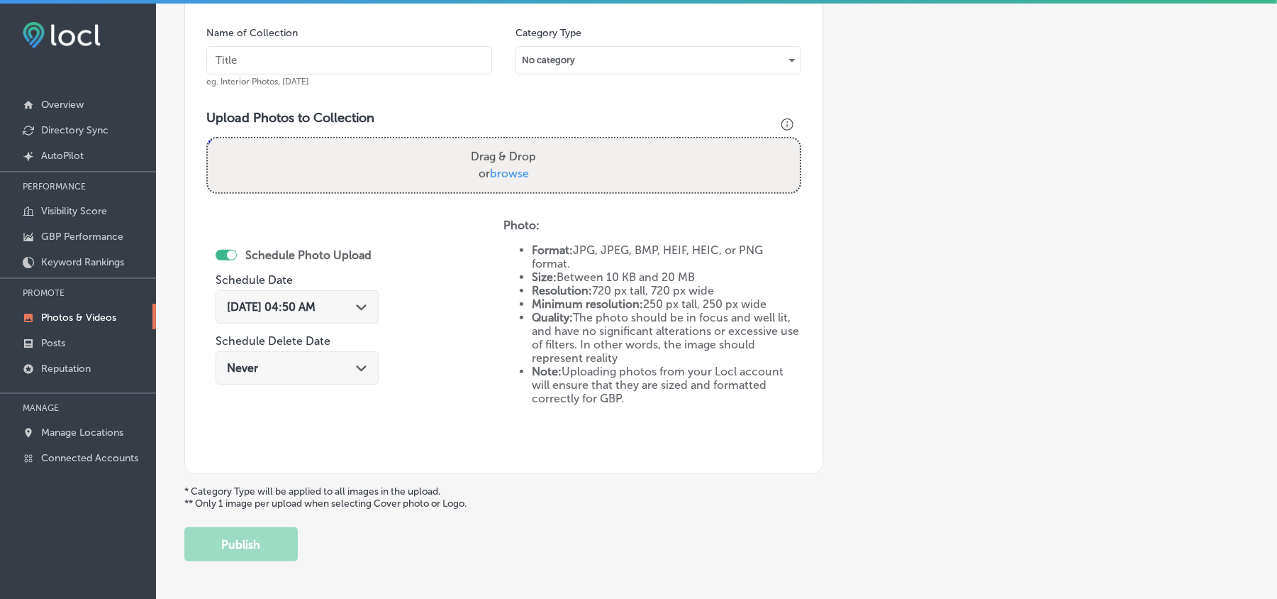
scroll to position [387, 0]
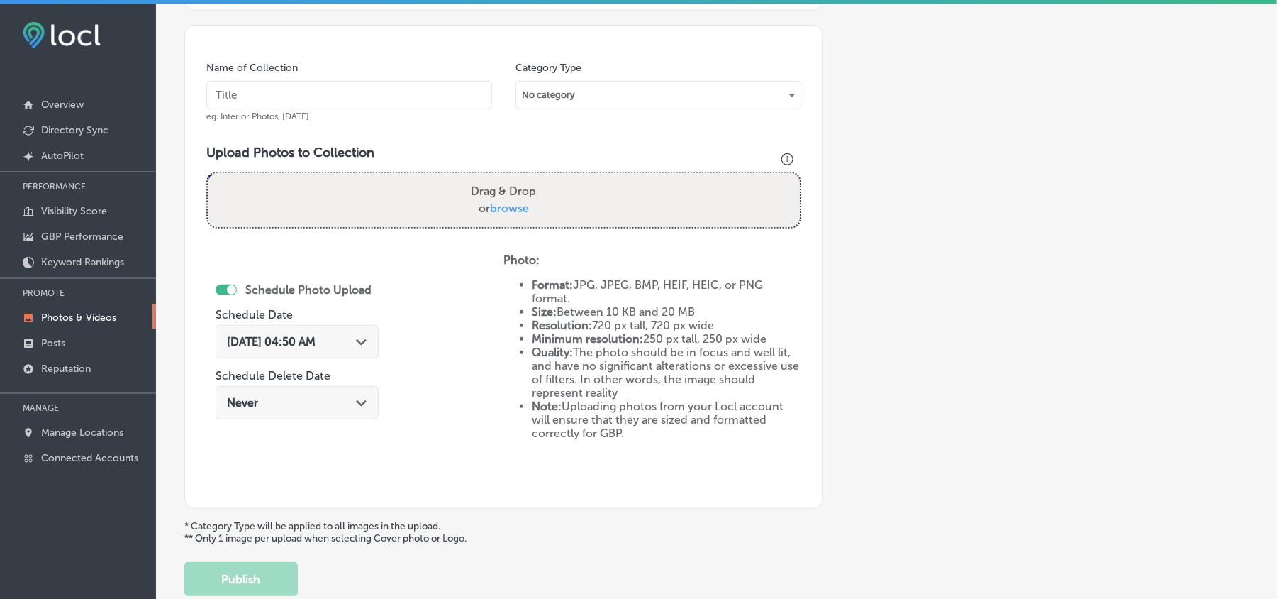
click at [306, 97] on input "text" at bounding box center [349, 95] width 286 height 28
paste input "Junk-O-Haulics-Appliance-disposal"
type input "Junk-O-Haulics-Appliance-disposal"
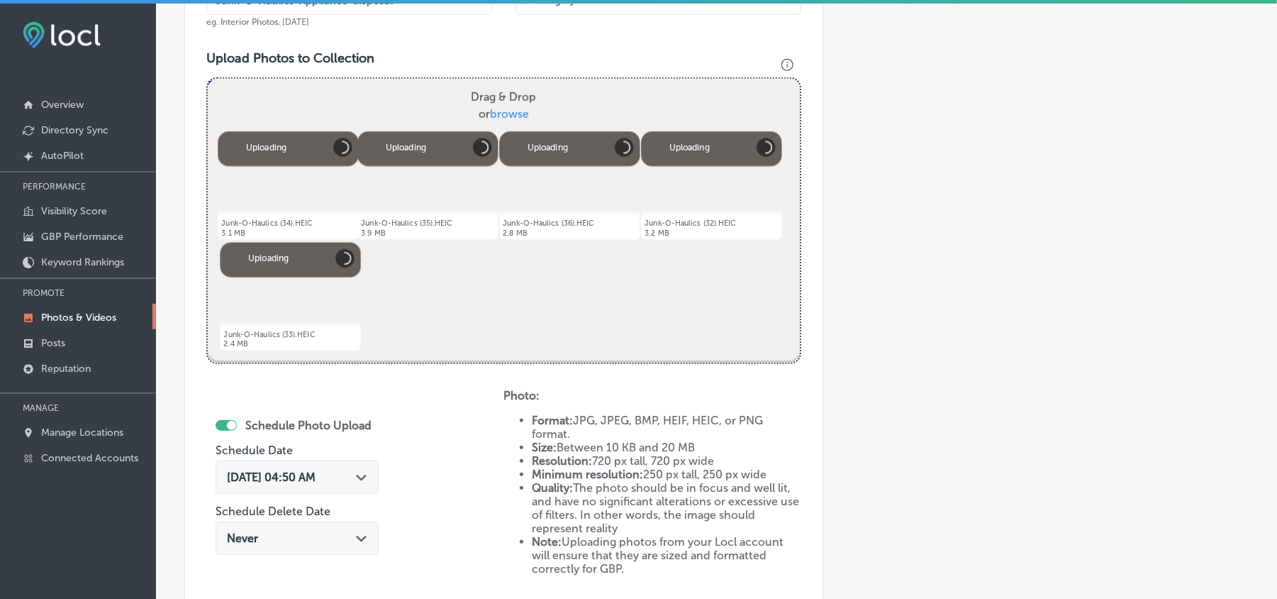
scroll to position [545, 0]
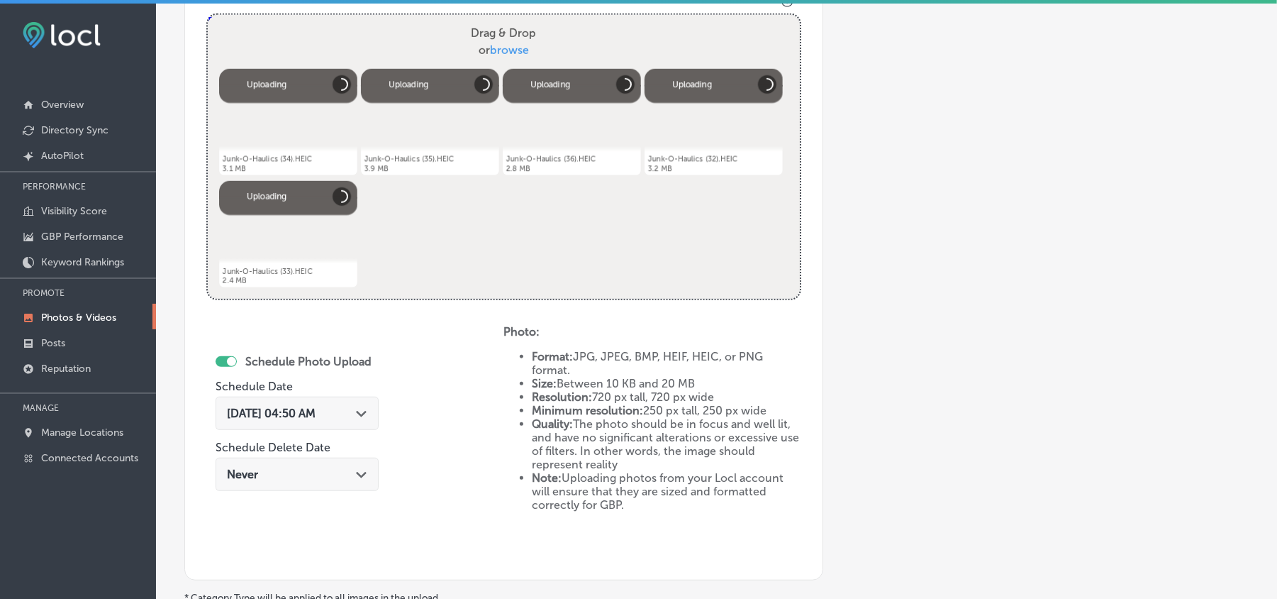
click at [367, 418] on div "Path Created with Sketch." at bounding box center [361, 411] width 11 height 11
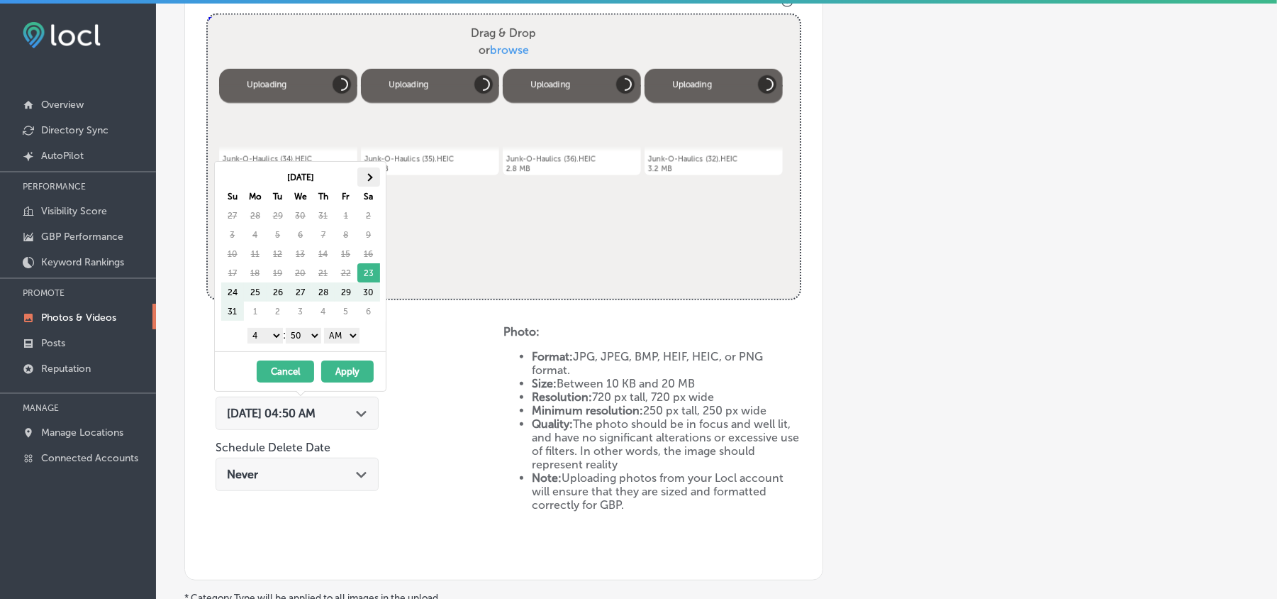
click at [374, 179] on th at bounding box center [368, 176] width 23 height 19
click at [270, 335] on select "1 2 3 4 5 6 7 8 9 10 11 12" at bounding box center [265, 336] width 35 height 16
click at [306, 343] on select "00 10 20 30 40 50" at bounding box center [303, 336] width 35 height 16
click at [340, 330] on select "AM PM" at bounding box center [341, 336] width 35 height 16
click at [335, 377] on button "Apply" at bounding box center [347, 371] width 52 height 22
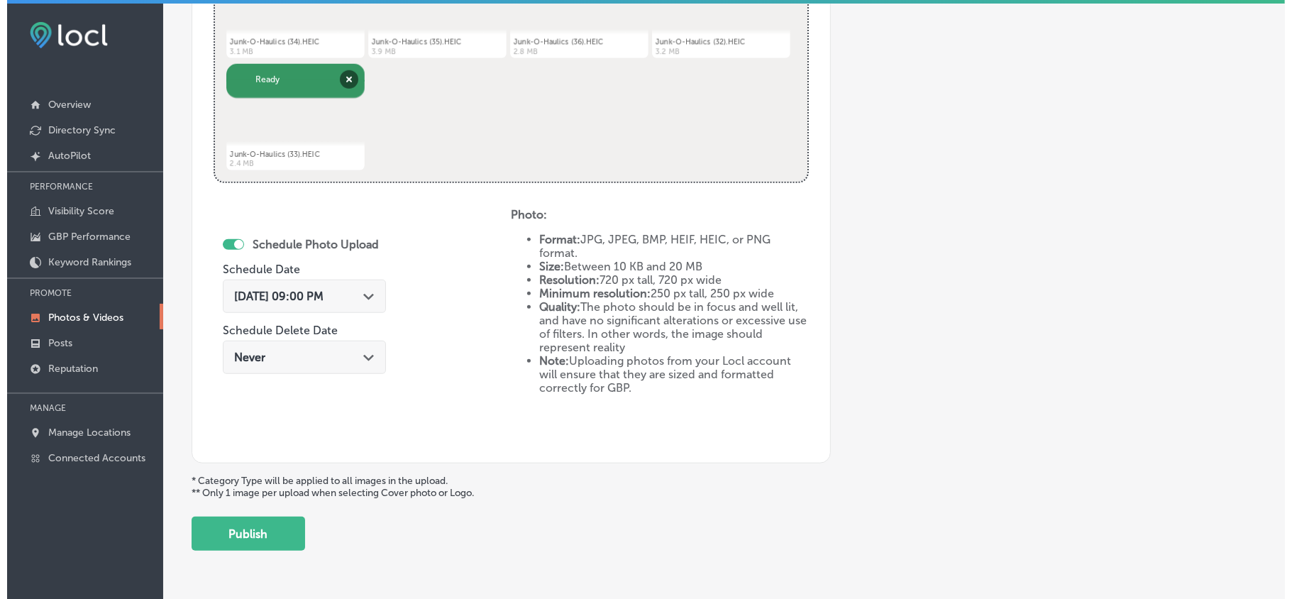
scroll to position [701, 0]
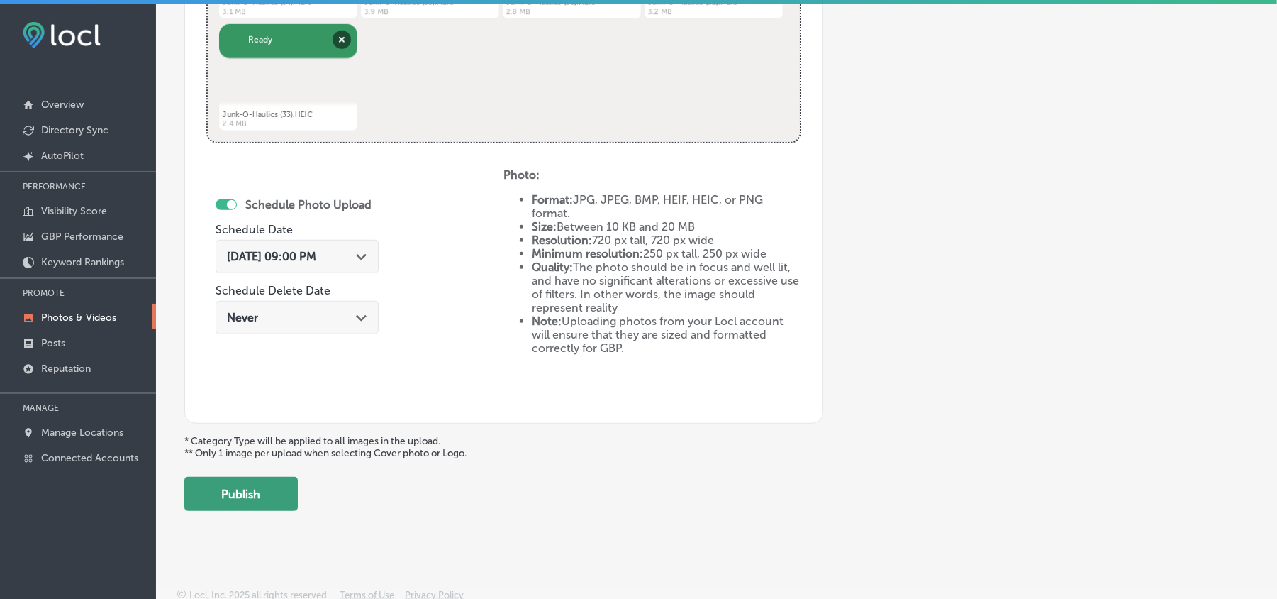
click at [268, 489] on button "Publish" at bounding box center [240, 494] width 113 height 34
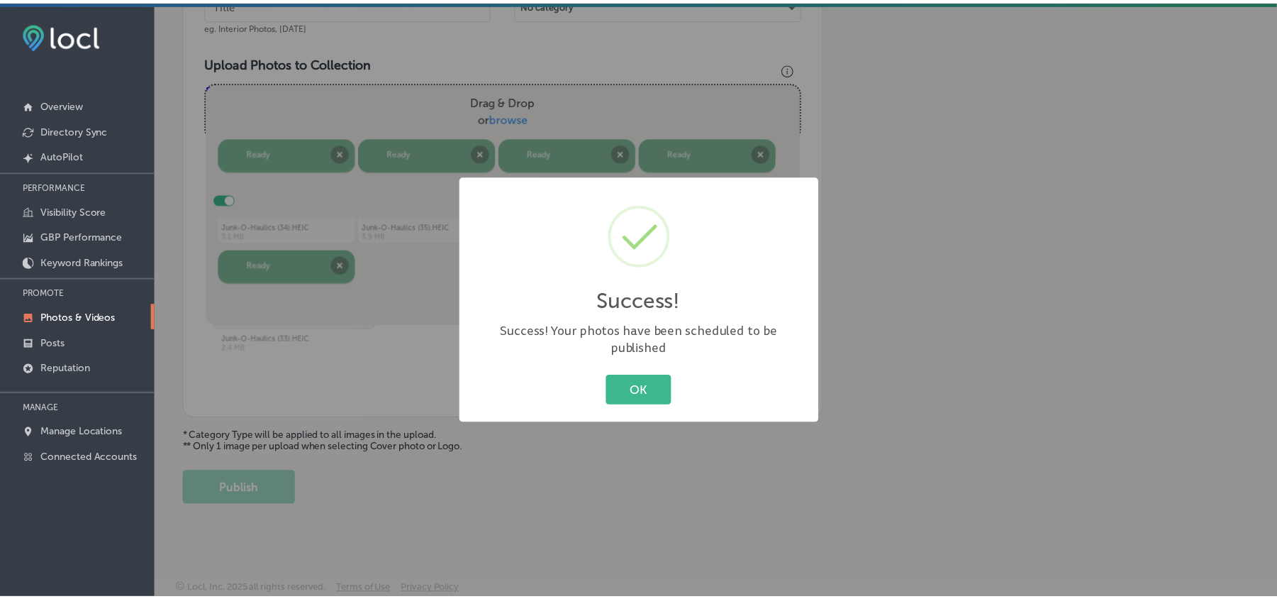
scroll to position [481, 0]
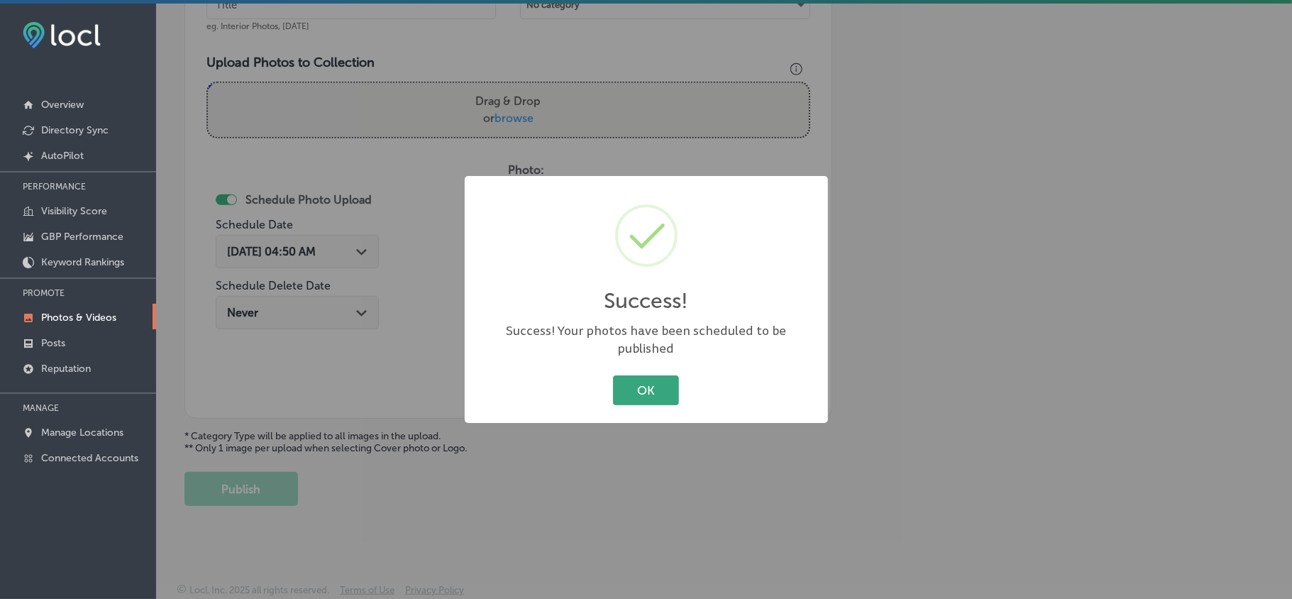
click at [625, 378] on button "OK" at bounding box center [646, 389] width 66 height 29
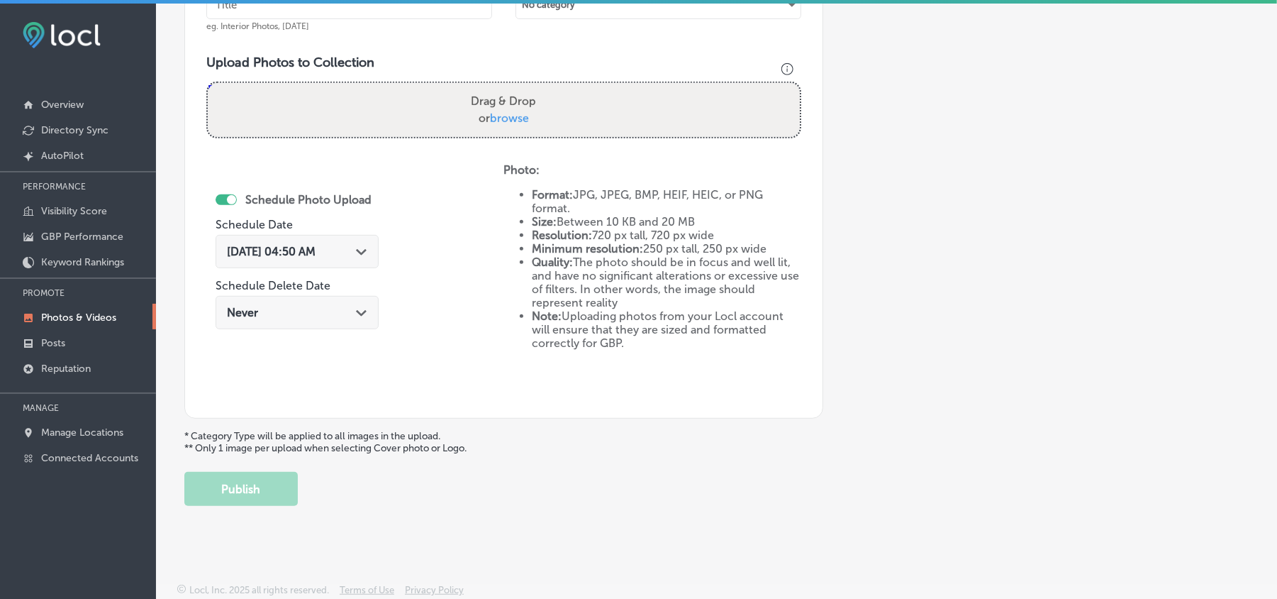
scroll to position [418, 0]
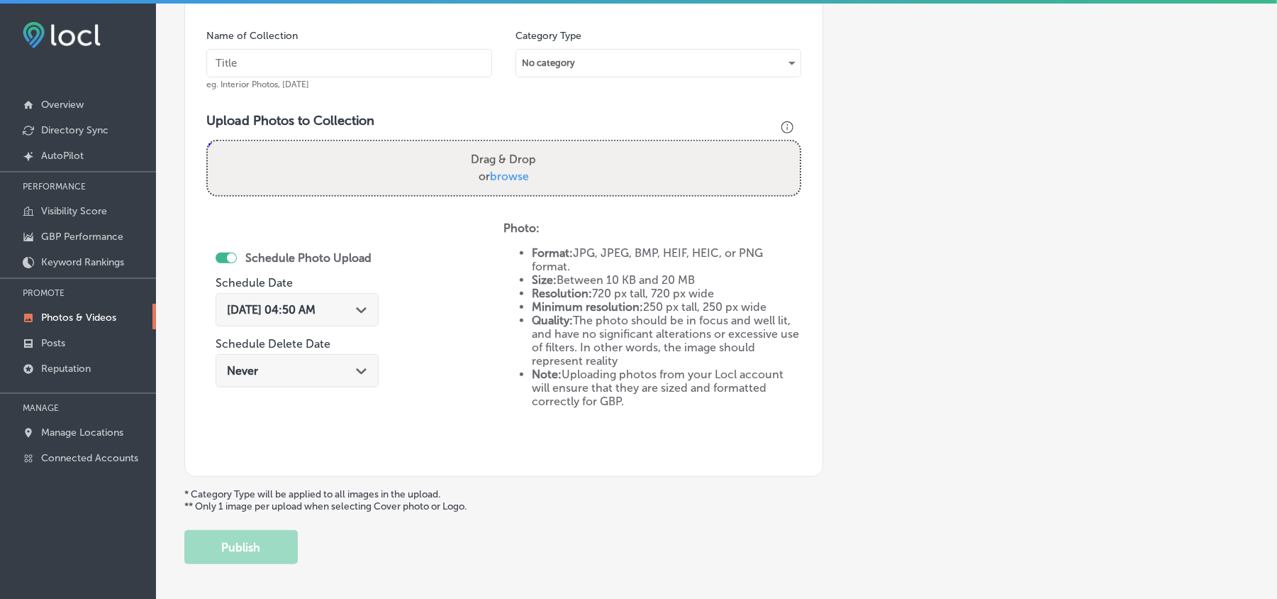
click at [367, 63] on input "text" at bounding box center [349, 63] width 286 height 28
paste input "Junk-O-Haulics-Junk-removal-service"
type input "Junk-O-Haulics-Junk-removal-service"
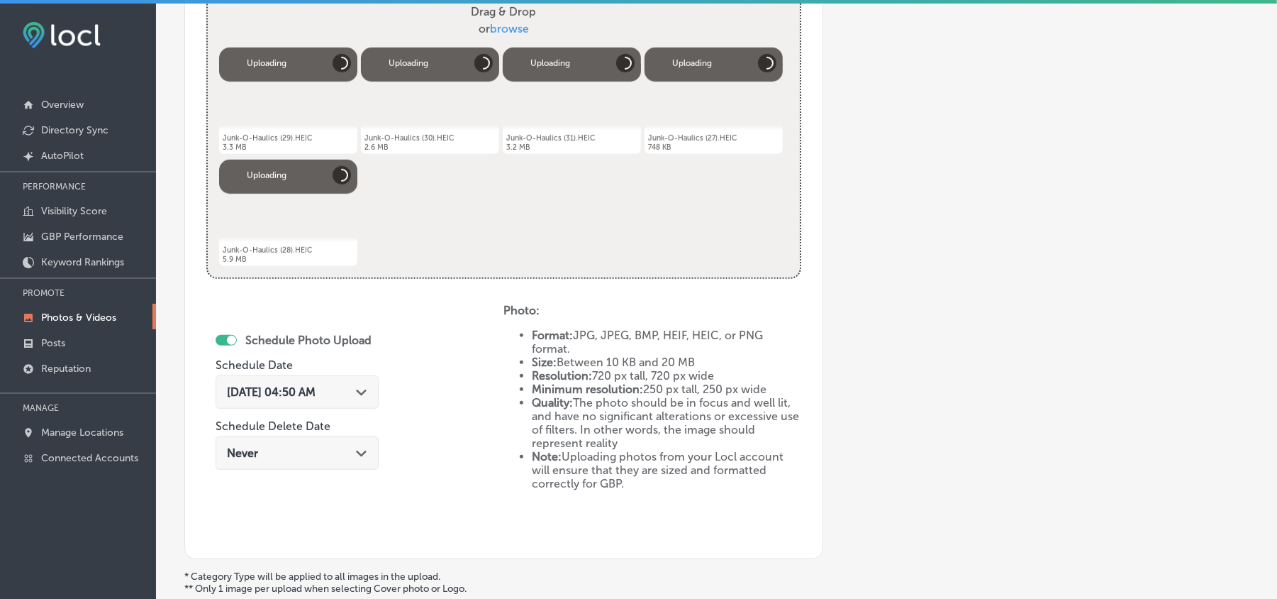
scroll to position [576, 0]
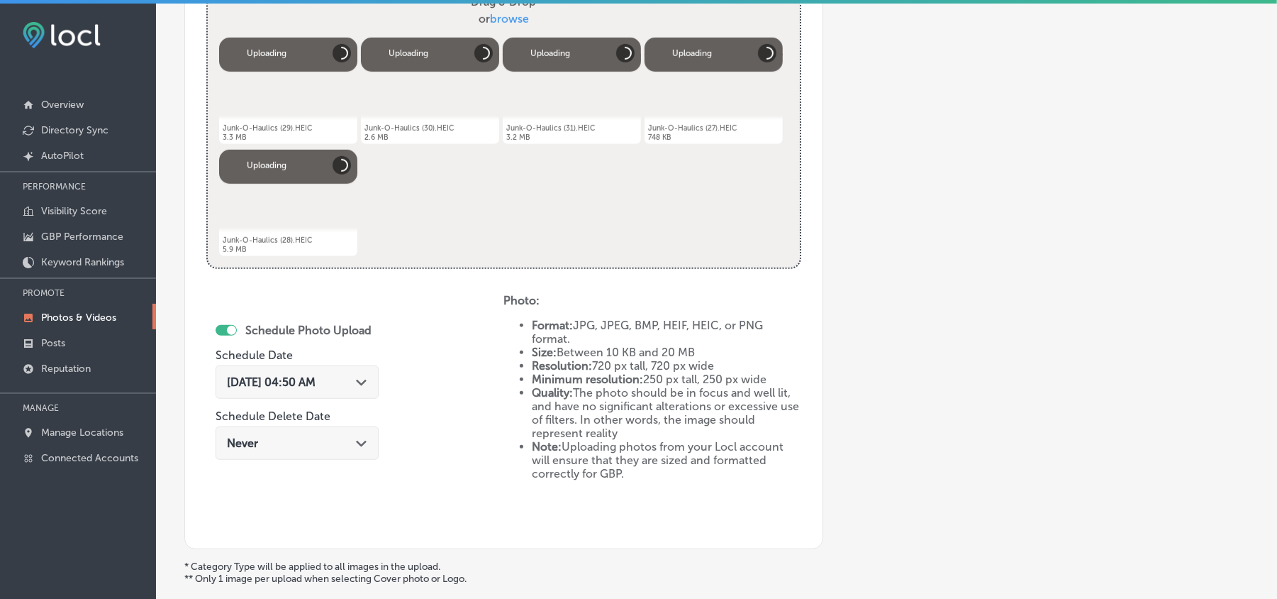
click at [362, 387] on div "Aug 23, 2025 04:50 AM Path Created with Sketch." at bounding box center [297, 381] width 140 height 13
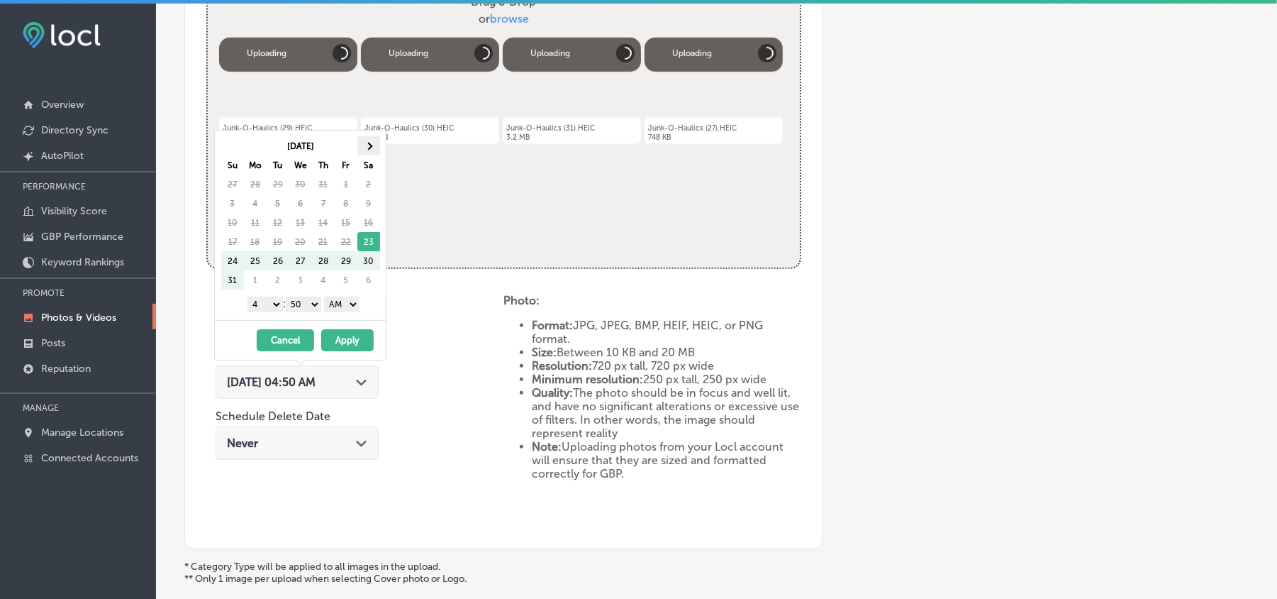
click at [372, 149] on th at bounding box center [368, 145] width 23 height 19
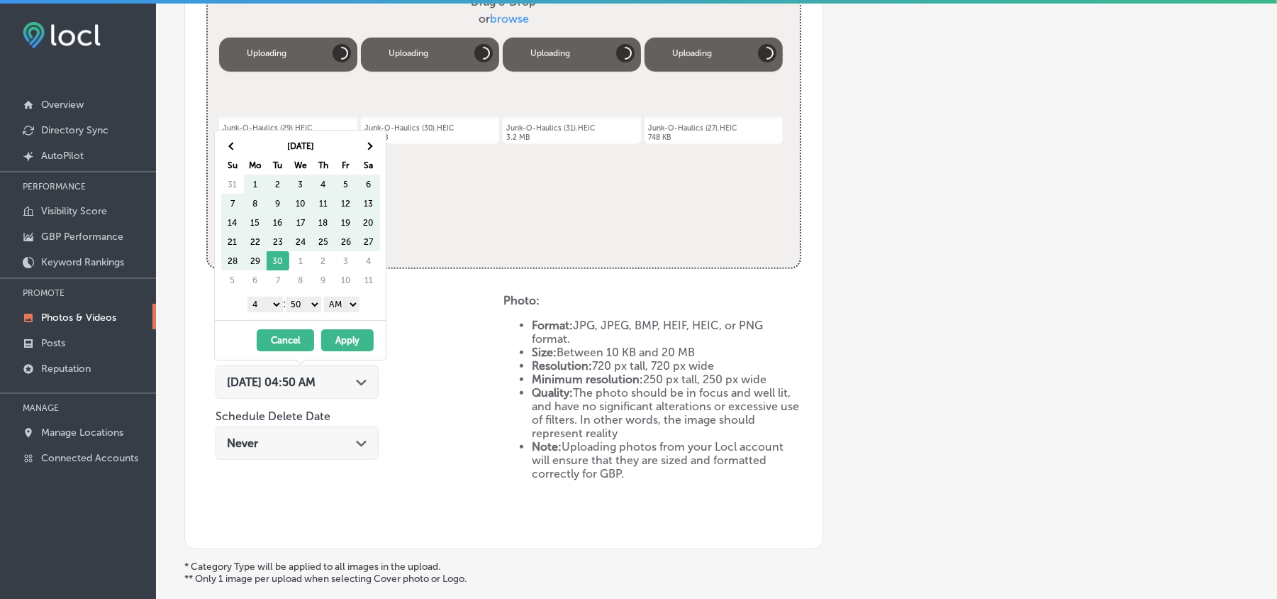
click at [372, 149] on th at bounding box center [368, 145] width 23 height 19
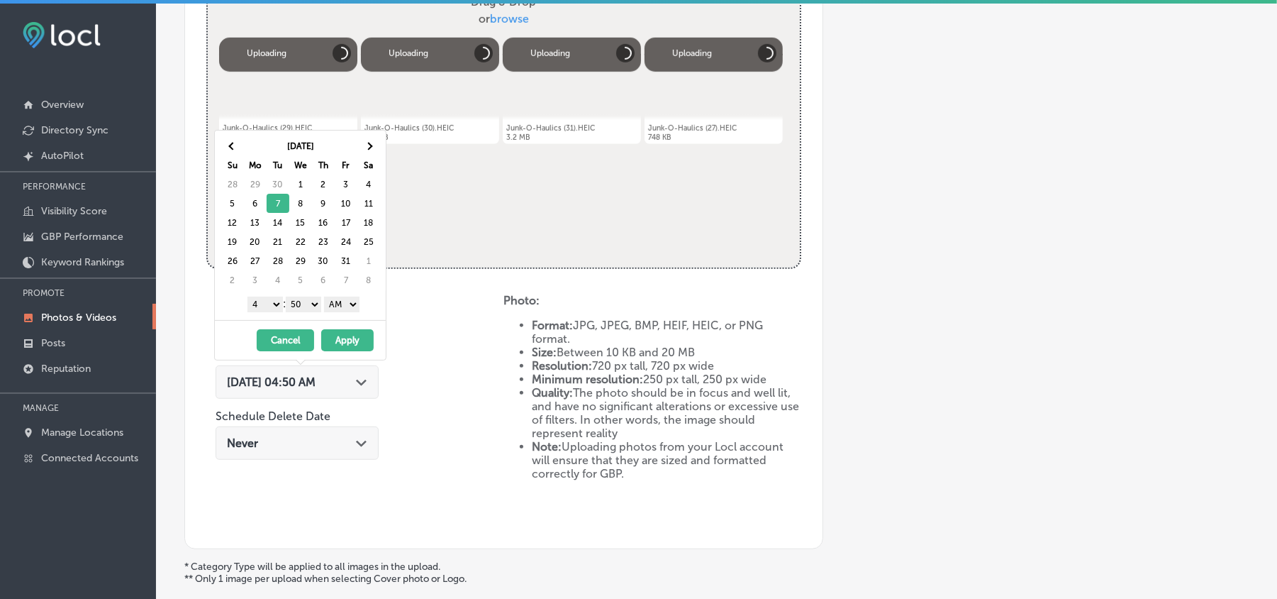
click at [270, 305] on select "1 2 3 4 5 6 7 8 9 10 11 12" at bounding box center [265, 304] width 35 height 16
click at [318, 304] on select "00 10 20 30 40 50" at bounding box center [303, 304] width 35 height 16
drag, startPoint x: 324, startPoint y: 313, endPoint x: 350, endPoint y: 311, distance: 26.4
click at [350, 311] on select "AM PM" at bounding box center [341, 304] width 35 height 16
click at [340, 340] on button "Apply" at bounding box center [347, 340] width 52 height 22
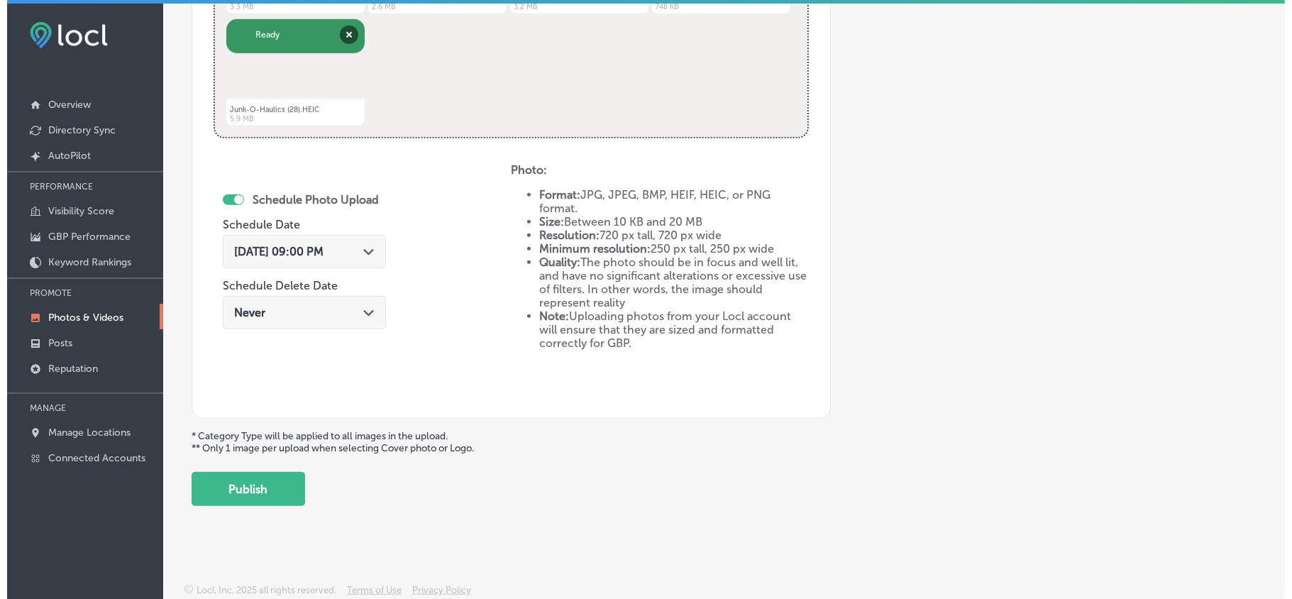
scroll to position [711, 0]
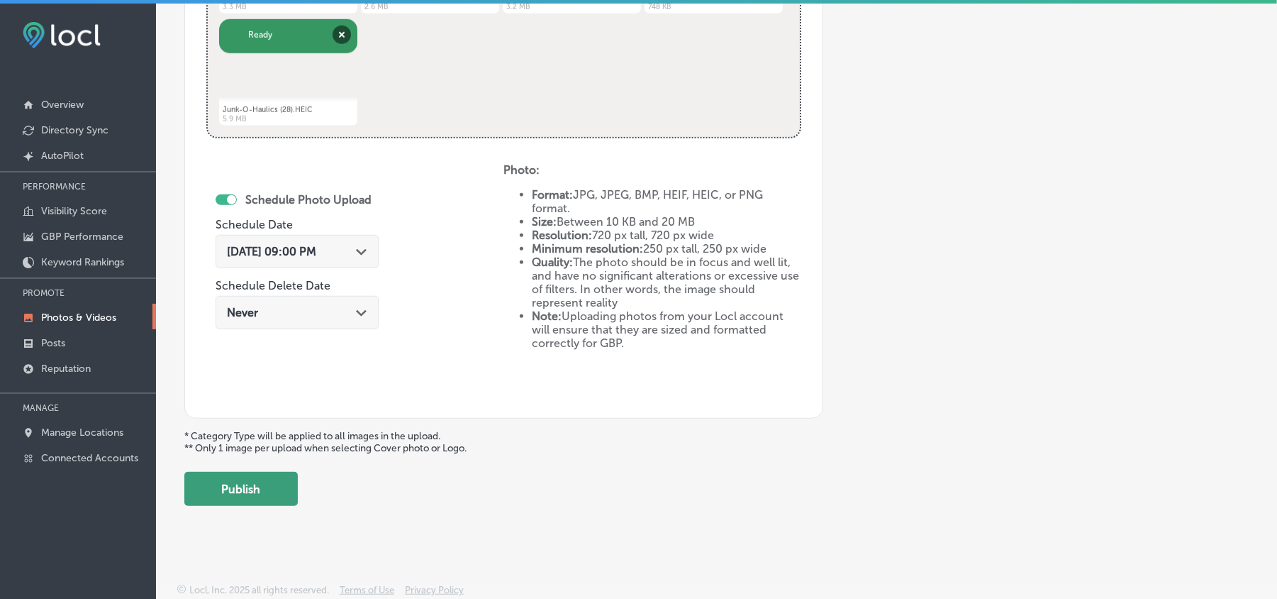
click at [234, 489] on button "Publish" at bounding box center [240, 489] width 113 height 34
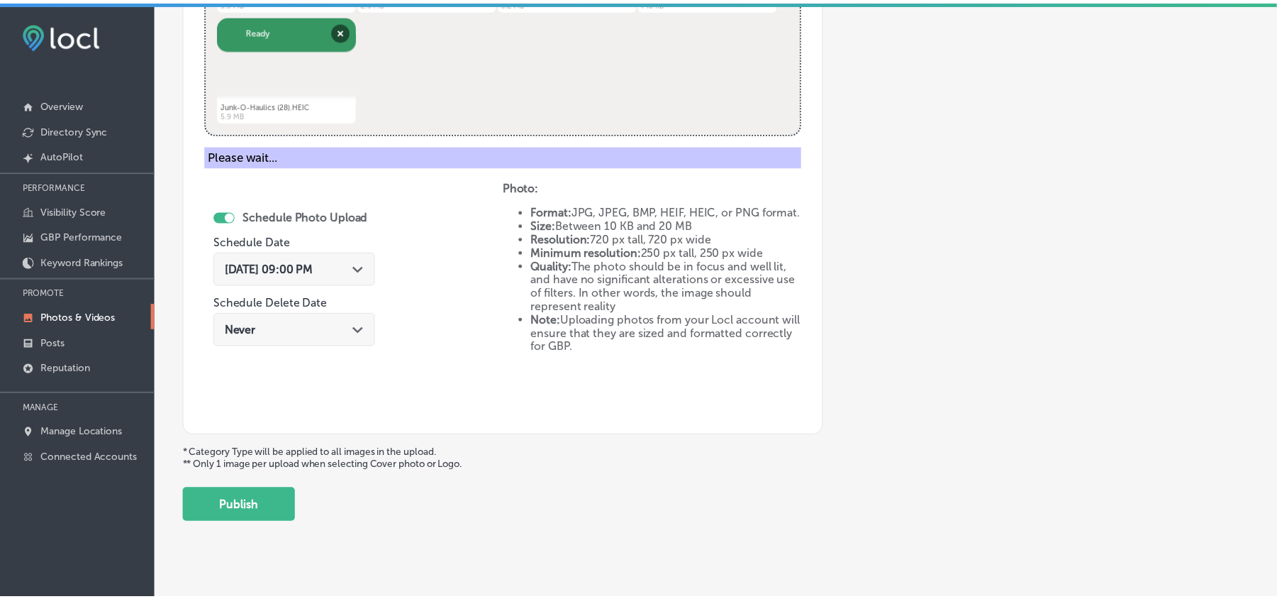
scroll to position [481, 0]
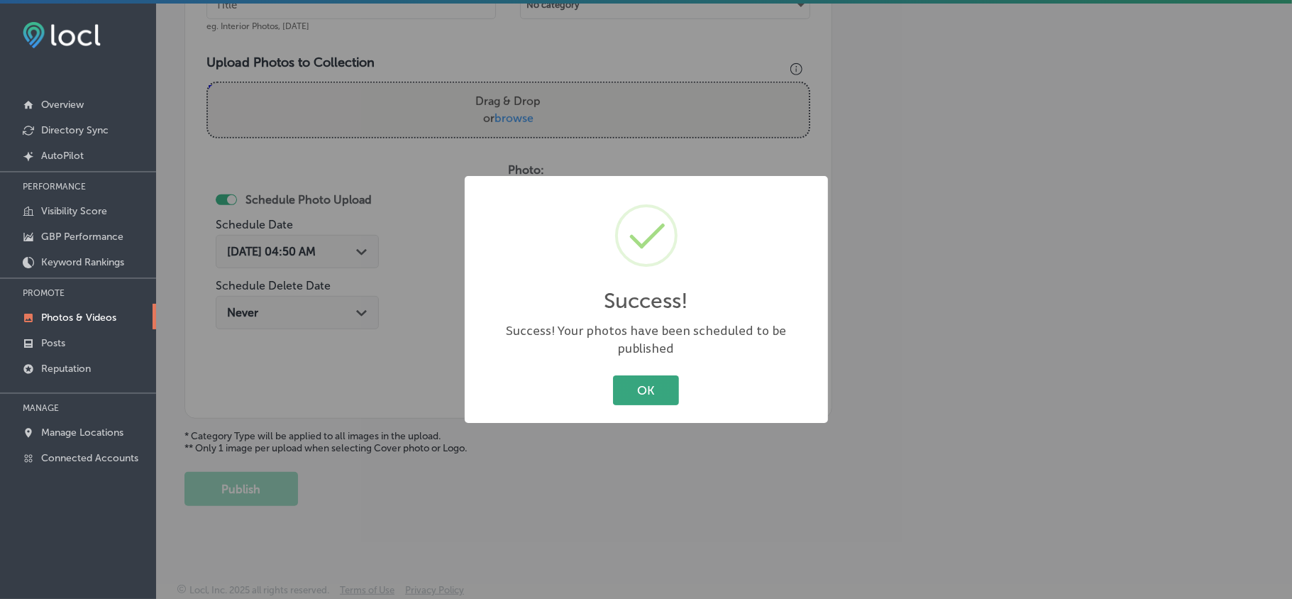
click at [634, 383] on button "OK" at bounding box center [646, 389] width 66 height 29
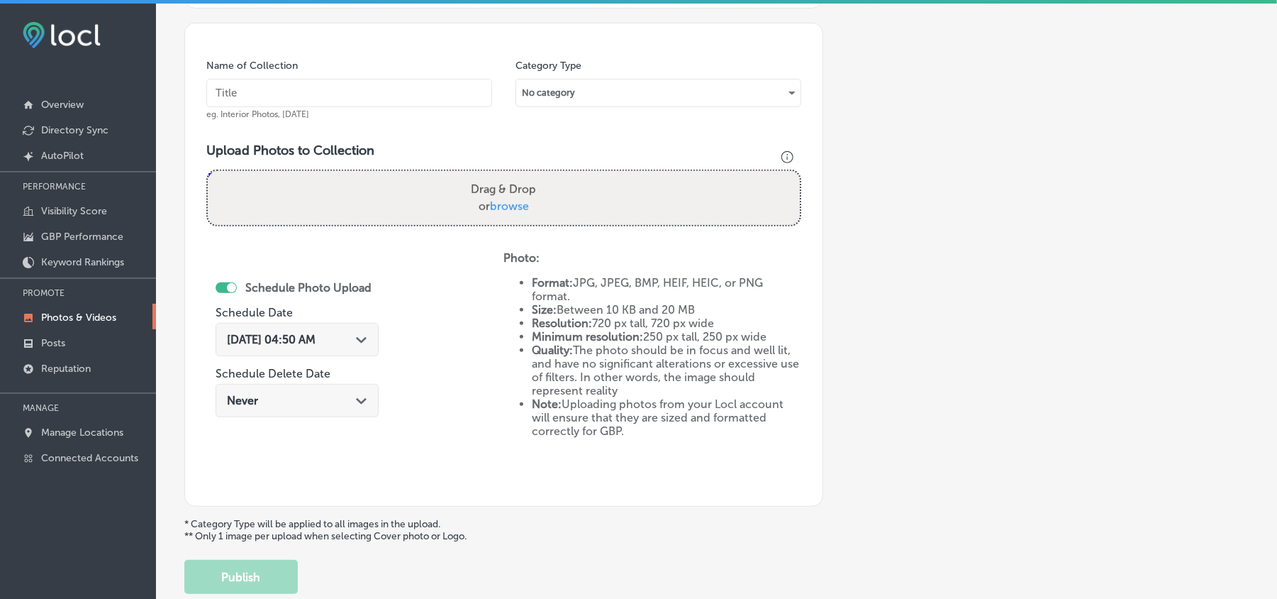
scroll to position [387, 0]
click at [261, 98] on input "text" at bounding box center [349, 95] width 286 height 28
paste input "Junk-O-Haulics-Affordable-junk-removal"
type input "Junk-O-Haulics-Affordable-junk-removal"
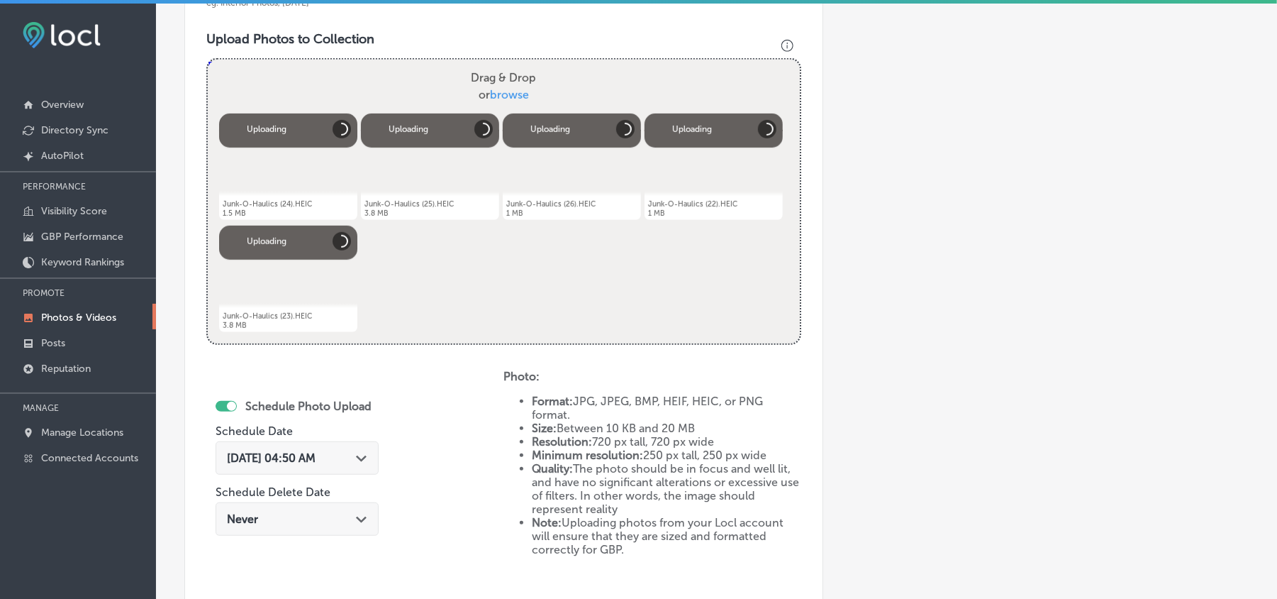
scroll to position [545, 0]
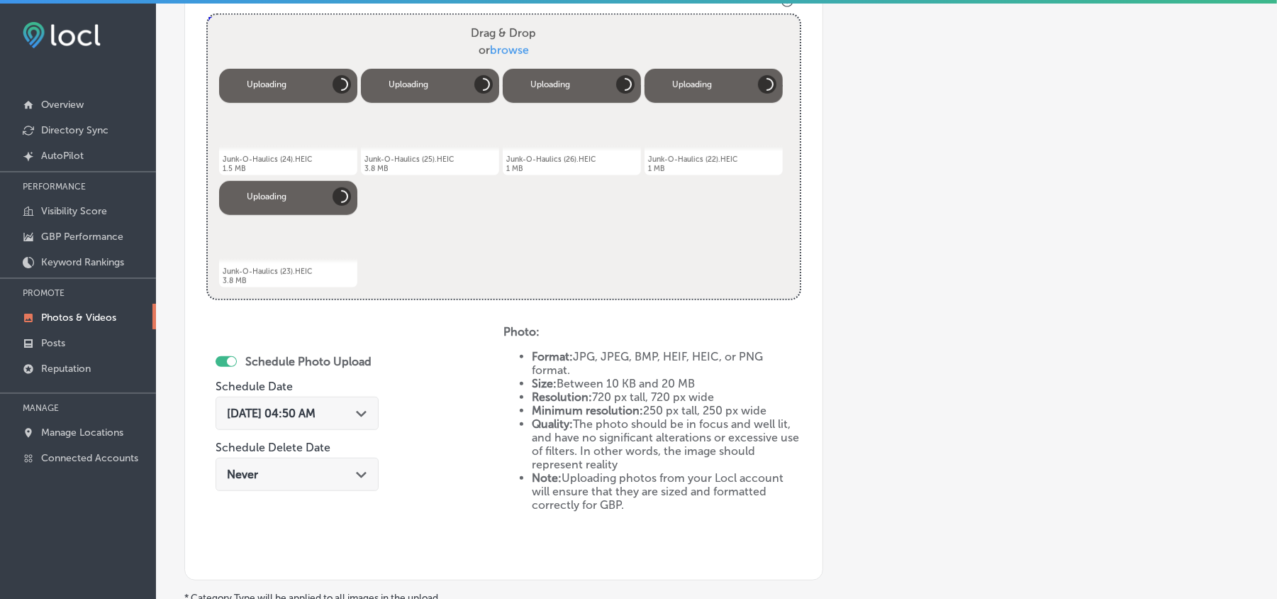
click at [367, 417] on icon "Path Created with Sketch." at bounding box center [361, 414] width 11 height 6
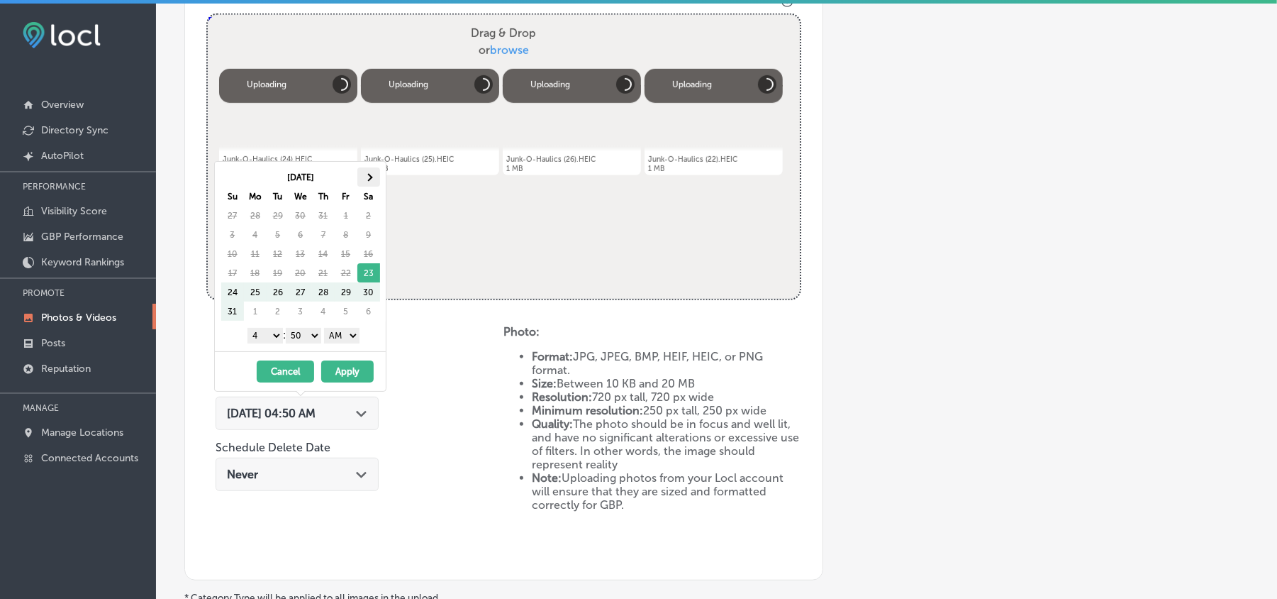
click at [370, 179] on span at bounding box center [369, 177] width 8 height 8
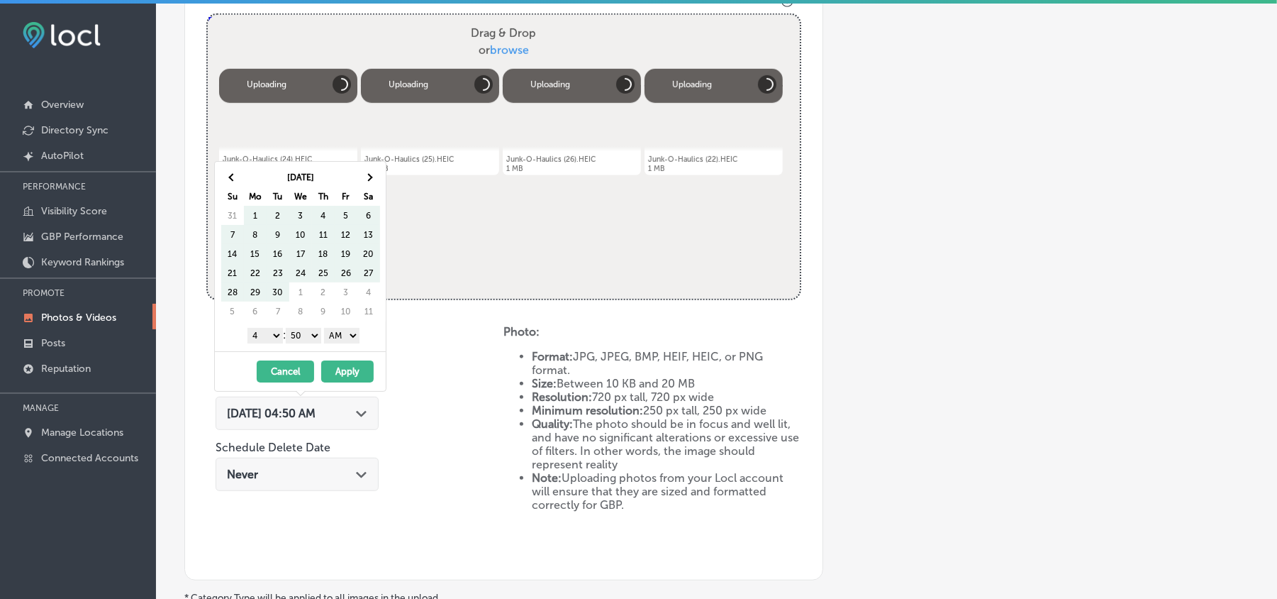
click at [370, 179] on span at bounding box center [369, 177] width 8 height 8
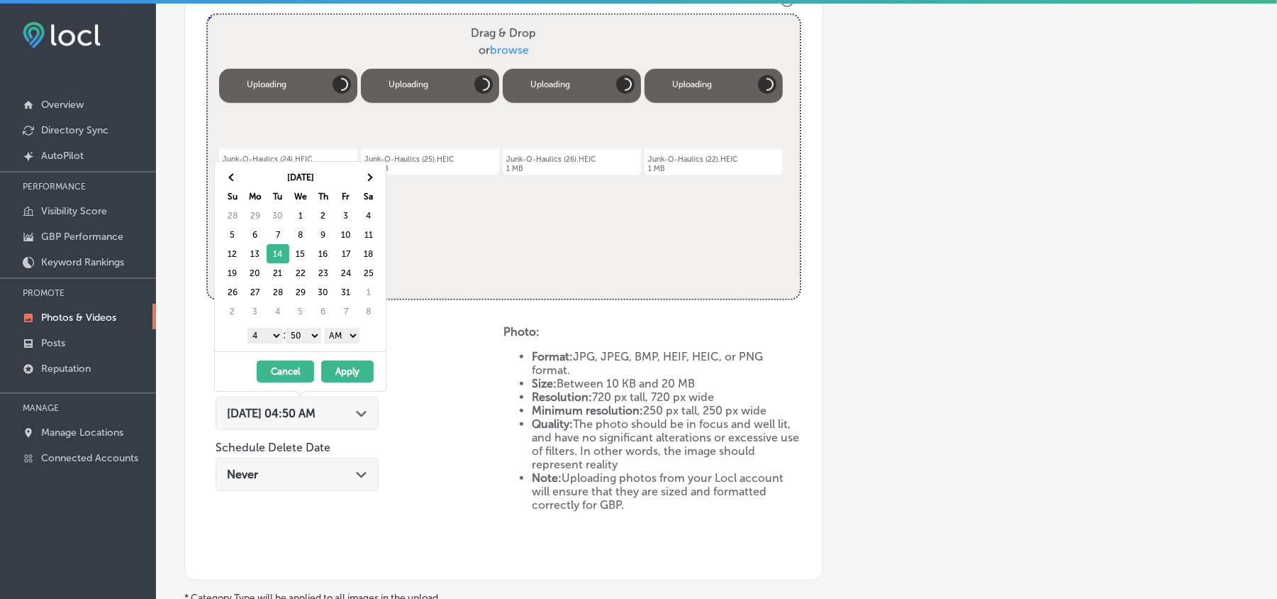
click at [272, 338] on select "1 2 3 4 5 6 7 8 9 10 11 12" at bounding box center [265, 336] width 35 height 16
click at [307, 339] on select "00 10 20 30 40 50" at bounding box center [303, 336] width 35 height 16
click at [341, 338] on select "AM PM" at bounding box center [341, 336] width 35 height 16
click at [336, 374] on button "Apply" at bounding box center [347, 371] width 52 height 22
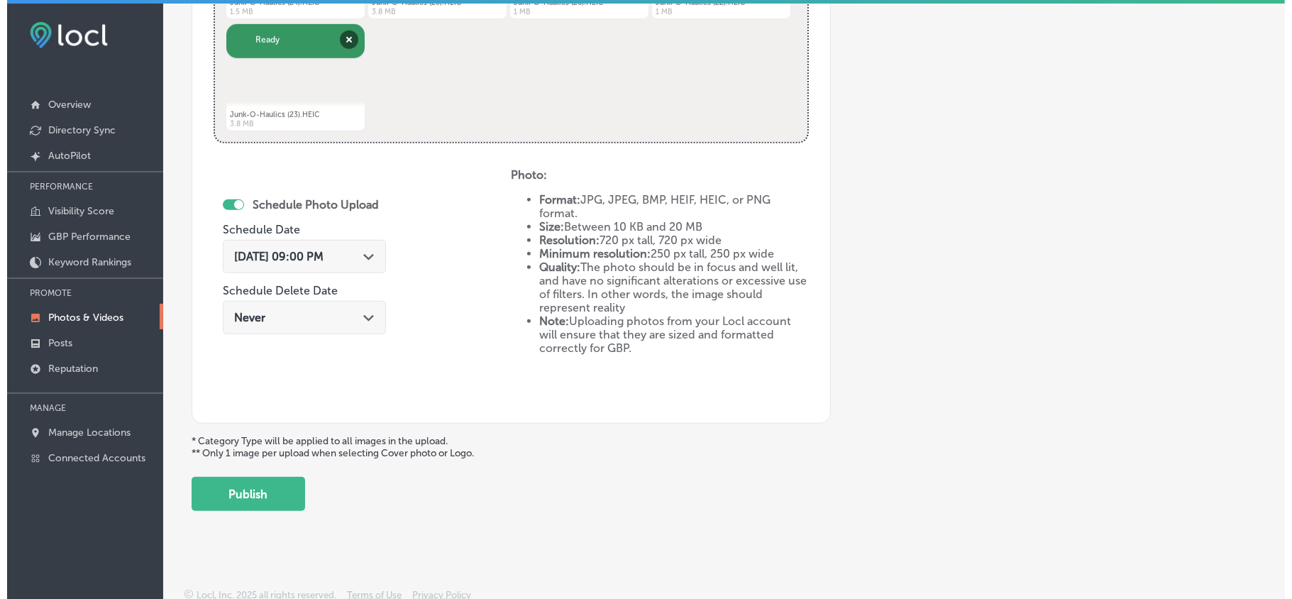
scroll to position [711, 0]
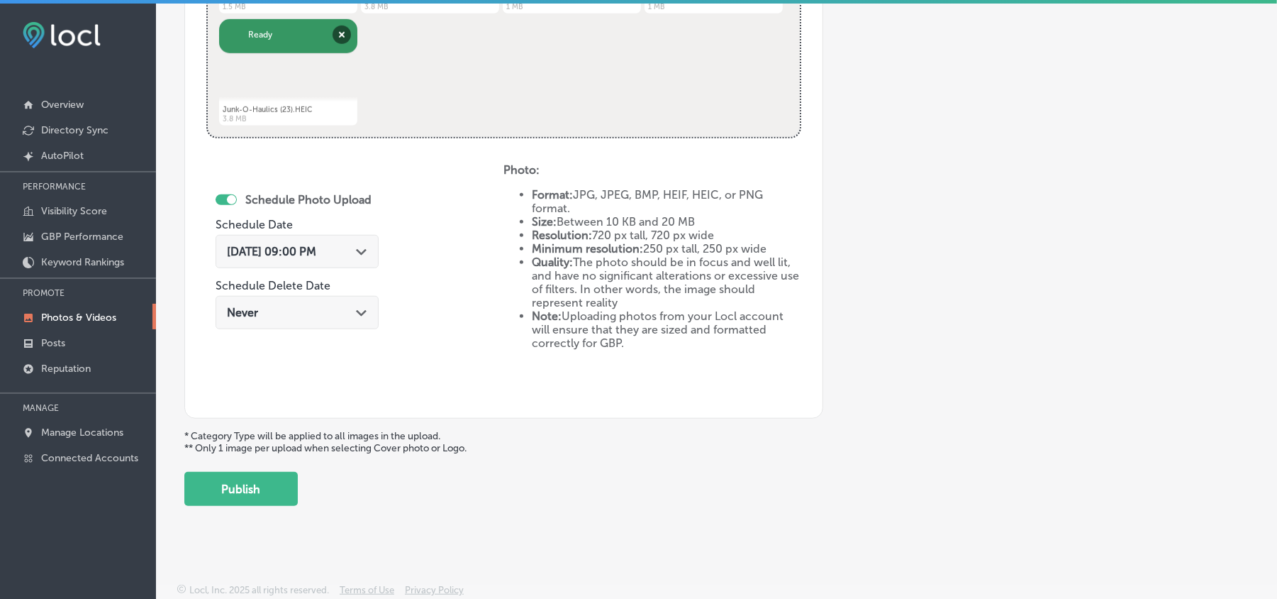
click at [260, 489] on button "Publish" at bounding box center [240, 489] width 113 height 34
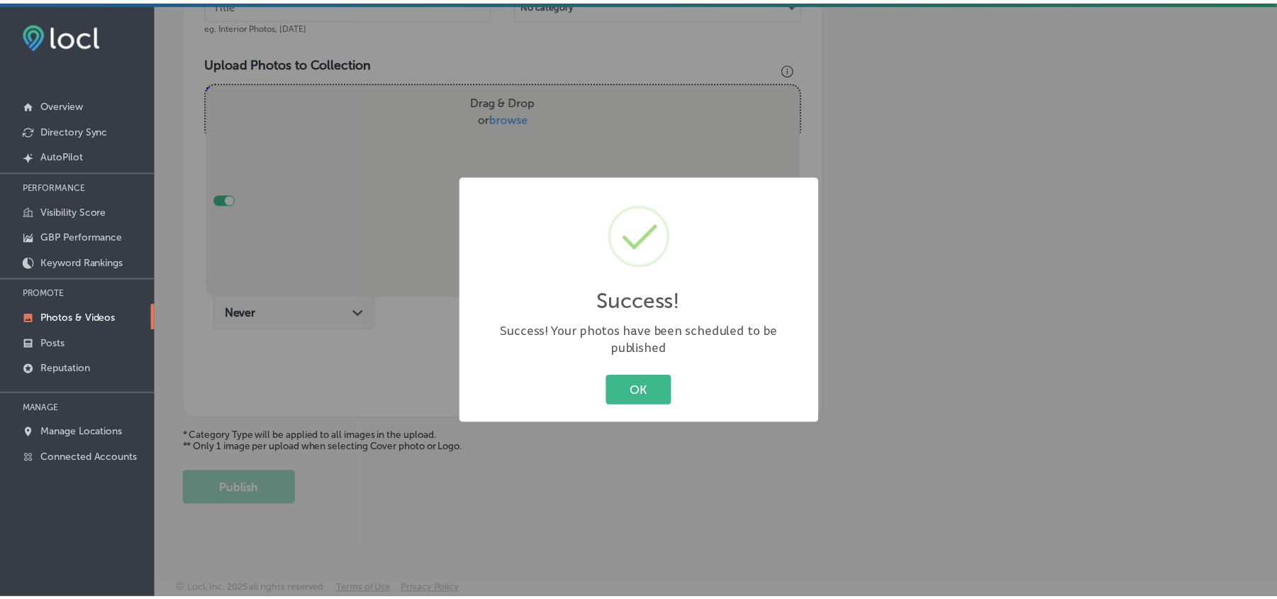
scroll to position [481, 0]
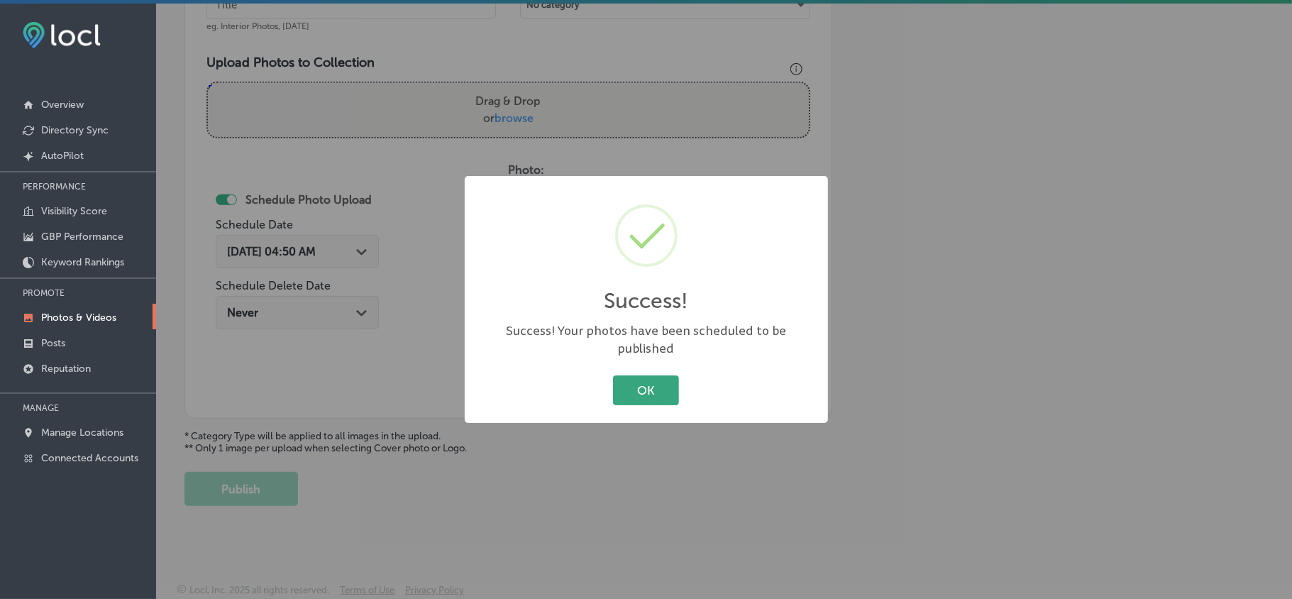
click at [658, 387] on button "OK" at bounding box center [646, 389] width 66 height 29
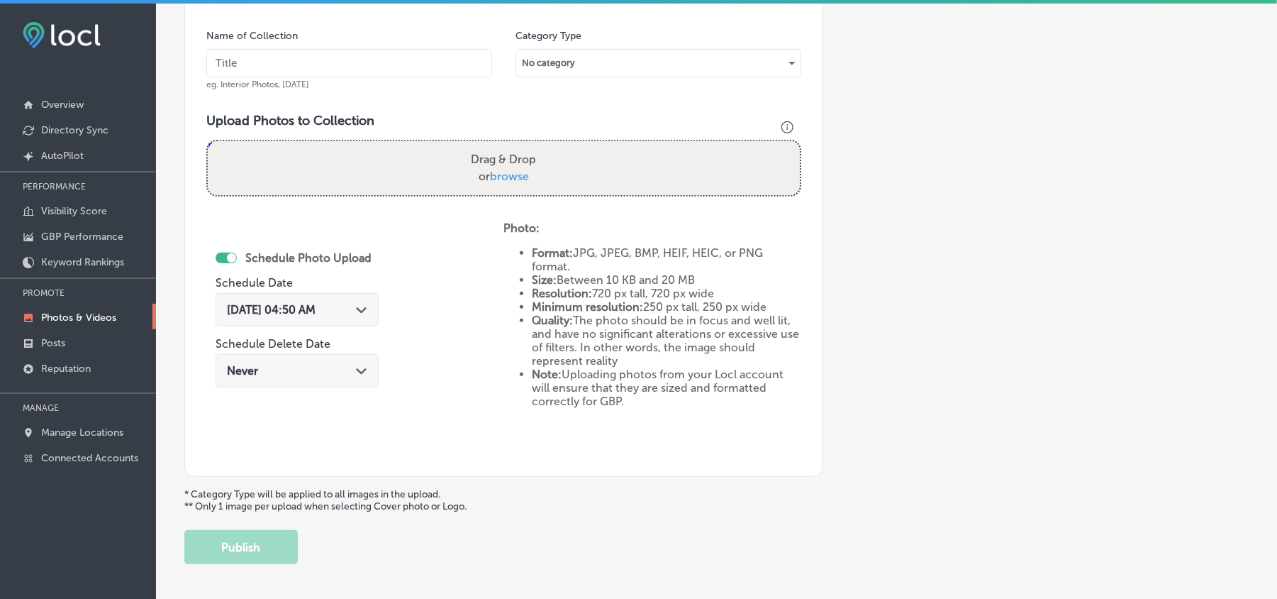
scroll to position [418, 0]
click at [335, 67] on input "text" at bounding box center [349, 64] width 286 height 28
paste input "Junk-O-Haulics-[GEOGRAPHIC_DATA]-junk-removal"
type input "Junk-O-Haulics-[GEOGRAPHIC_DATA]-junk-removal"
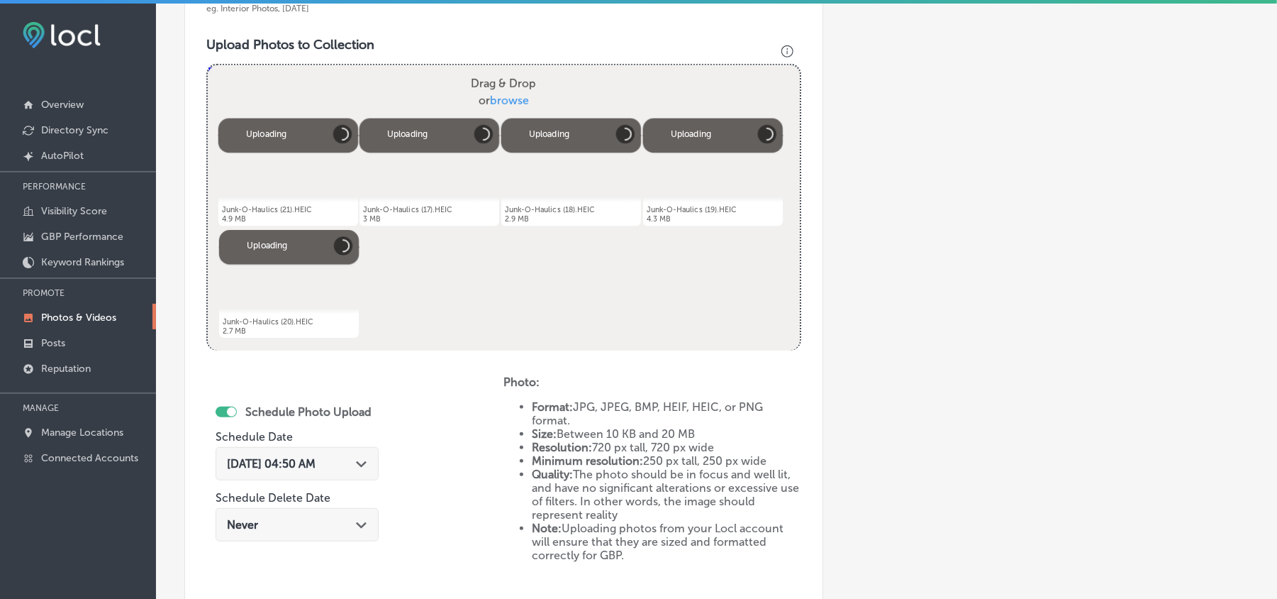
scroll to position [576, 0]
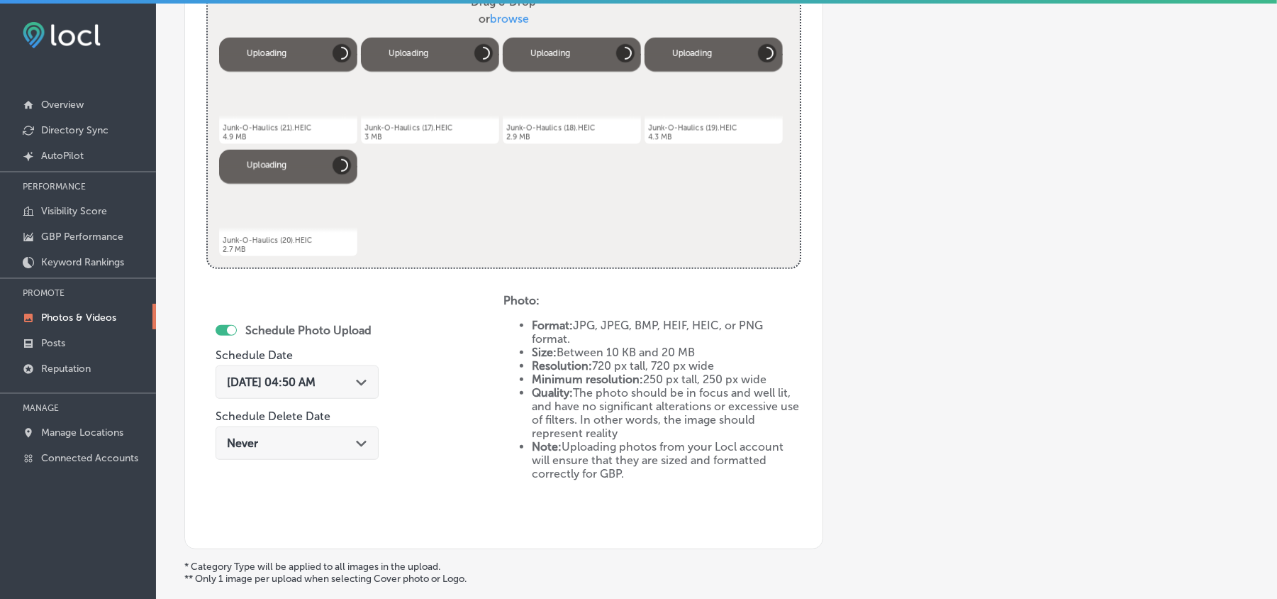
click at [357, 380] on div "Aug 23, 2025 04:50 AM Path Created with Sketch." at bounding box center [297, 381] width 140 height 13
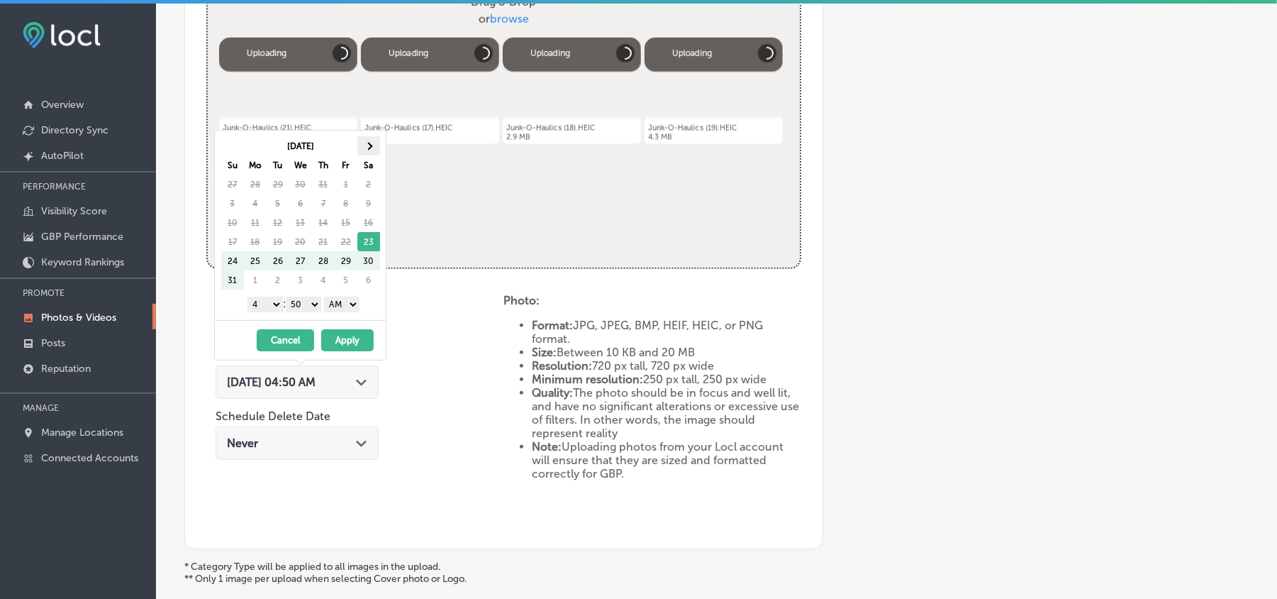
click at [367, 136] on th at bounding box center [368, 145] width 23 height 19
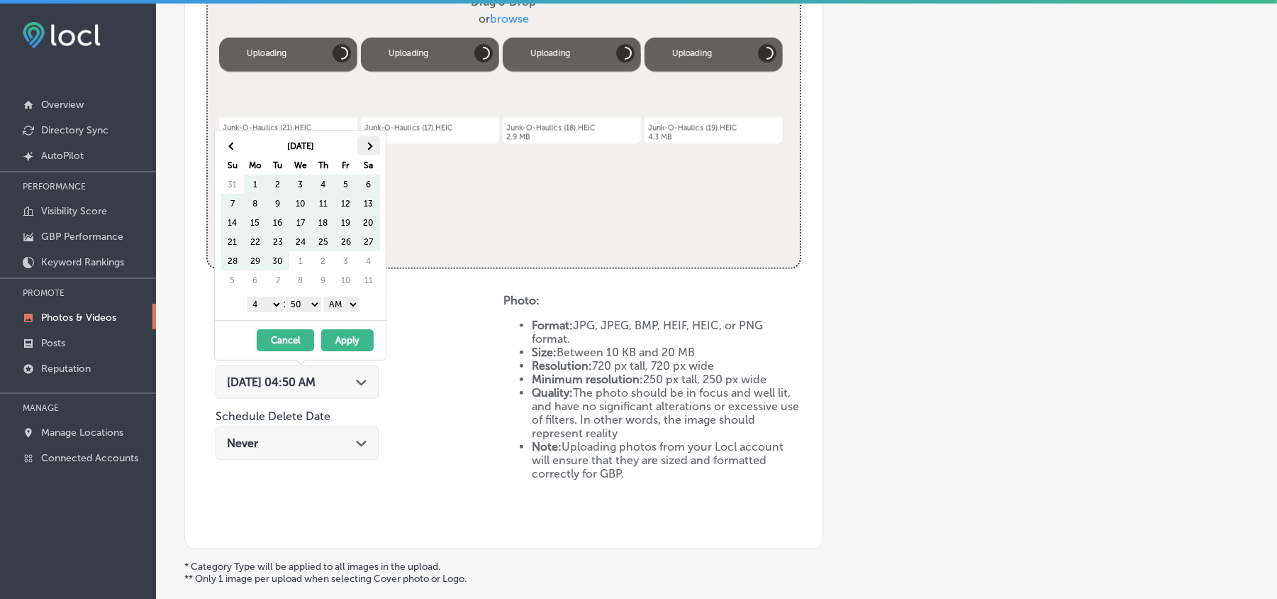
click at [367, 138] on th at bounding box center [368, 145] width 23 height 19
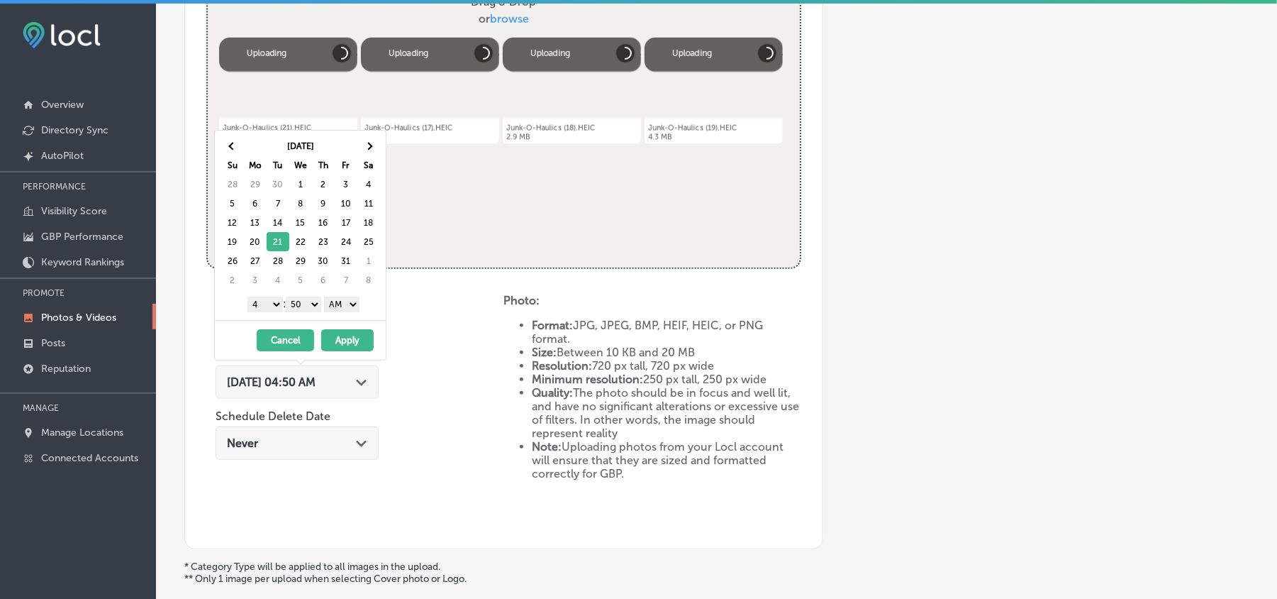
click at [270, 304] on select "1 2 3 4 5 6 7 8 9 10 11 12" at bounding box center [265, 304] width 35 height 16
click at [309, 304] on select "00 10 20 30 40 50" at bounding box center [303, 304] width 35 height 16
click at [340, 307] on select "AM PM" at bounding box center [341, 304] width 35 height 16
click at [342, 345] on button "Apply" at bounding box center [347, 340] width 52 height 22
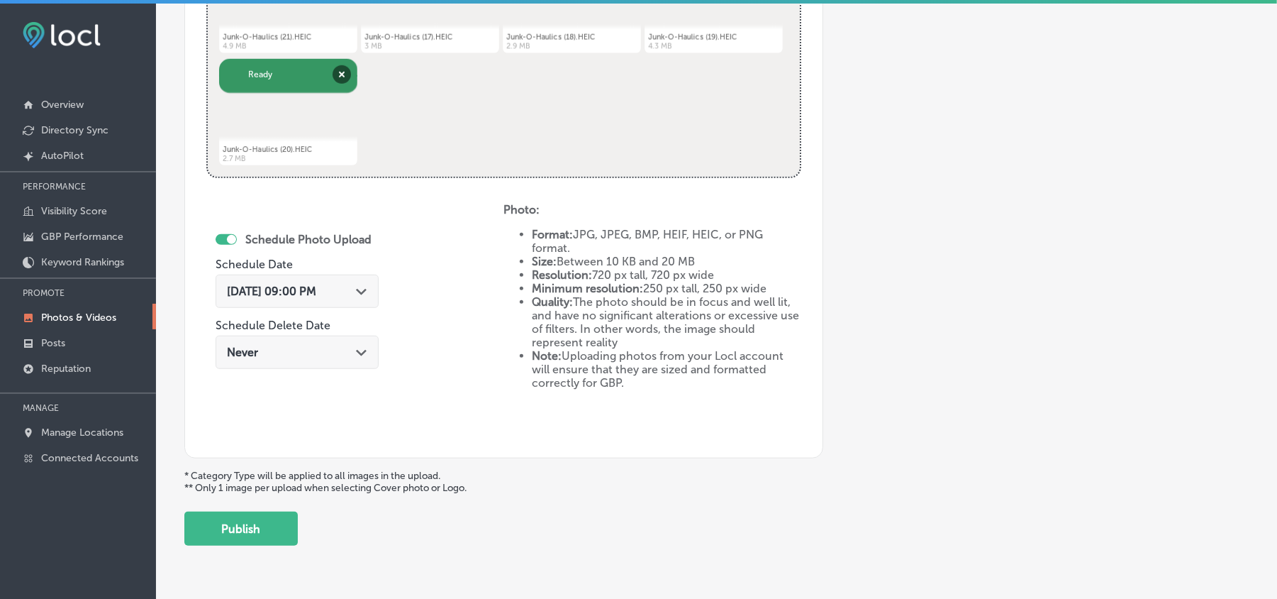
scroll to position [670, 0]
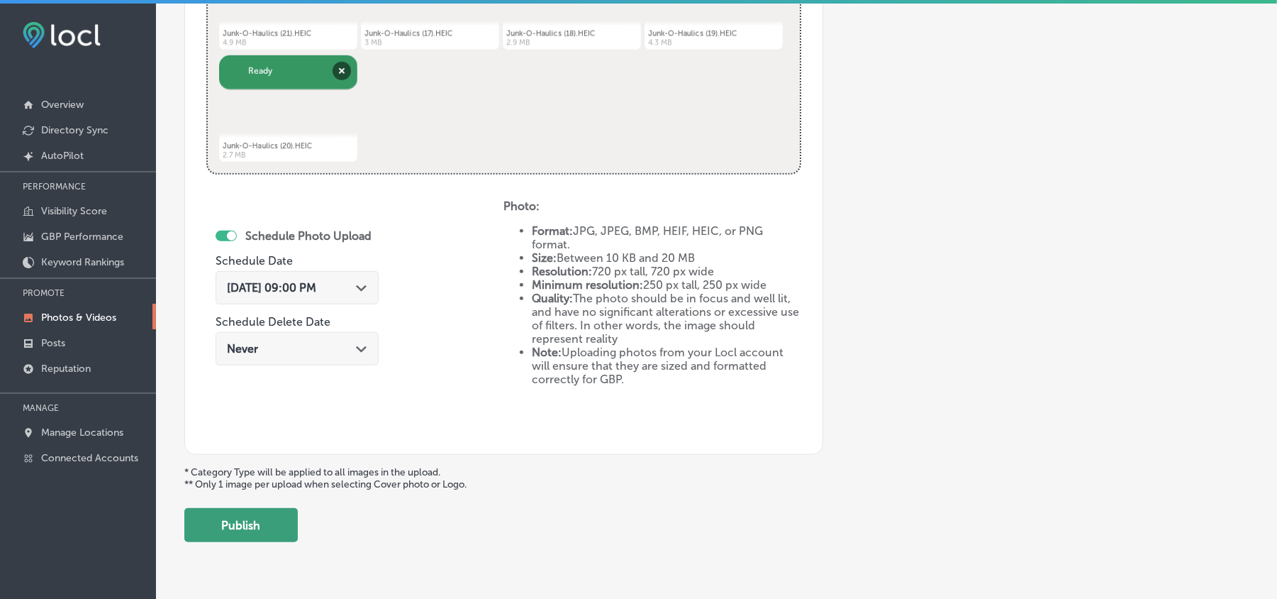
click at [265, 528] on button "Publish" at bounding box center [240, 525] width 113 height 34
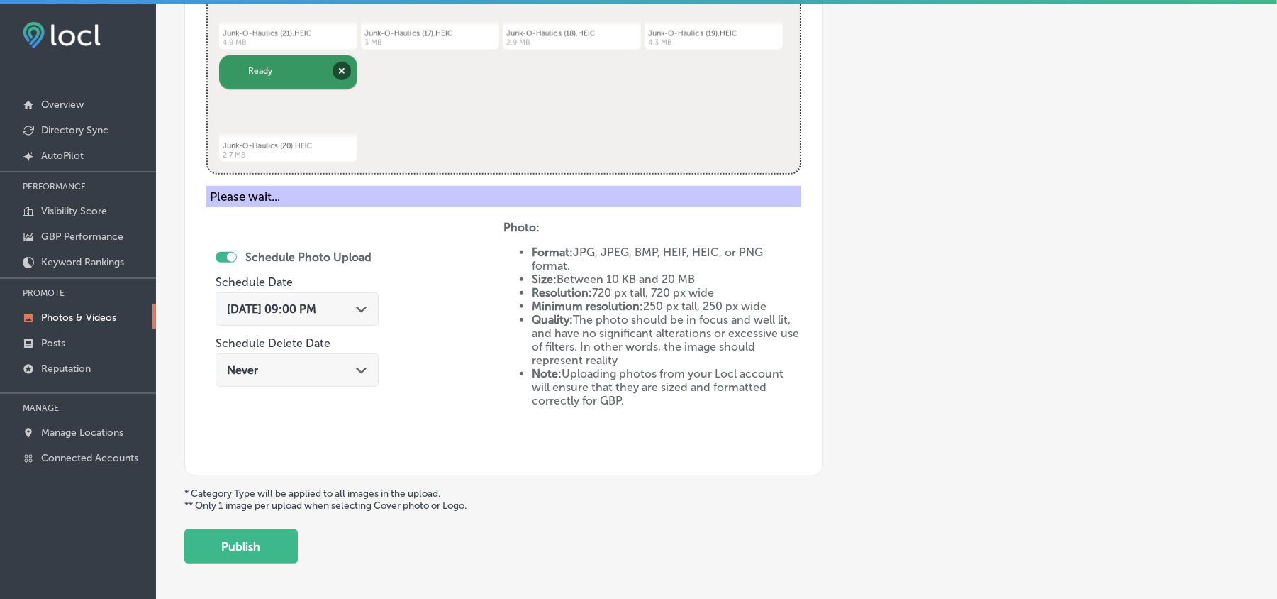
scroll to position [481, 0]
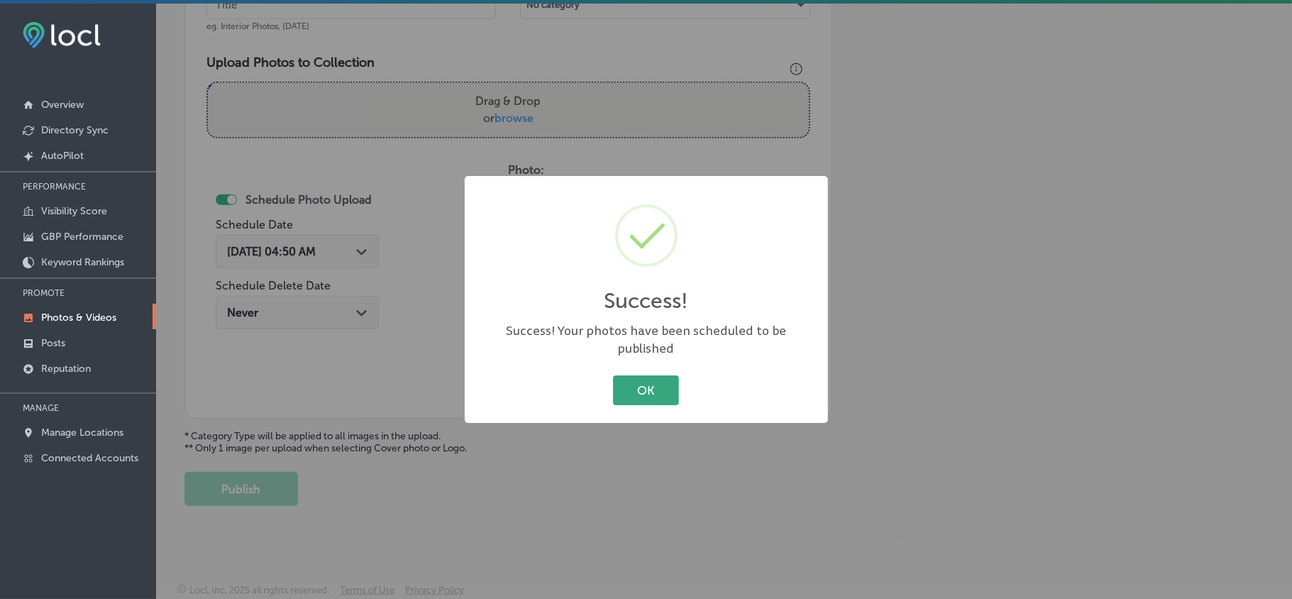
click at [638, 384] on button "OK" at bounding box center [646, 389] width 66 height 29
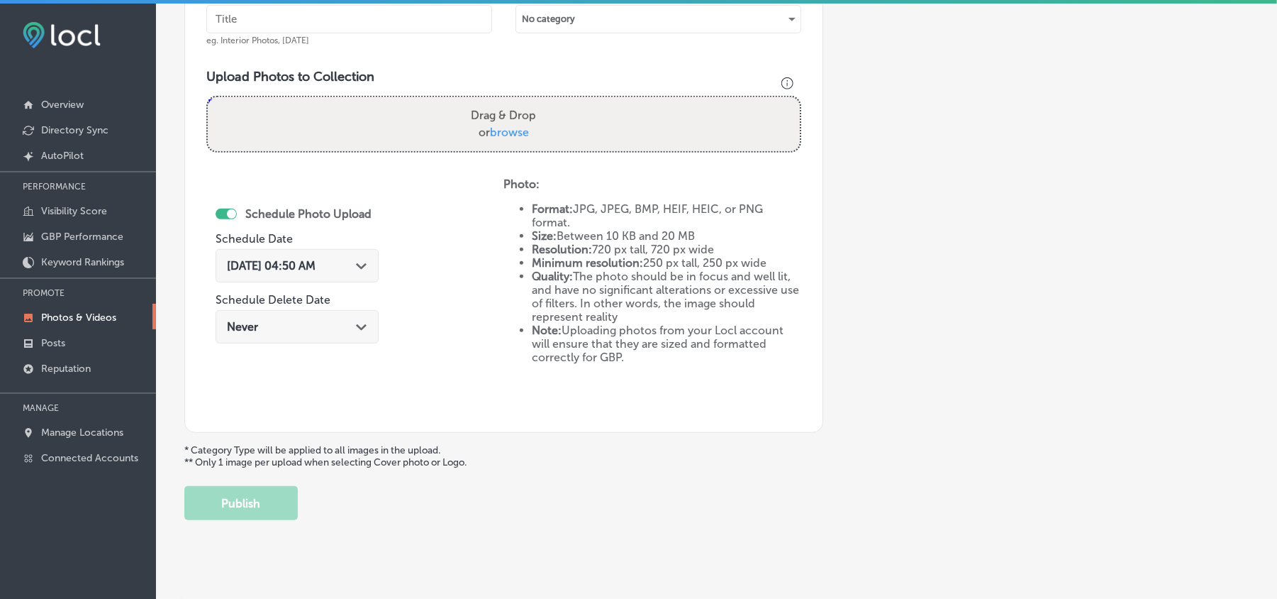
scroll to position [418, 0]
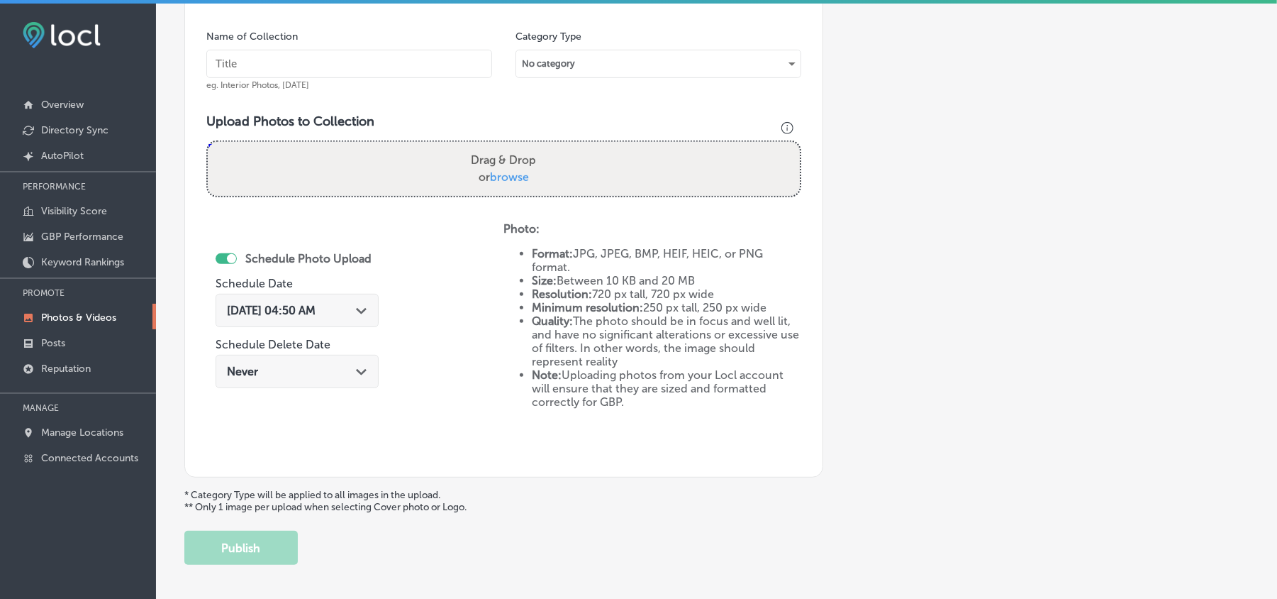
click at [339, 72] on input "text" at bounding box center [349, 64] width 286 height 28
paste input "Junk-O-Haulics-Furniture-removal"
type input "Junk-O-Haulics-Furniture-removal"
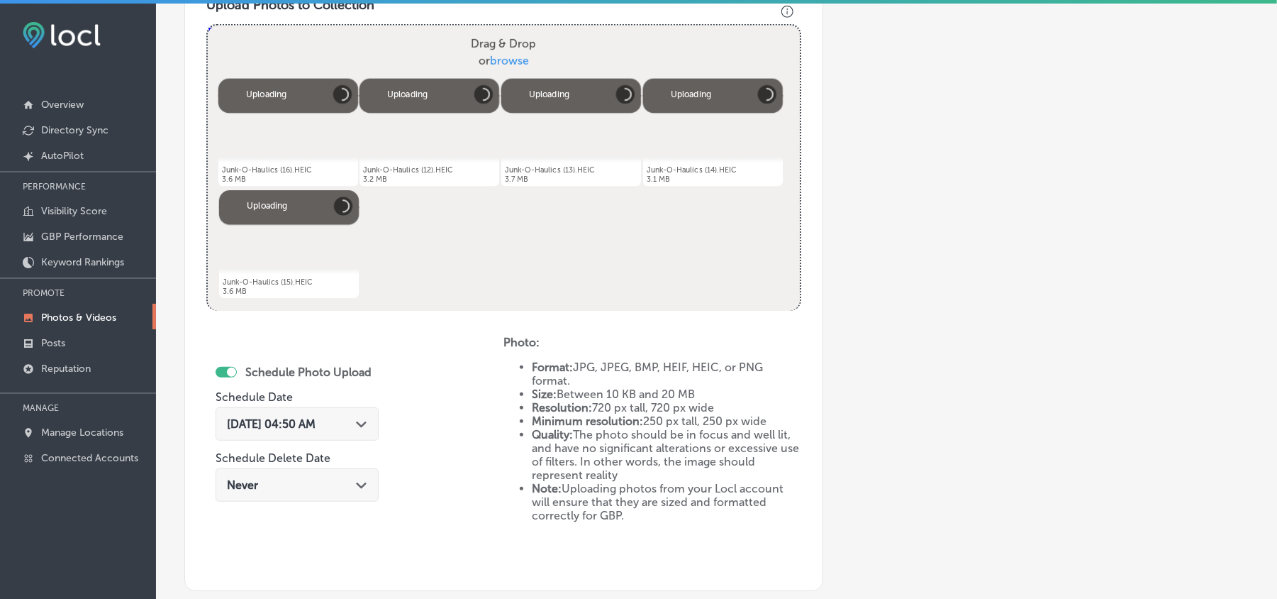
scroll to position [576, 0]
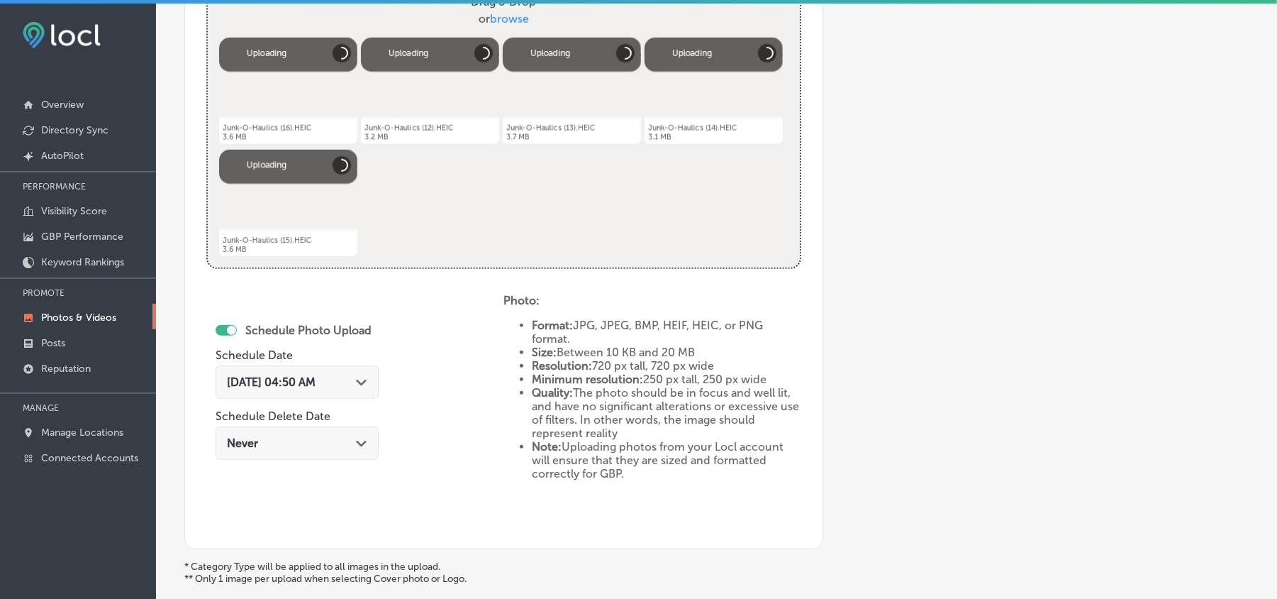
click at [358, 380] on div "Aug 23, 2025 04:50 AM Path Created with Sketch." at bounding box center [297, 381] width 140 height 13
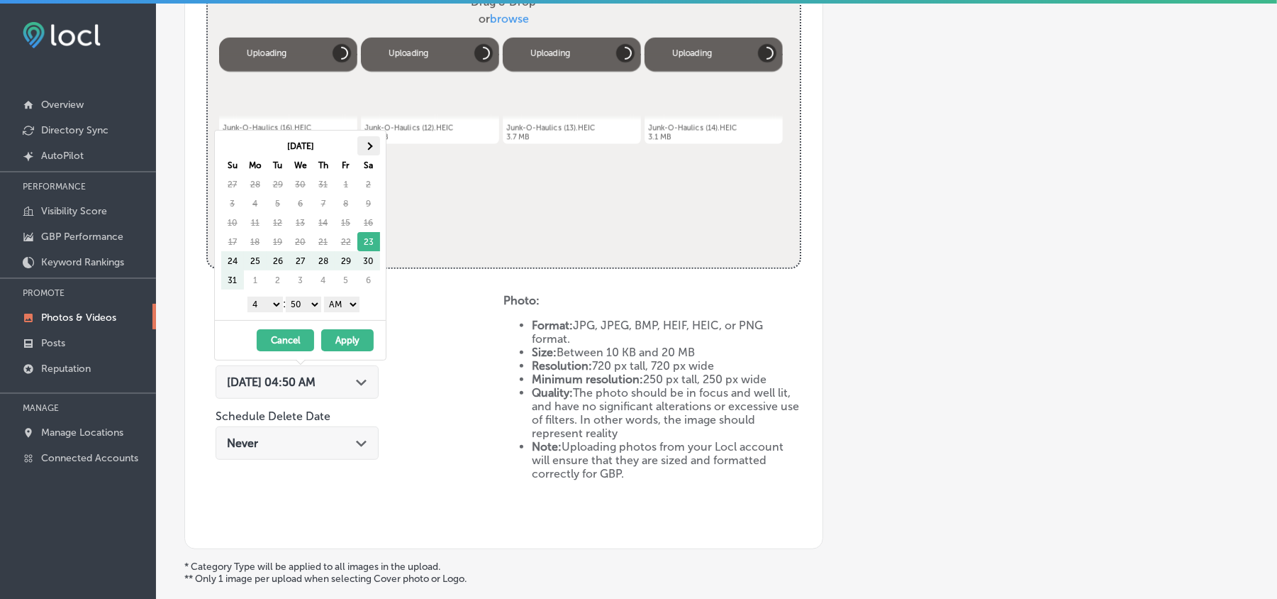
click at [370, 145] on span at bounding box center [369, 146] width 8 height 8
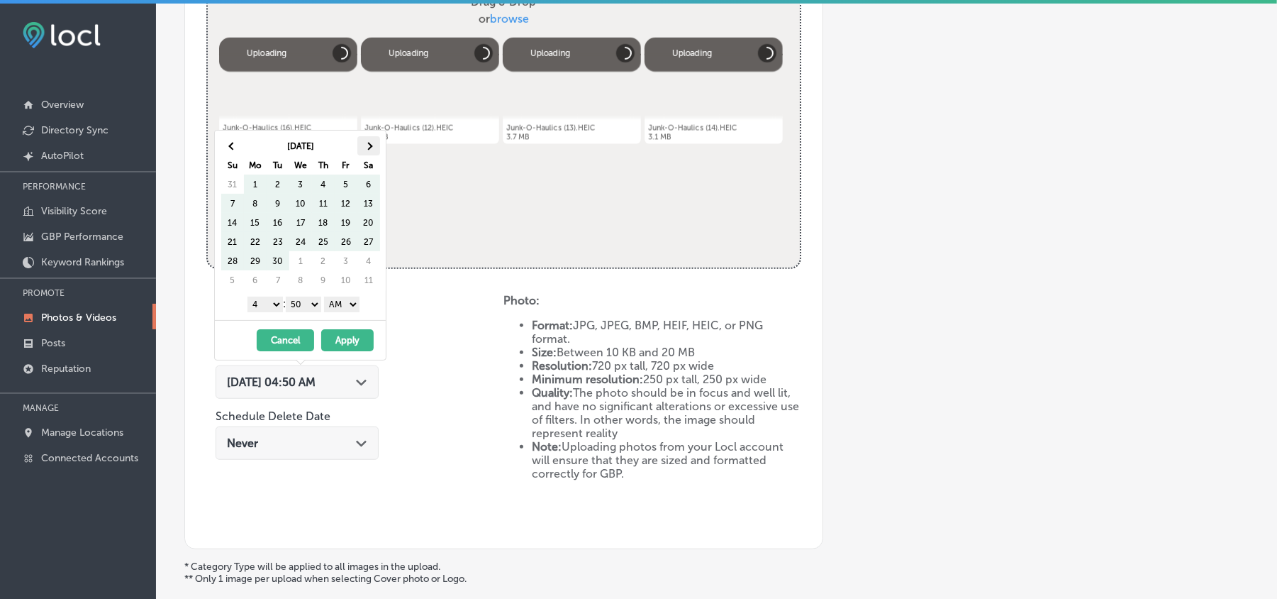
click at [370, 145] on span at bounding box center [369, 146] width 8 height 8
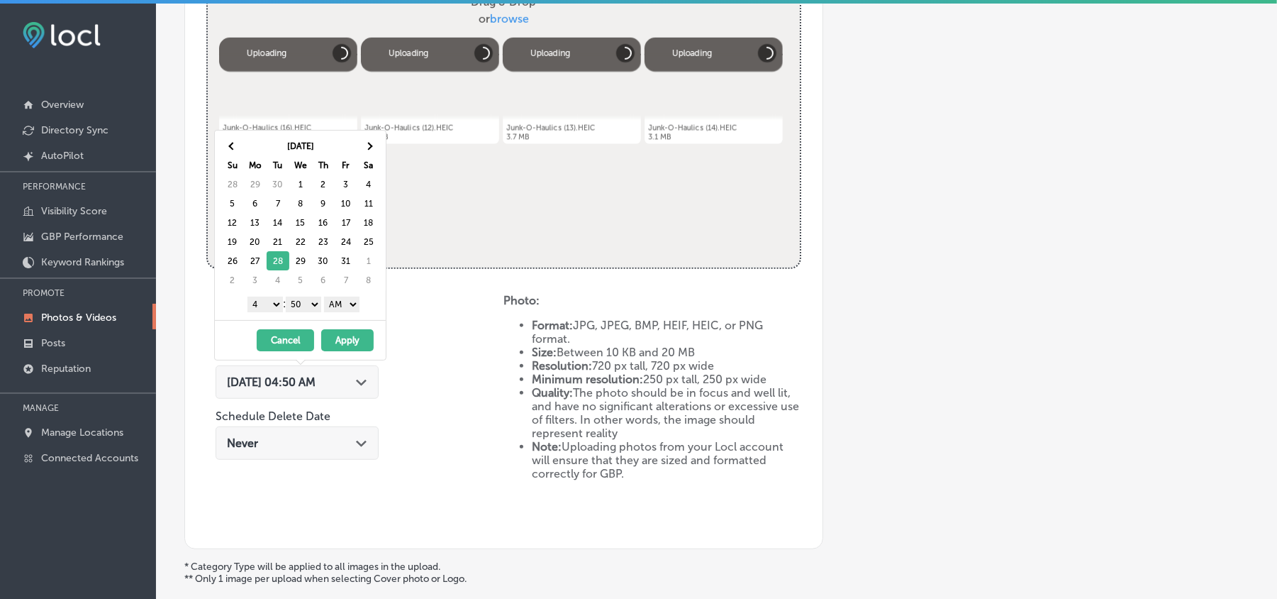
click at [267, 304] on select "1 2 3 4 5 6 7 8 9 10 11 12" at bounding box center [265, 304] width 35 height 16
click at [312, 306] on select "00 10 20 30 40 50" at bounding box center [303, 304] width 35 height 16
click at [340, 306] on select "AM PM" at bounding box center [341, 304] width 35 height 16
click at [340, 343] on button "Apply" at bounding box center [347, 340] width 52 height 22
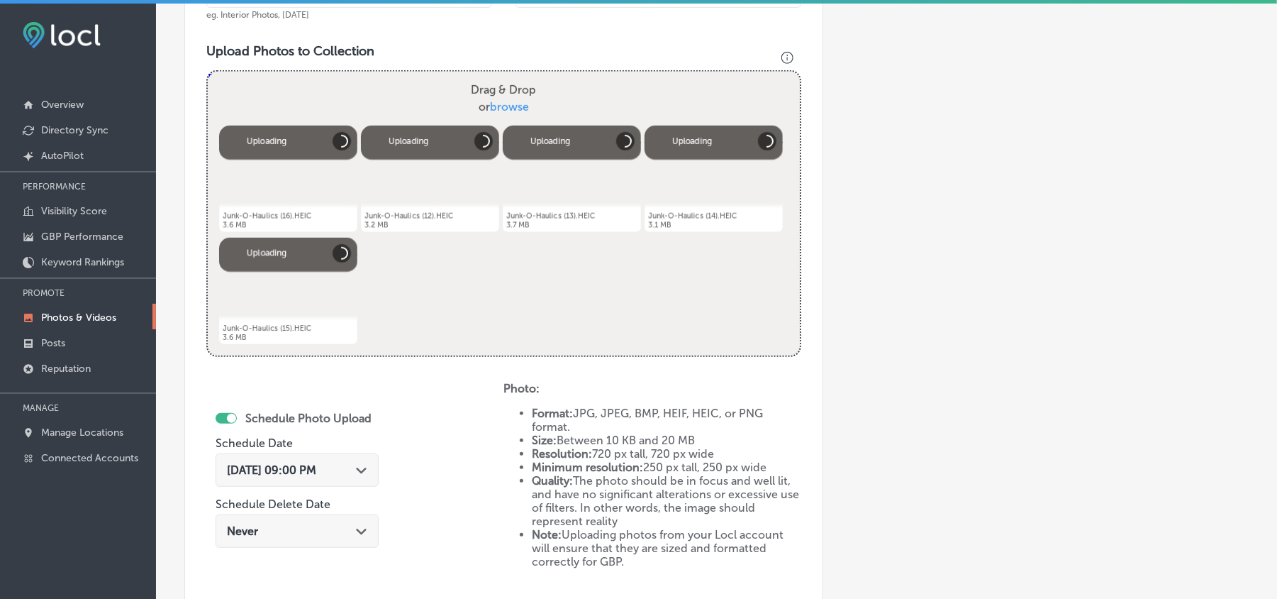
scroll to position [545, 0]
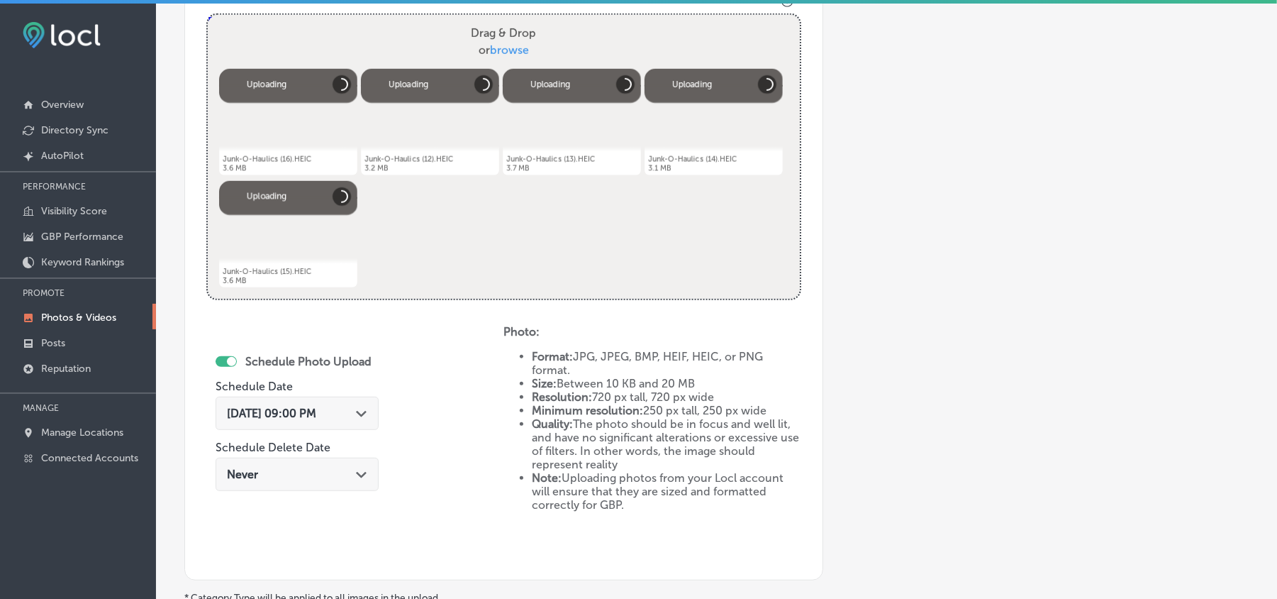
click at [316, 418] on span "Oct 28, 2025 09:00 PM" at bounding box center [271, 412] width 89 height 13
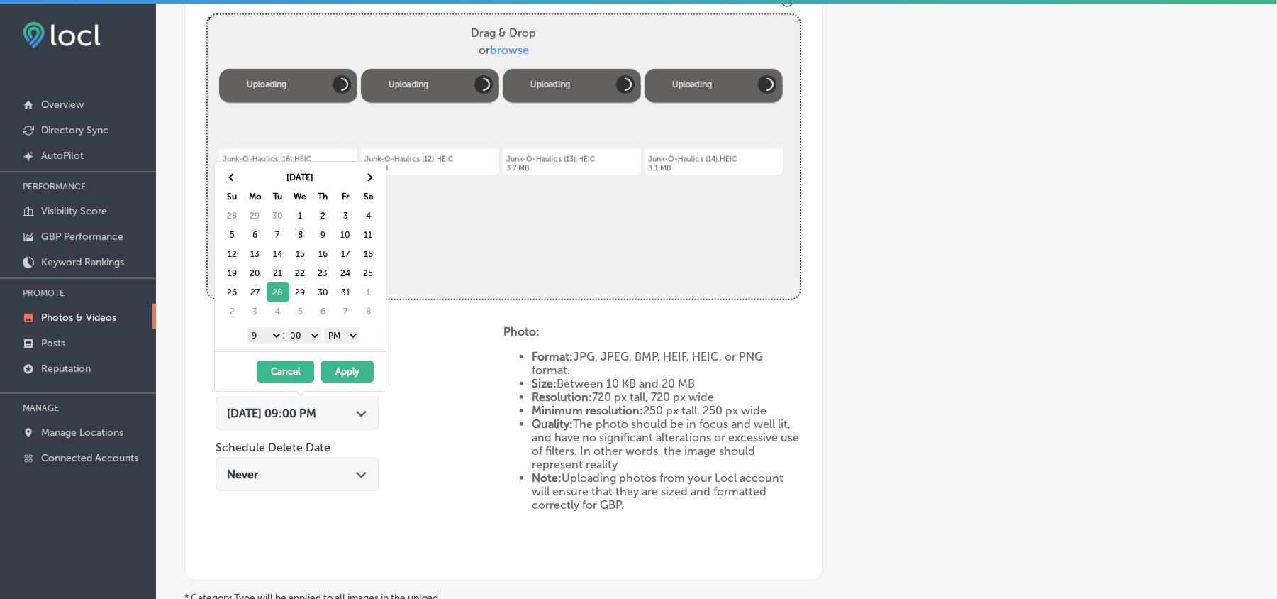
click at [365, 417] on icon "Path Created with Sketch." at bounding box center [361, 414] width 11 height 6
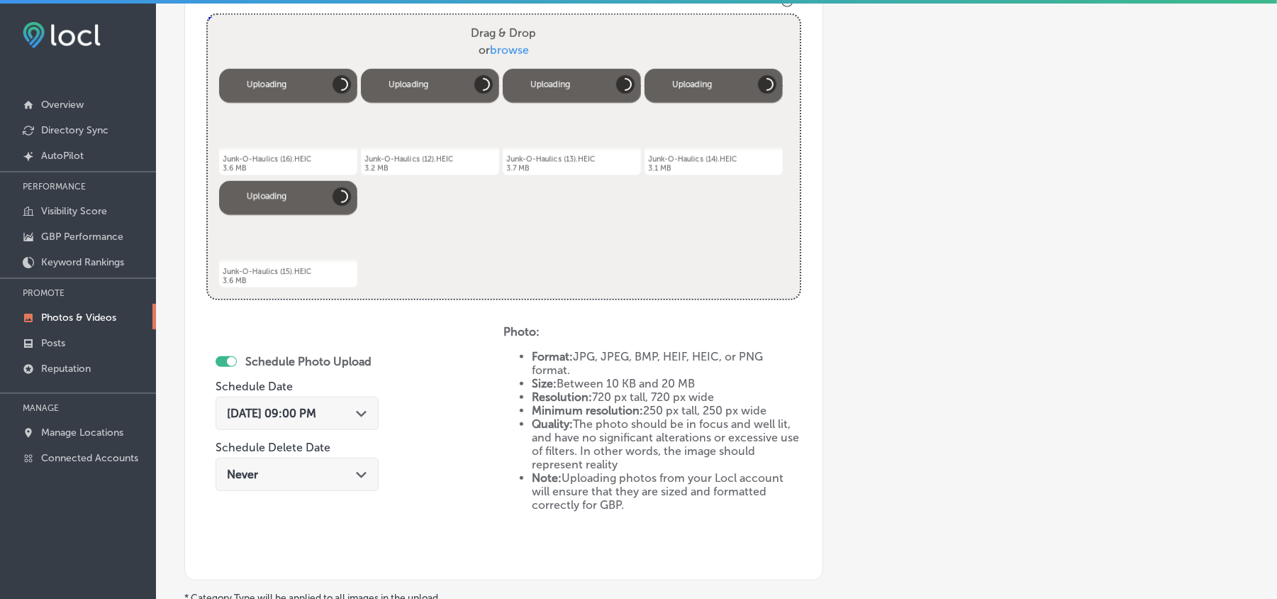
click at [364, 412] on div "Path Created with Sketch." at bounding box center [361, 411] width 11 height 11
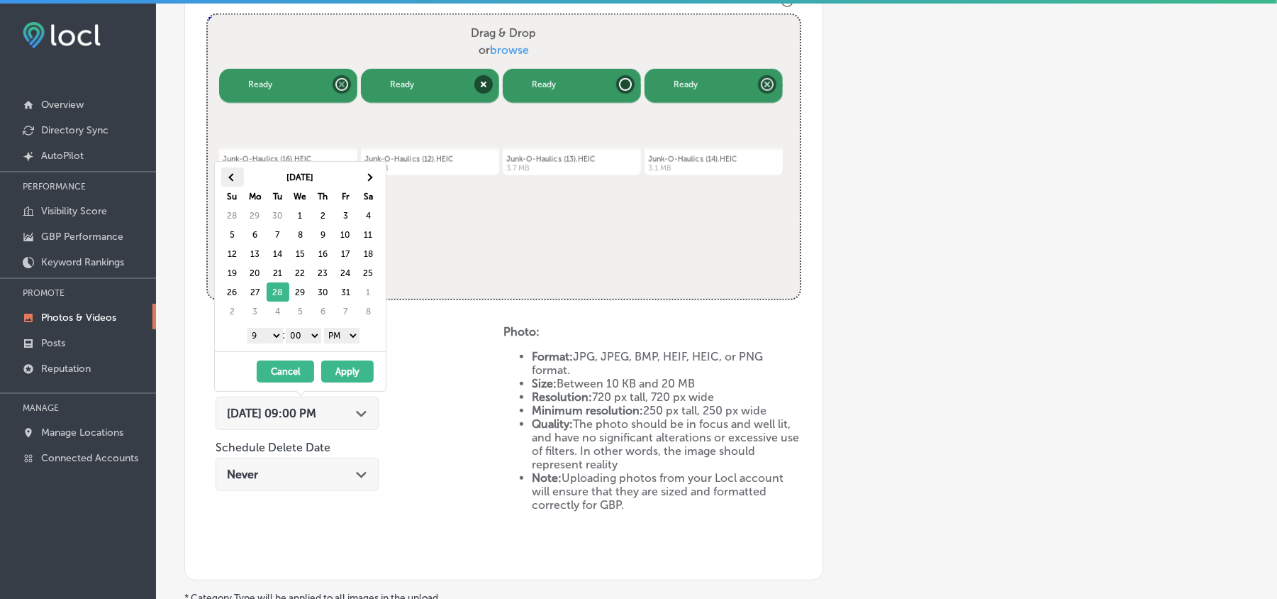
click at [233, 179] on span at bounding box center [232, 177] width 8 height 8
click at [373, 179] on th at bounding box center [368, 176] width 23 height 19
click at [454, 506] on div "Schedule Photo Upload Schedule Date Oct 28, 2025 09:00 PM Path Created with Ske…" at bounding box center [354, 441] width 297 height 233
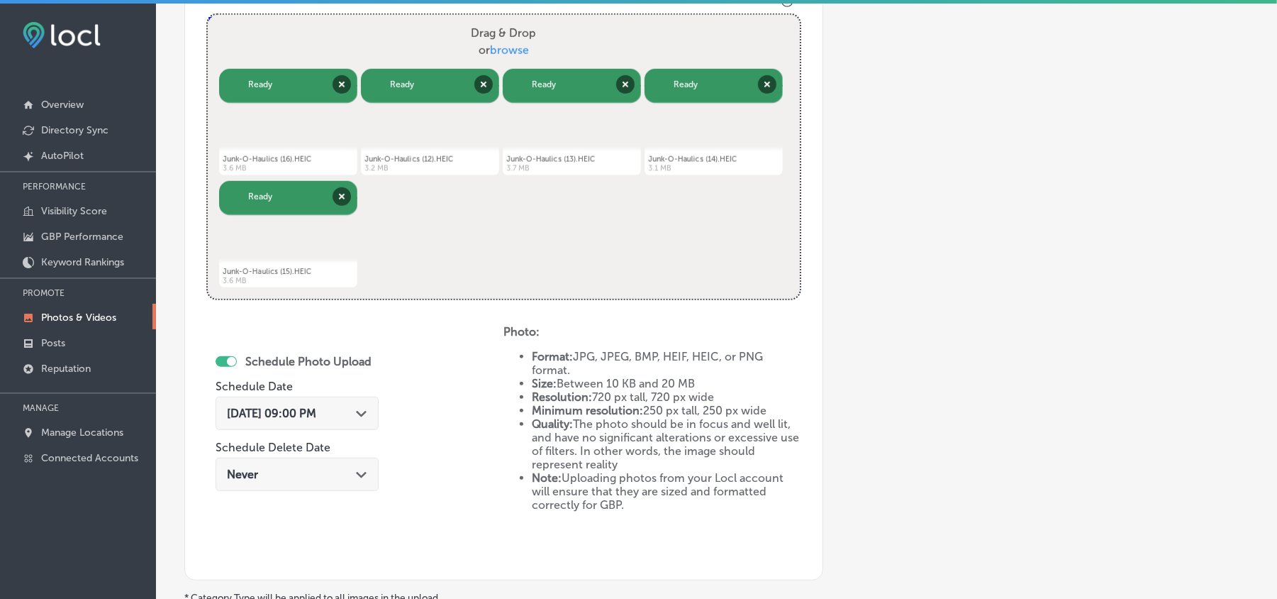
scroll to position [450, 0]
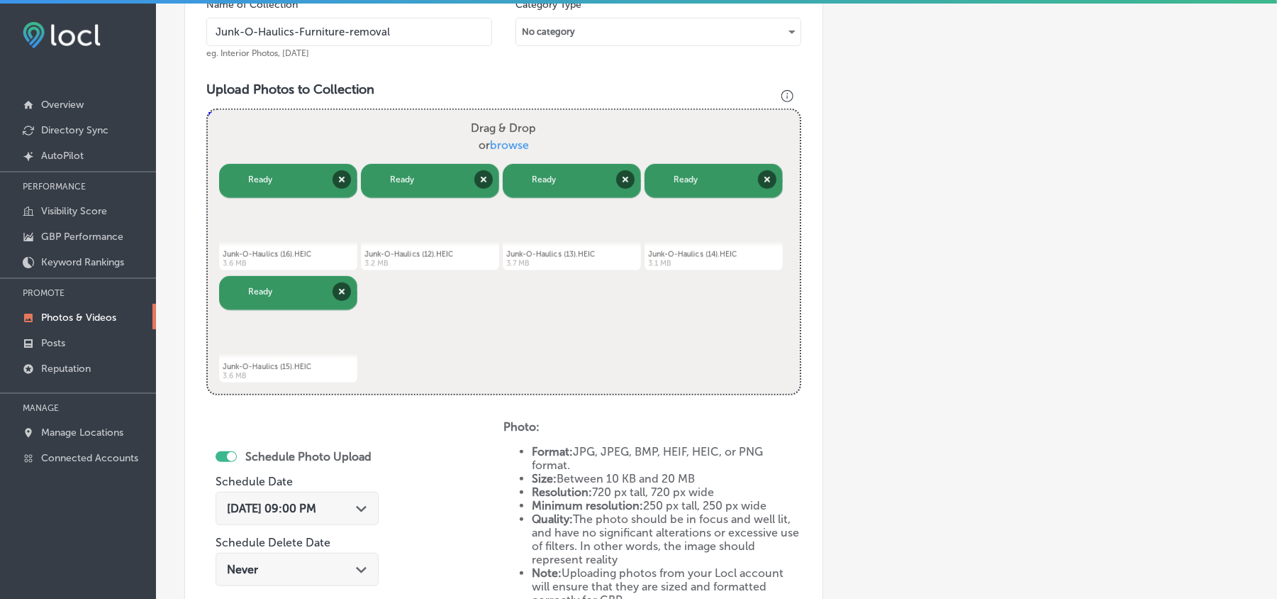
click at [364, 512] on icon "Path Created with Sketch." at bounding box center [361, 509] width 11 height 6
click at [467, 511] on div "Schedule Photo Upload Schedule Date Oct 28, 2025 09:00 PM Path Created with Ske…" at bounding box center [354, 536] width 297 height 233
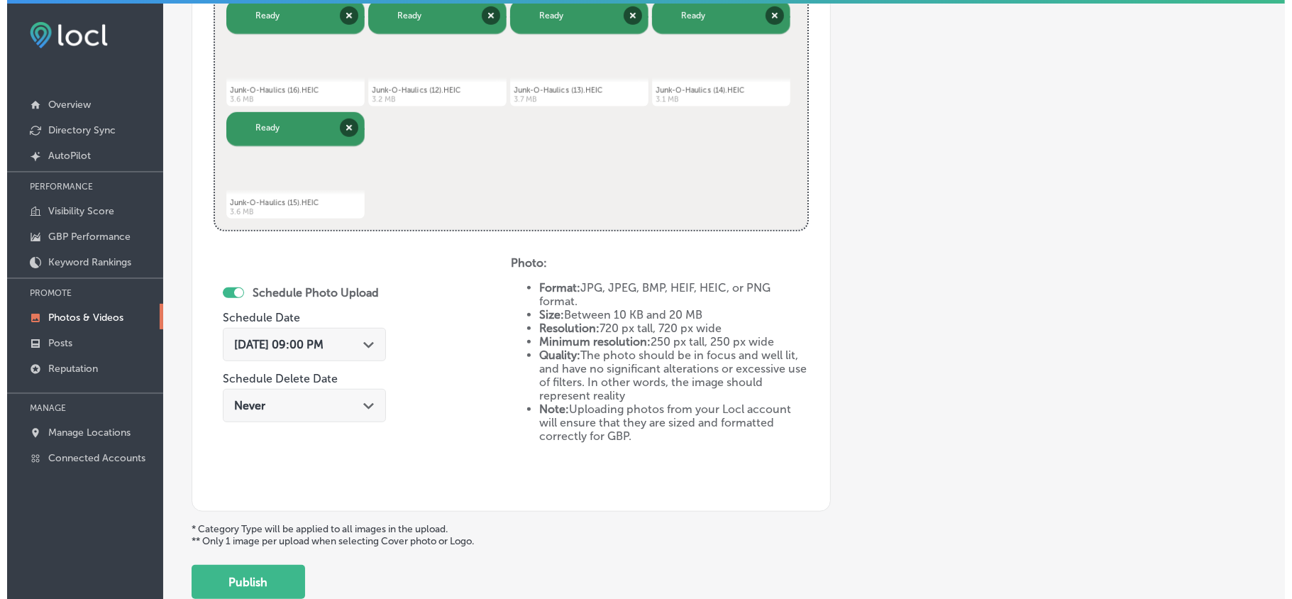
scroll to position [701, 0]
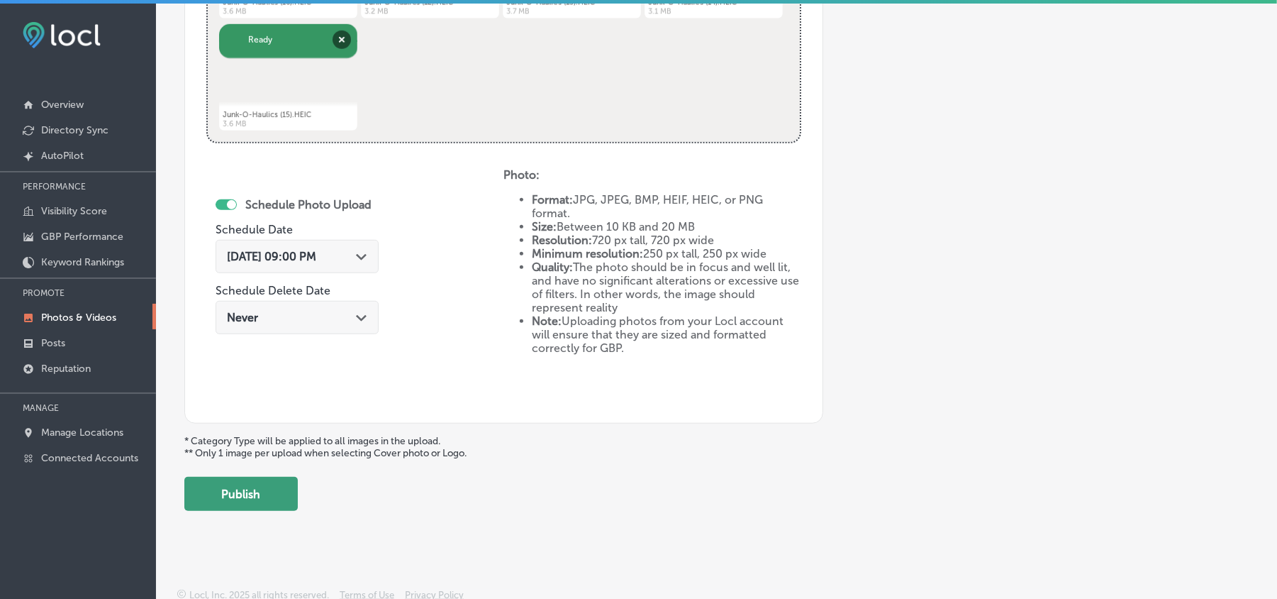
click at [272, 503] on button "Publish" at bounding box center [240, 494] width 113 height 34
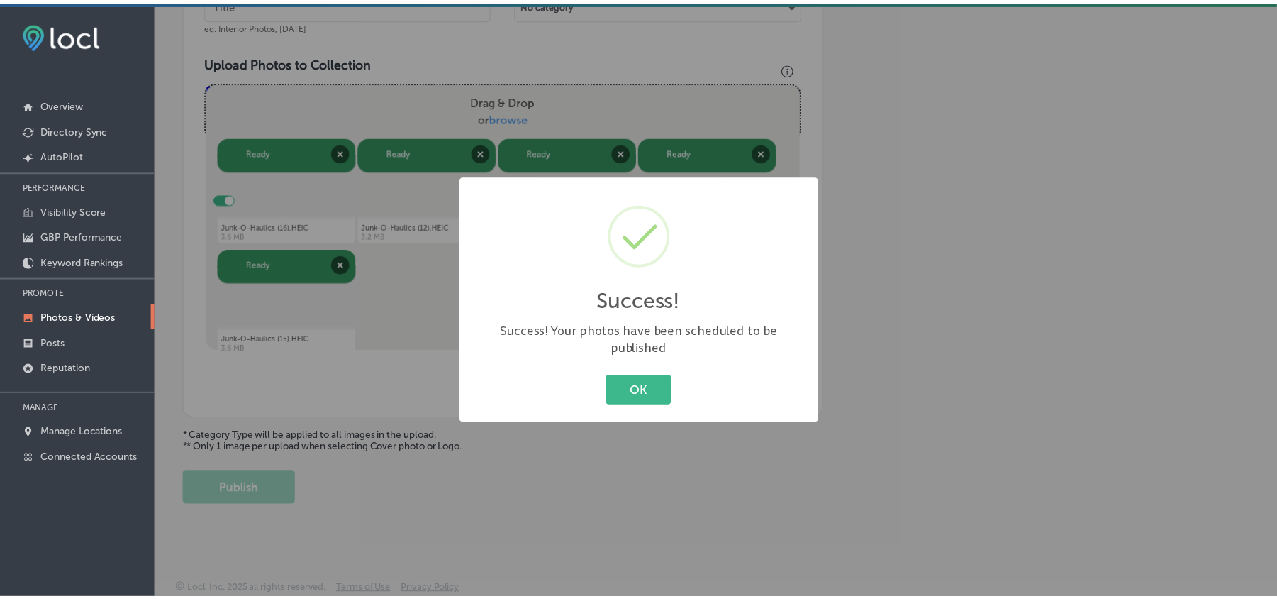
scroll to position [481, 0]
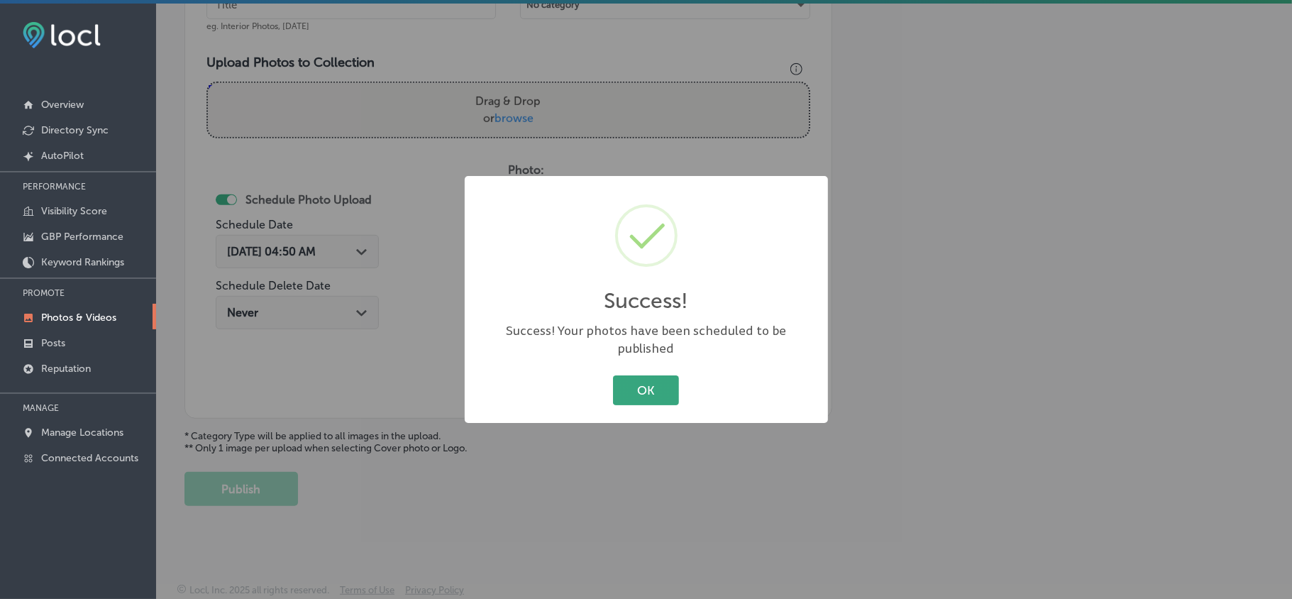
click at [637, 389] on button "OK" at bounding box center [646, 389] width 66 height 29
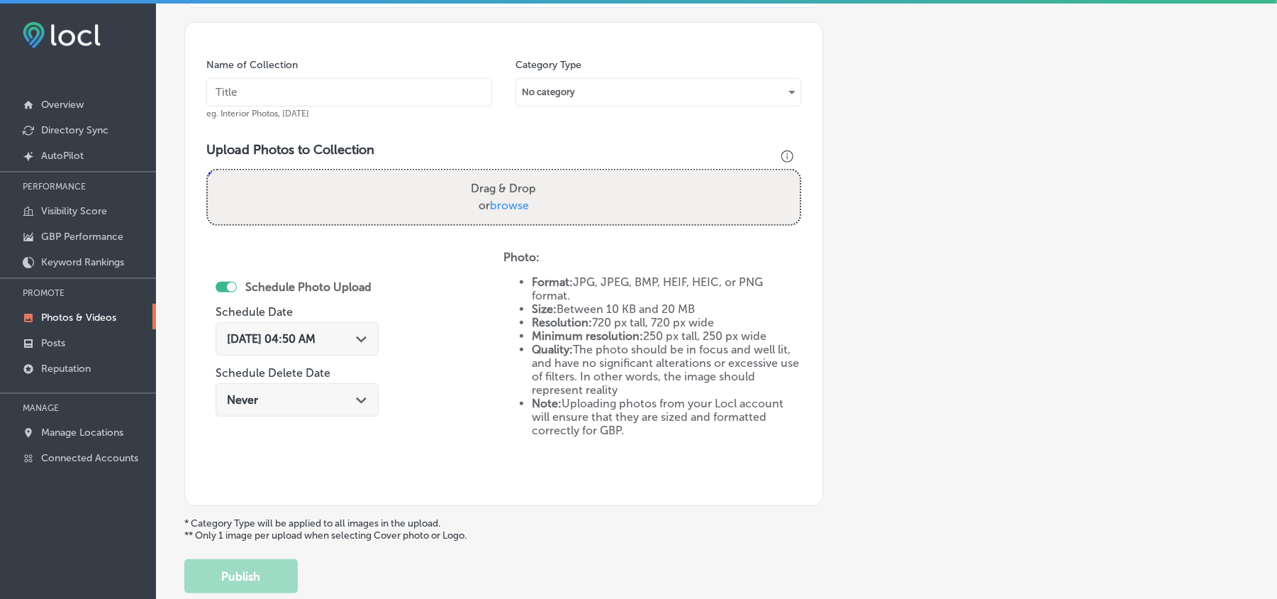
scroll to position [387, 0]
click at [359, 87] on input "text" at bounding box center [349, 95] width 286 height 28
paste input "Junk-O-Haulics-Appliance-disposal"
type input "Junk-O-Haulics-Appliance-disposal"
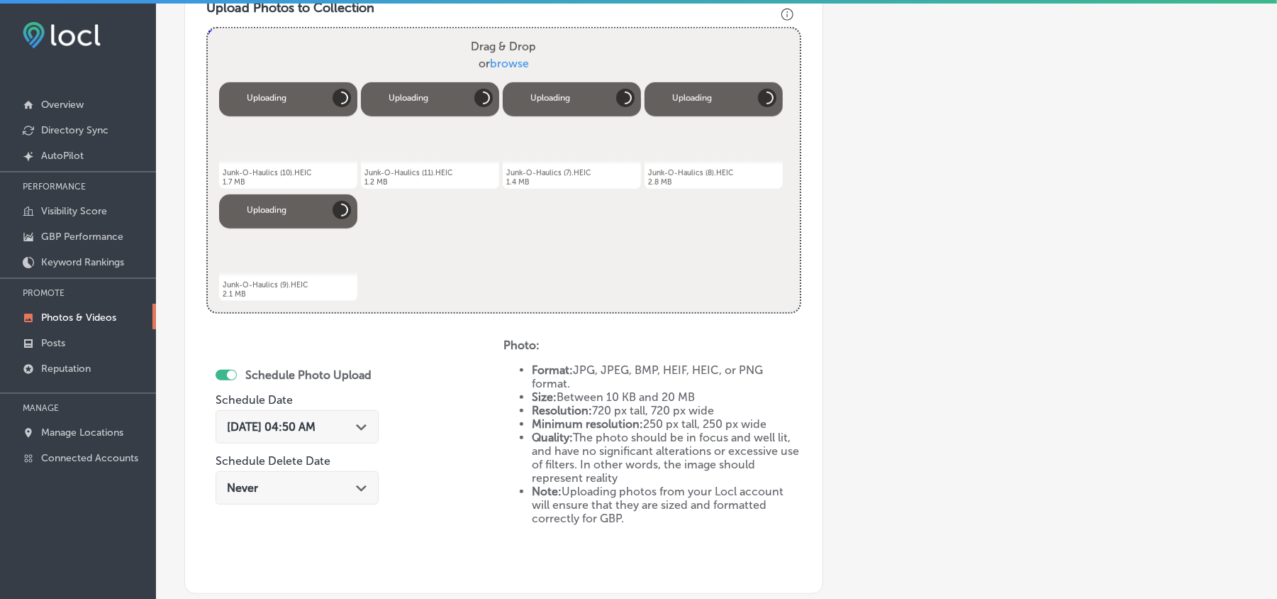
scroll to position [576, 0]
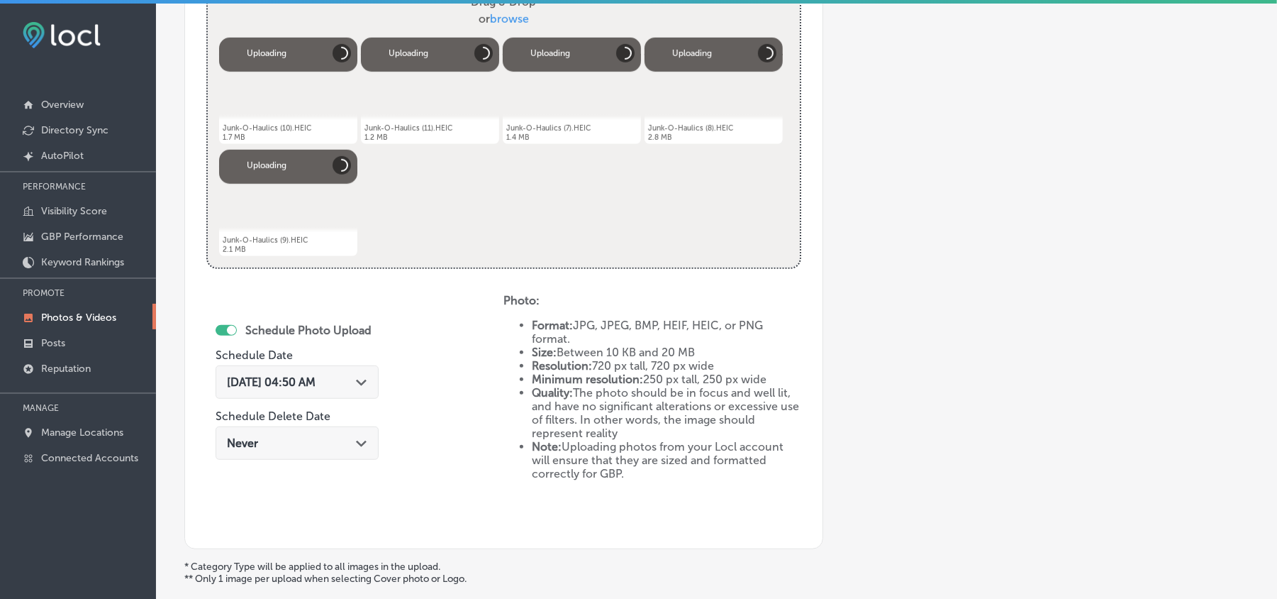
click at [363, 386] on icon "Path Created with Sketch." at bounding box center [361, 382] width 11 height 6
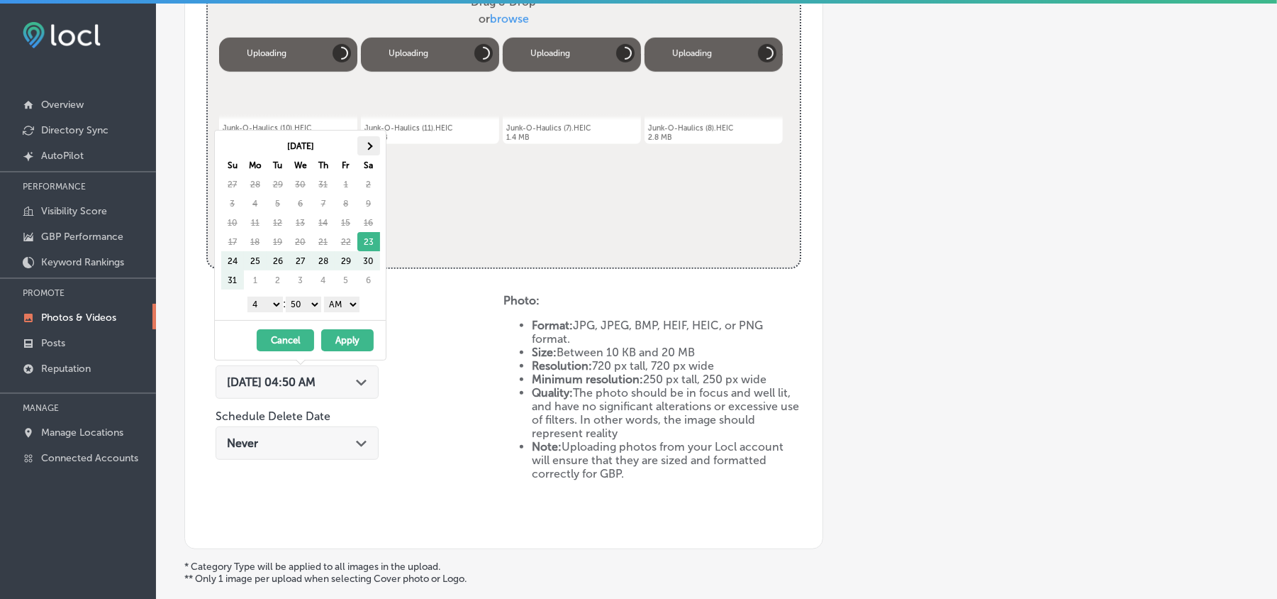
click at [367, 143] on span at bounding box center [369, 146] width 8 height 8
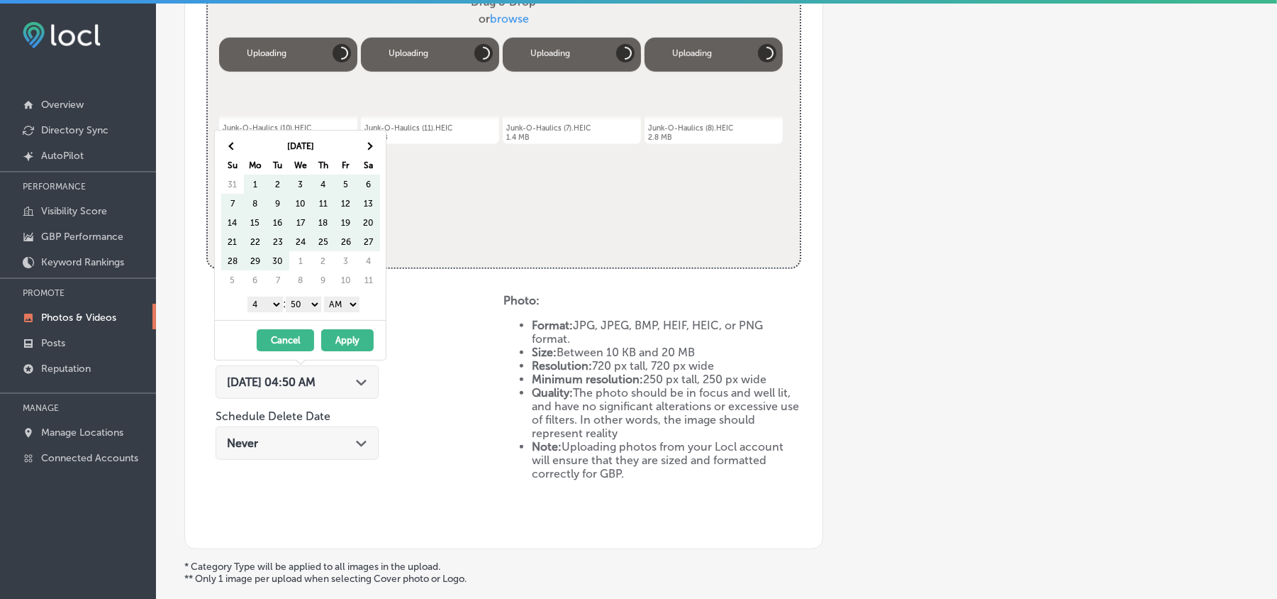
click at [367, 143] on span at bounding box center [369, 146] width 8 height 8
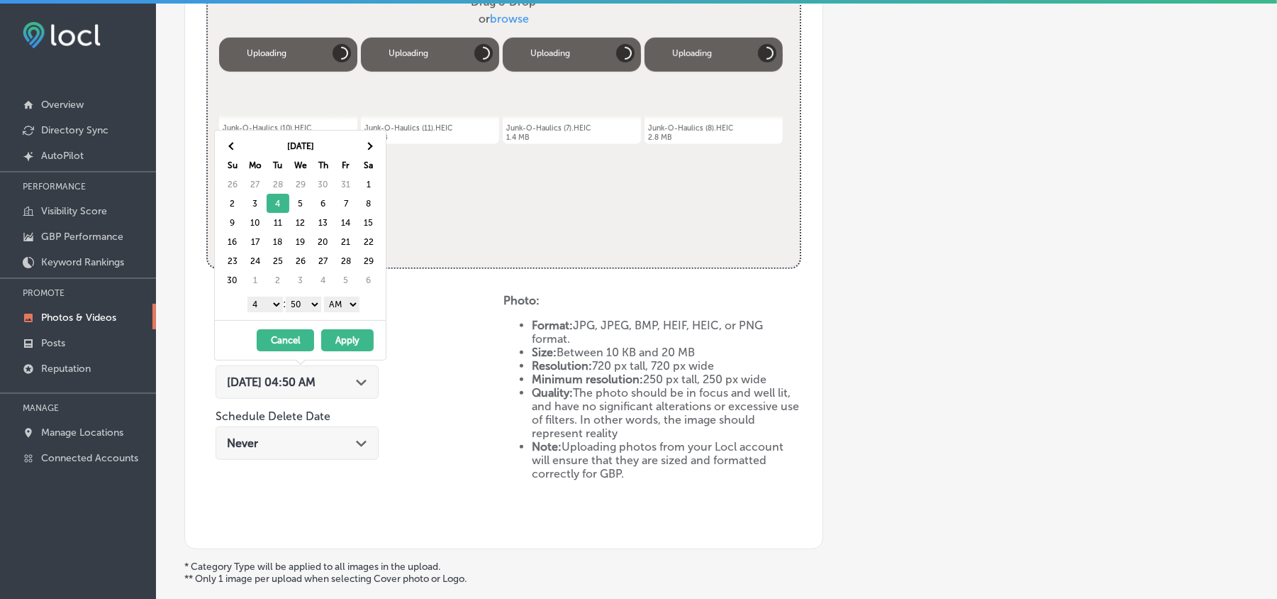
click at [265, 304] on select "1 2 3 4 5 6 7 8 9 10 11 12" at bounding box center [265, 304] width 35 height 16
click at [309, 304] on select "00 10 20 30 40 50" at bounding box center [303, 304] width 35 height 16
click at [332, 304] on select "AM PM" at bounding box center [341, 304] width 35 height 16
click at [345, 339] on button "Apply" at bounding box center [347, 340] width 52 height 22
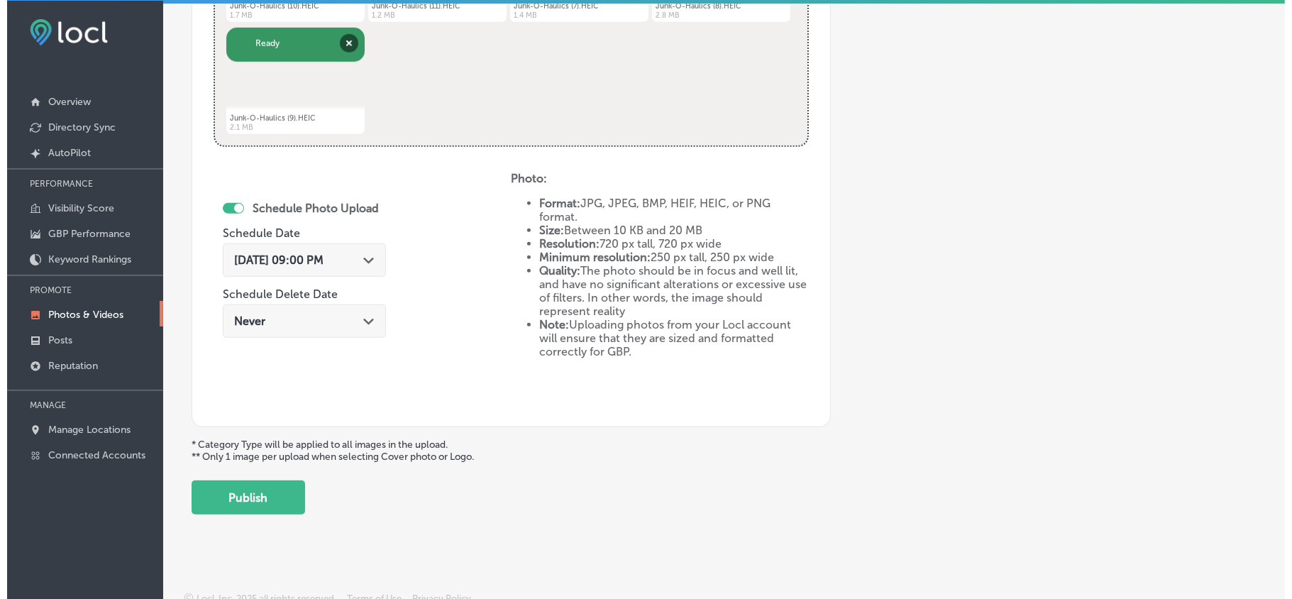
scroll to position [711, 0]
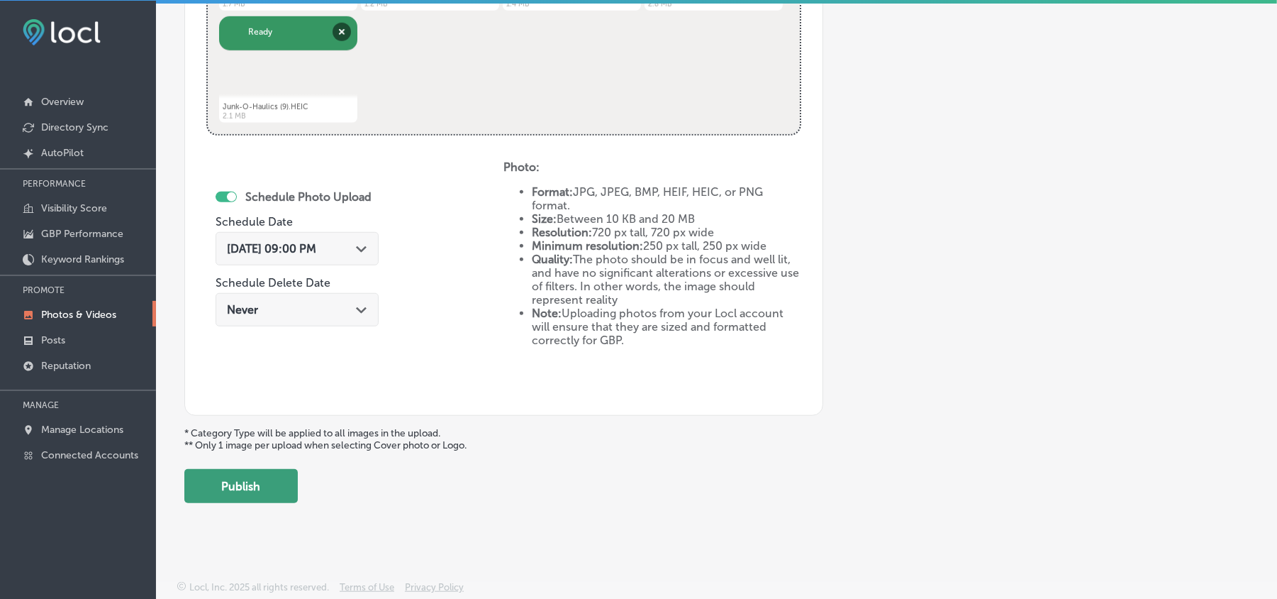
click at [254, 481] on button "Publish" at bounding box center [240, 486] width 113 height 34
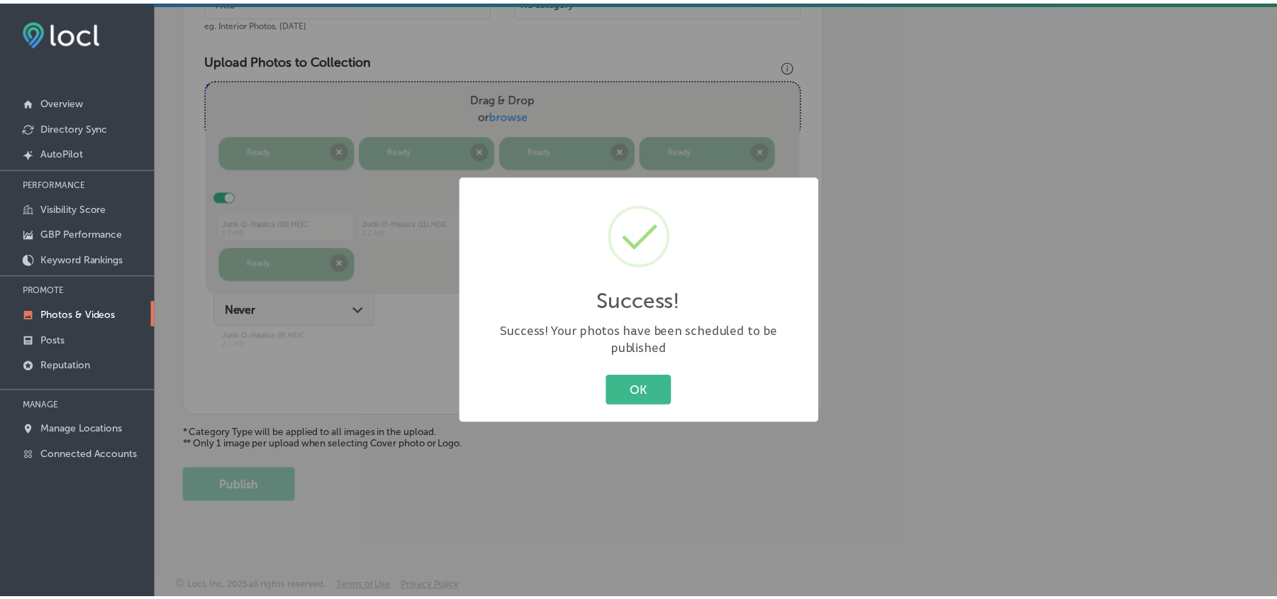
scroll to position [481, 0]
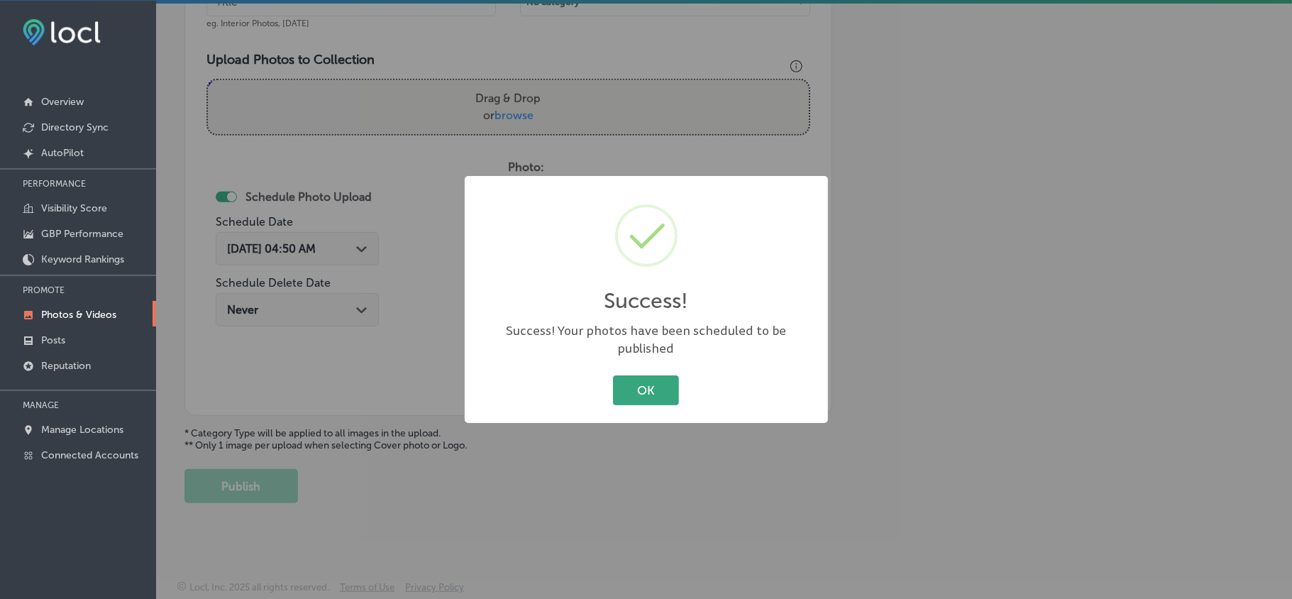
click at [618, 382] on button "OK" at bounding box center [646, 389] width 66 height 29
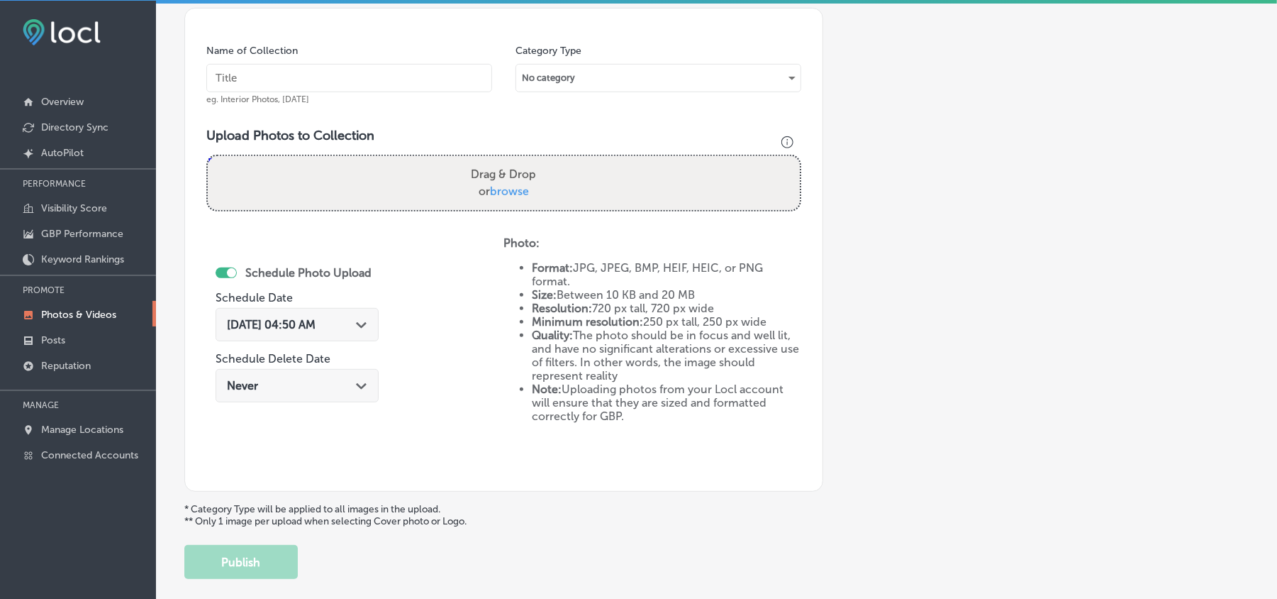
scroll to position [387, 0]
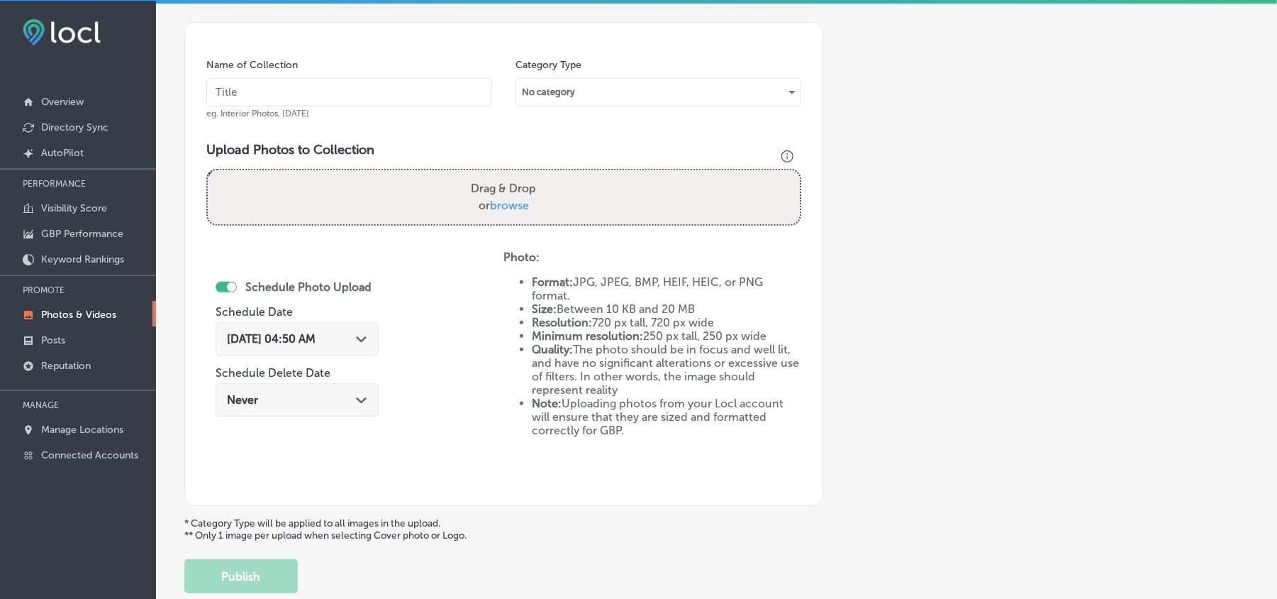
click at [357, 94] on input "text" at bounding box center [349, 92] width 286 height 28
paste input "Junk-O-Haulics-Junk-removal-service"
type input "Junk-O-Haulics-Junk-removal-service"
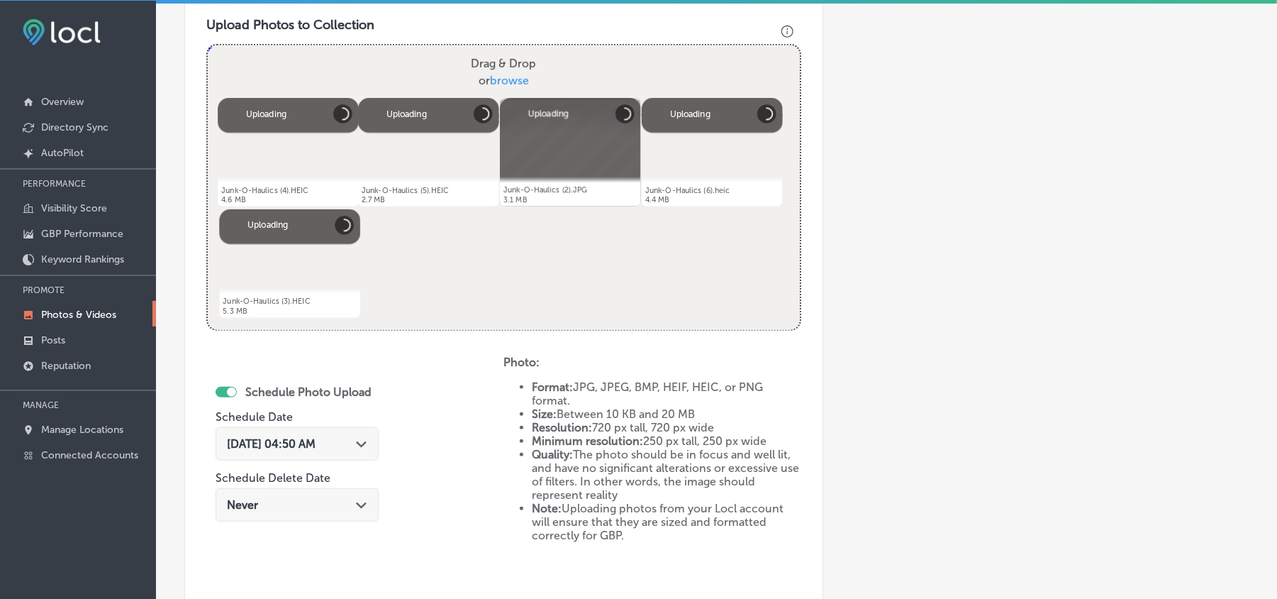
scroll to position [512, 0]
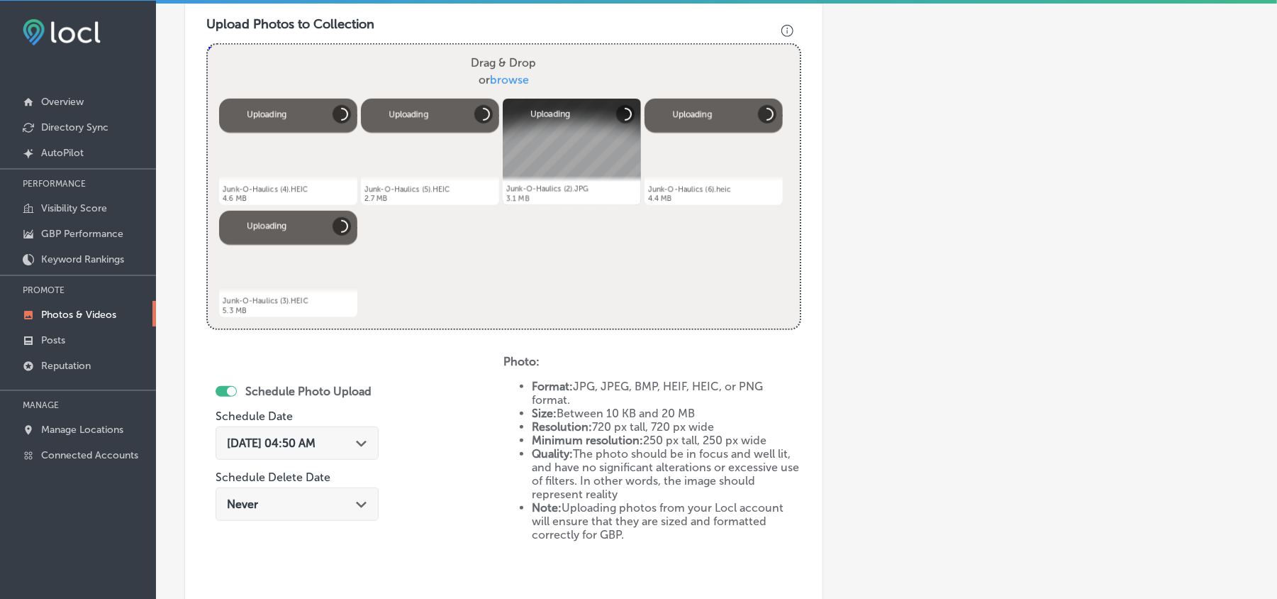
click at [365, 448] on div "Path Created with Sketch." at bounding box center [361, 441] width 11 height 11
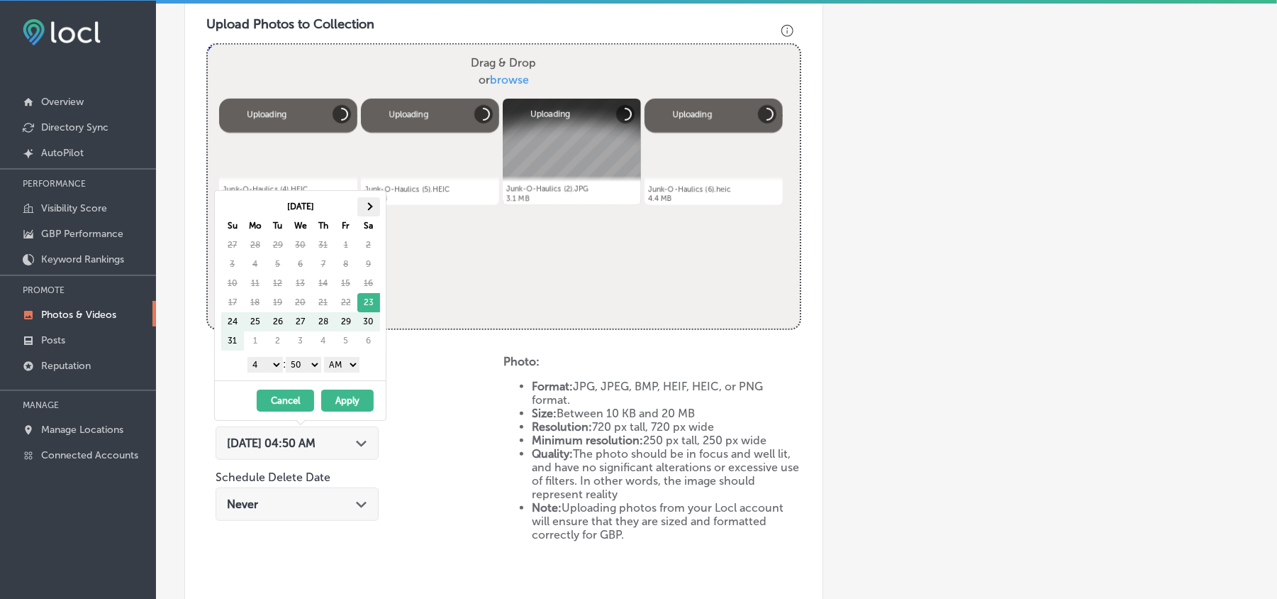
click at [372, 201] on th at bounding box center [368, 206] width 23 height 19
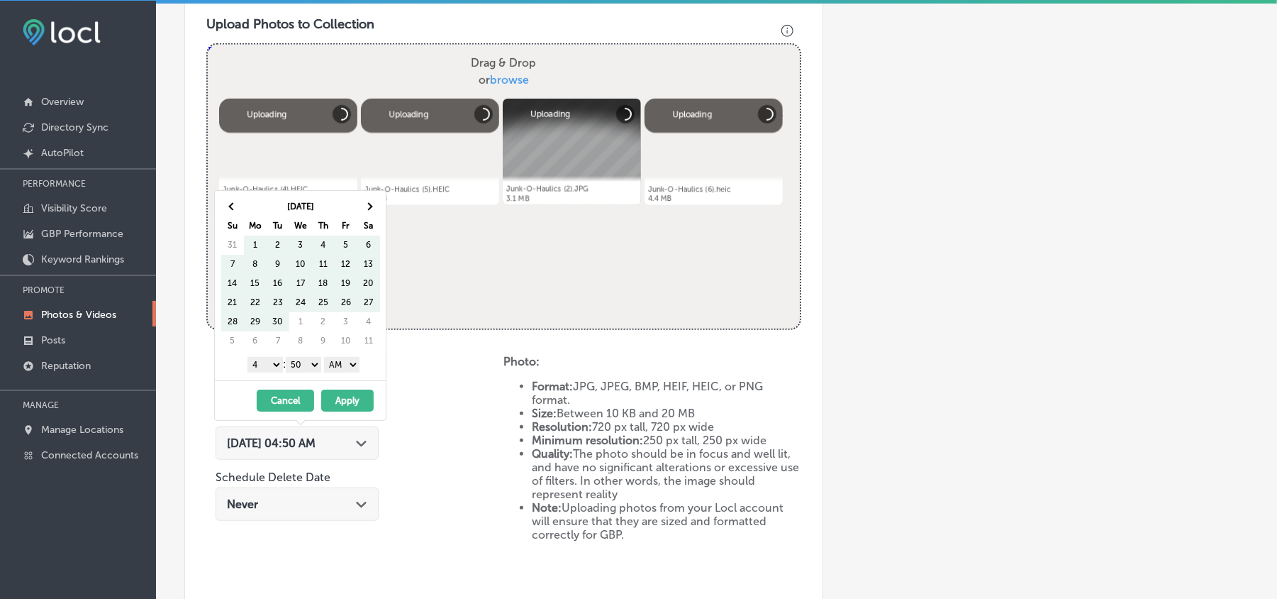
click at [372, 201] on th at bounding box center [368, 206] width 23 height 19
click at [369, 205] on span at bounding box center [369, 206] width 8 height 8
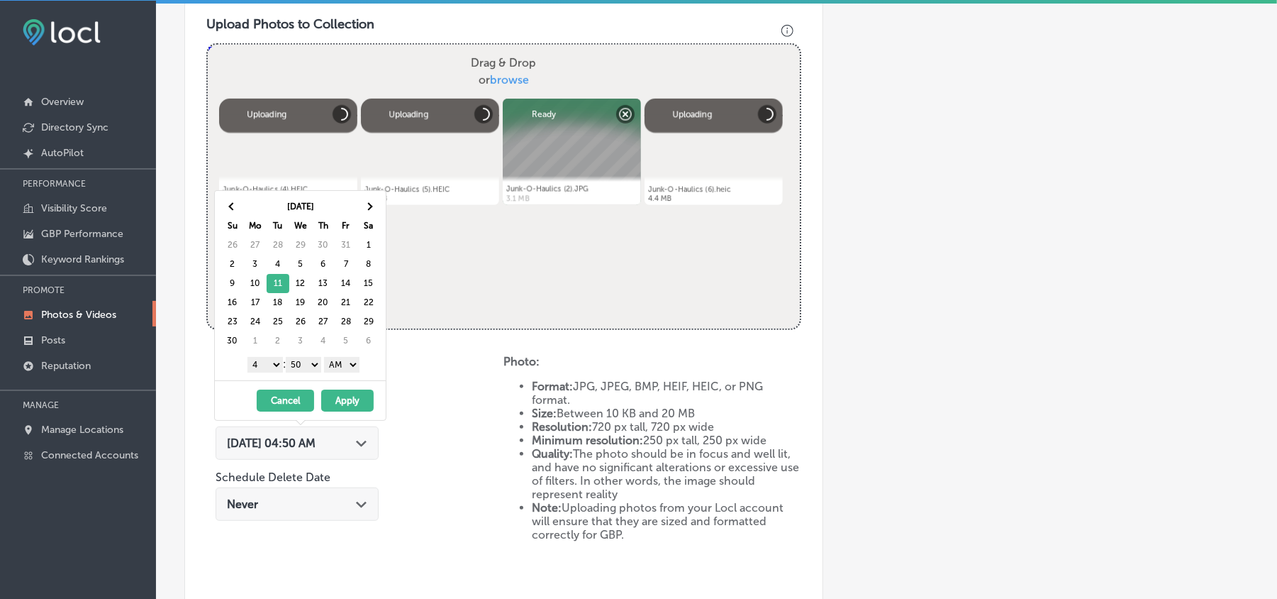
click at [267, 367] on select "1 2 3 4 5 6 7 8 9 10 11 12" at bounding box center [265, 365] width 35 height 16
click at [304, 362] on select "00 10 20 30 40 50" at bounding box center [303, 365] width 35 height 16
click at [350, 365] on select "AM PM" at bounding box center [341, 365] width 35 height 16
click at [338, 398] on button "Apply" at bounding box center [347, 400] width 52 height 22
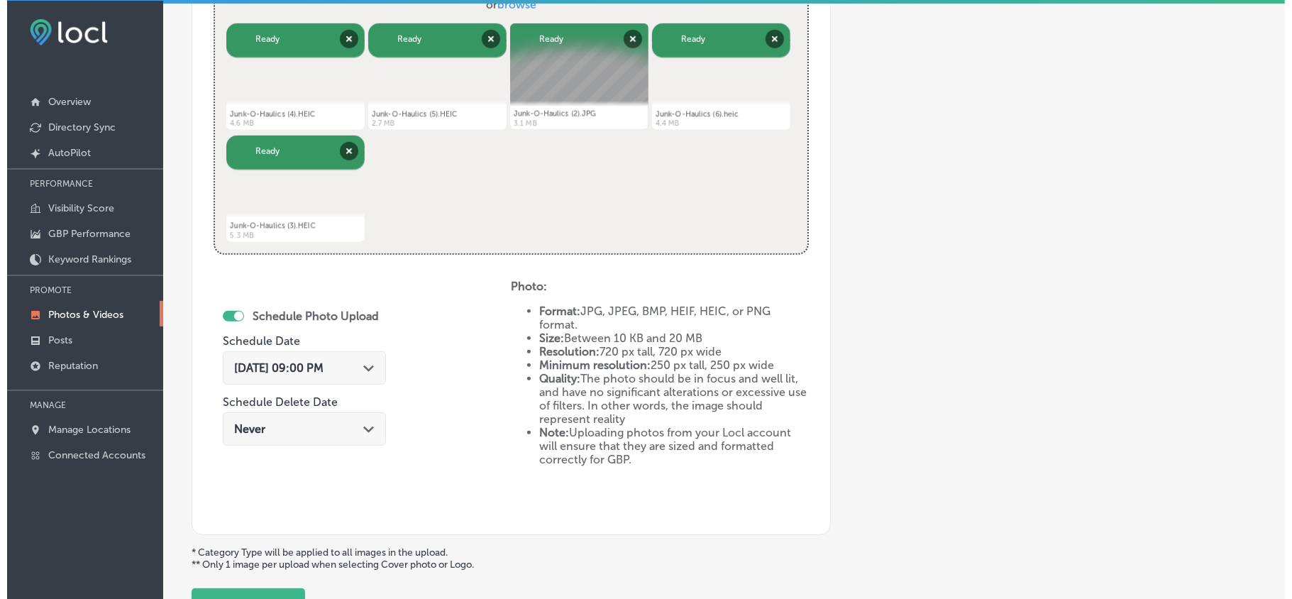
scroll to position [670, 0]
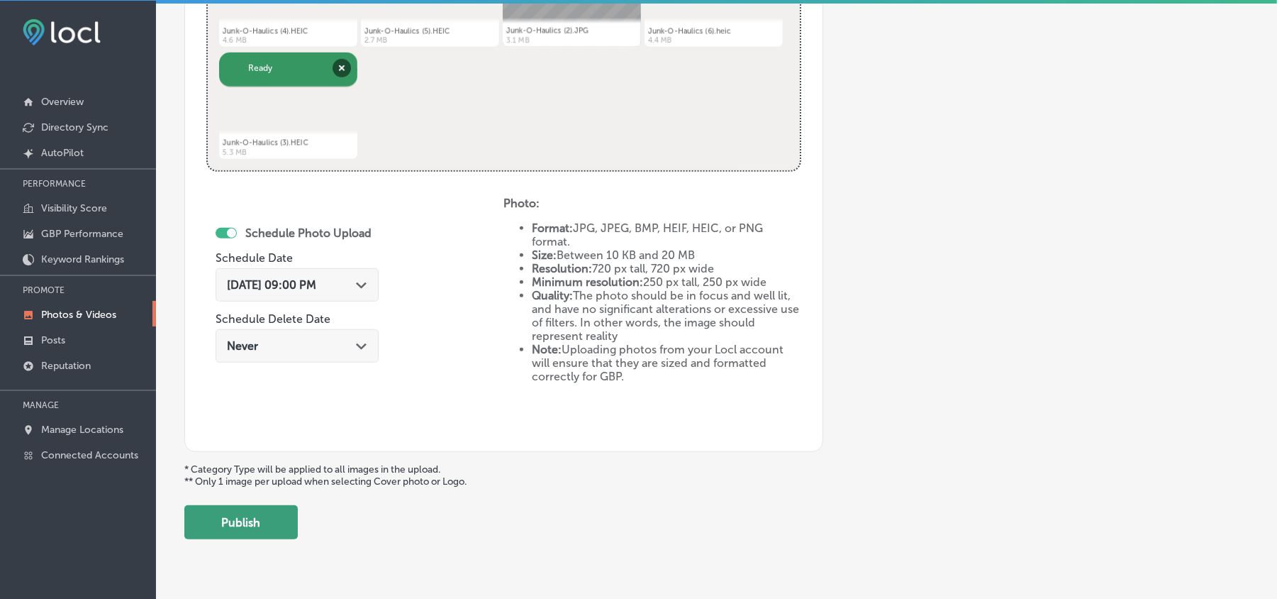
click at [250, 526] on button "Publish" at bounding box center [240, 522] width 113 height 34
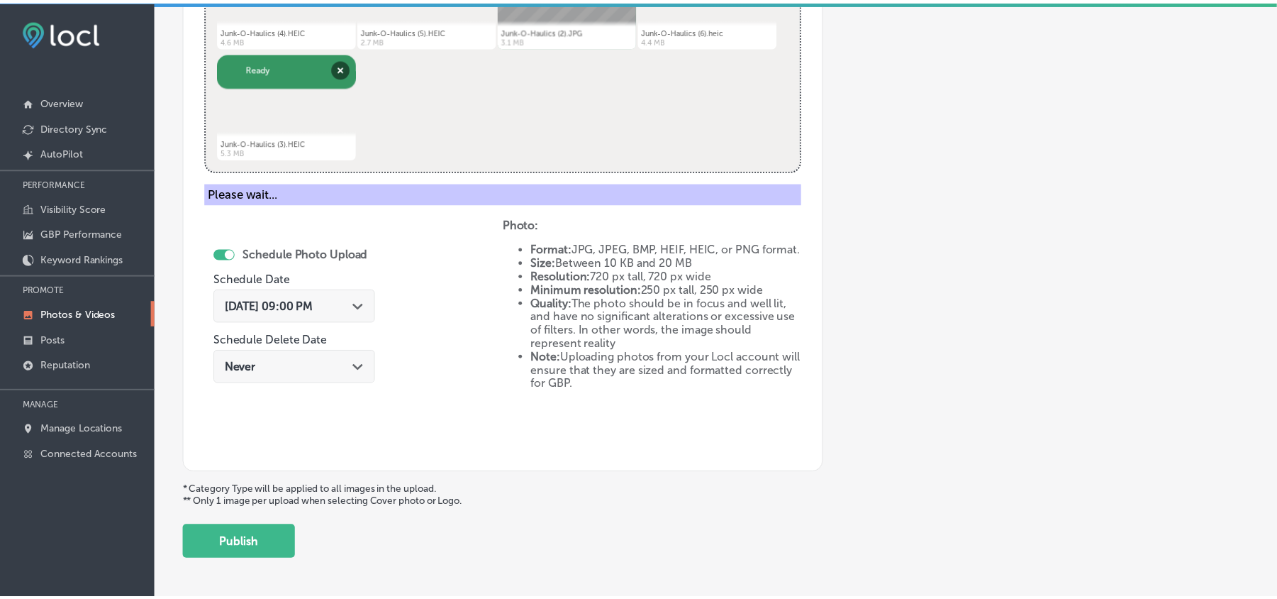
scroll to position [481, 0]
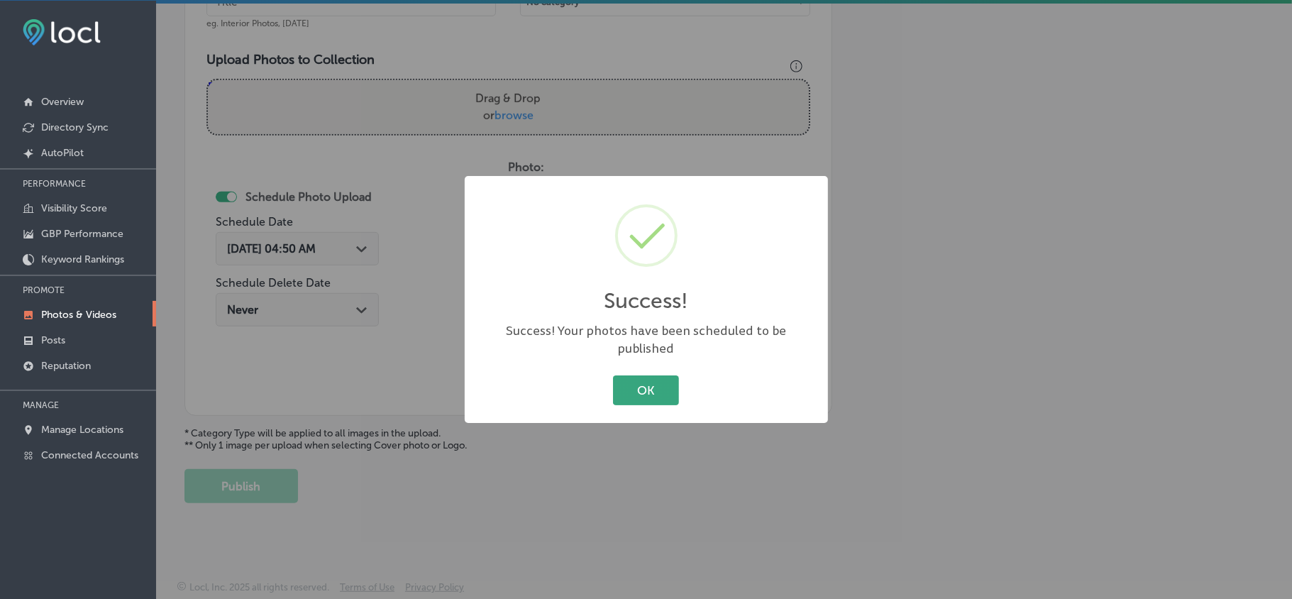
click at [638, 380] on button "OK" at bounding box center [646, 389] width 66 height 29
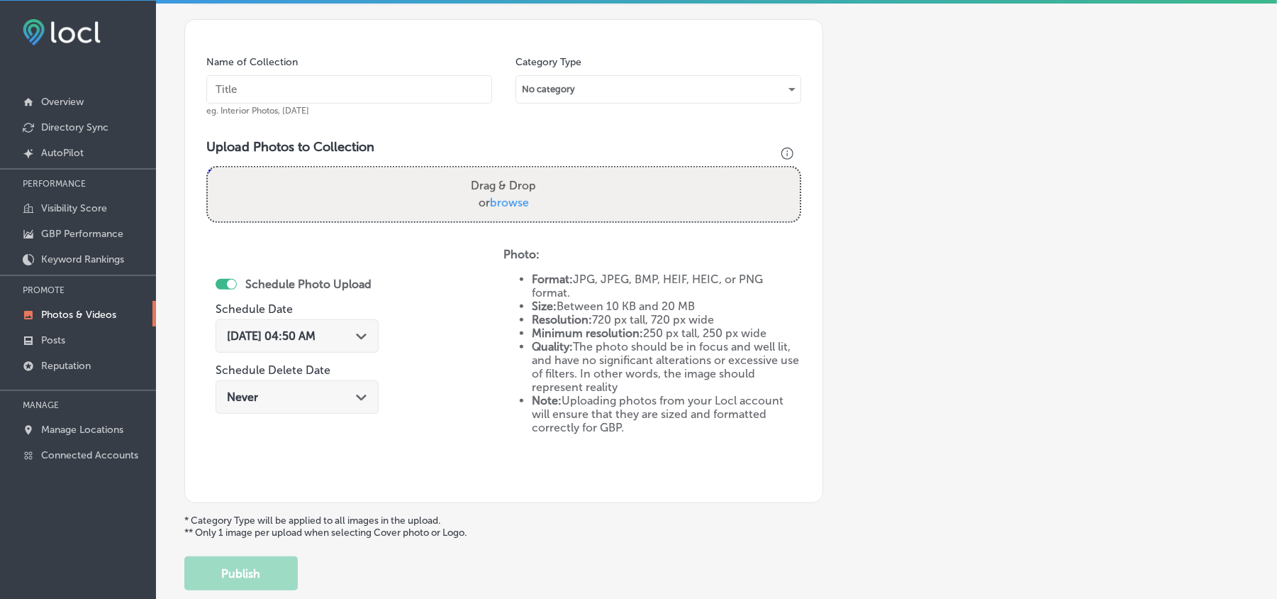
scroll to position [387, 0]
click at [336, 96] on input "text" at bounding box center [349, 92] width 286 height 28
paste input "Junk-O-Haulics-Affordable-junk-removal"
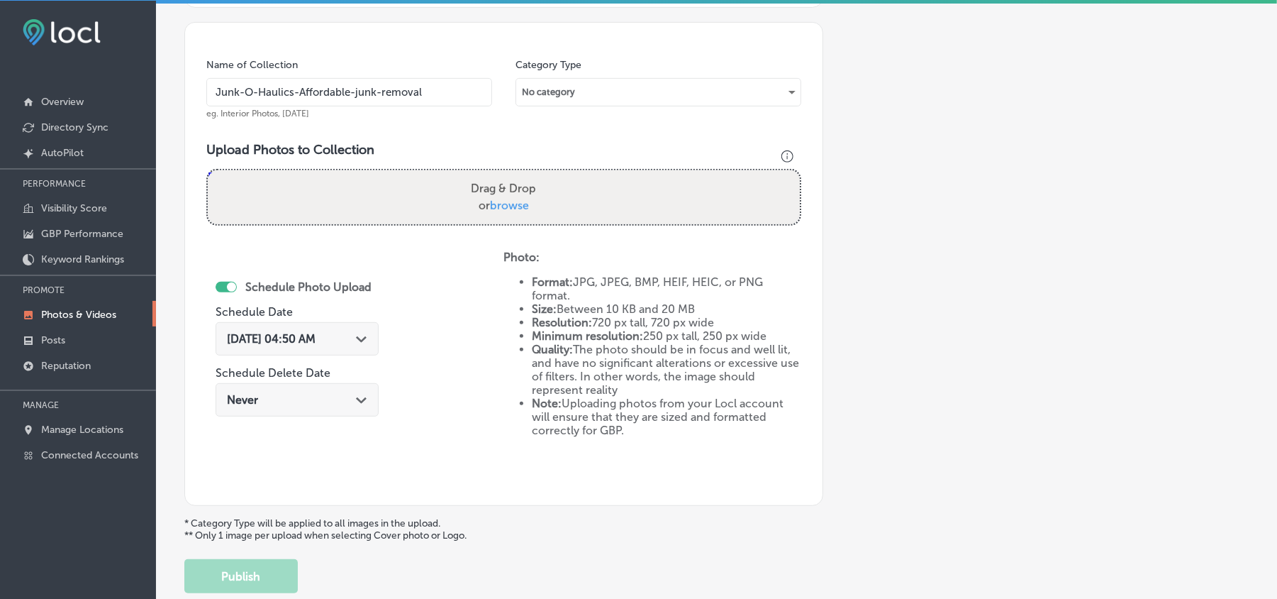
type input "Junk-O-Haulics-Affordable-junk-removal"
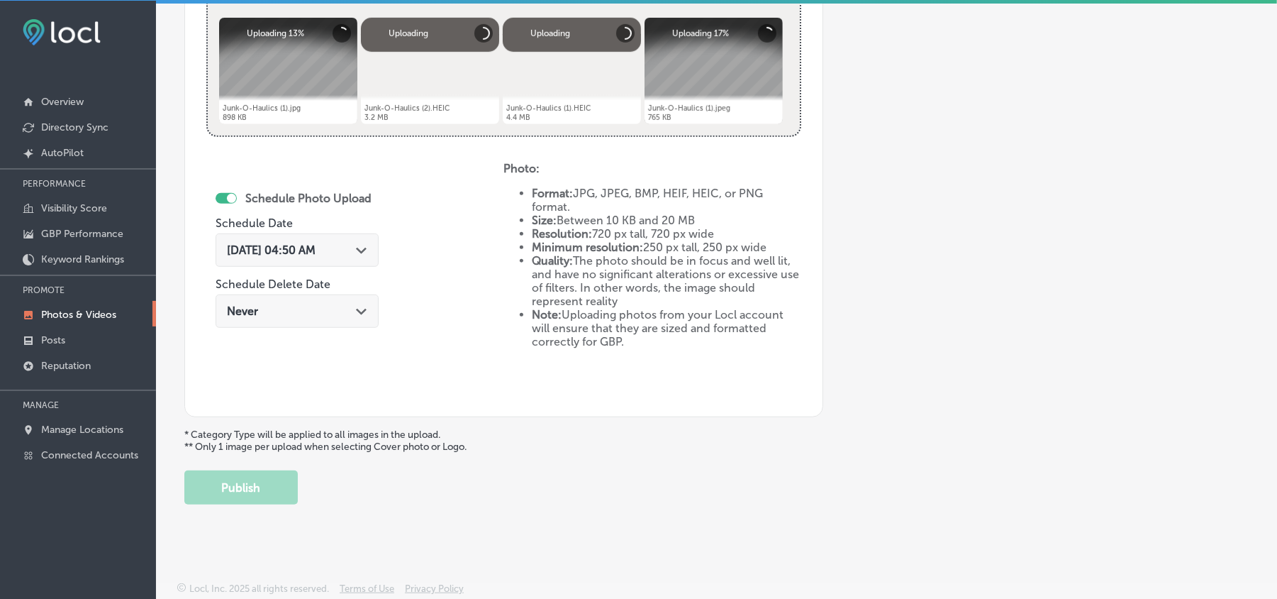
scroll to position [599, 0]
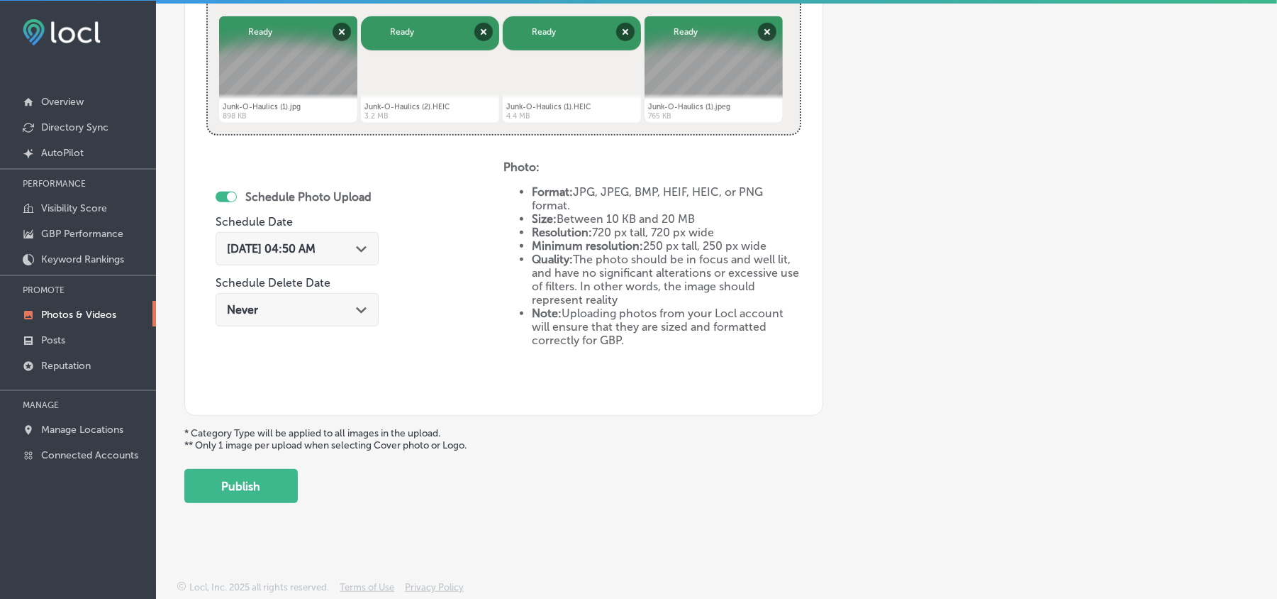
click at [367, 250] on div "Path Created with Sketch." at bounding box center [361, 247] width 11 height 11
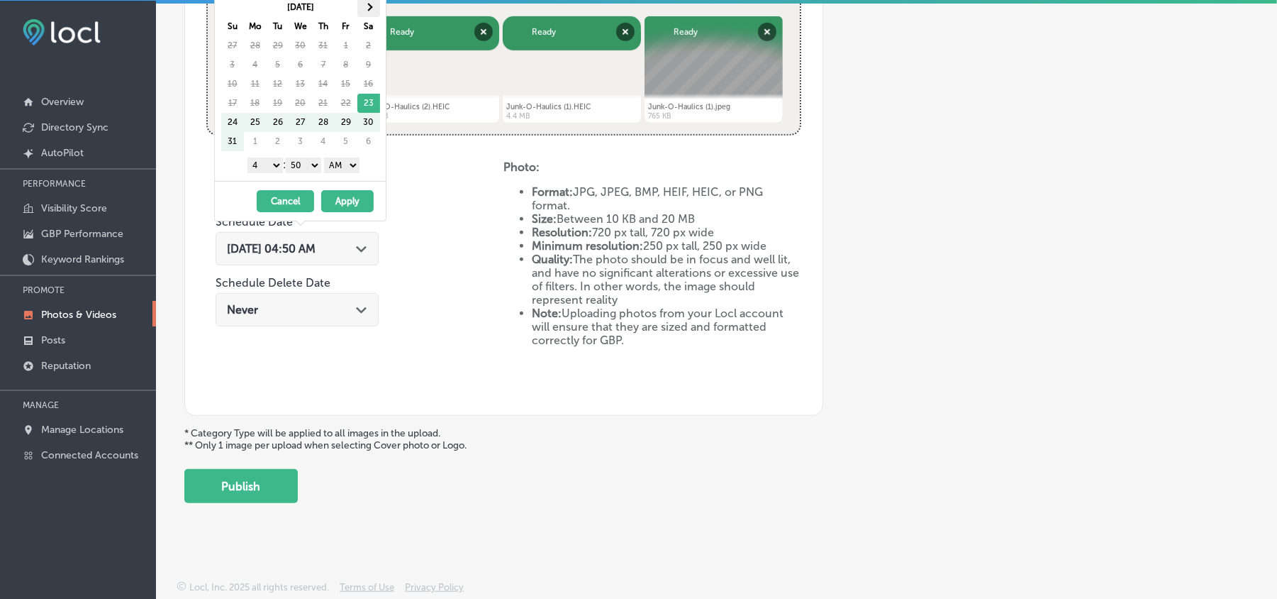
click at [367, 6] on span at bounding box center [369, 8] width 8 height 8
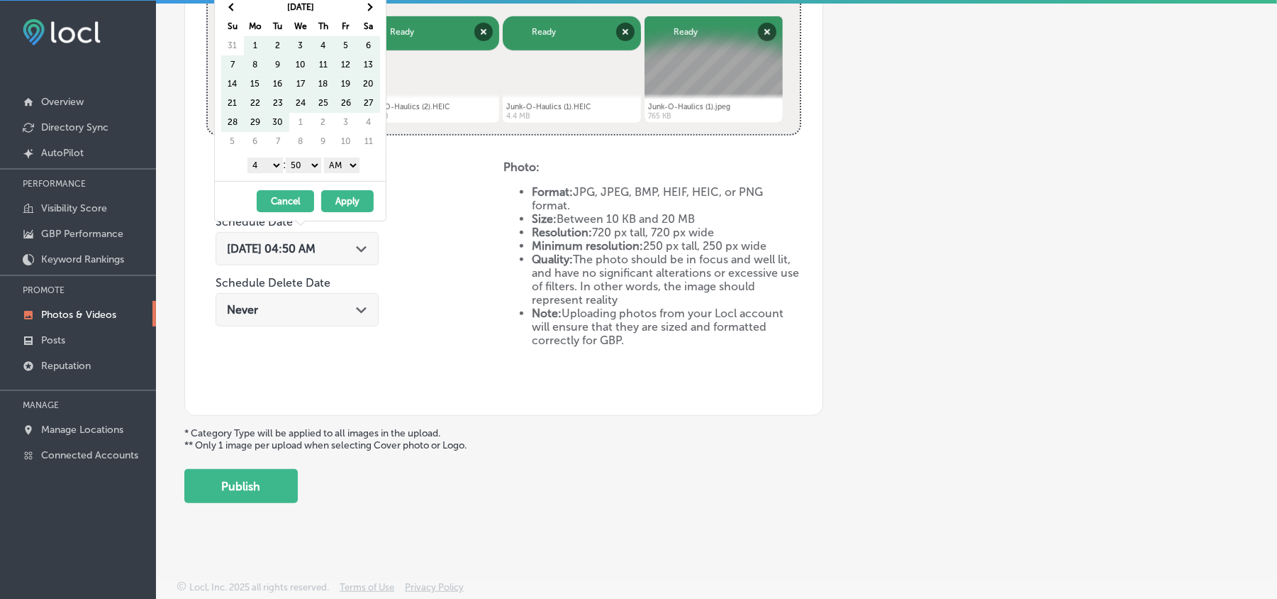
click at [367, 6] on span at bounding box center [369, 8] width 8 height 8
click at [366, 7] on span at bounding box center [369, 8] width 8 height 8
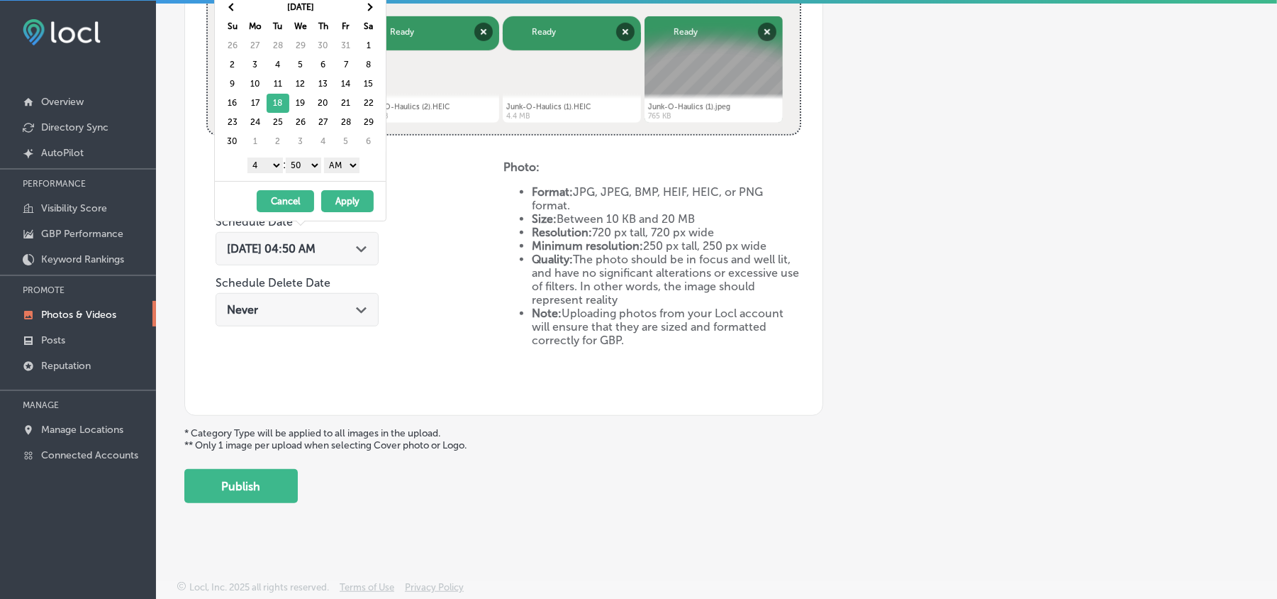
click at [265, 175] on div "1 2 3 4 5 6 7 8 9 10 11 12 : 00 10 20 30 40 50 AM PM" at bounding box center [303, 164] width 165 height 21
click at [267, 163] on select "1 2 3 4 5 6 7 8 9 10 11 12" at bounding box center [265, 165] width 35 height 16
click at [307, 173] on select "00 10 20 30 40 50" at bounding box center [303, 165] width 35 height 16
click at [344, 168] on select "AM PM" at bounding box center [341, 165] width 35 height 16
click at [410, 358] on div "Schedule Photo Upload Schedule Date Aug 23, 2025 04:50 AM Path Created with Ske…" at bounding box center [354, 276] width 297 height 233
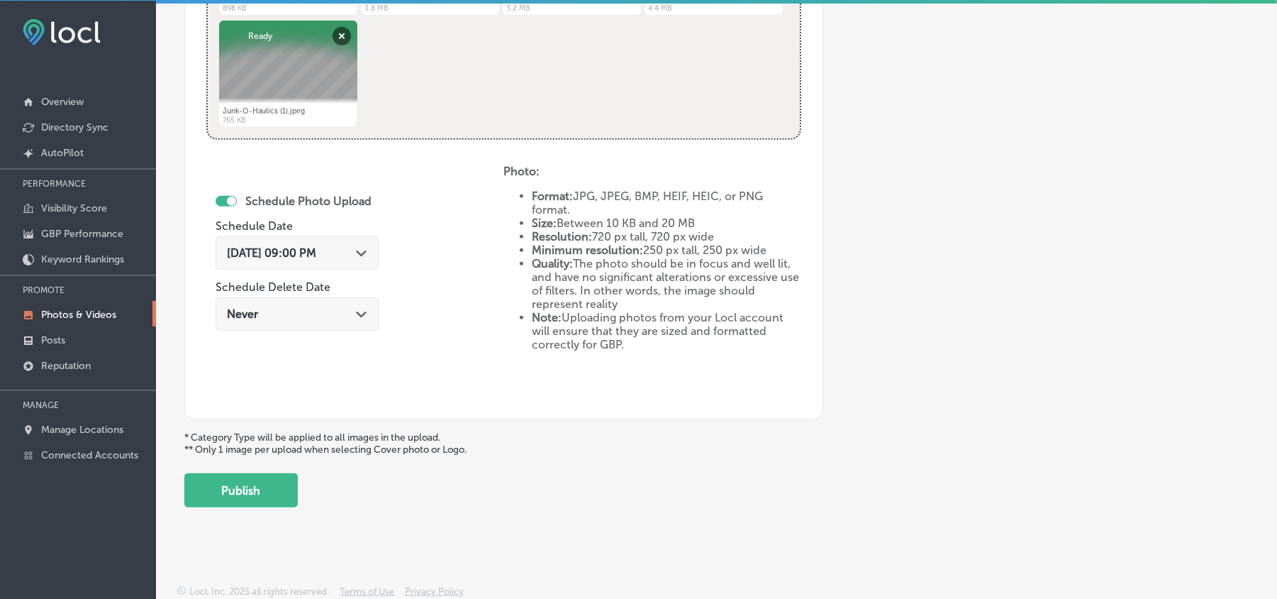
scroll to position [711, 0]
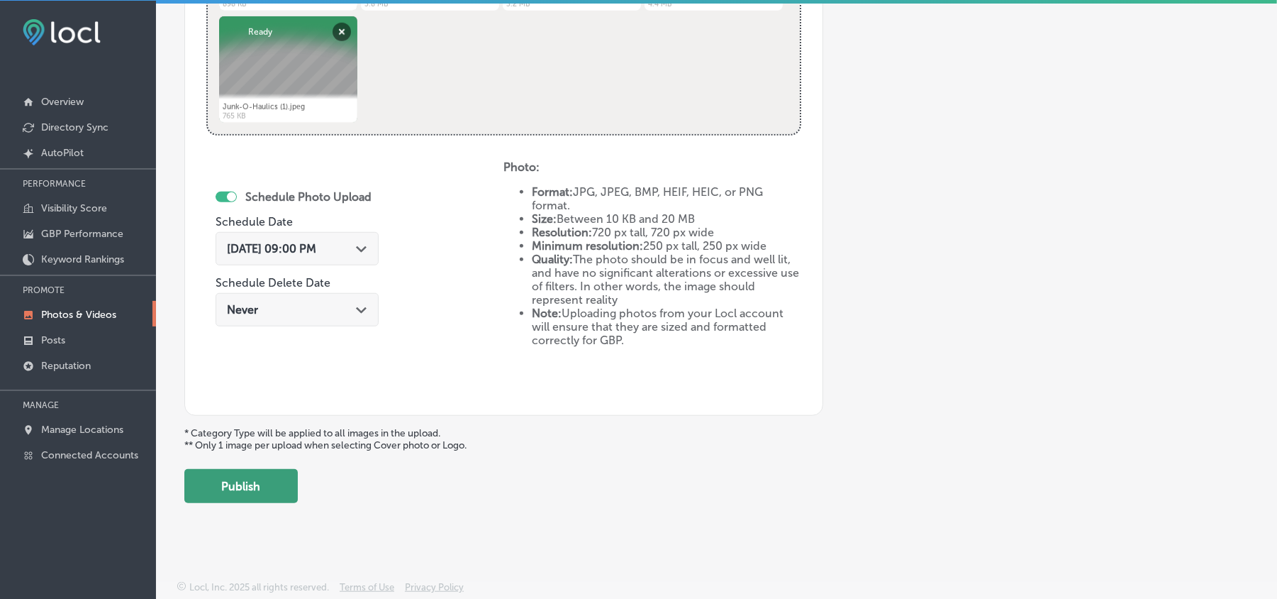
click at [233, 494] on button "Publish" at bounding box center [240, 486] width 113 height 34
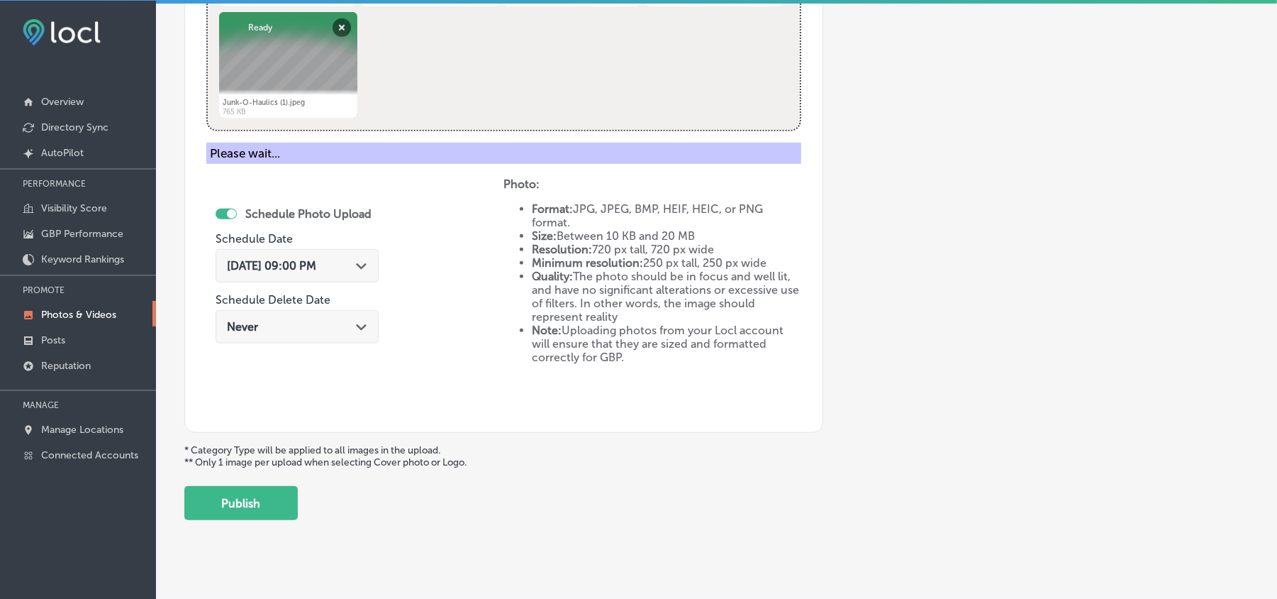
scroll to position [481, 0]
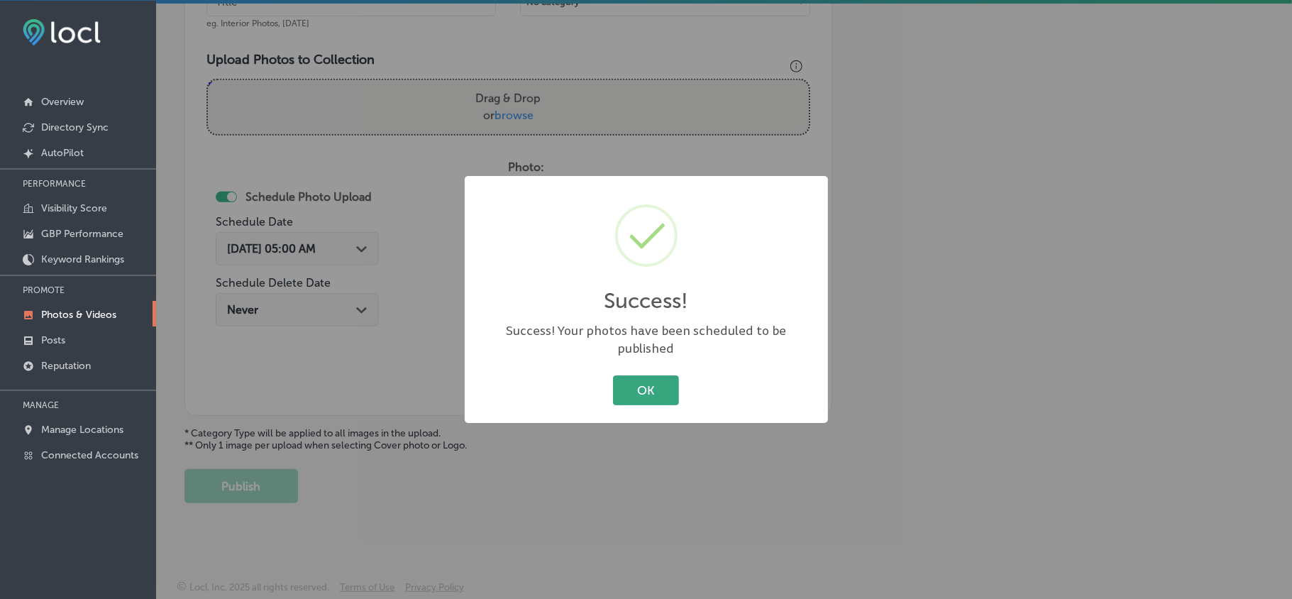
click at [656, 393] on button "OK" at bounding box center [646, 389] width 66 height 29
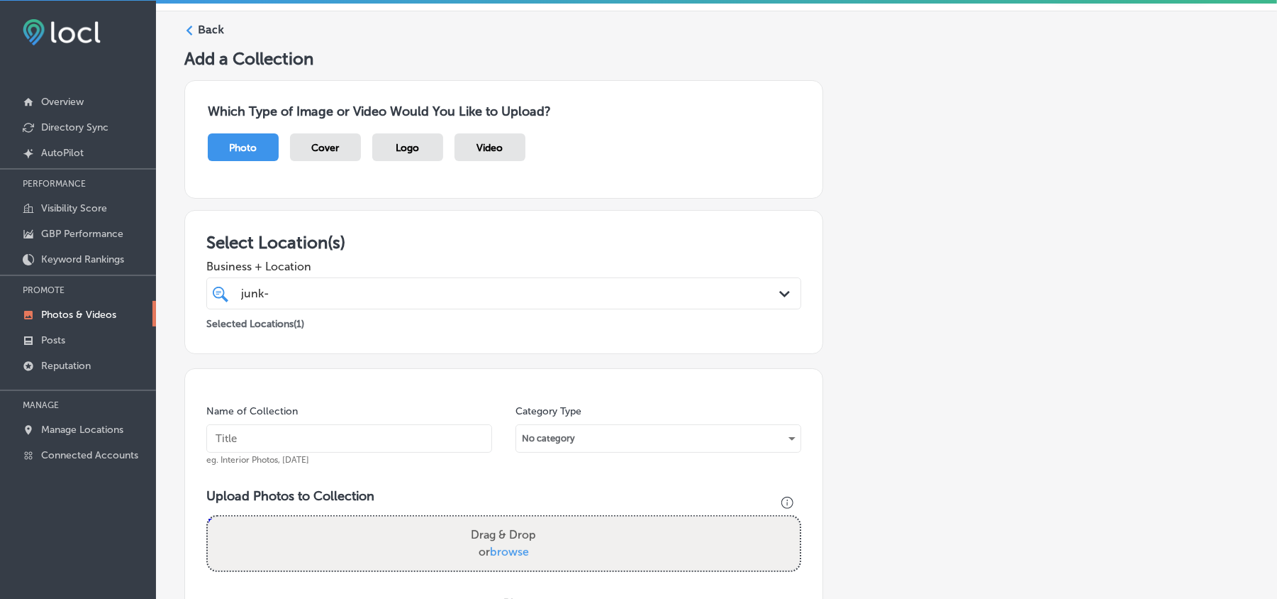
scroll to position [40, 0]
click at [194, 40] on div "Back" at bounding box center [716, 36] width 1065 height 26
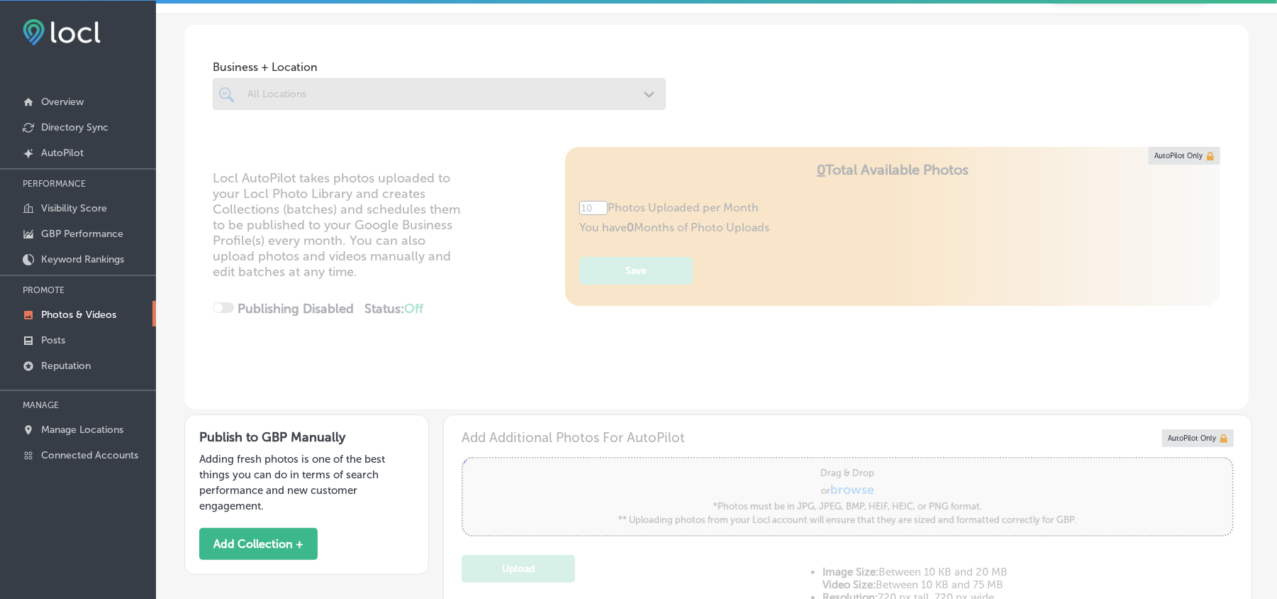
scroll to position [126, 0]
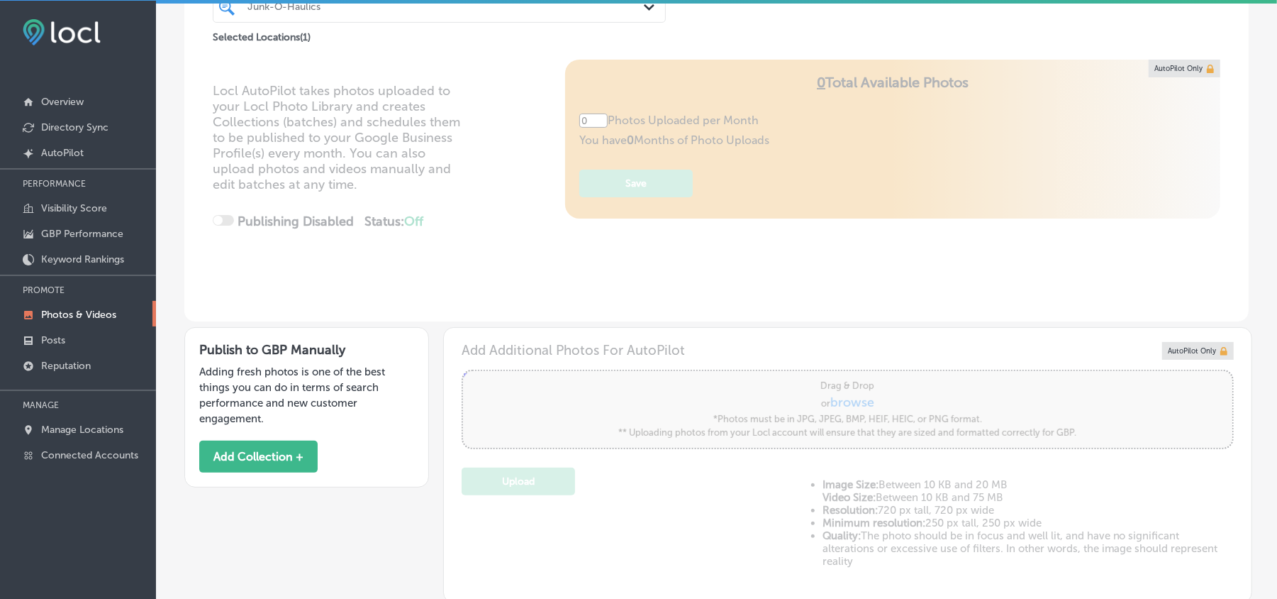
type input "5"
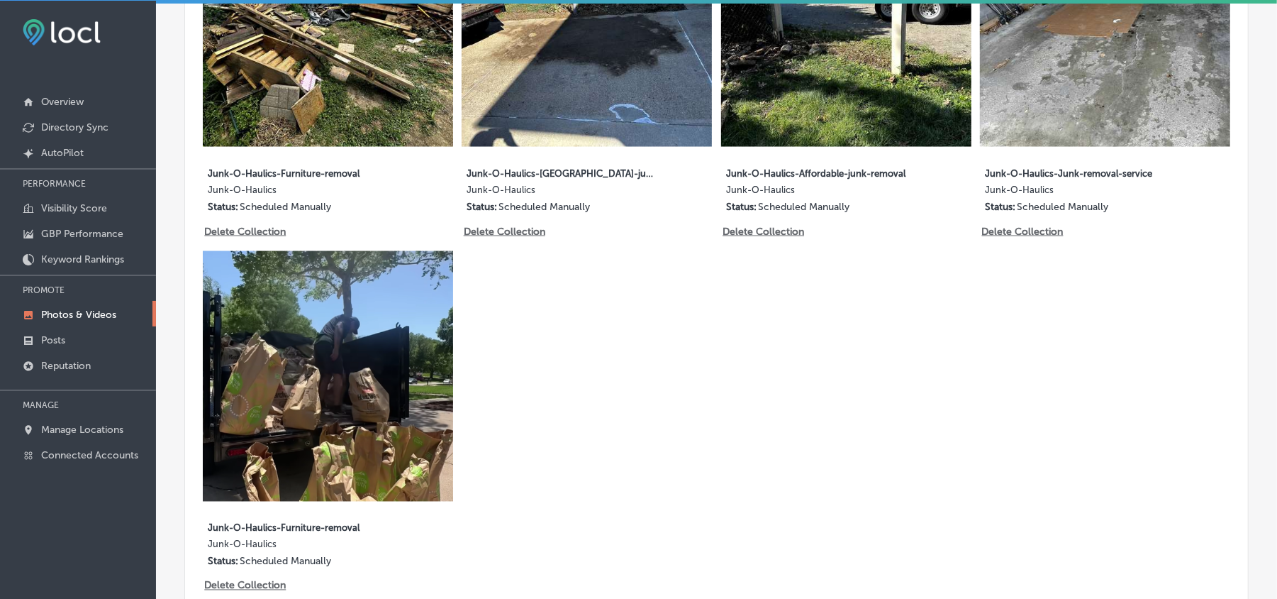
scroll to position [1638, 0]
